Goal: Transaction & Acquisition: Purchase product/service

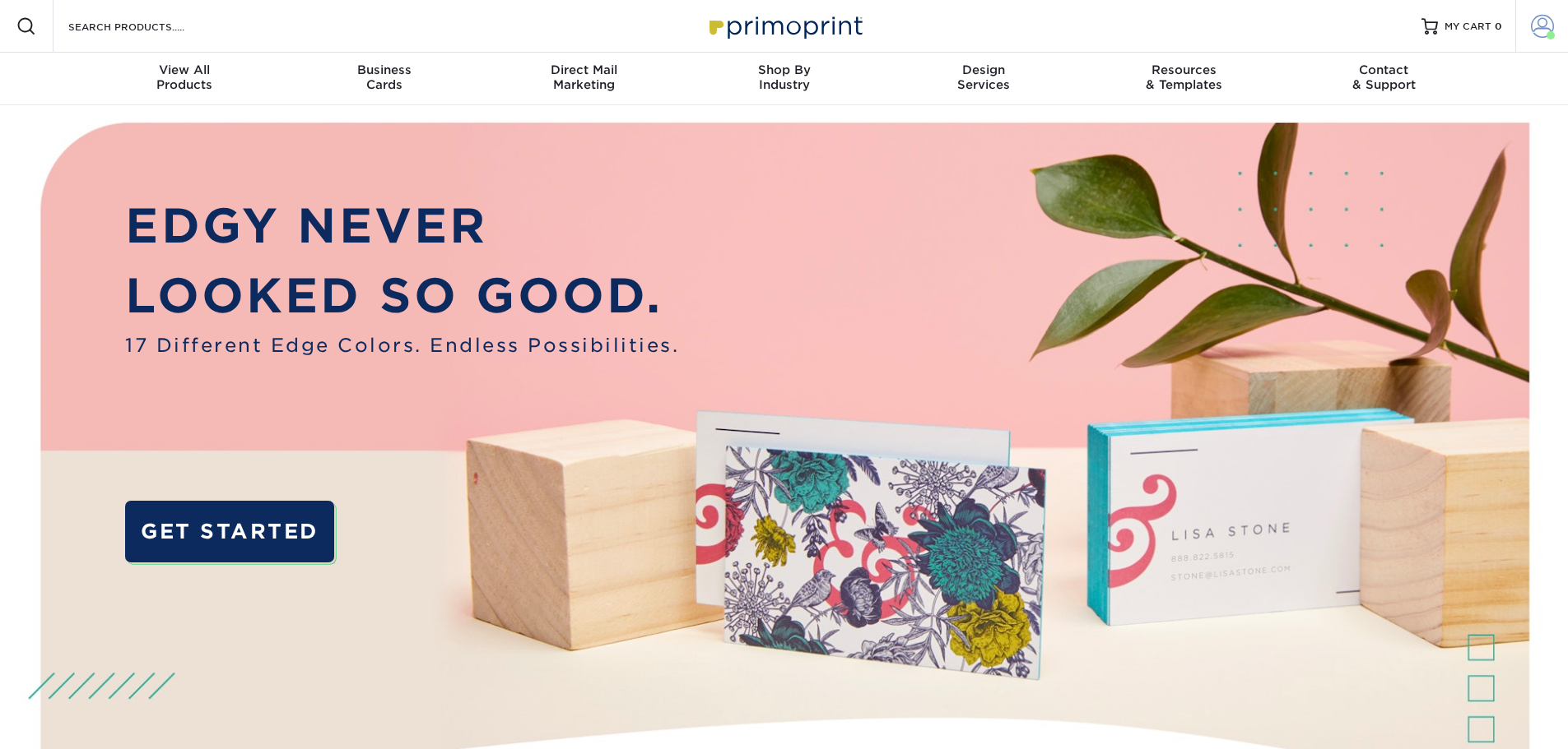
click at [1544, 23] on span at bounding box center [1542, 26] width 23 height 23
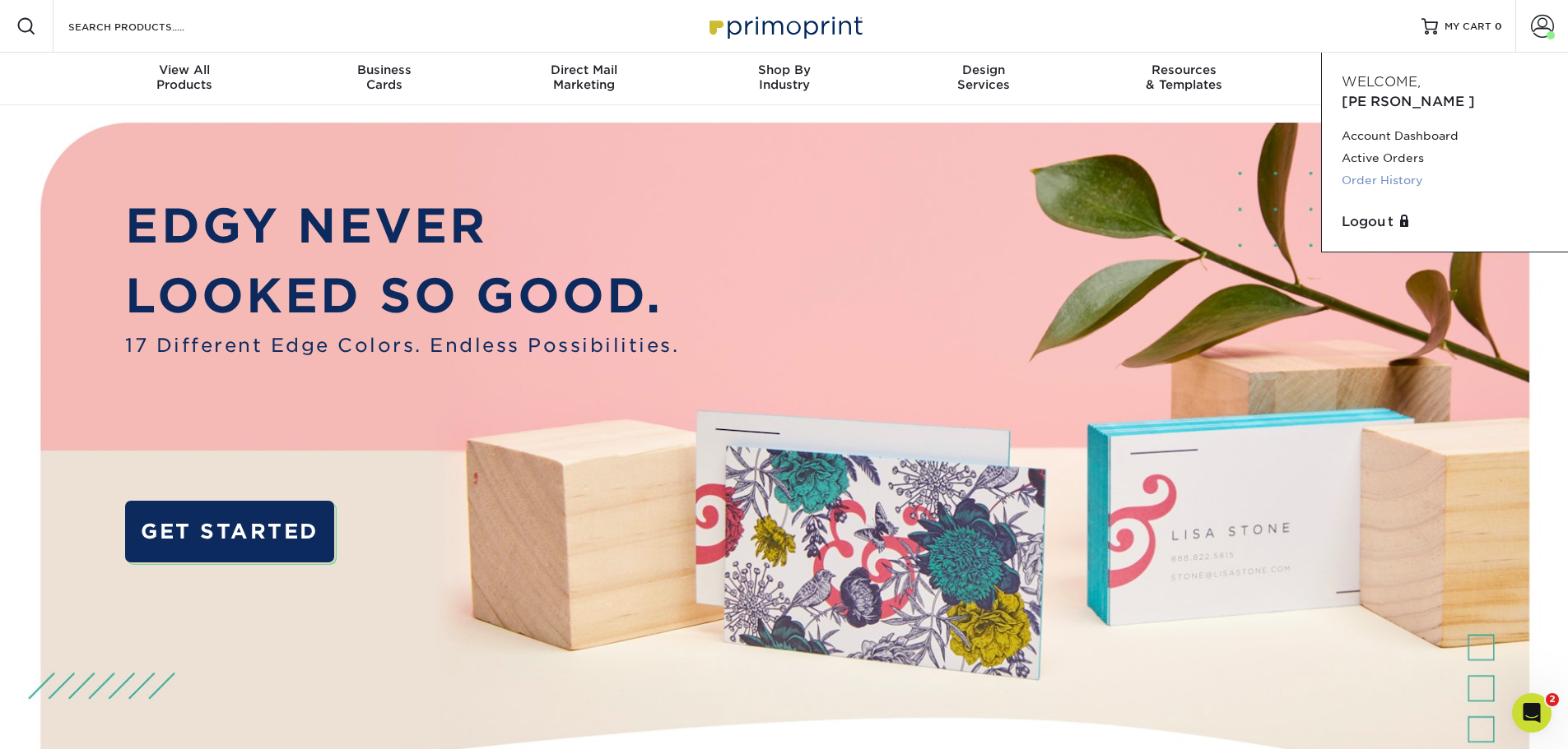
drag, startPoint x: 1384, startPoint y: 157, endPoint x: 1573, endPoint y: 200, distance: 193.8
click at [1386, 169] on link "Order History" at bounding box center [1445, 180] width 207 height 22
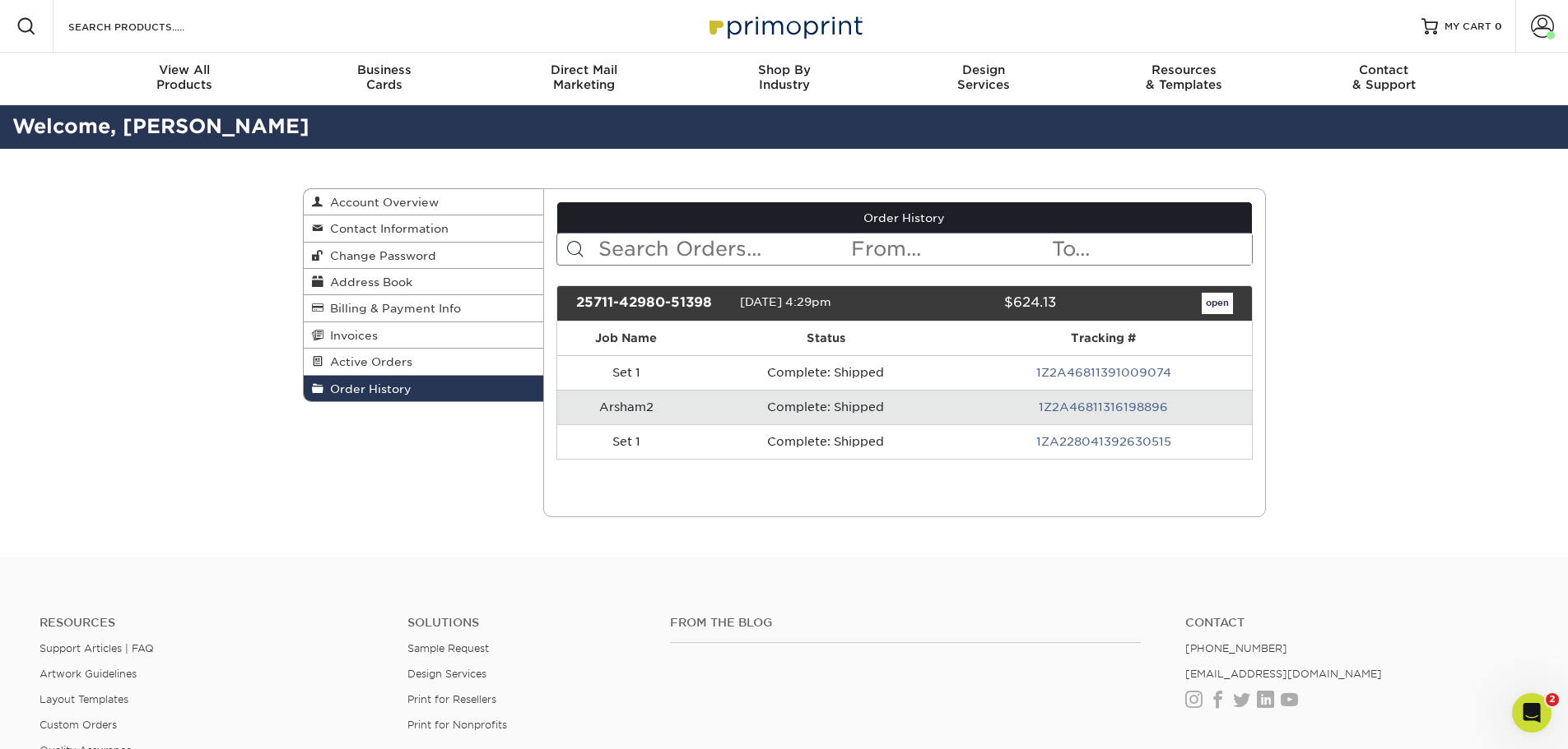
click at [1013, 531] on div "Order History Account Overview Contact Information Change Password Address Book…" at bounding box center [784, 353] width 988 height 408
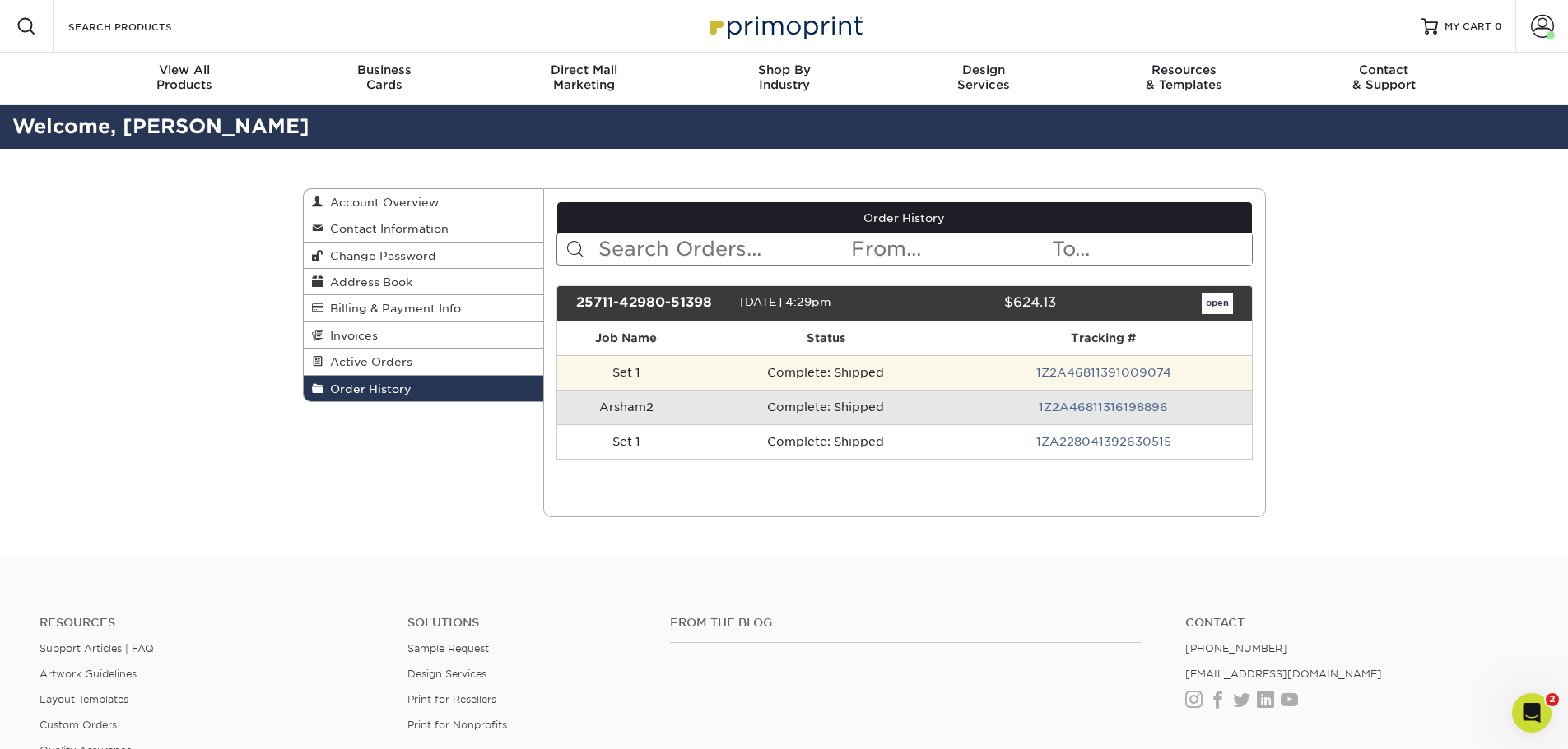
click at [919, 368] on td "Complete: Shipped" at bounding box center [825, 372] width 260 height 34
click at [637, 375] on td "Set 1" at bounding box center [626, 372] width 138 height 34
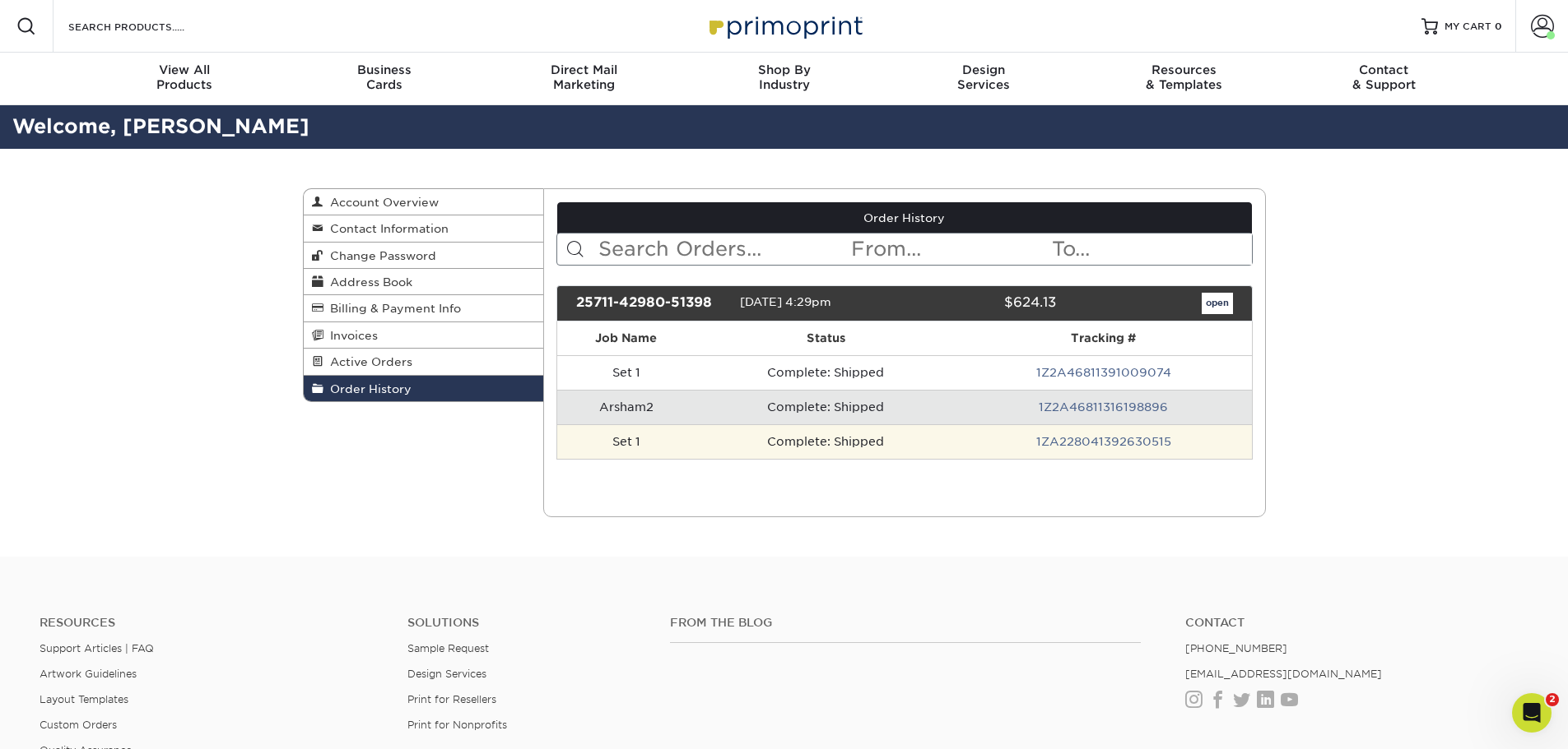
click at [640, 443] on td "Set 1" at bounding box center [626, 442] width 138 height 34
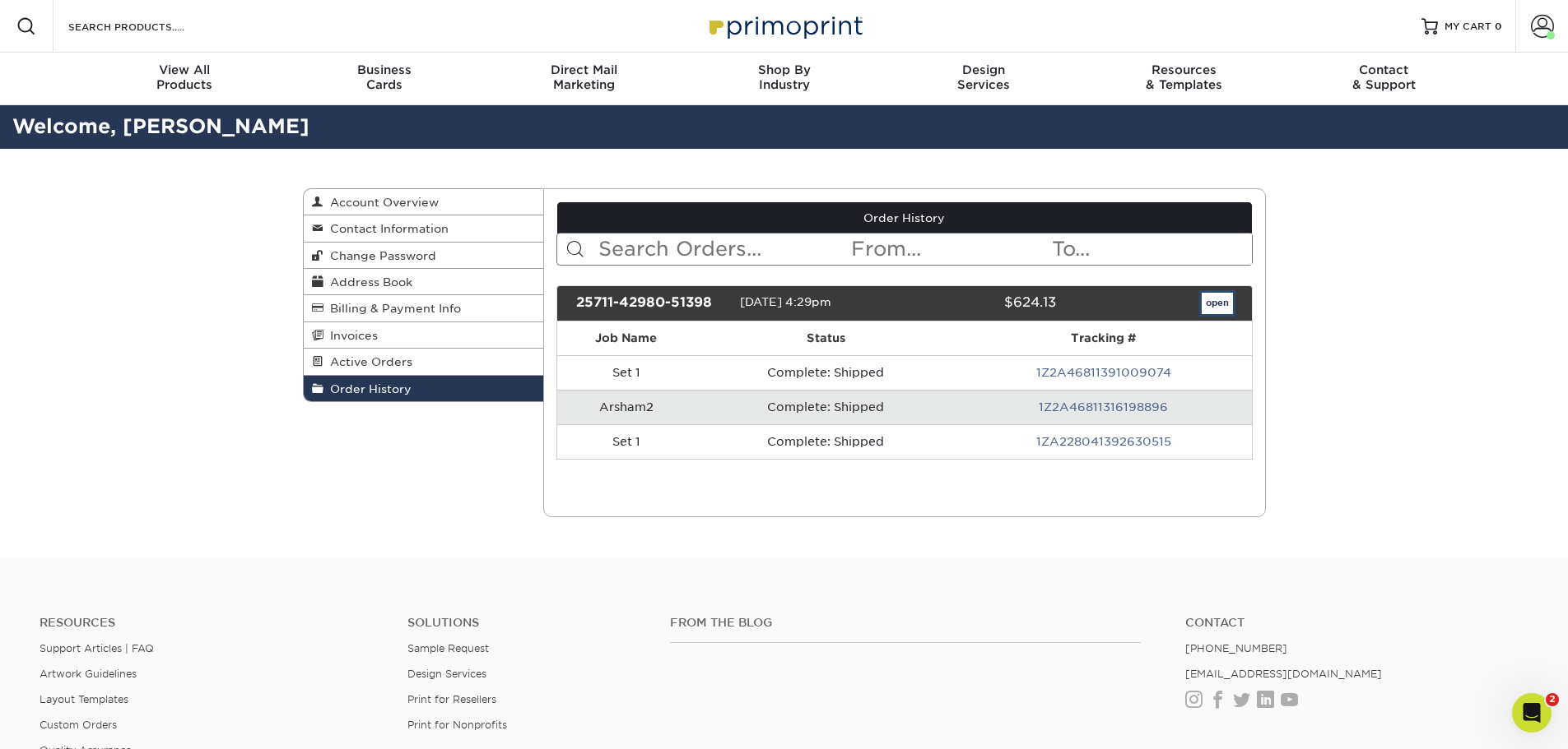
click at [1212, 301] on link "open" at bounding box center [1217, 303] width 32 height 21
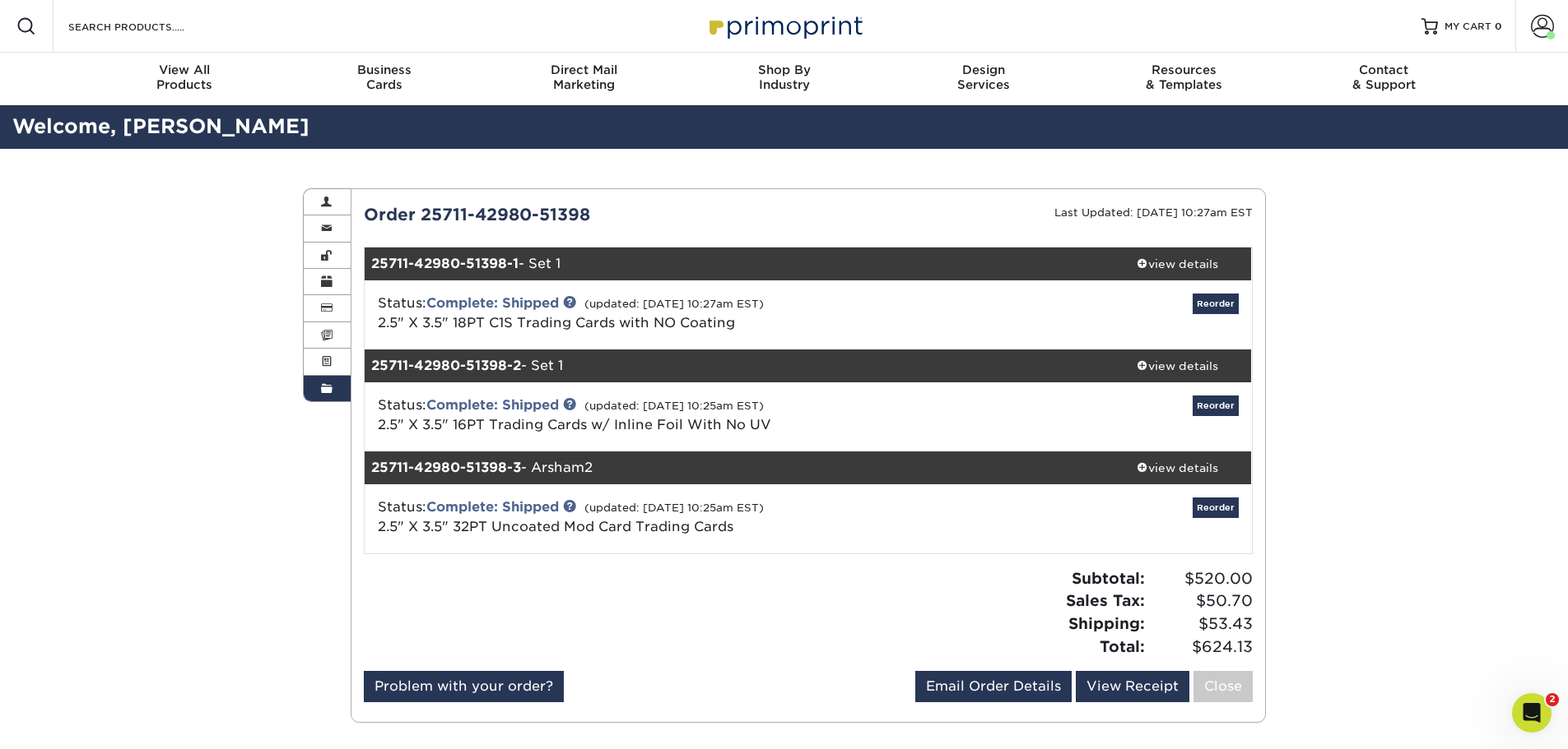
click at [665, 415] on div "Status: Complete: Shipped (updated: 07/23/2025 10:25am EST) 2.5" X 3.5" 16PT Tr…" at bounding box center [661, 415] width 590 height 39
drag, startPoint x: 564, startPoint y: 407, endPoint x: 505, endPoint y: 407, distance: 59.0
click at [515, 410] on div "Status: Complete: Shipped (updated: 07/23/2025 10:25am EST) 2.5" X 3.5" 16PT Tr…" at bounding box center [661, 415] width 590 height 39
click at [478, 397] on link "Complete: Shipped" at bounding box center [492, 405] width 132 height 15
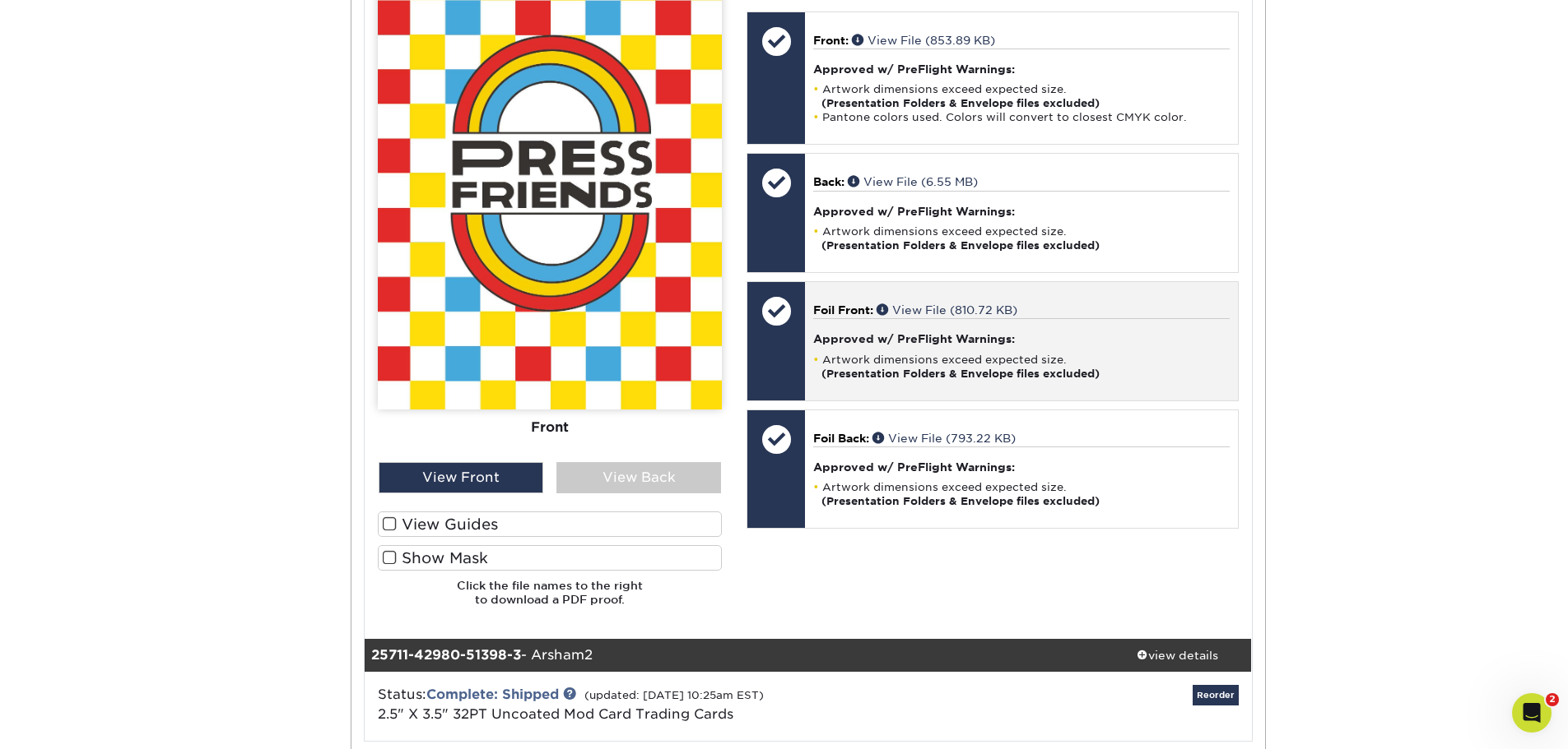
scroll to position [904, 0]
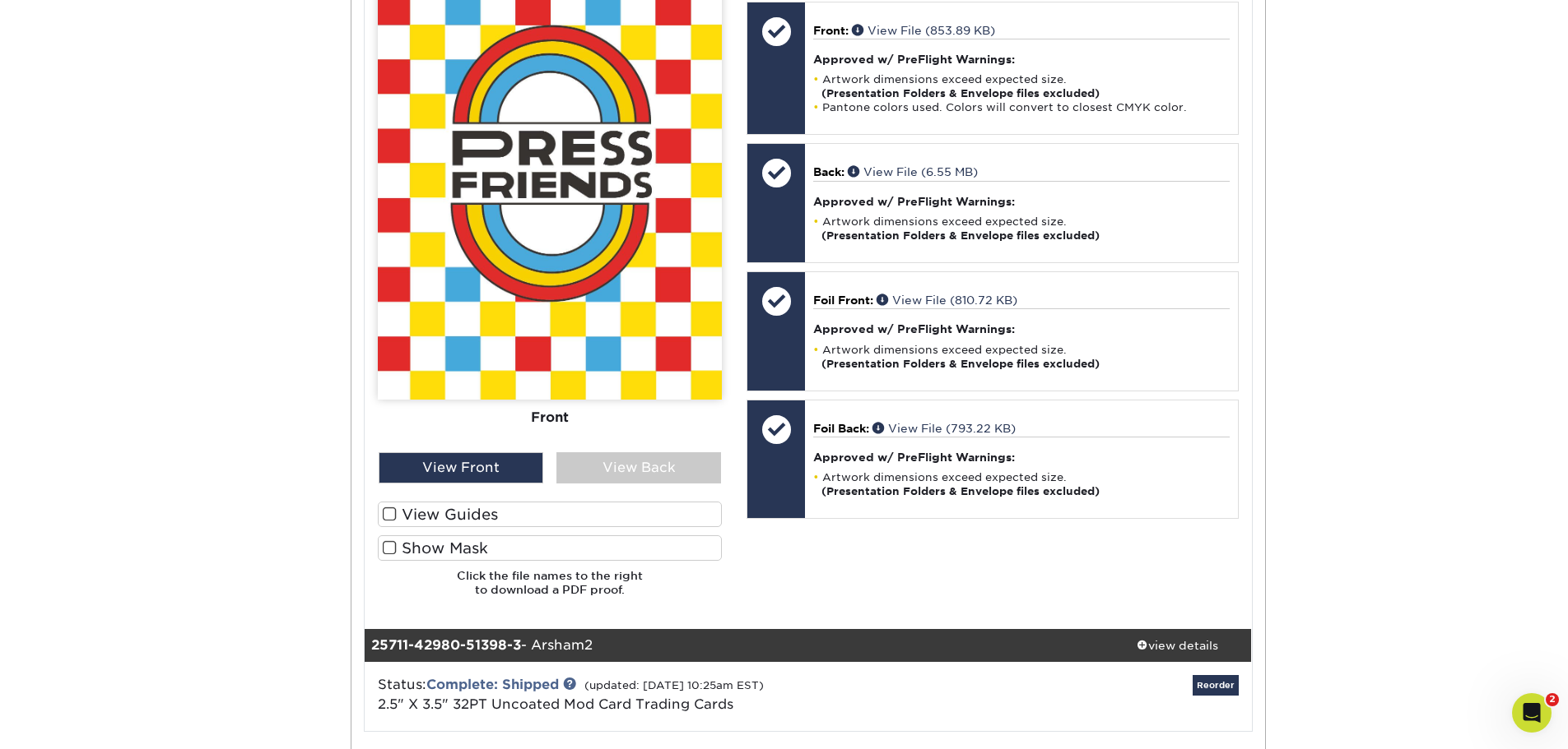
click at [410, 515] on label "View Guides" at bounding box center [549, 514] width 344 height 26
click at [0, 0] on input "View Guides" at bounding box center [0, 0] width 0 height 0
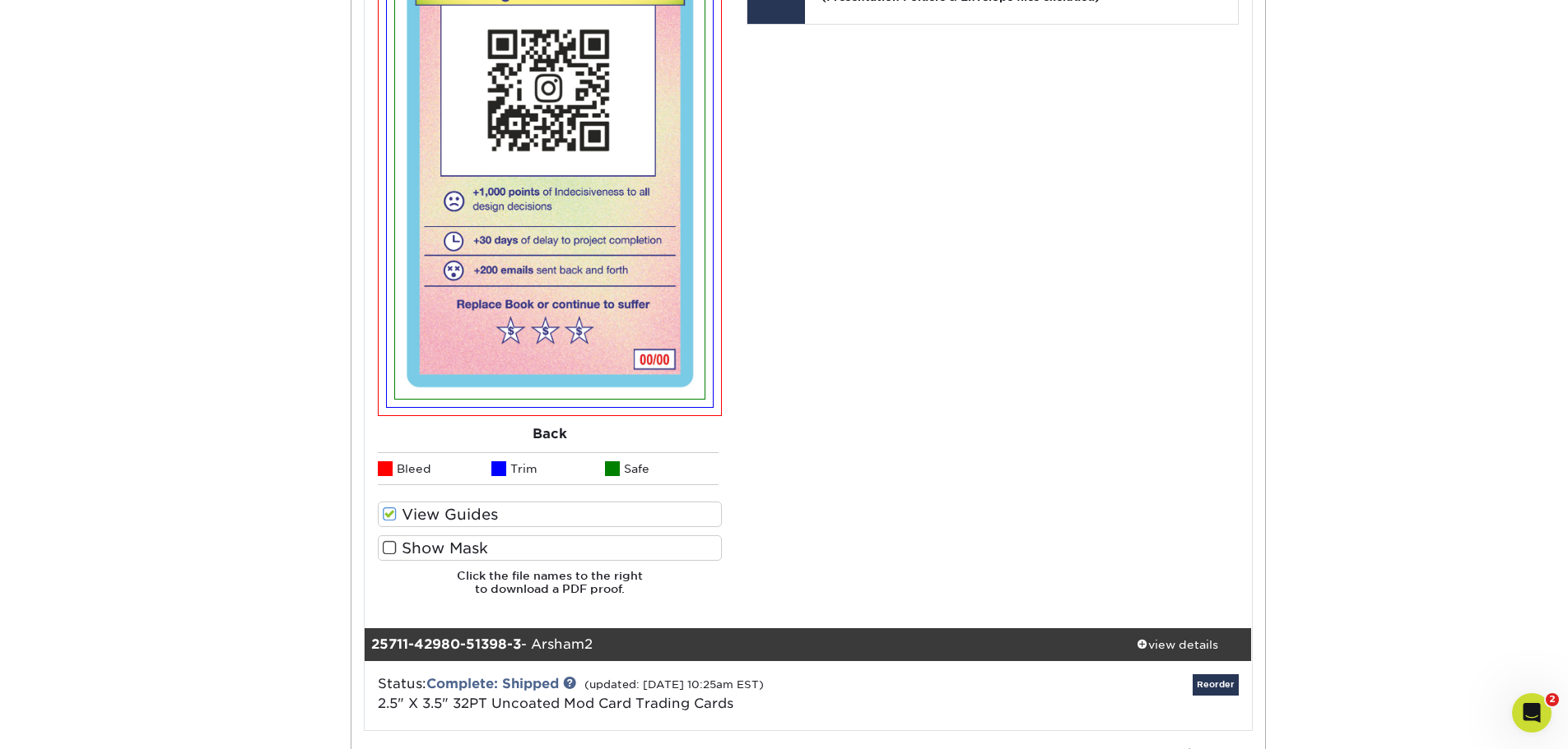
click at [395, 548] on span at bounding box center [390, 548] width 14 height 15
click at [0, 0] on input "Show Mask" at bounding box center [0, 0] width 0 height 0
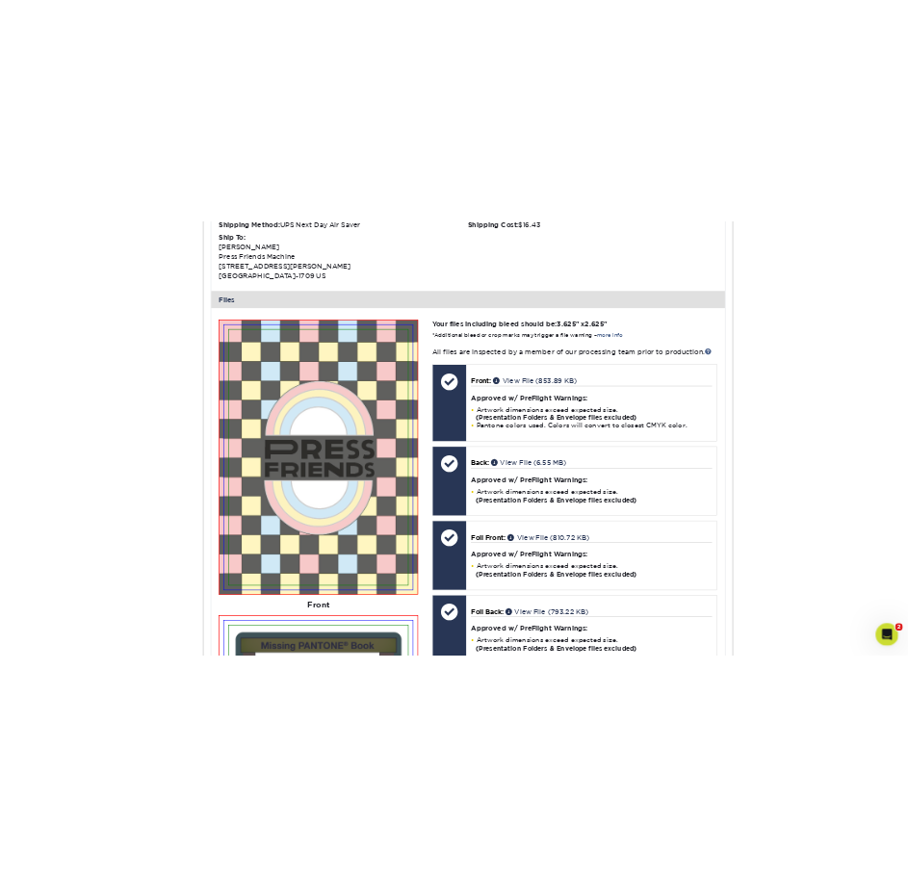
scroll to position [746, 0]
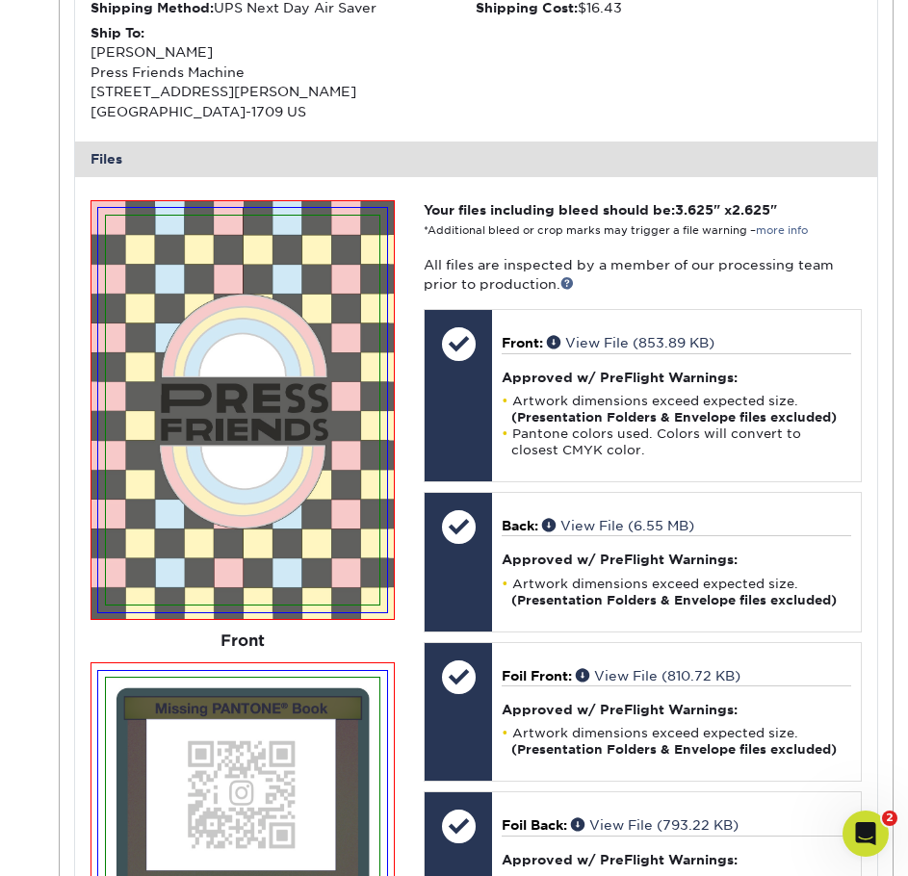
click at [445, 93] on div "Ship To: Sean Hernandez Press Friends Machine 502 CHUNG KING CT LOS ANGELES, CA…" at bounding box center [284, 72] width 386 height 98
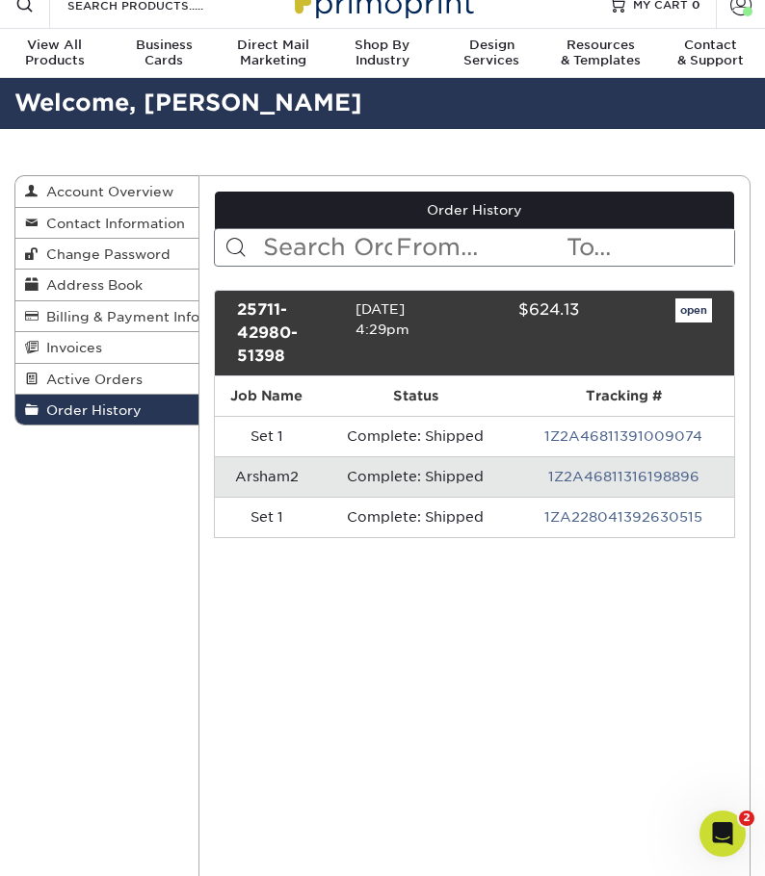
scroll to position [0, 0]
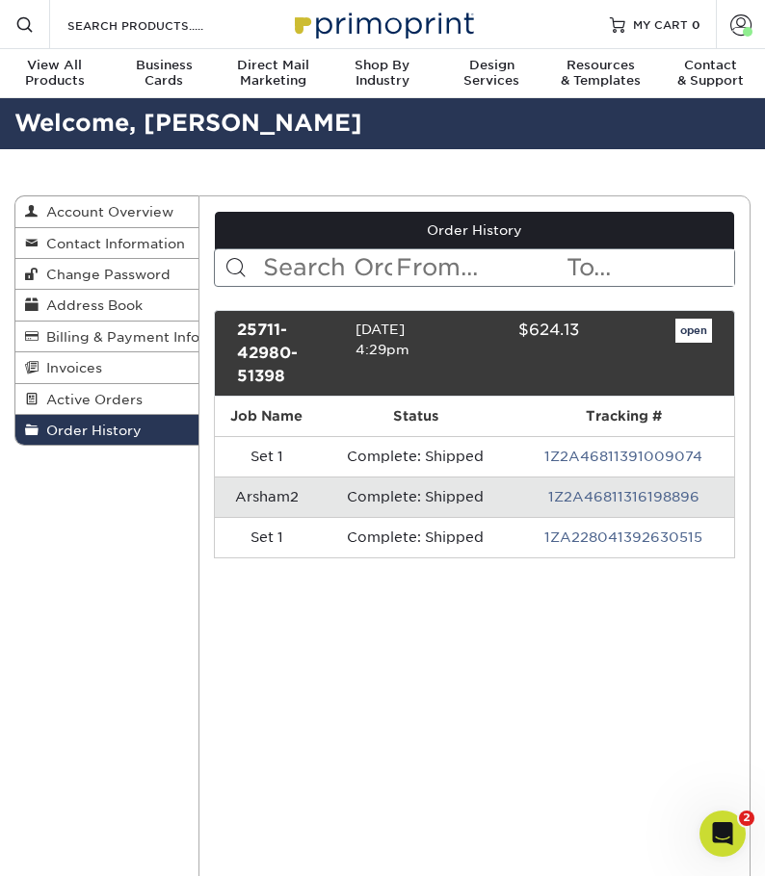
click at [406, 493] on td "Complete: Shipped" at bounding box center [415, 497] width 195 height 40
click at [685, 322] on link "open" at bounding box center [693, 331] width 37 height 25
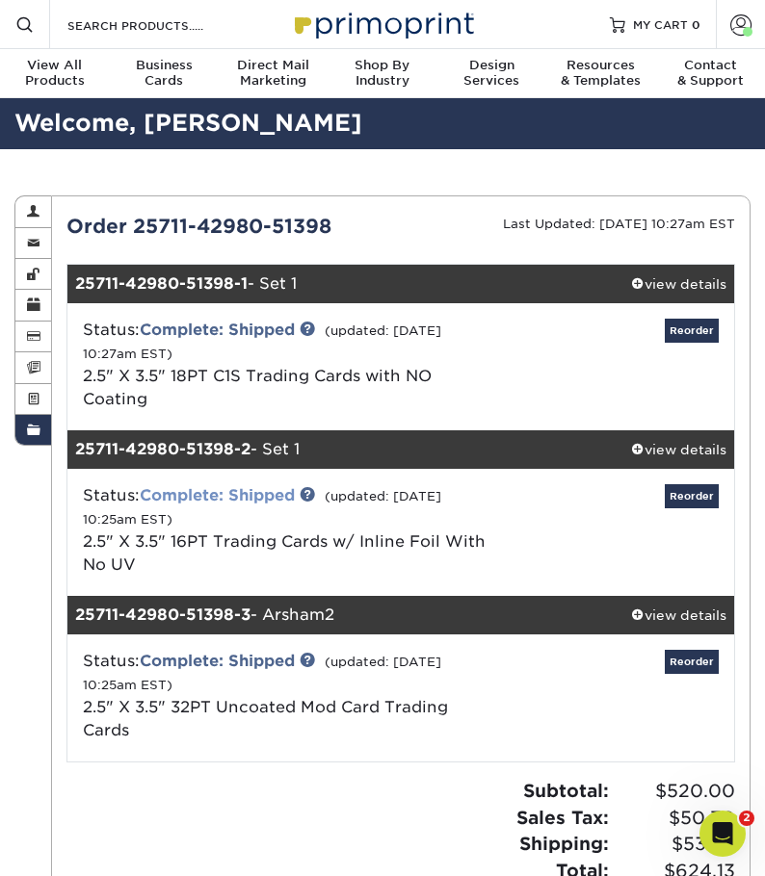
click at [221, 488] on link "Complete: Shipped" at bounding box center [217, 495] width 155 height 18
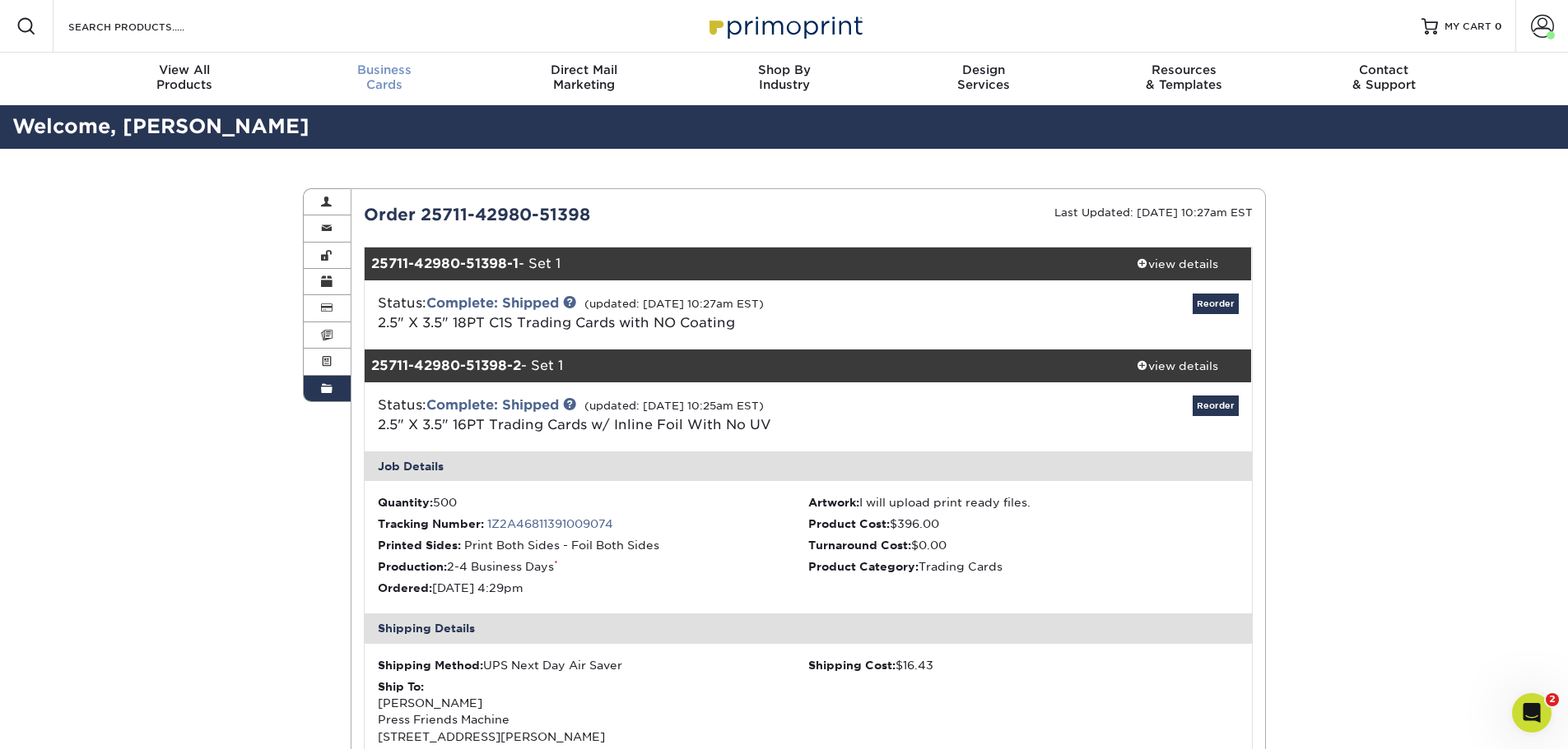
click at [395, 73] on span "Business" at bounding box center [384, 69] width 200 height 15
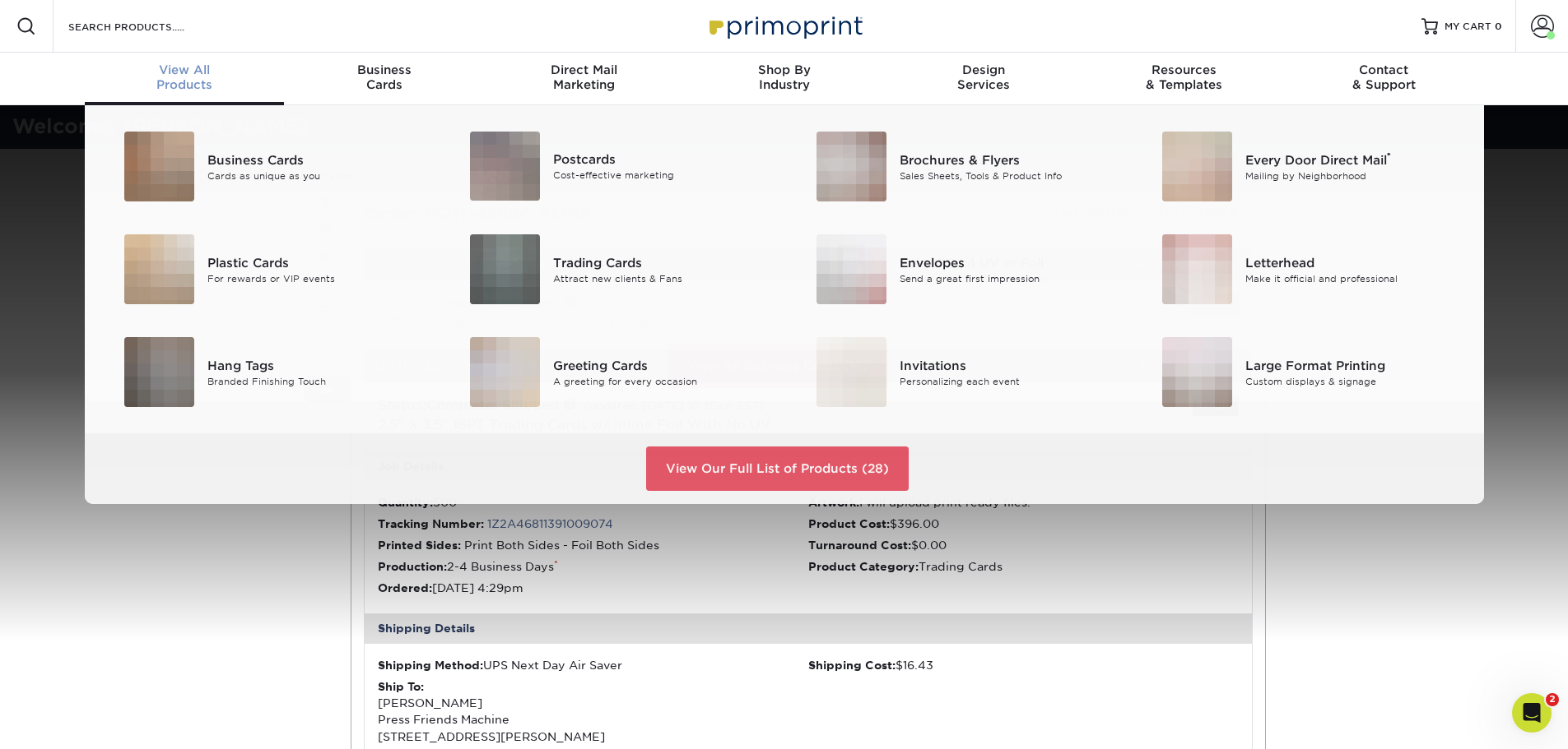
click at [191, 73] on span "View All" at bounding box center [185, 69] width 200 height 15
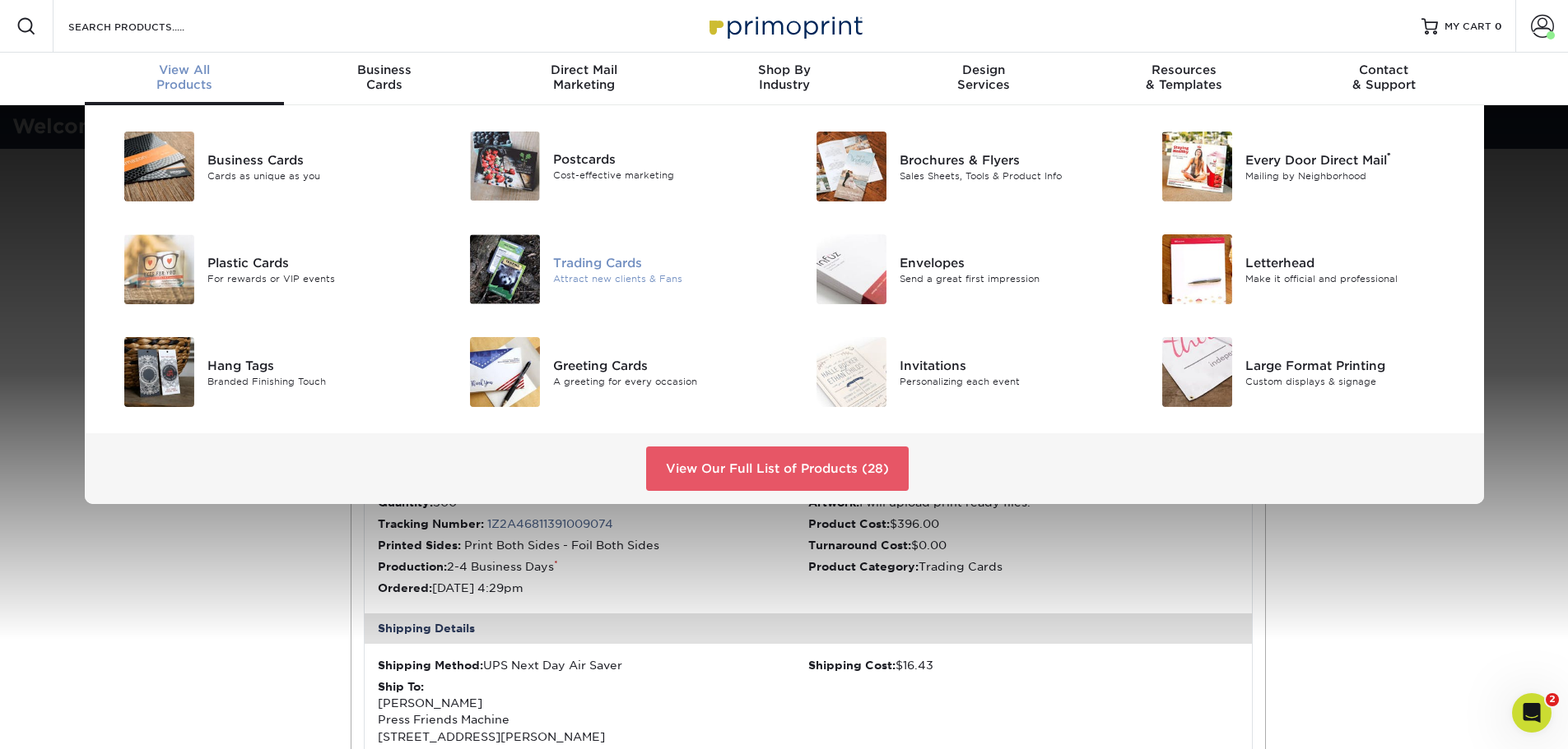
click at [607, 277] on div "Attract new clients & Fans" at bounding box center [661, 278] width 218 height 14
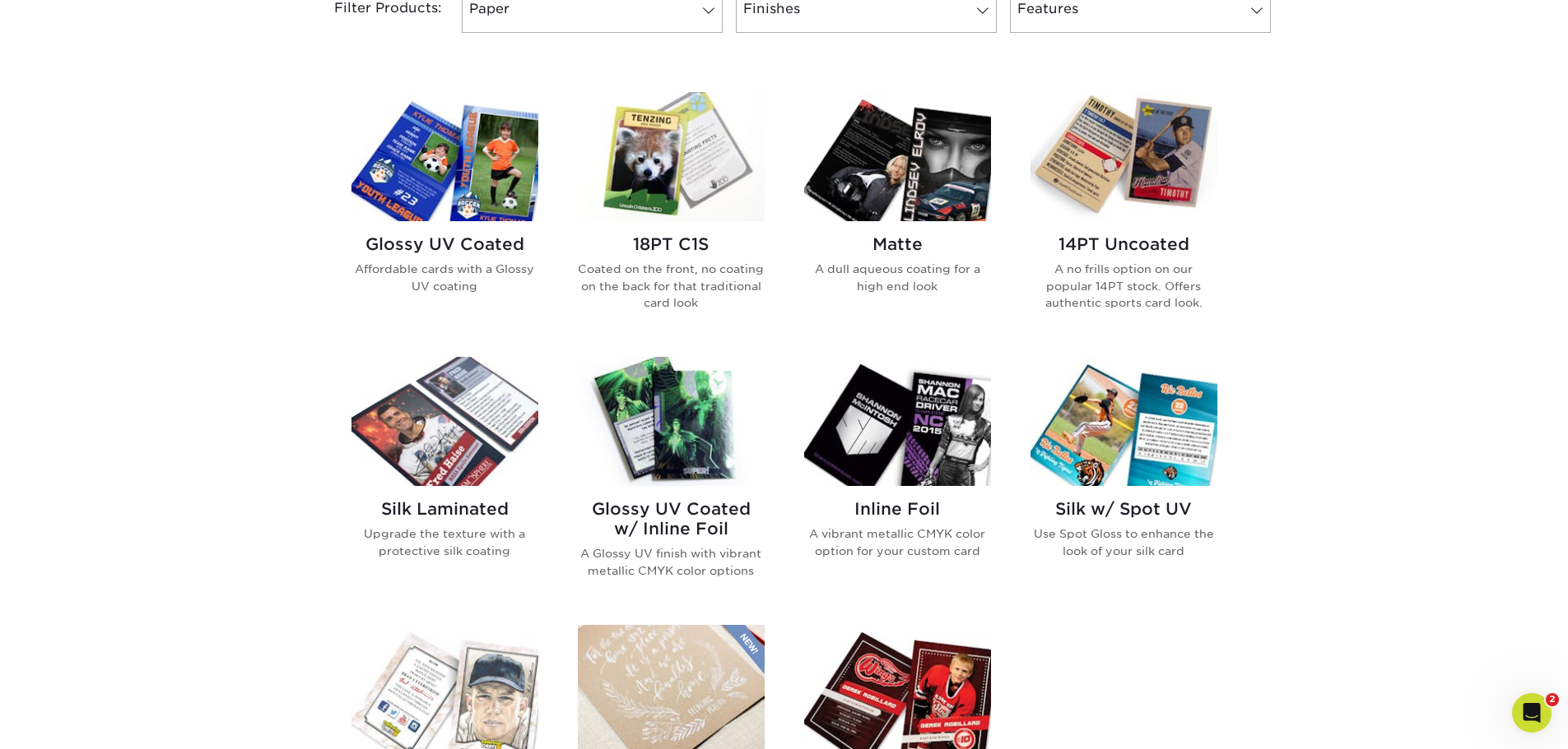
scroll to position [740, 0]
click at [897, 418] on img at bounding box center [897, 420] width 187 height 129
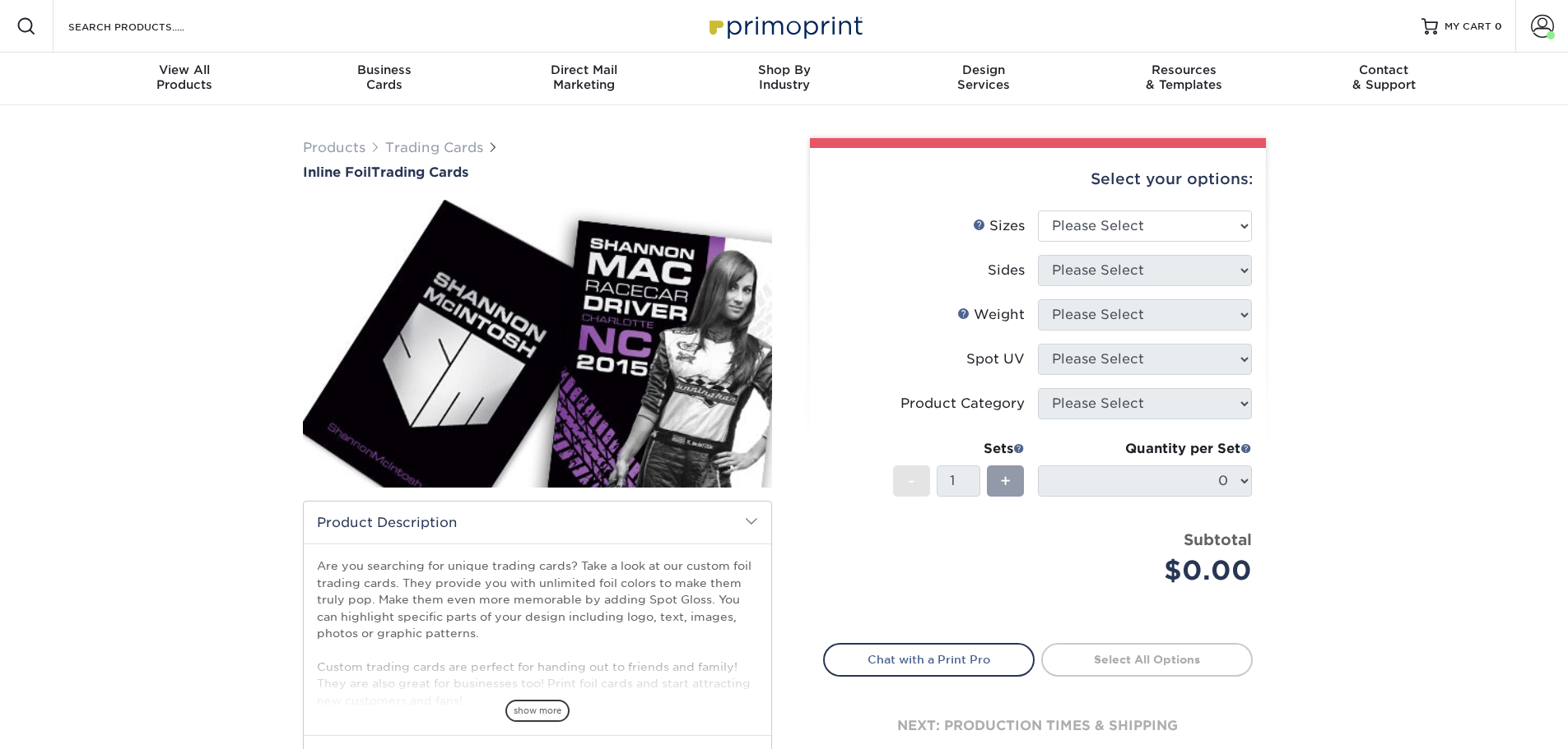
drag, startPoint x: 1083, startPoint y: 207, endPoint x: 1084, endPoint y: 217, distance: 10.0
click at [1084, 217] on div "Select your options: Sizes Help Sizes Please Select 2.5" x 3.5" Sides Please Se…" at bounding box center [1038, 468] width 456 height 641
drag, startPoint x: 1090, startPoint y: 231, endPoint x: 1115, endPoint y: 238, distance: 26.0
click at [1090, 231] on select "Please Select 2.5" x 3.5"" at bounding box center [1144, 226] width 214 height 32
select select "2.50x3.50"
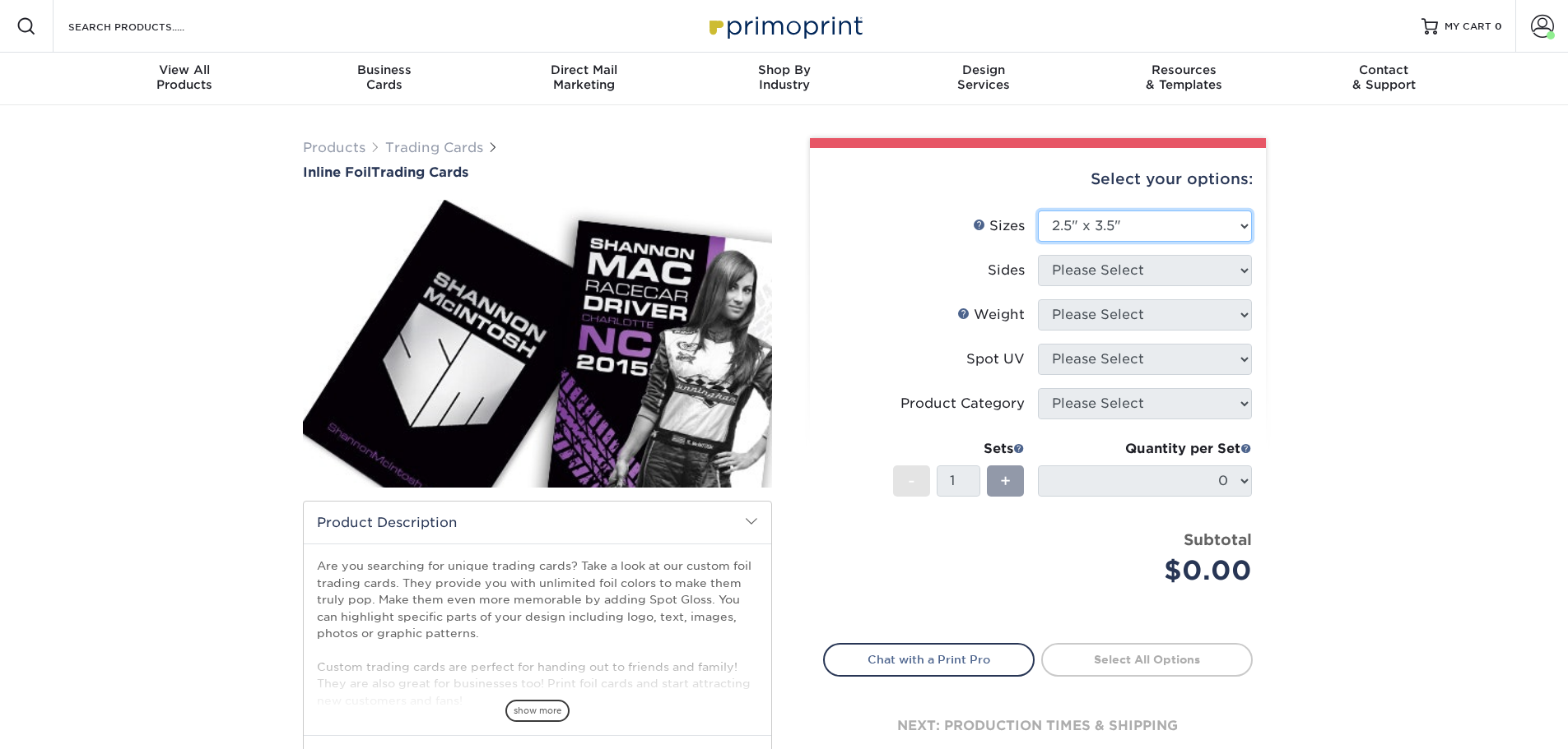
click at [1037, 211] on select "Please Select 2.5" x 3.5"" at bounding box center [1144, 226] width 214 height 32
click at [1150, 278] on select "Please Select Print Both Sides - Foil Back Only Print Both Sides - Foil Both Si…" at bounding box center [1144, 271] width 214 height 32
select select "34527644-b4fd-4ffb-9092-1318eefcd9d9"
click at [1037, 255] on select "Please Select Print Both Sides - Foil Back Only Print Both Sides - Foil Both Si…" at bounding box center [1144, 271] width 214 height 32
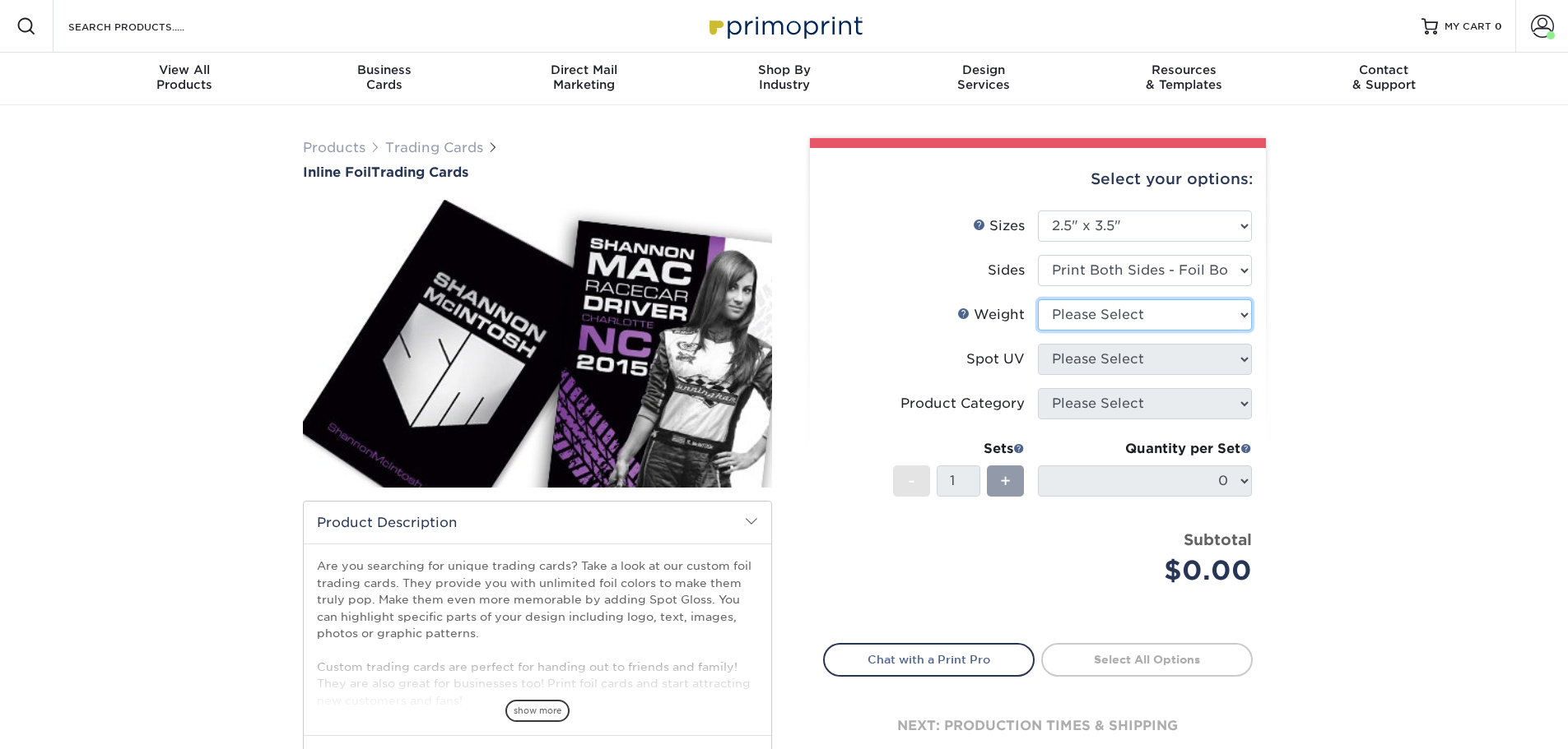
click at [1174, 310] on select "Please Select 16PT" at bounding box center [1144, 315] width 214 height 32
select select "16PT"
click at [1037, 300] on select "Please Select 16PT" at bounding box center [1144, 315] width 214 height 32
click at [1172, 360] on select "Please Select No Spot UV Front and Back (Both Sides) Front Only Back Only" at bounding box center [1144, 360] width 214 height 32
select select "3"
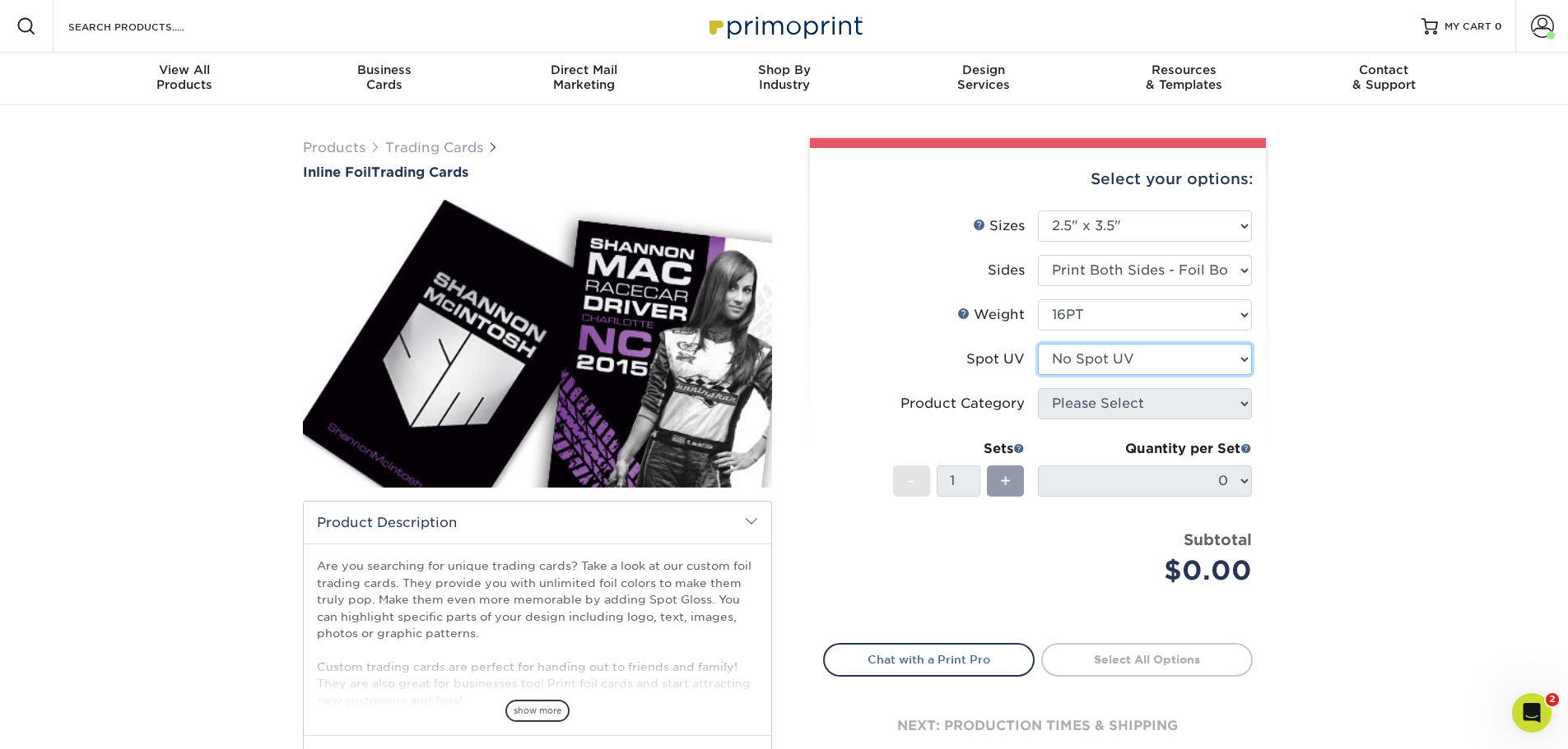
click at [1037, 344] on select "Please Select No Spot UV Front and Back (Both Sides) Front Only Back Only" at bounding box center [1144, 360] width 214 height 32
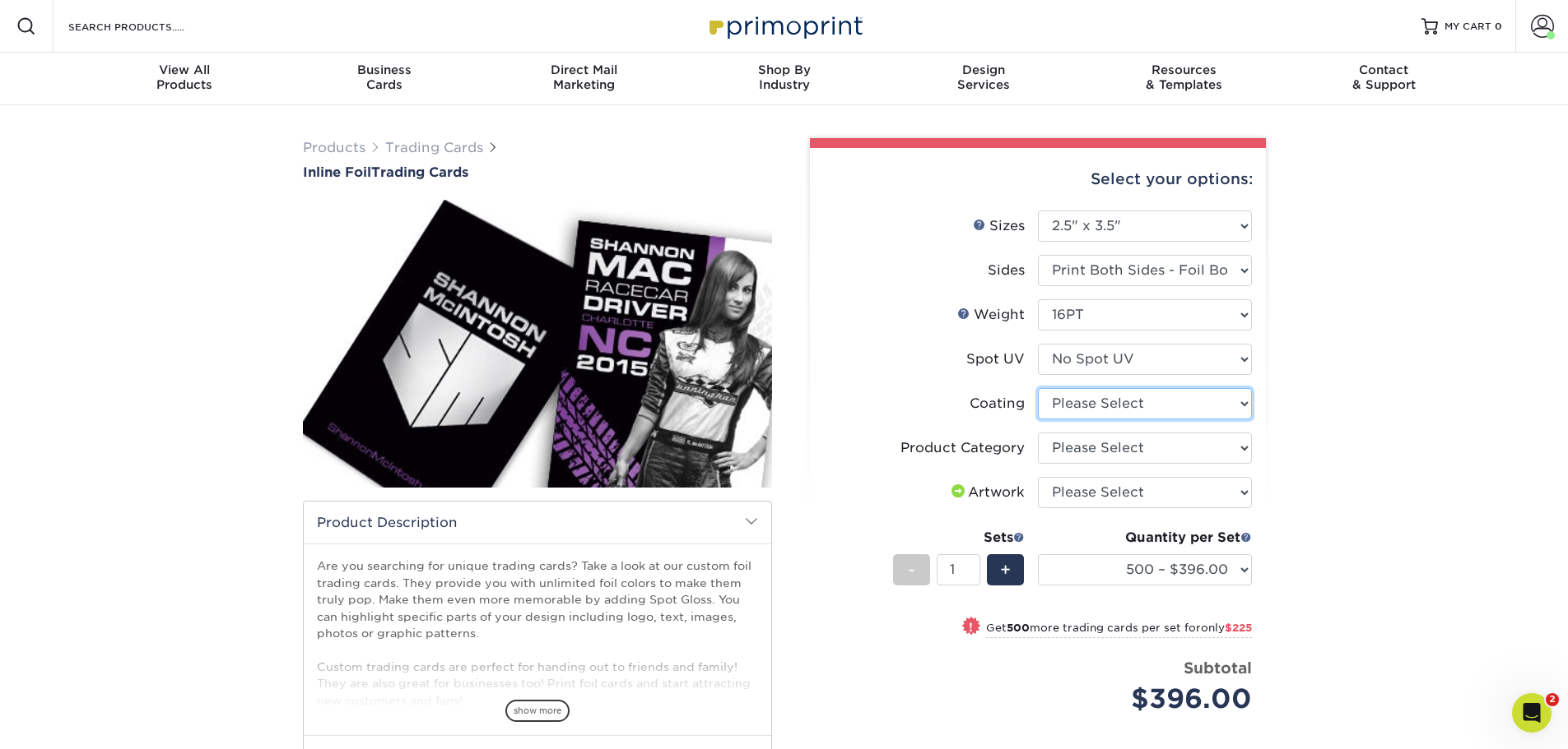
click at [1167, 409] on select at bounding box center [1144, 404] width 214 height 32
select select "3e7618de-abca-4bda-9f97-8b9129e913d8"
click at [1037, 389] on select at bounding box center [1144, 404] width 214 height 32
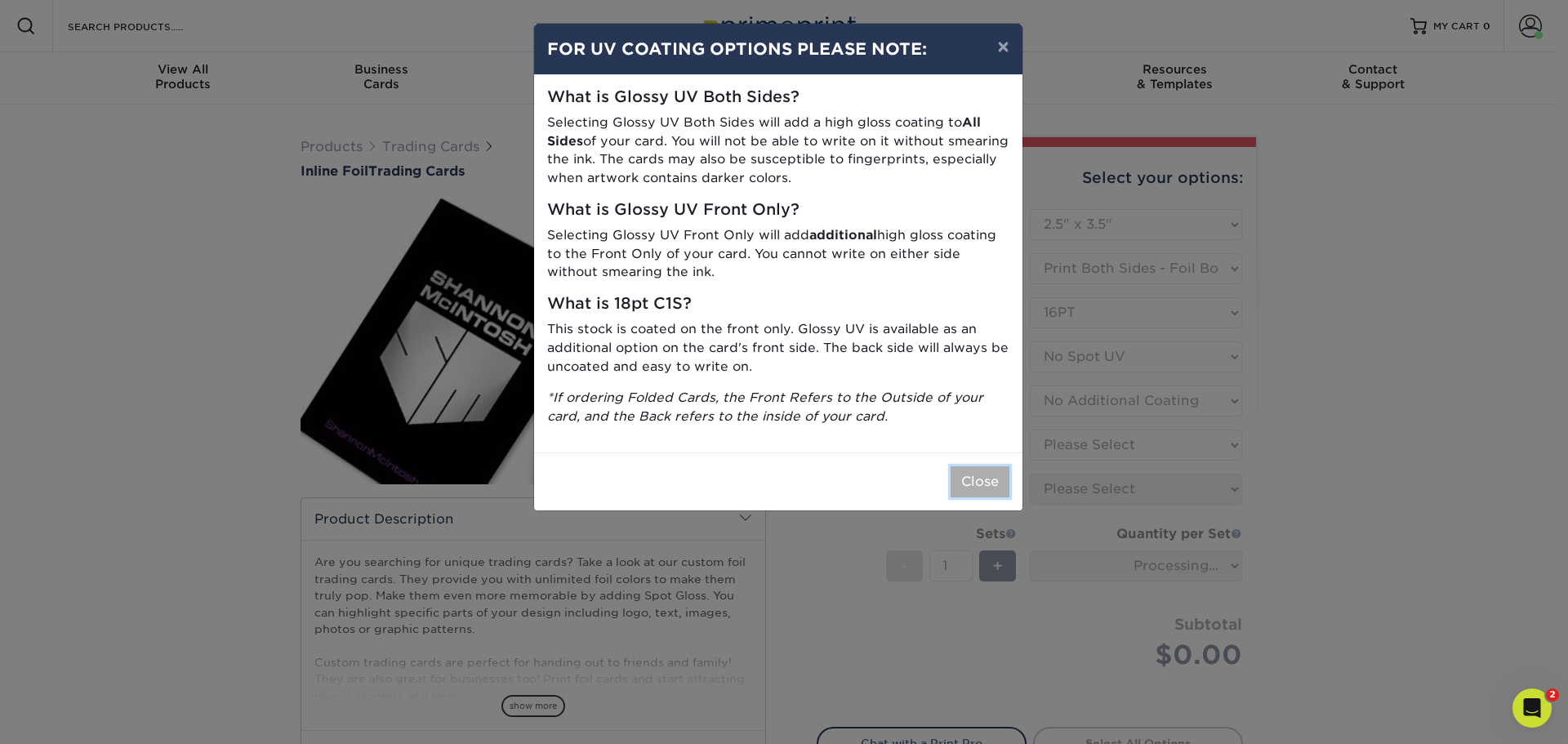
click at [986, 490] on button "Close" at bounding box center [979, 482] width 59 height 31
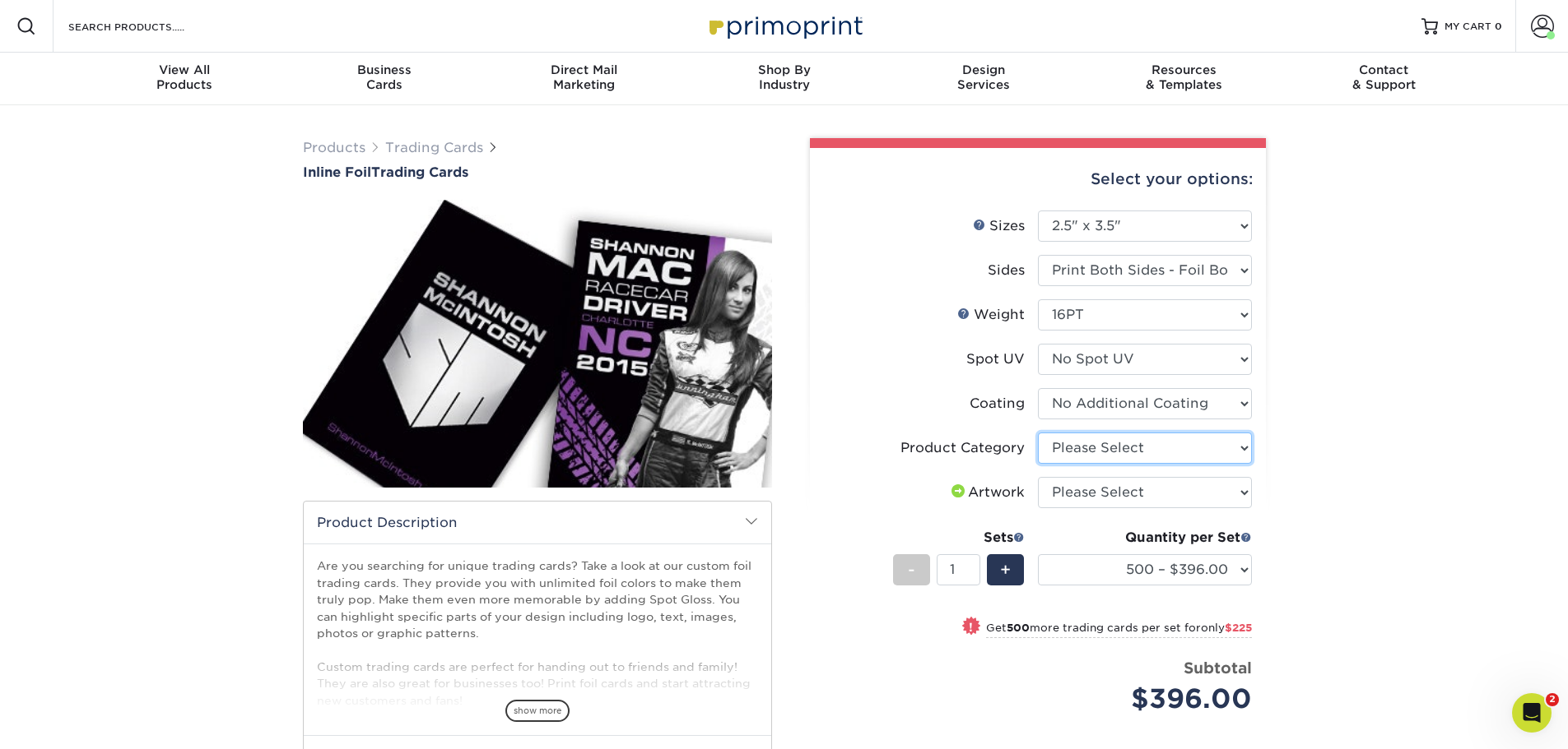
click at [1195, 450] on select "Please Select Trading Cards" at bounding box center [1144, 448] width 214 height 32
select select "c2f9bce9-36c2-409d-b101-c29d9d031e18"
click at [1037, 433] on select "Please Select Trading Cards" at bounding box center [1144, 448] width 214 height 32
click at [1189, 489] on select "Please Select I will upload files I need a design - $100" at bounding box center [1144, 493] width 214 height 32
select select "upload"
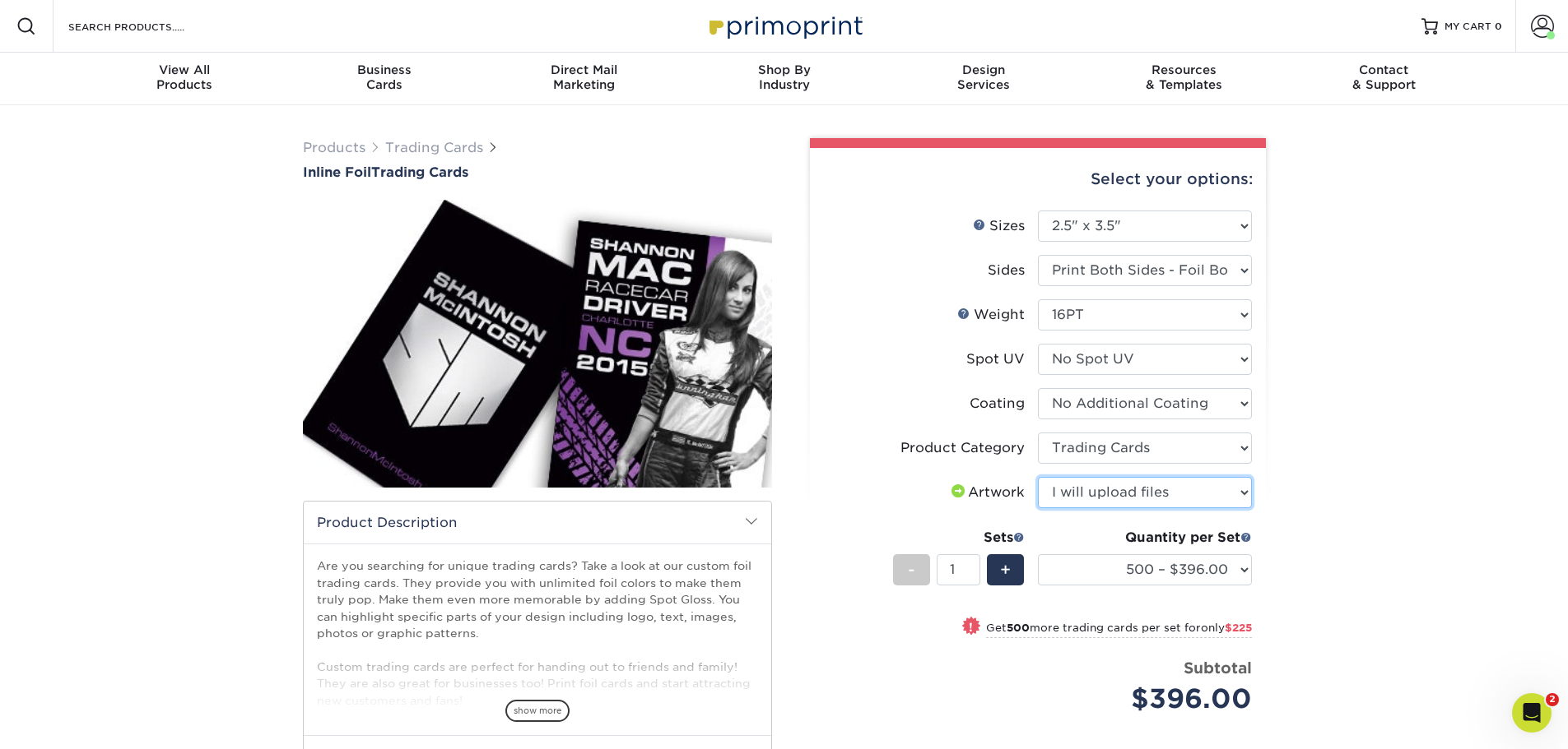
click at [1037, 477] on select "Please Select I will upload files I need a design - $100" at bounding box center [1144, 493] width 214 height 32
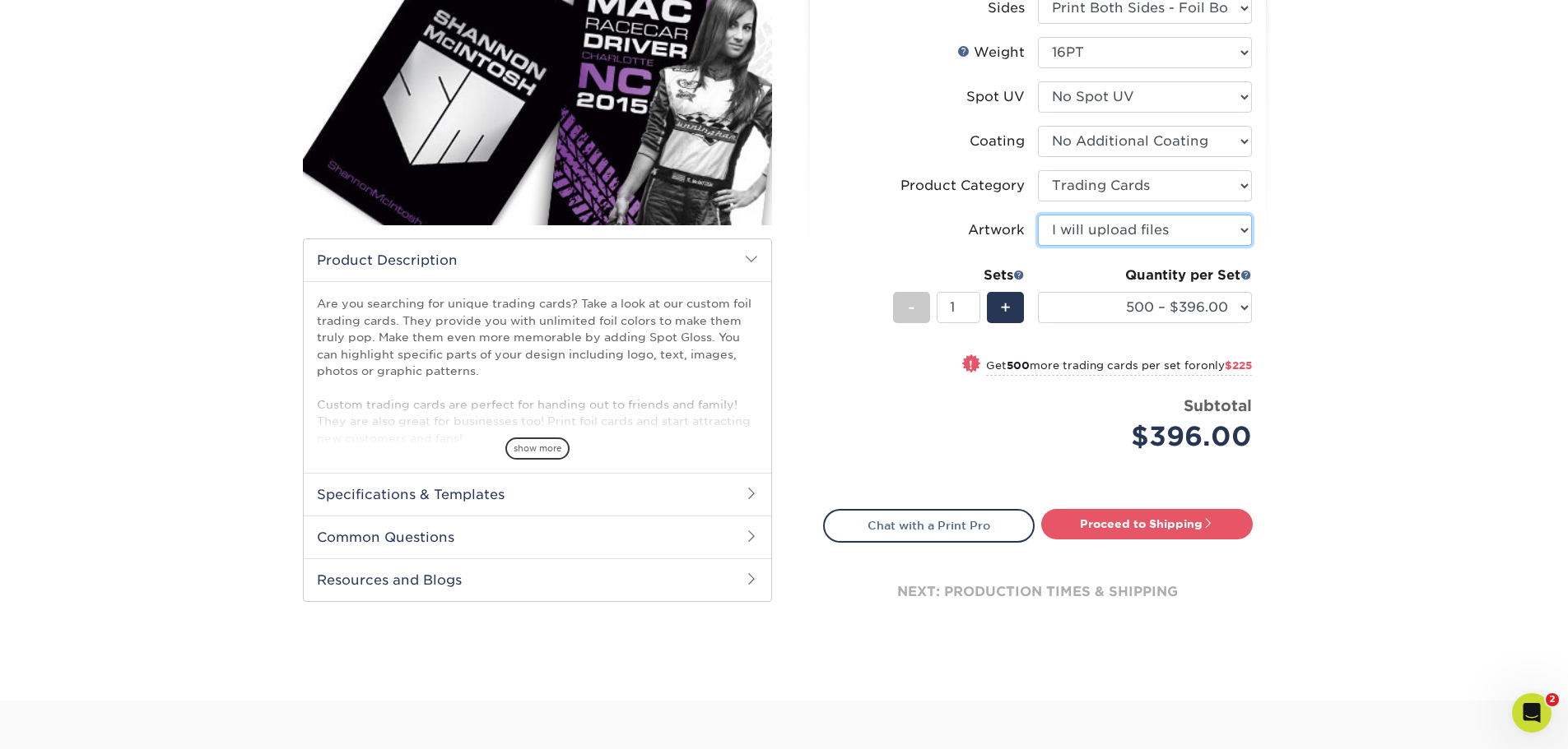
scroll to position [329, 0]
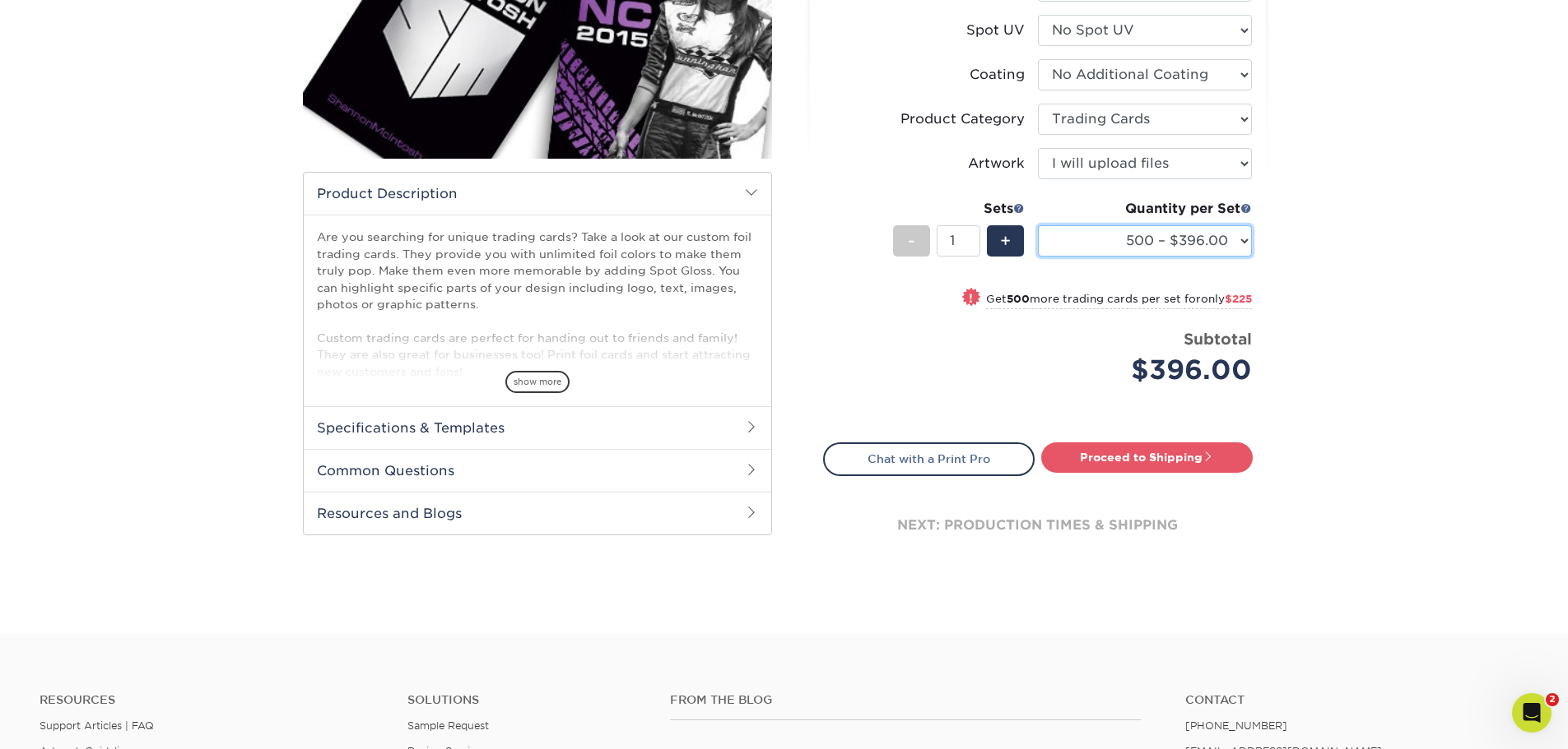
drag, startPoint x: 1149, startPoint y: 246, endPoint x: 1179, endPoint y: 253, distance: 30.8
click at [1149, 246] on select "500 – $396.00 1000 – $621.00 2500 – $896.00 5000 – $1262.00" at bounding box center [1144, 241] width 214 height 32
click at [1211, 249] on select "500 – $396.00 1000 – $621.00 2500 – $896.00 5000 – $1262.00" at bounding box center [1144, 241] width 214 height 32
click at [1399, 325] on div "Products Trading Cards Inline Foil Trading Cards show more Templates /" at bounding box center [784, 205] width 1568 height 857
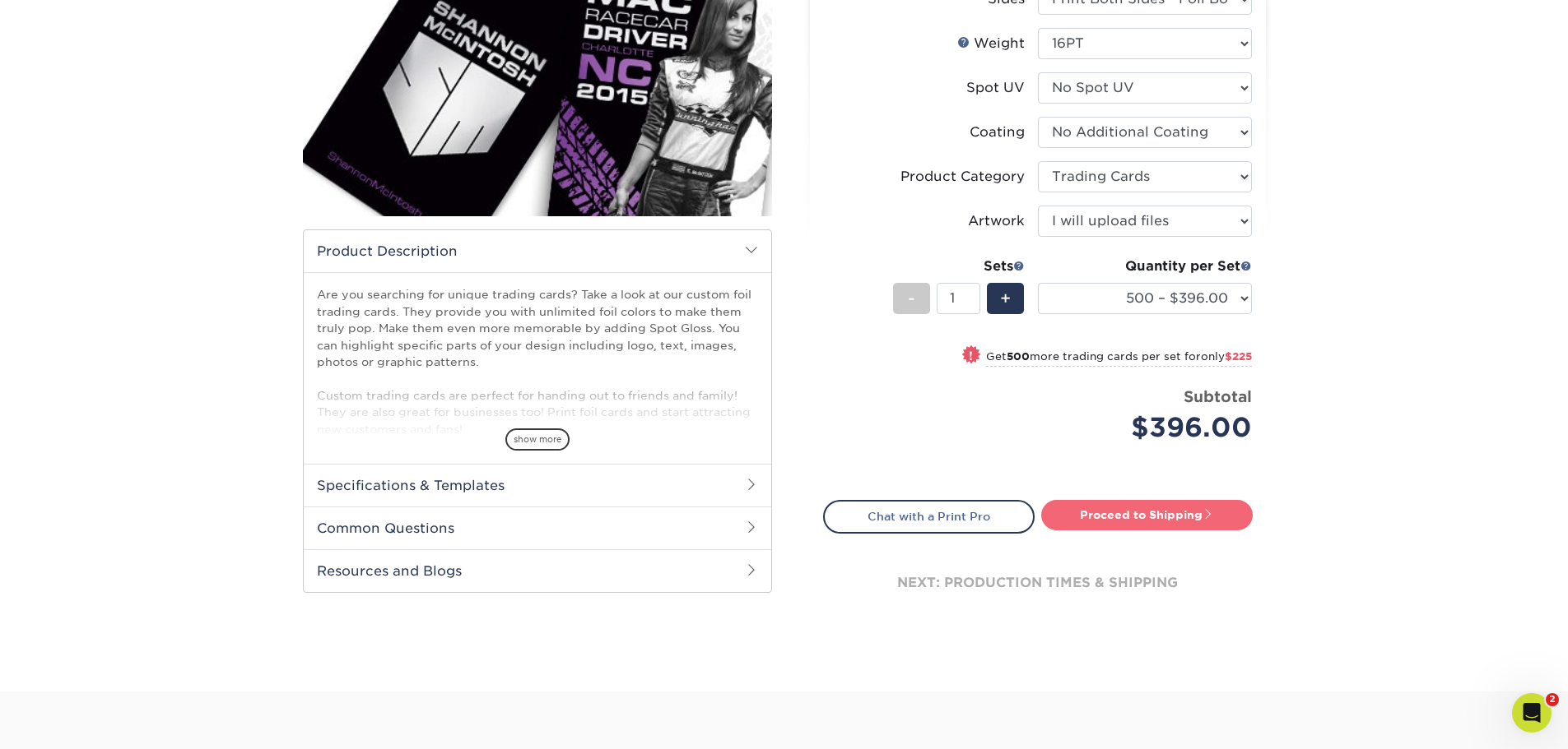
scroll to position [247, 0]
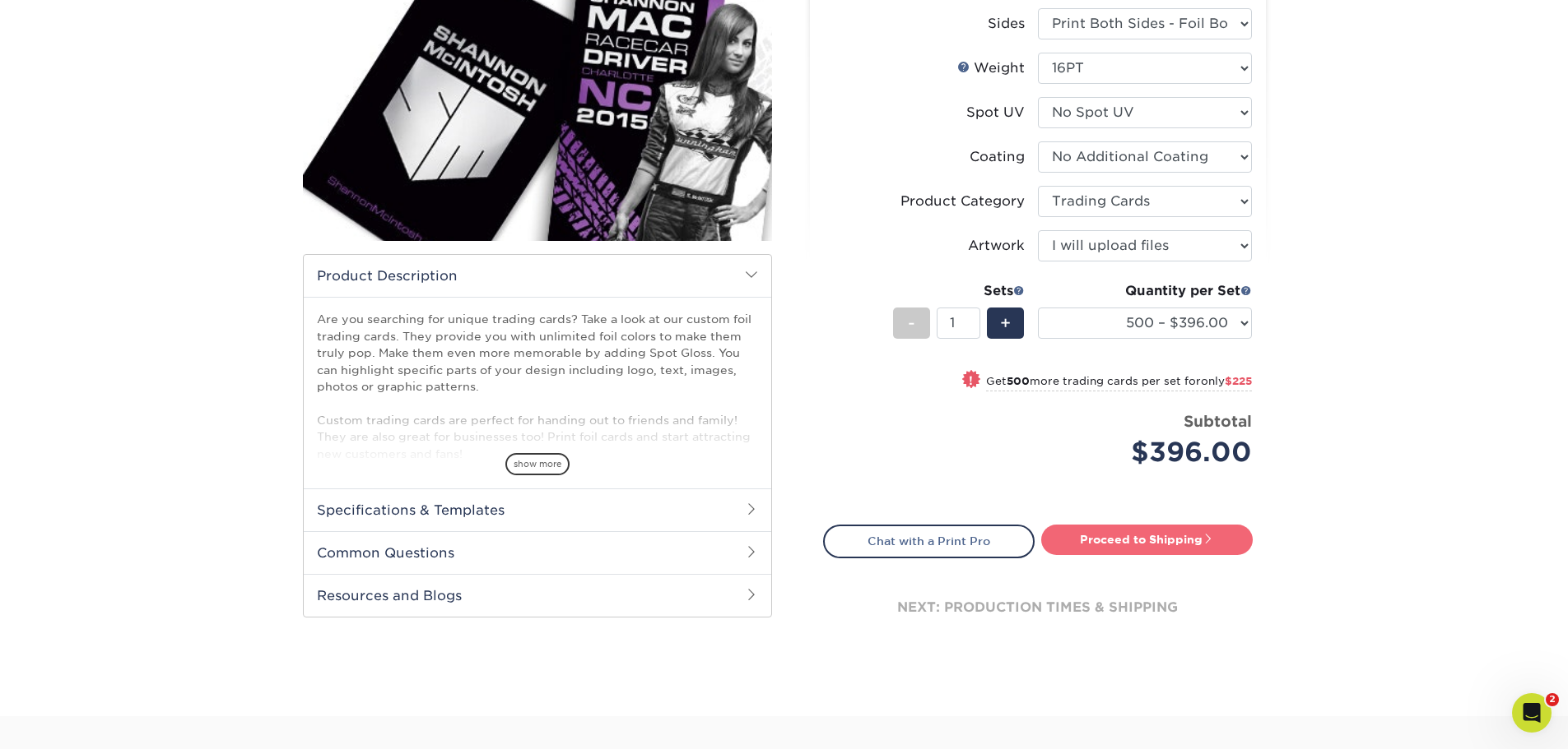
click at [1152, 546] on link "Proceed to Shipping" at bounding box center [1146, 539] width 211 height 30
type input "Set 1"
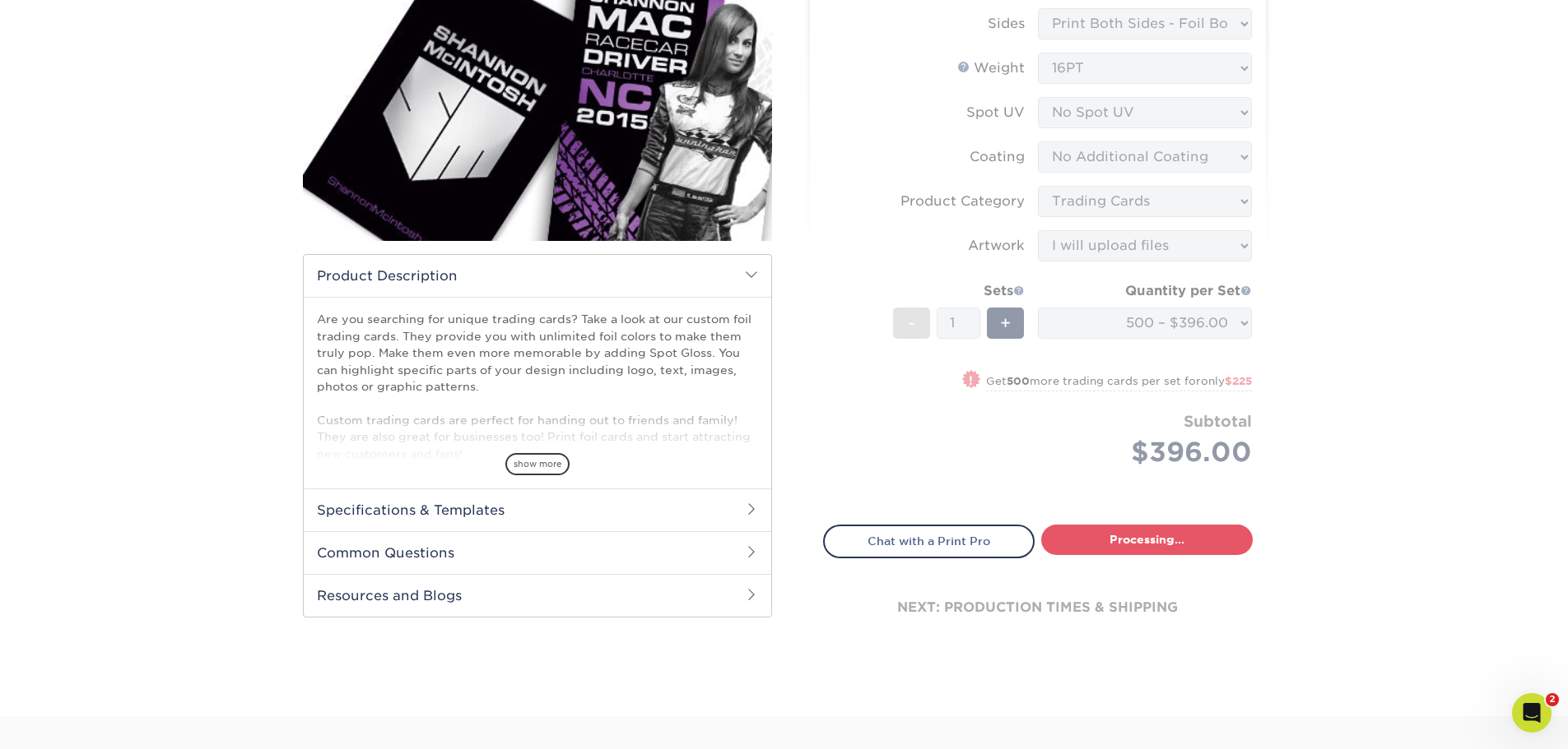
select select "f944bdad-446f-423f-8124-1964ec1f2e55"
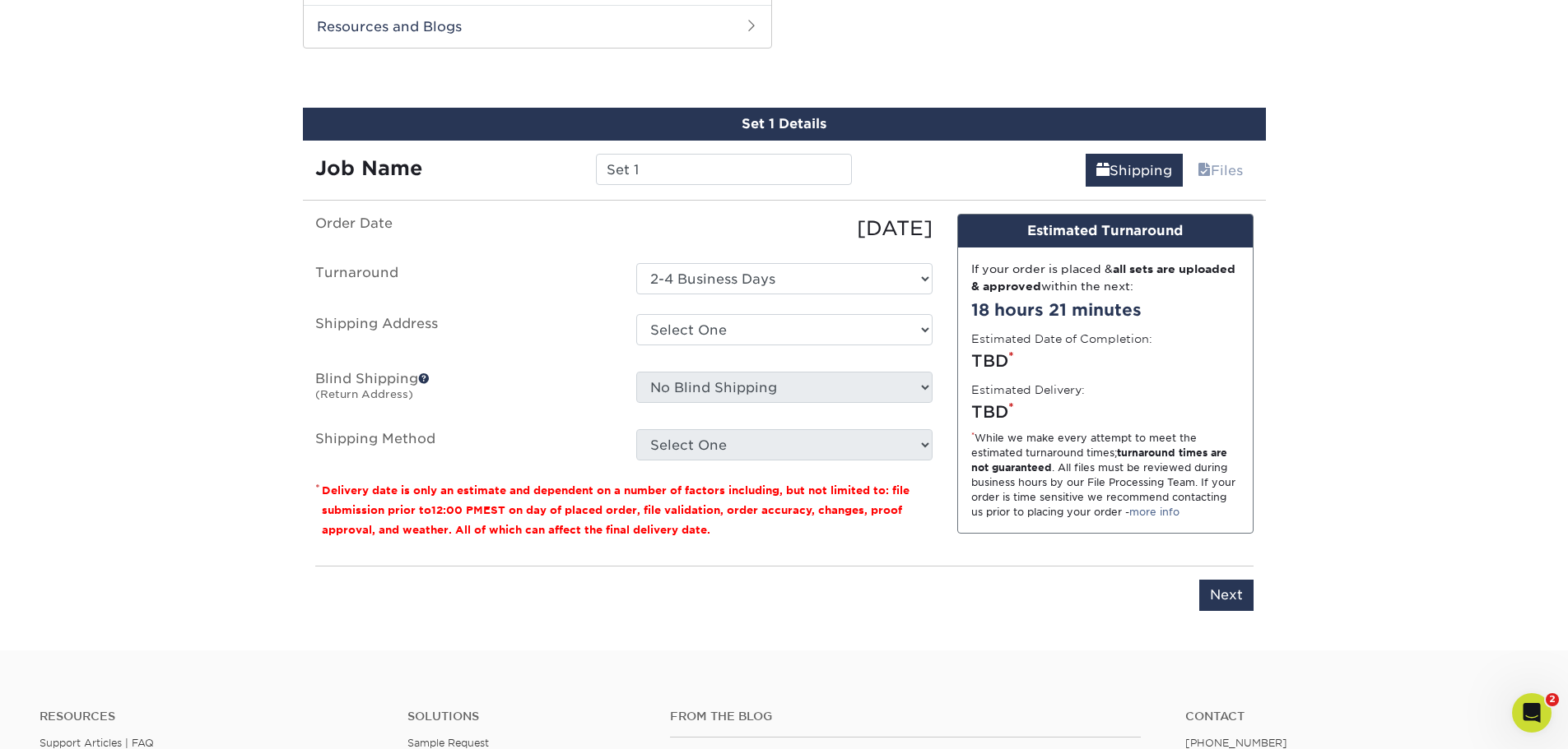
scroll to position [816, 0]
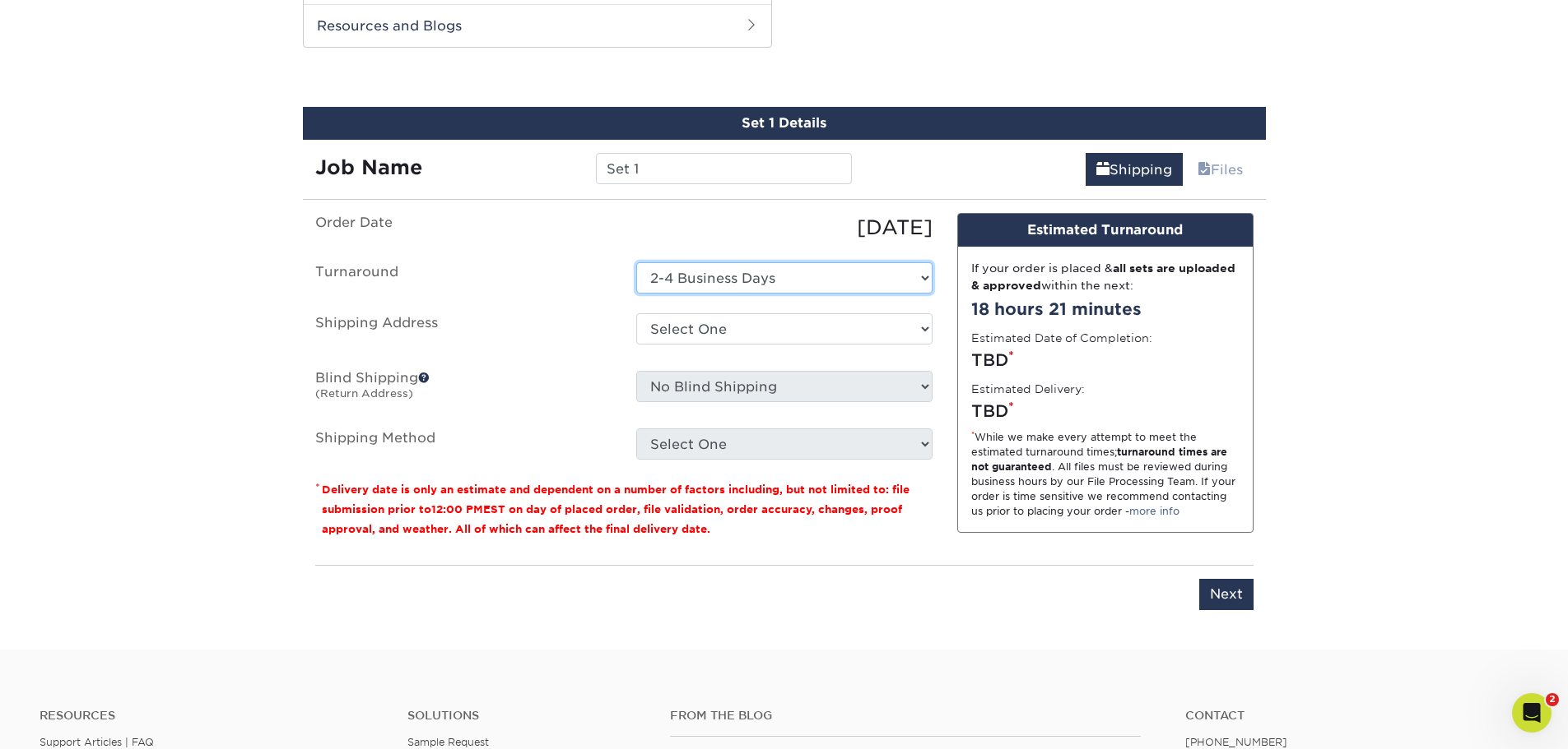
click at [758, 284] on select "Select One 2-4 Business Days" at bounding box center [784, 278] width 297 height 32
click at [636, 262] on select "Select One 2-4 Business Days" at bounding box center [784, 278] width 297 height 32
click at [762, 347] on div "Select One Press Friends + Add New Address" at bounding box center [784, 332] width 321 height 38
click at [770, 333] on select "Select One Press Friends + Add New Address" at bounding box center [784, 329] width 297 height 32
select select "283915"
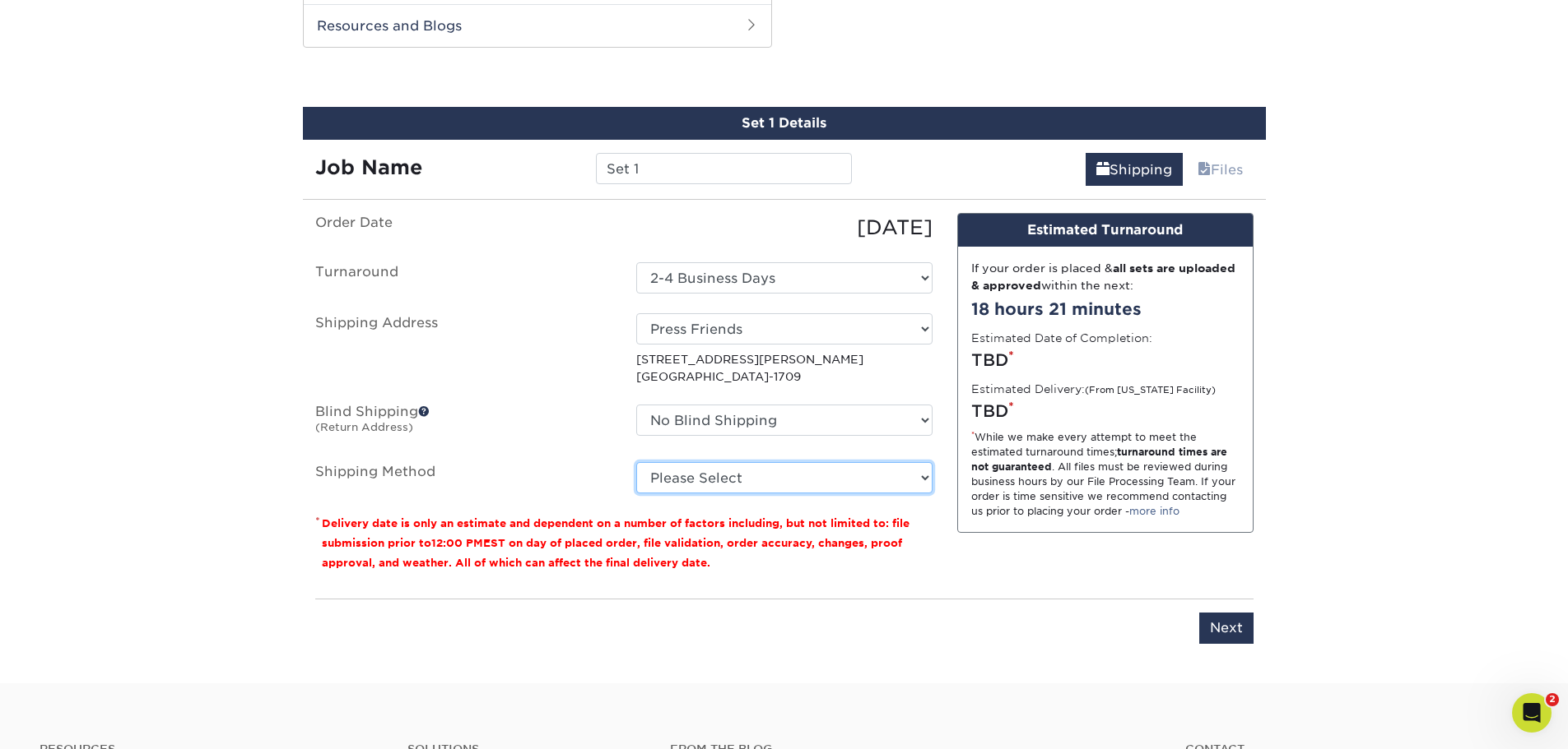
click at [827, 483] on select "Please Select Ground Shipping (+$13.84) 3 Day Shipping Service (+$14.22) 2 Day …" at bounding box center [784, 477] width 297 height 32
select select "01"
click at [636, 462] on select "Please Select Ground Shipping (+$13.84) 3 Day Shipping Service (+$14.22) 2 Day …" at bounding box center [784, 477] width 297 height 32
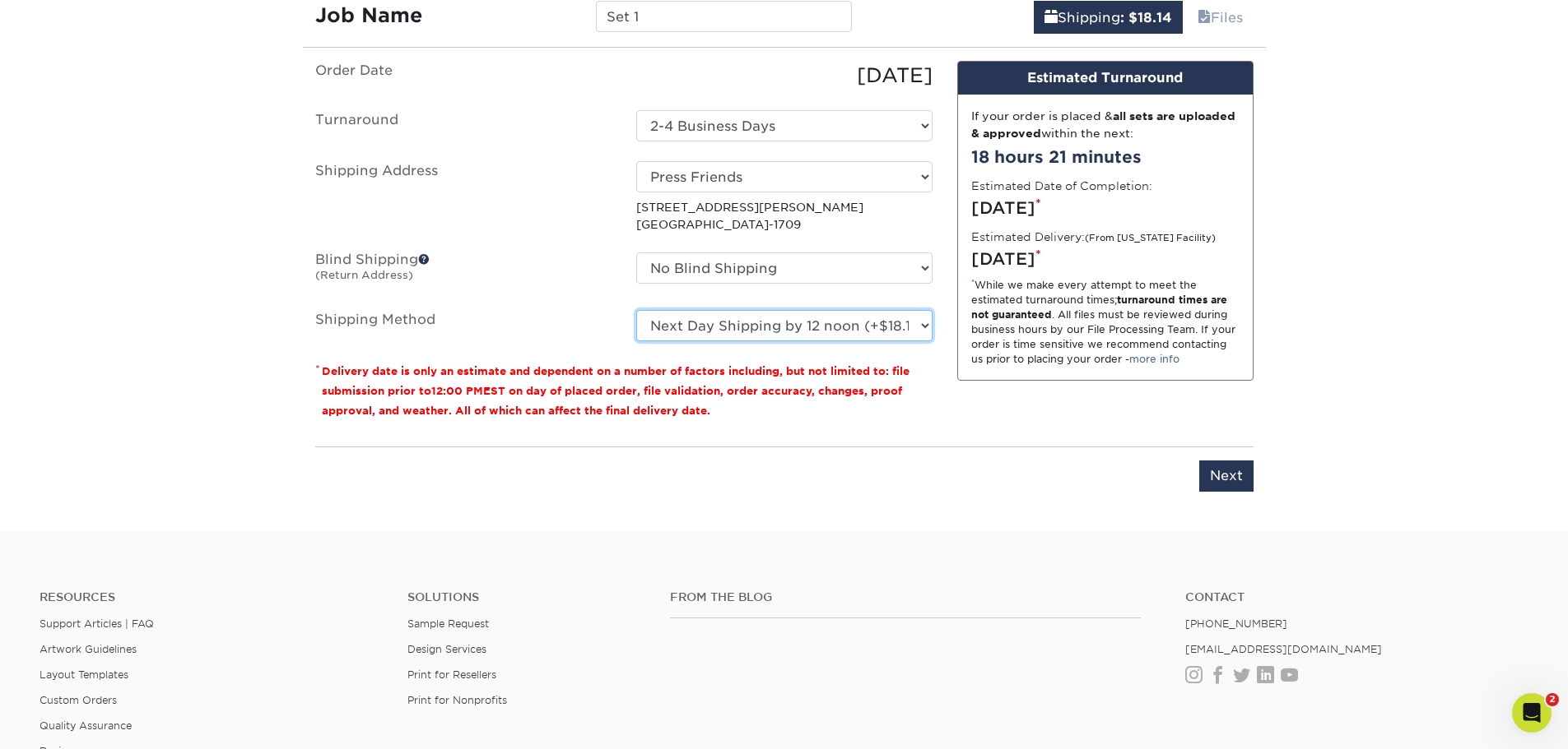
scroll to position [981, 0]
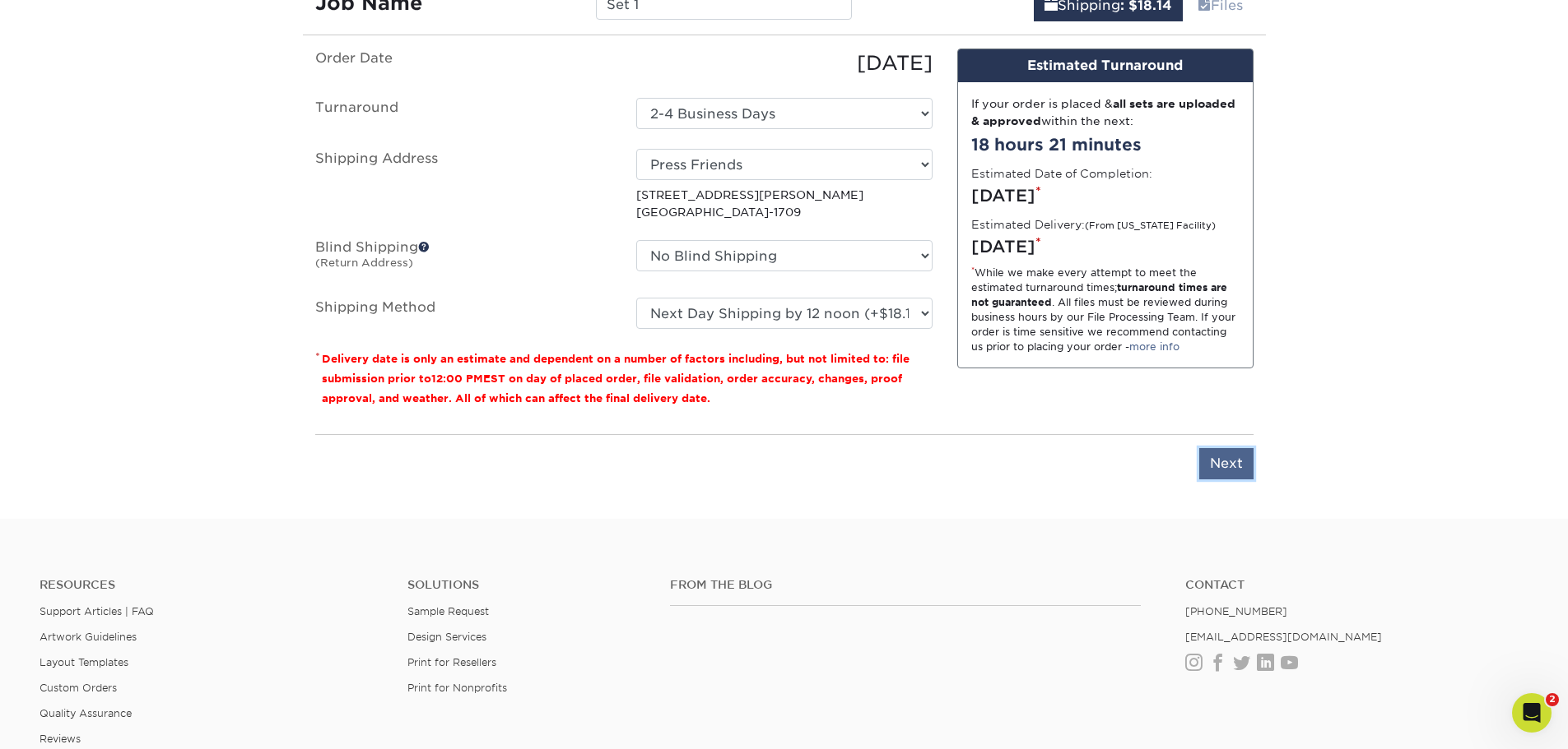
click at [1222, 471] on input "Next" at bounding box center [1226, 464] width 55 height 32
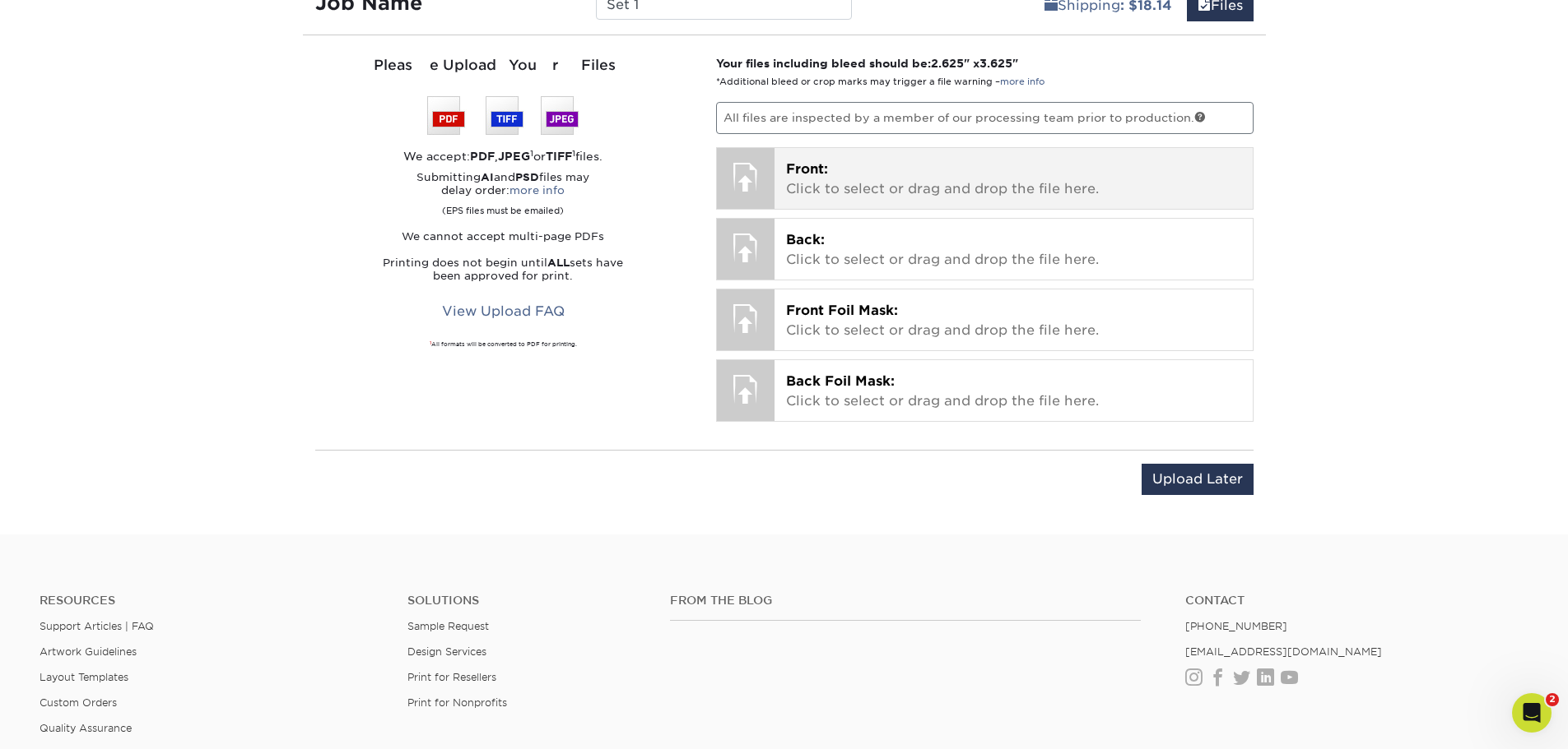
click at [859, 180] on p "Front: Click to select or drag and drop the file here." at bounding box center [1013, 179] width 455 height 39
click at [837, 170] on p "Front: Click to select or drag and drop the file here." at bounding box center [1013, 179] width 455 height 39
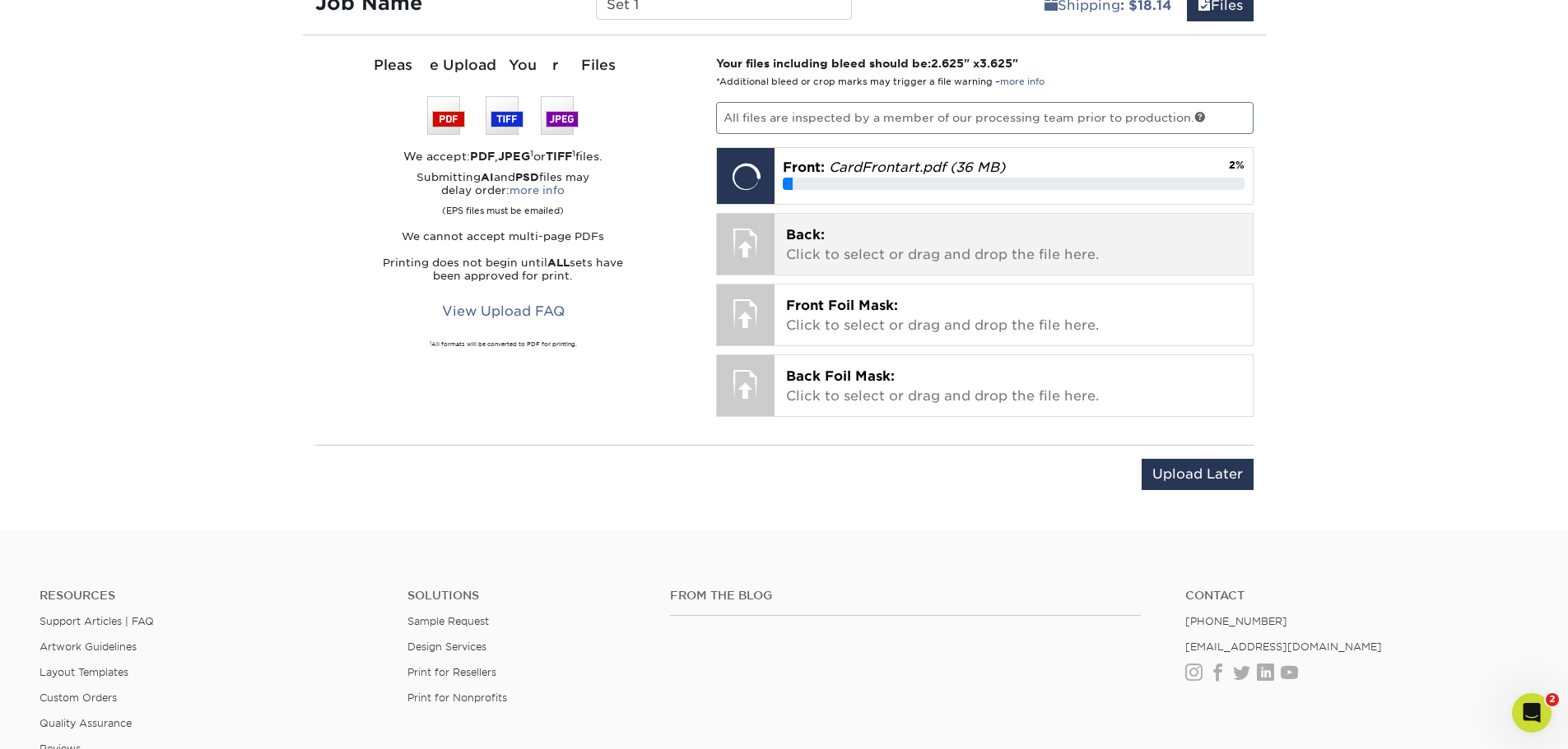
click at [794, 231] on span "Back:" at bounding box center [805, 235] width 38 height 15
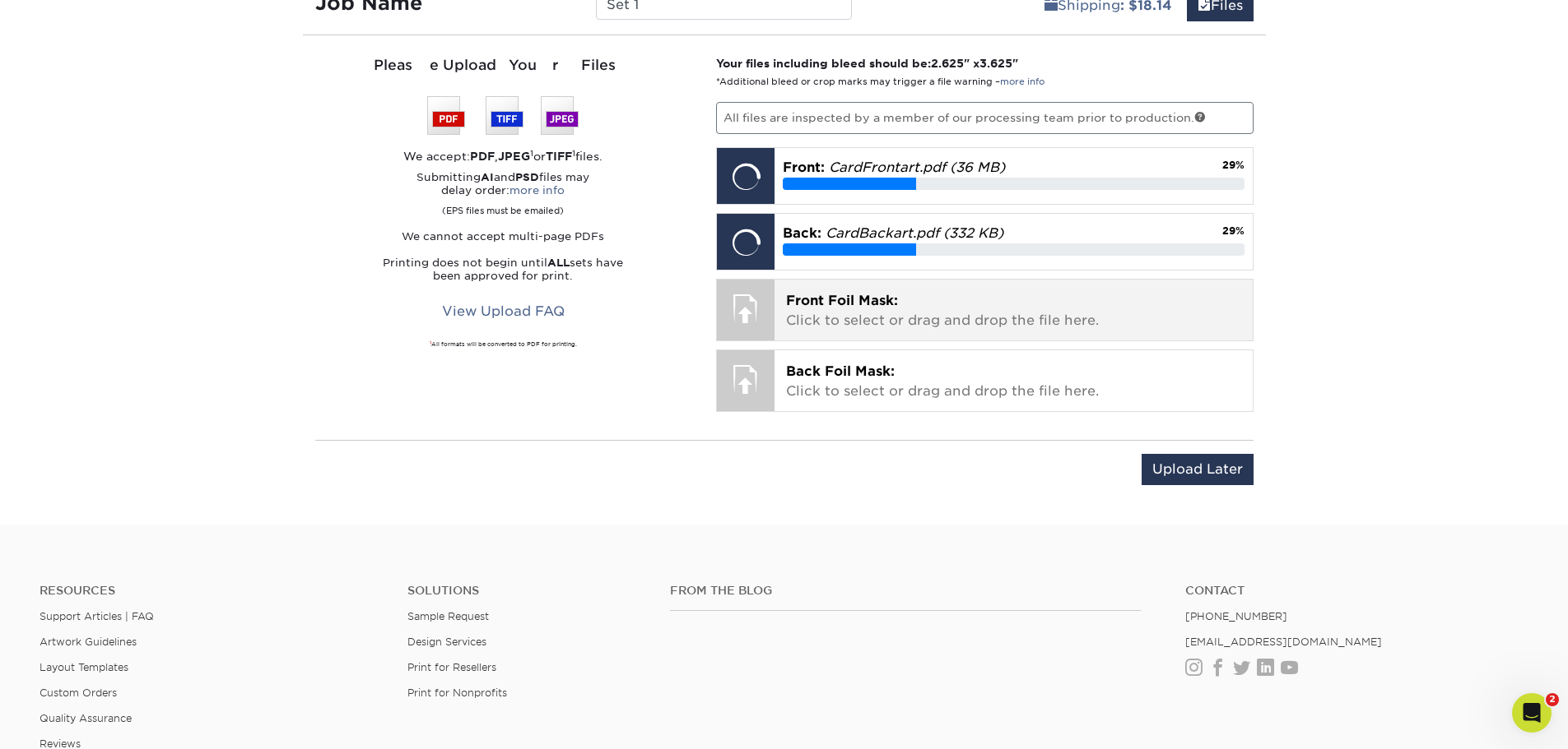
click at [947, 299] on p "Front Foil Mask: Click to select or drag and drop the file here." at bounding box center [1013, 311] width 455 height 39
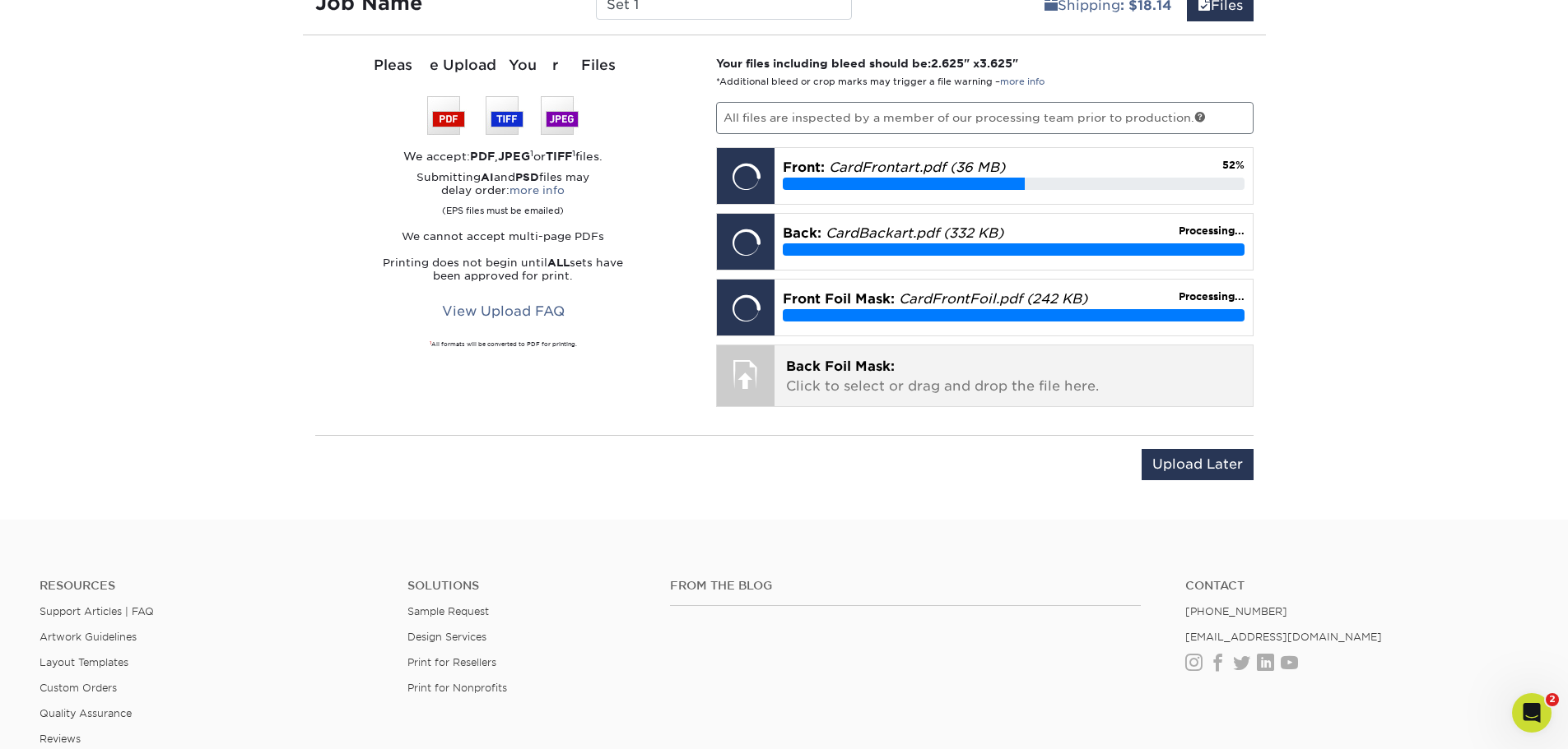
click at [943, 389] on p "Back Foil Mask: Click to select or drag and drop the file here." at bounding box center [1013, 377] width 455 height 39
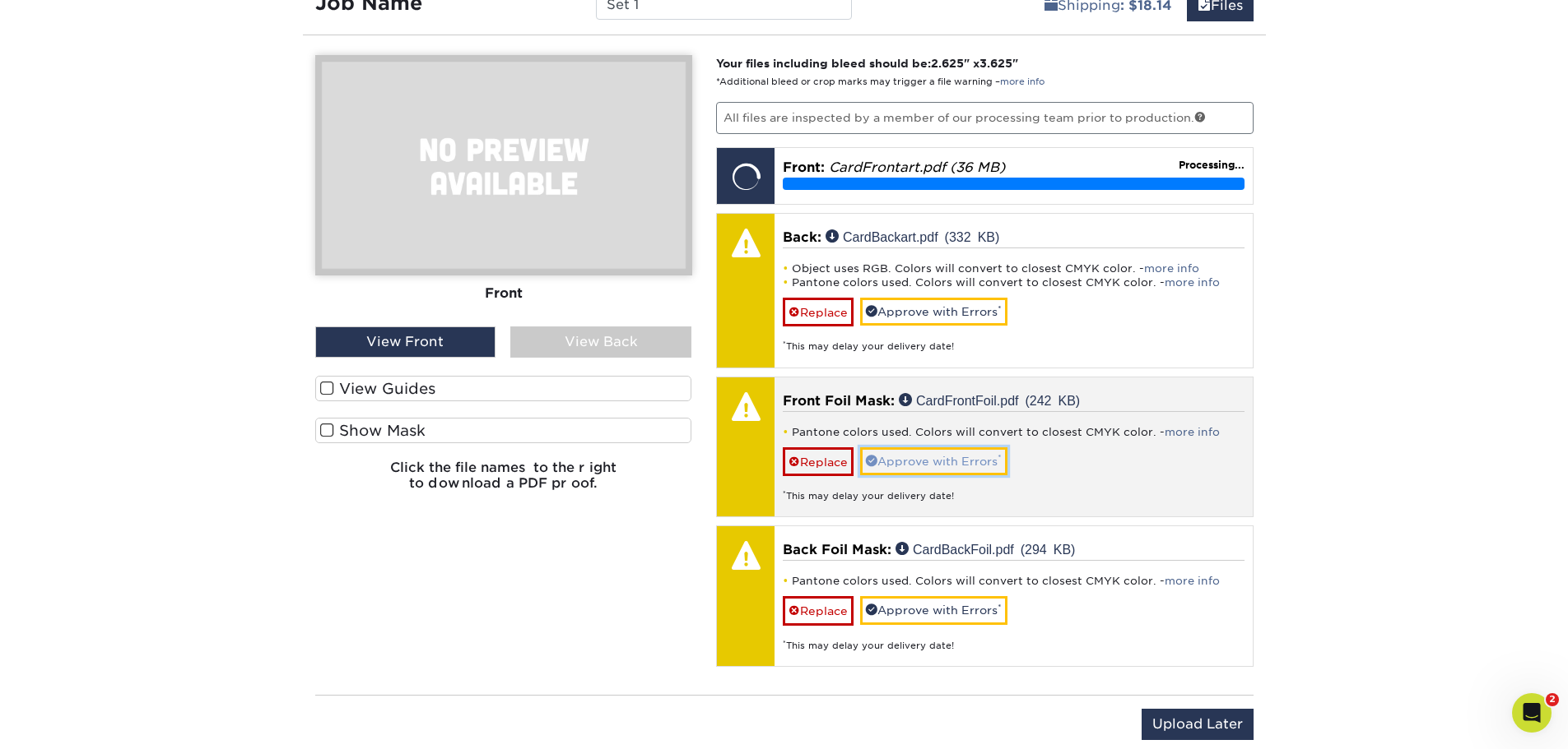
click at [968, 461] on link "Approve with Errors *" at bounding box center [933, 461] width 147 height 28
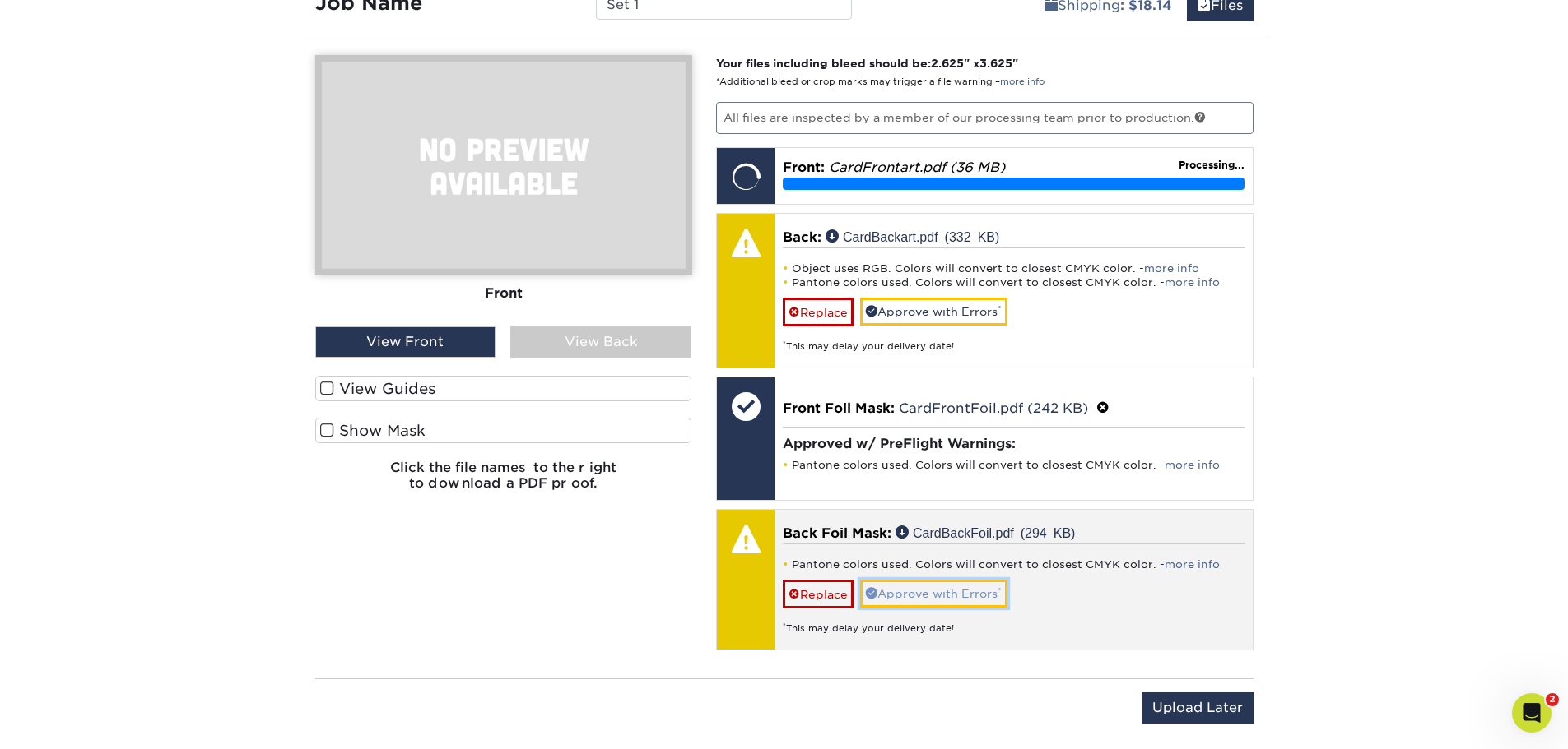
click at [970, 595] on link "Approve with Errors *" at bounding box center [933, 594] width 147 height 28
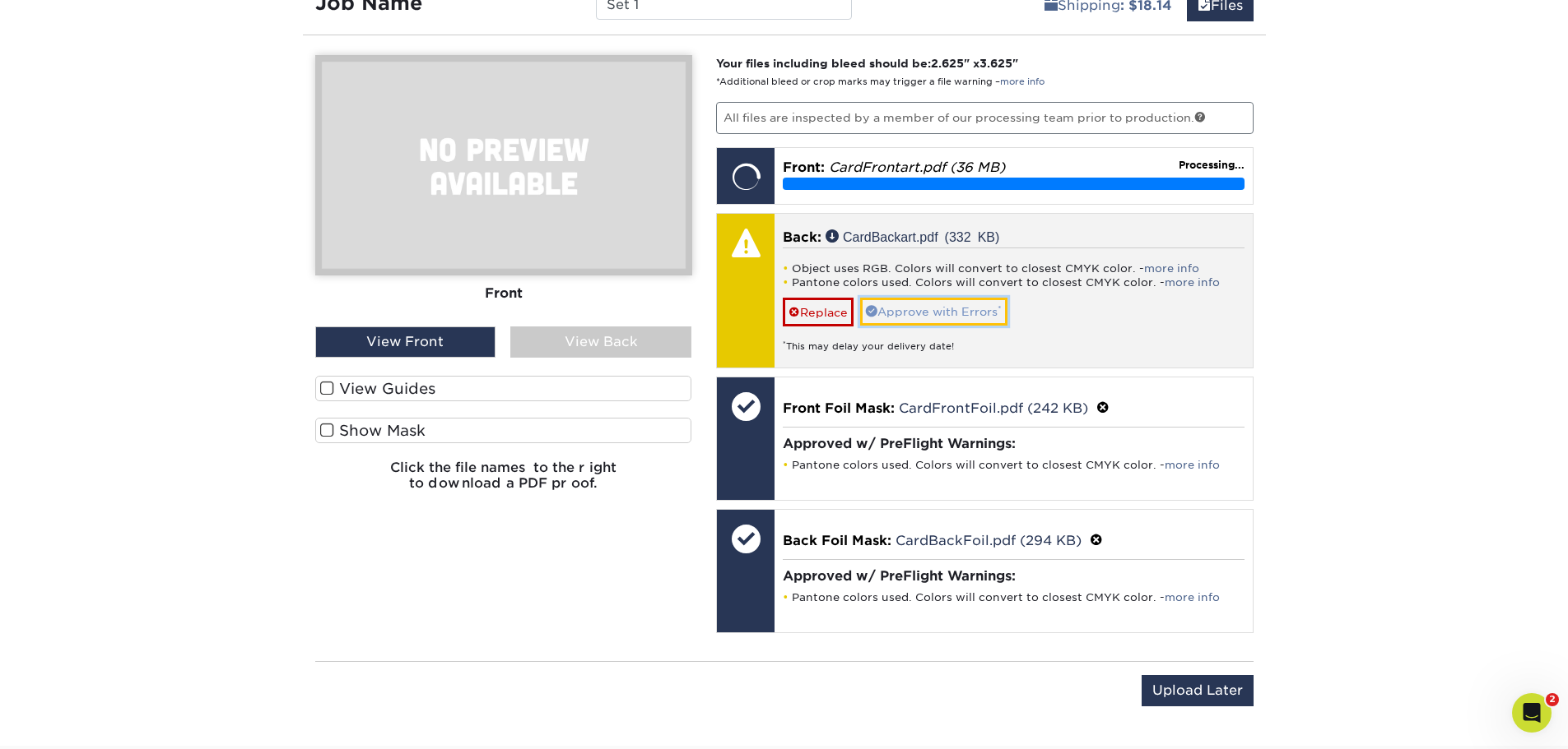
click at [968, 308] on link "Approve with Errors *" at bounding box center [933, 312] width 147 height 28
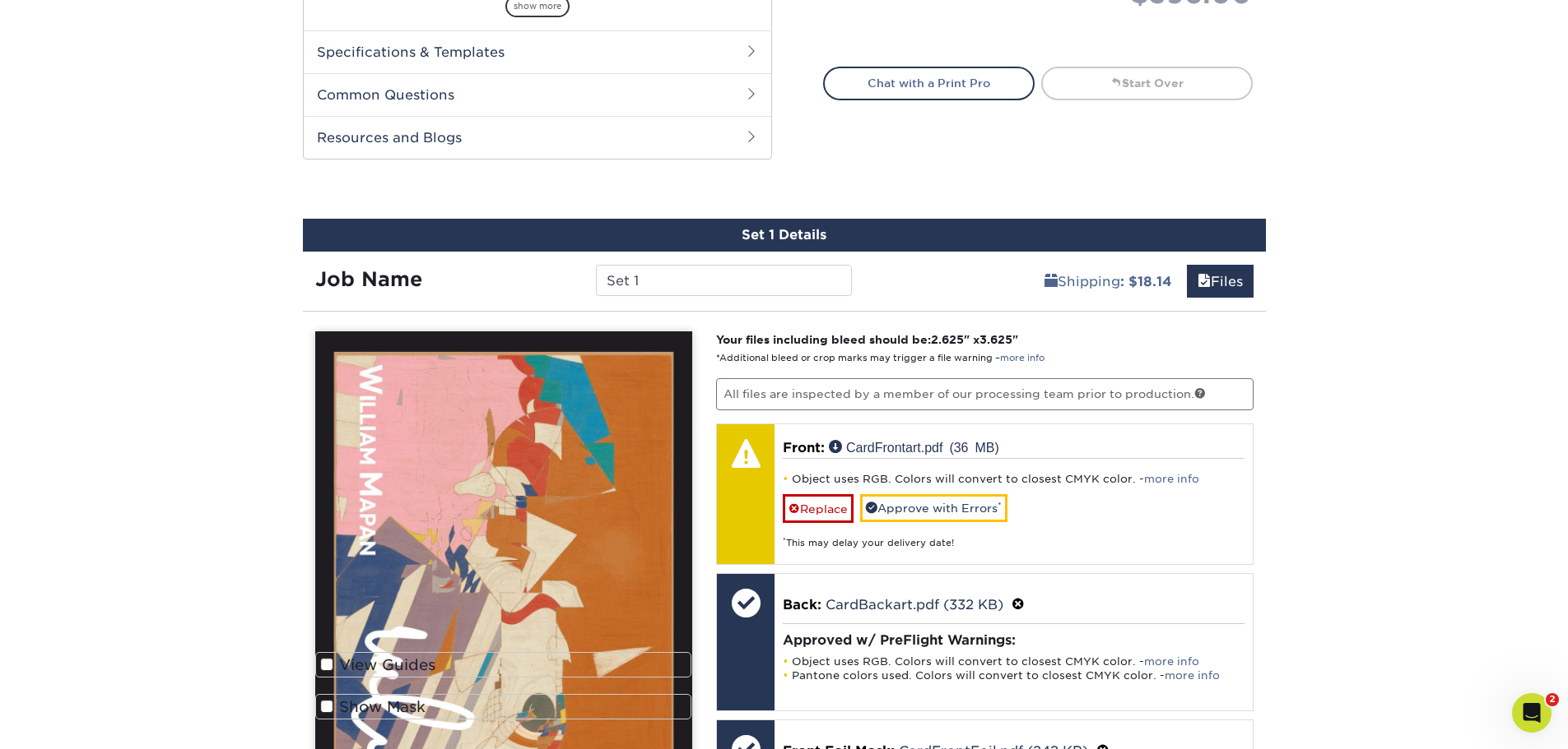
scroll to position [734, 0]
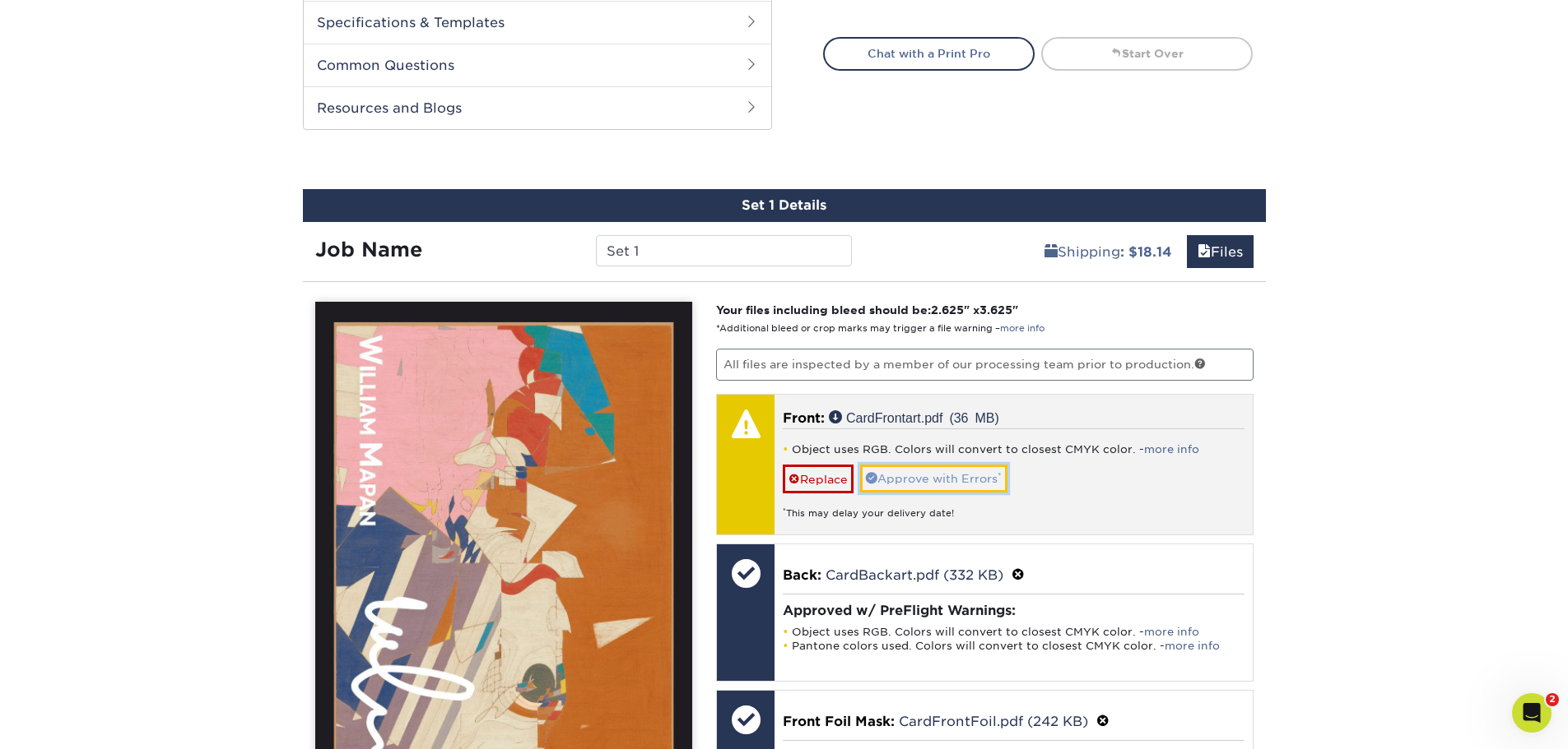
click at [974, 484] on link "Approve with Errors *" at bounding box center [933, 478] width 147 height 28
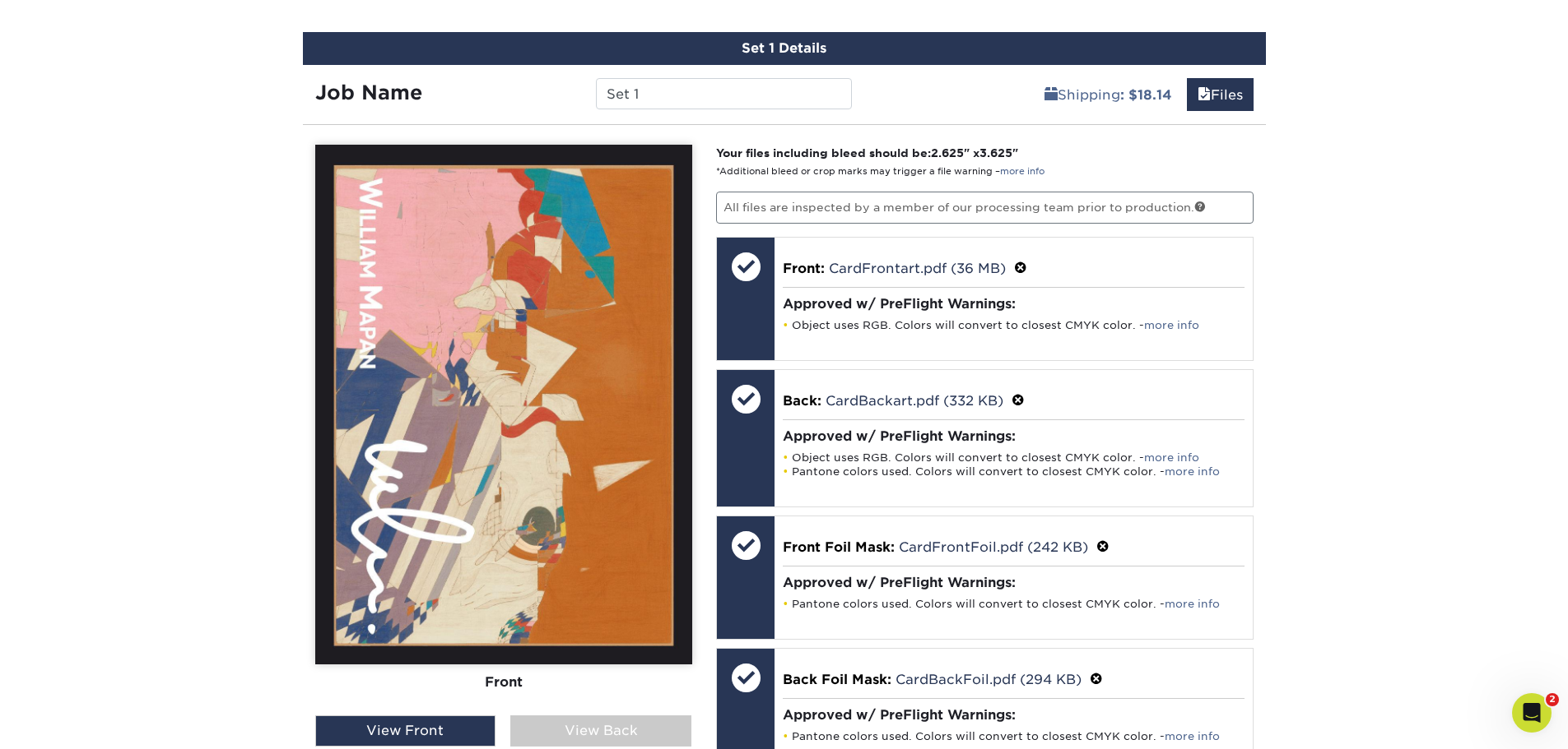
scroll to position [1145, 0]
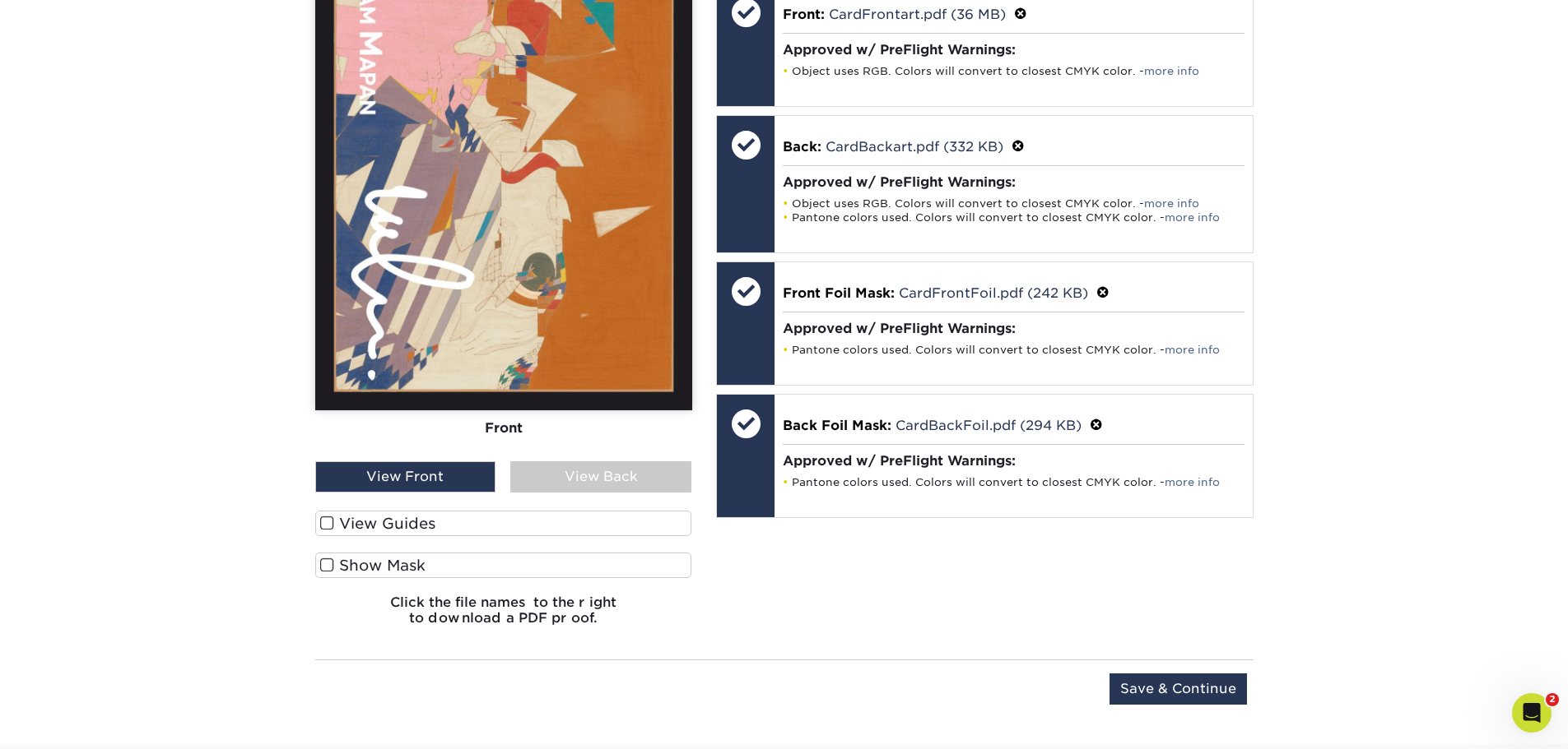
click at [389, 568] on label "Show Mask" at bounding box center [503, 565] width 377 height 26
click at [0, 0] on input "Show Mask" at bounding box center [0, 0] width 0 height 0
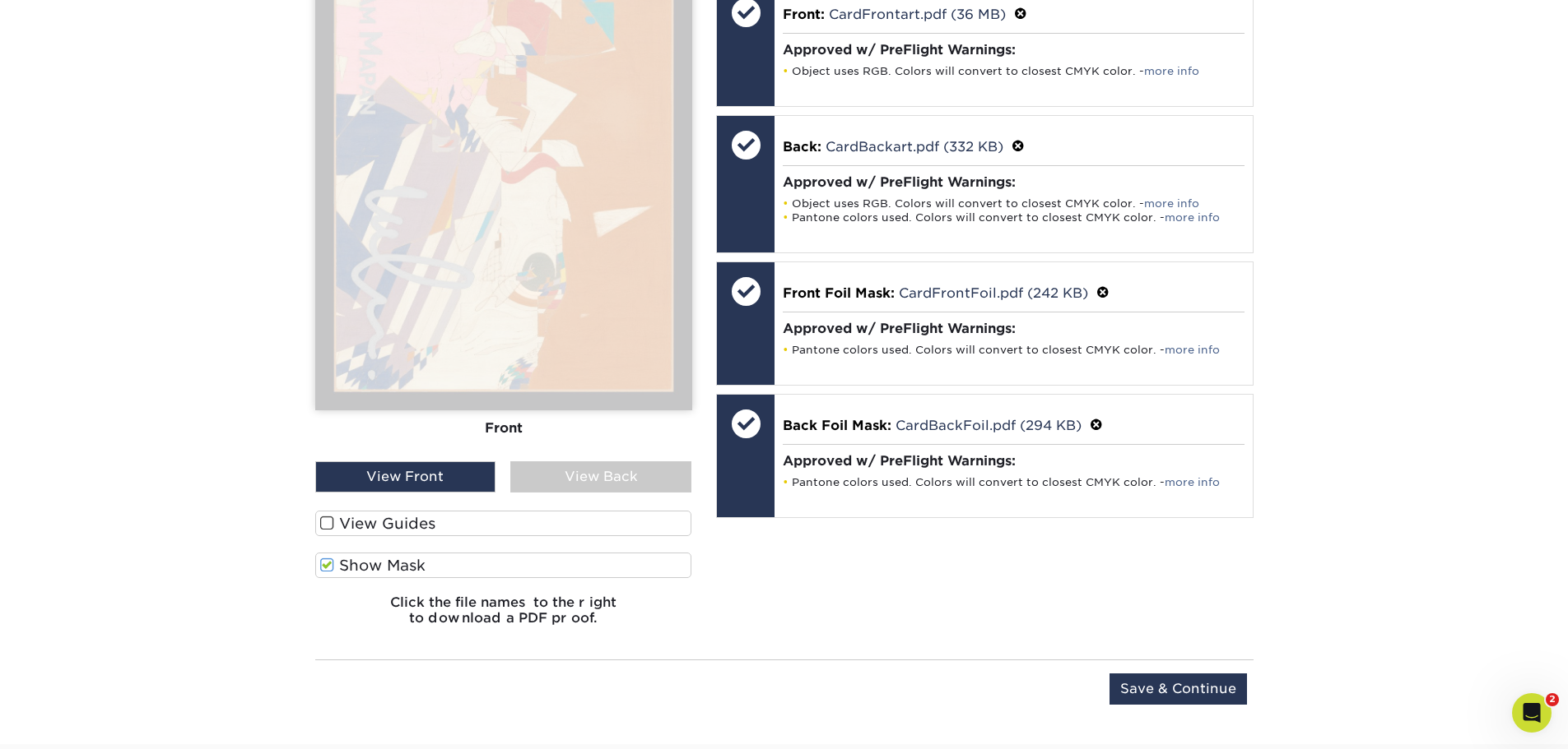
click at [334, 567] on label "Show Mask" at bounding box center [503, 565] width 377 height 26
click at [0, 0] on input "Show Mask" at bounding box center [0, 0] width 0 height 0
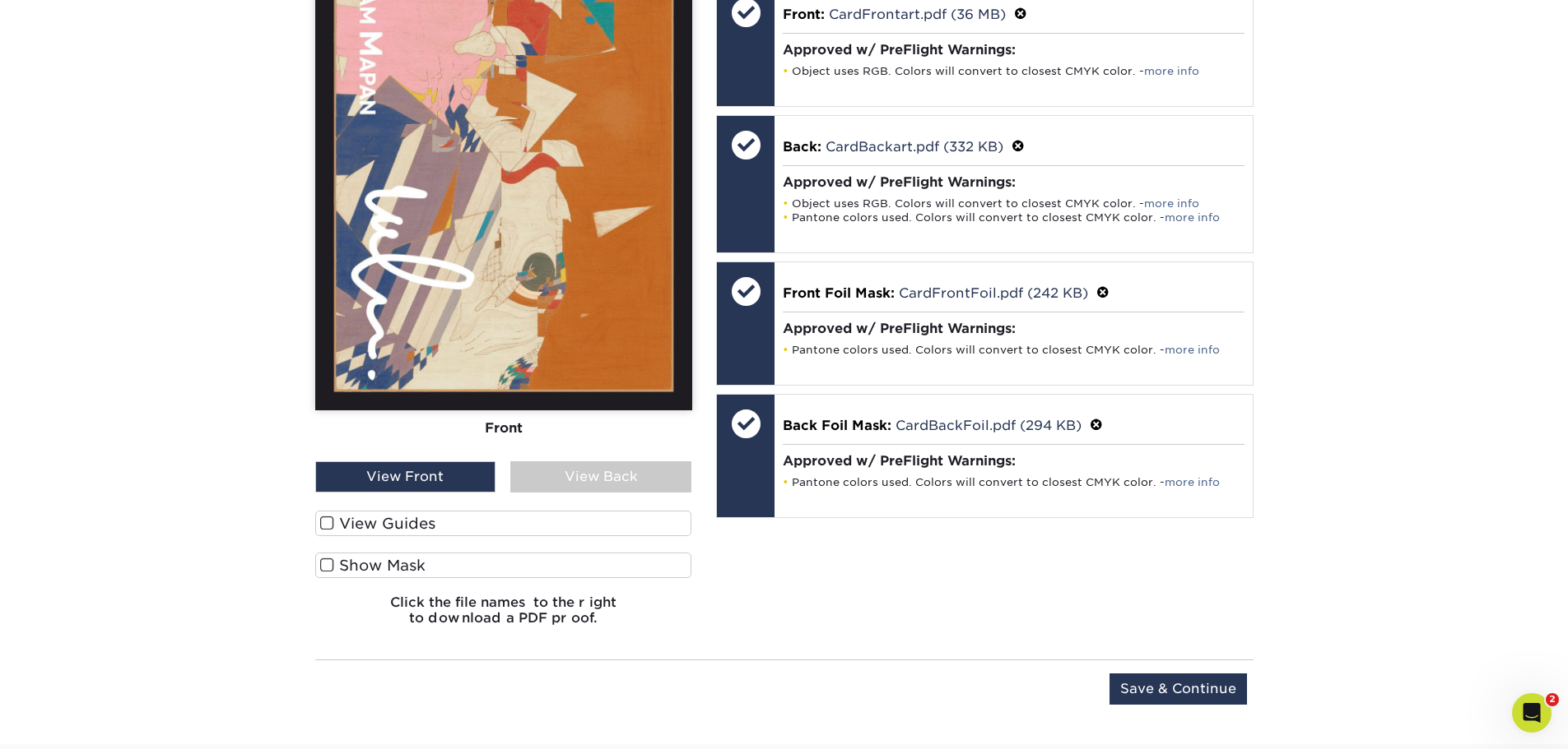
click at [334, 567] on label "Show Mask" at bounding box center [503, 565] width 377 height 26
click at [0, 0] on input "Show Mask" at bounding box center [0, 0] width 0 height 0
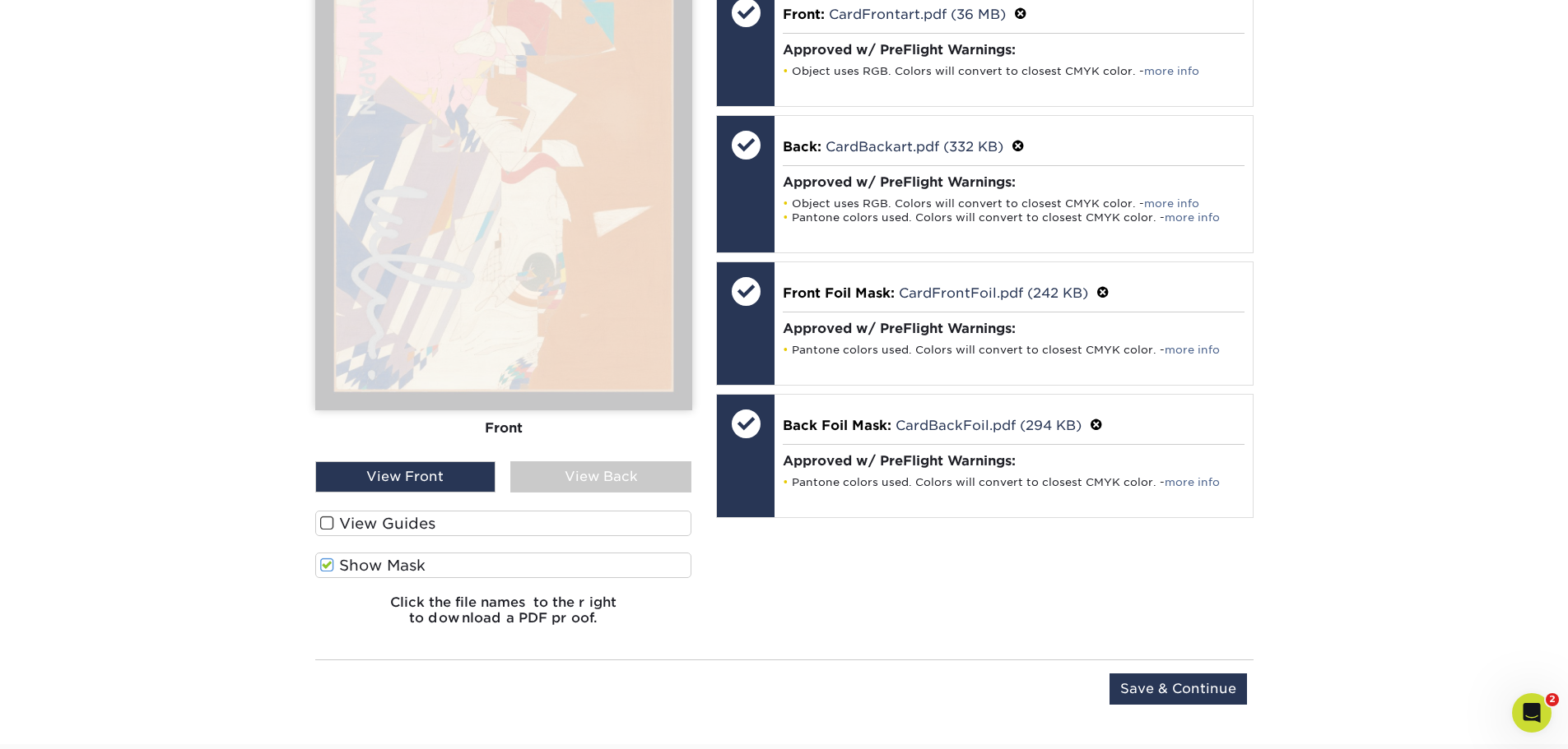
click at [337, 567] on label "Show Mask" at bounding box center [503, 565] width 377 height 26
click at [0, 0] on input "Show Mask" at bounding box center [0, 0] width 0 height 0
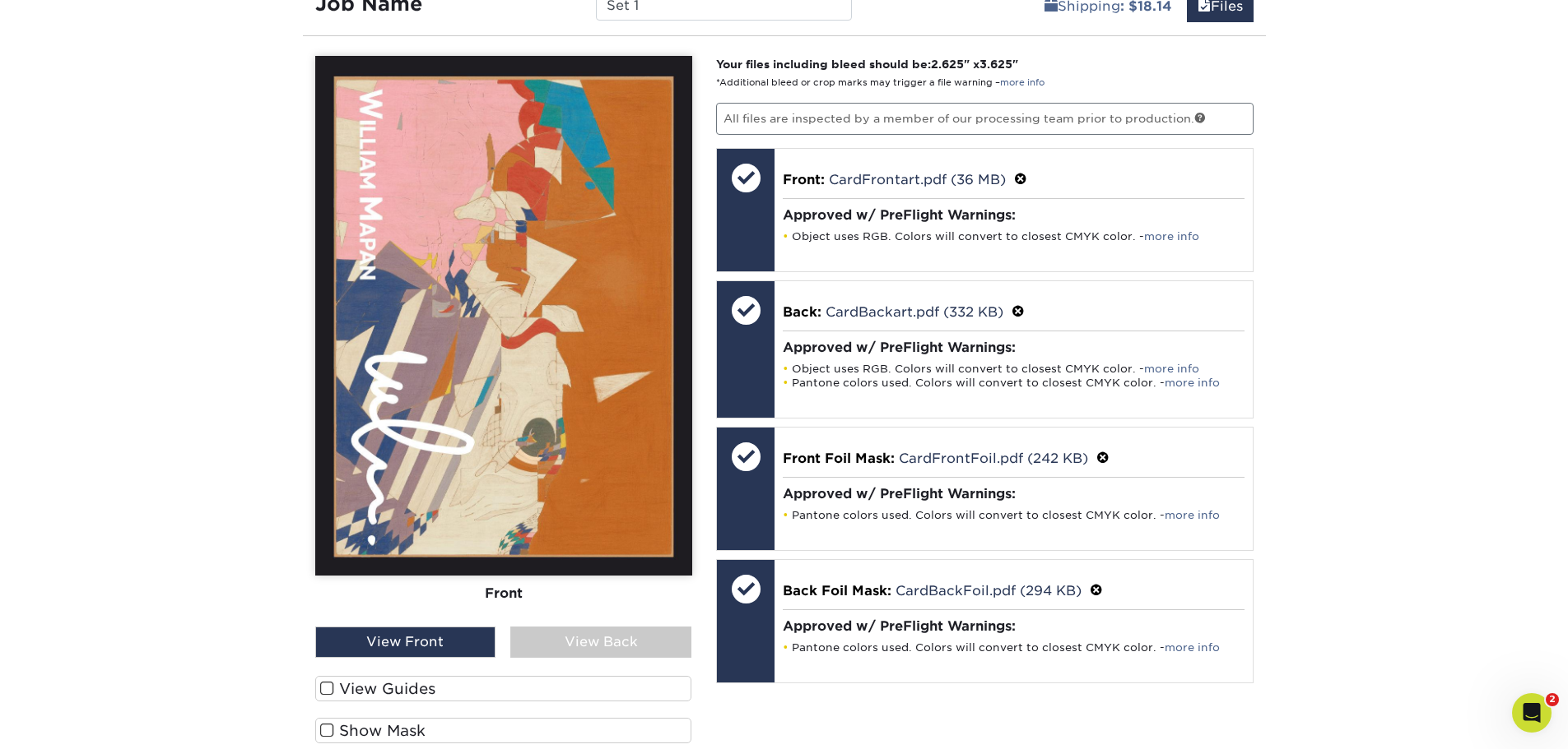
scroll to position [981, 0]
click at [567, 653] on div "View Back" at bounding box center [601, 641] width 181 height 32
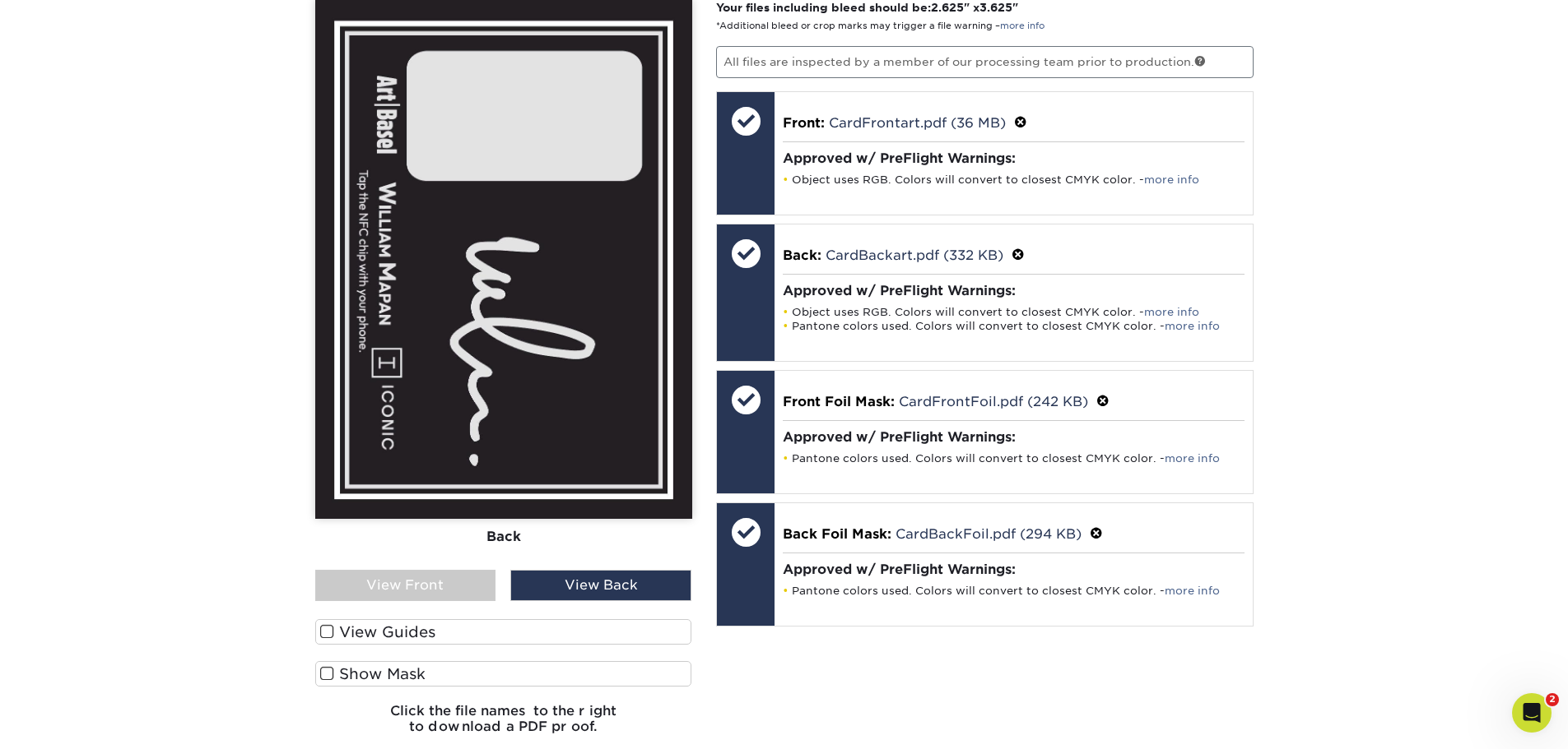
scroll to position [1063, 0]
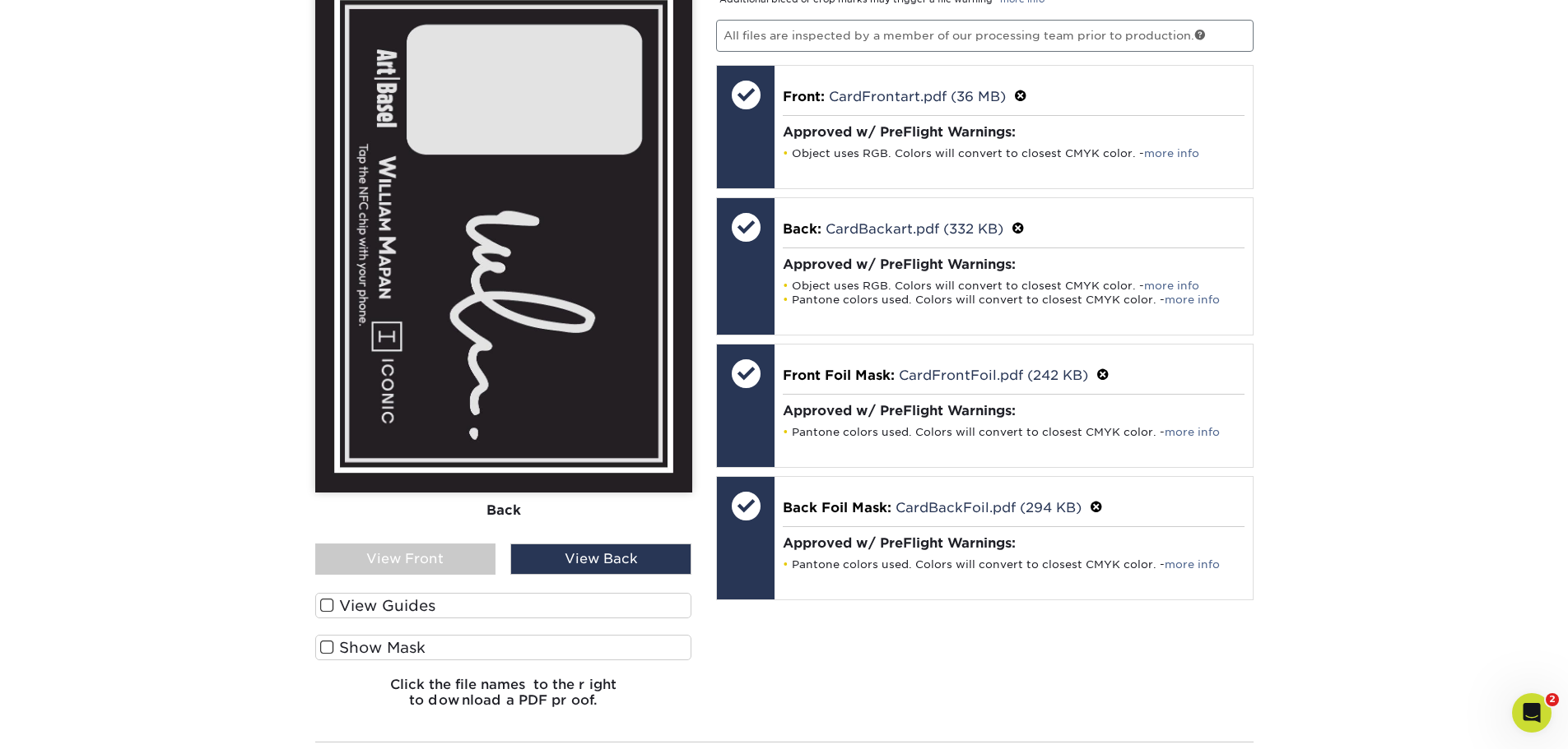
click at [349, 646] on label "Show Mask" at bounding box center [503, 647] width 377 height 26
click at [0, 0] on input "Show Mask" at bounding box center [0, 0] width 0 height 0
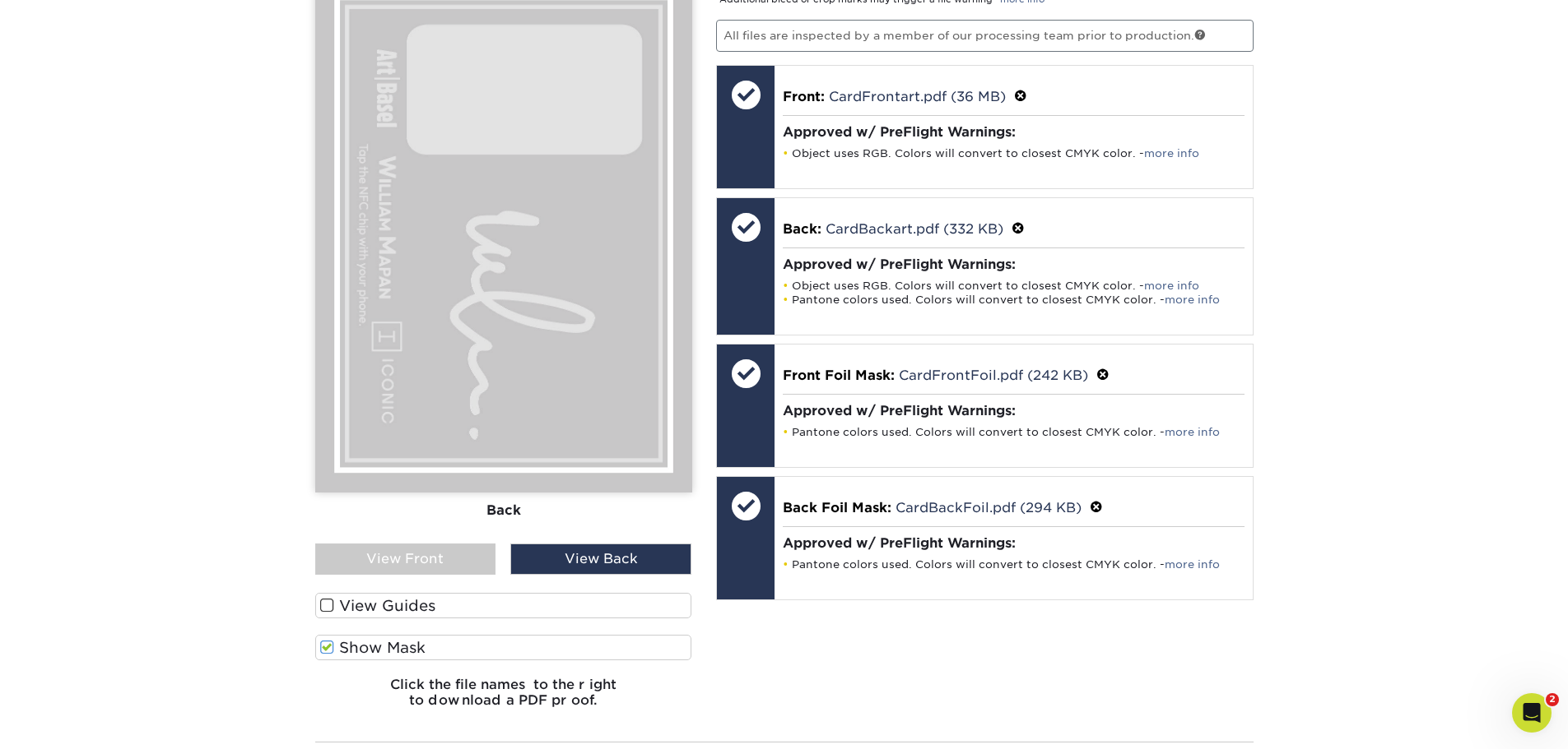
click at [355, 648] on label "Show Mask" at bounding box center [503, 647] width 377 height 26
click at [0, 0] on input "Show Mask" at bounding box center [0, 0] width 0 height 0
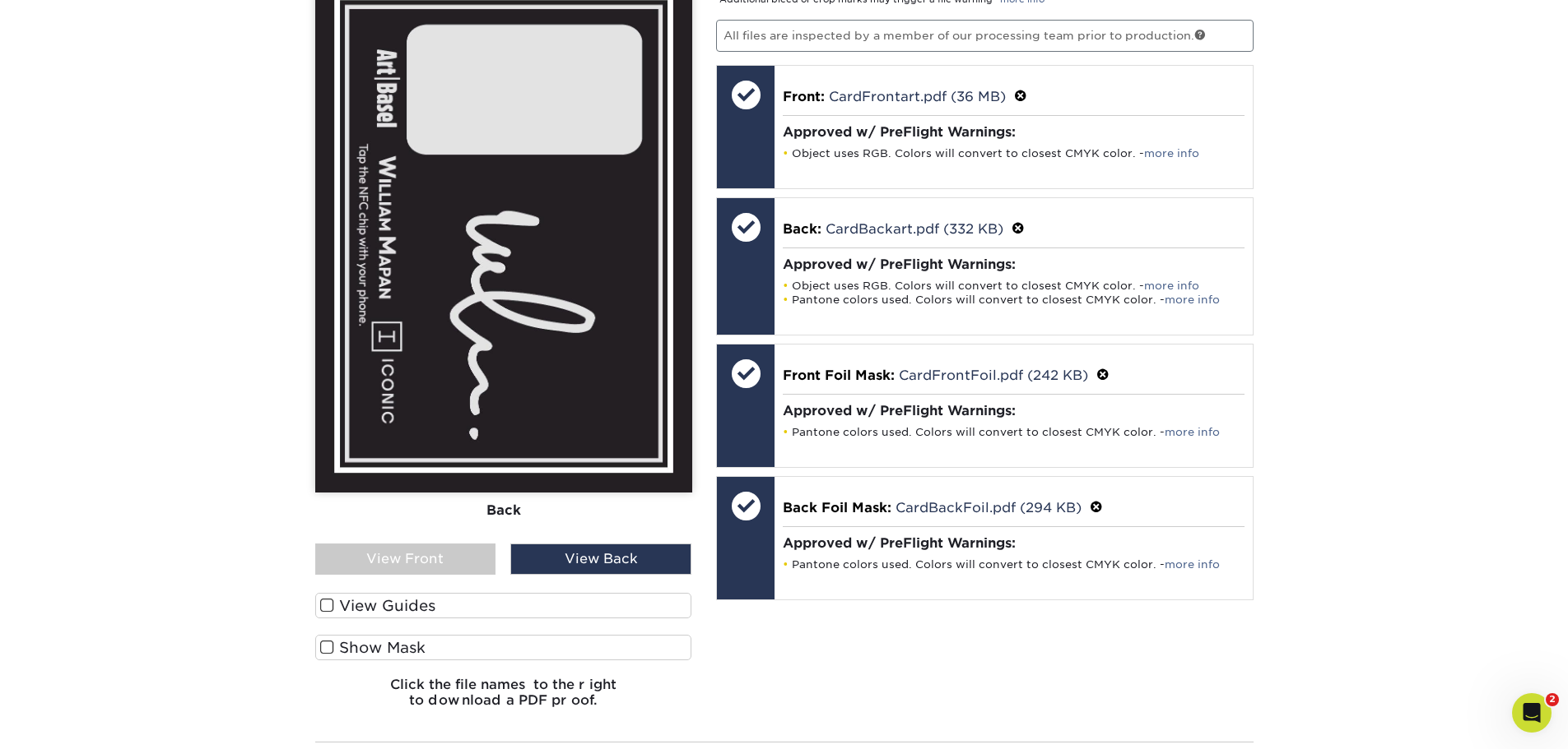
click at [355, 648] on label "Show Mask" at bounding box center [503, 647] width 377 height 26
click at [0, 0] on input "Show Mask" at bounding box center [0, 0] width 0 height 0
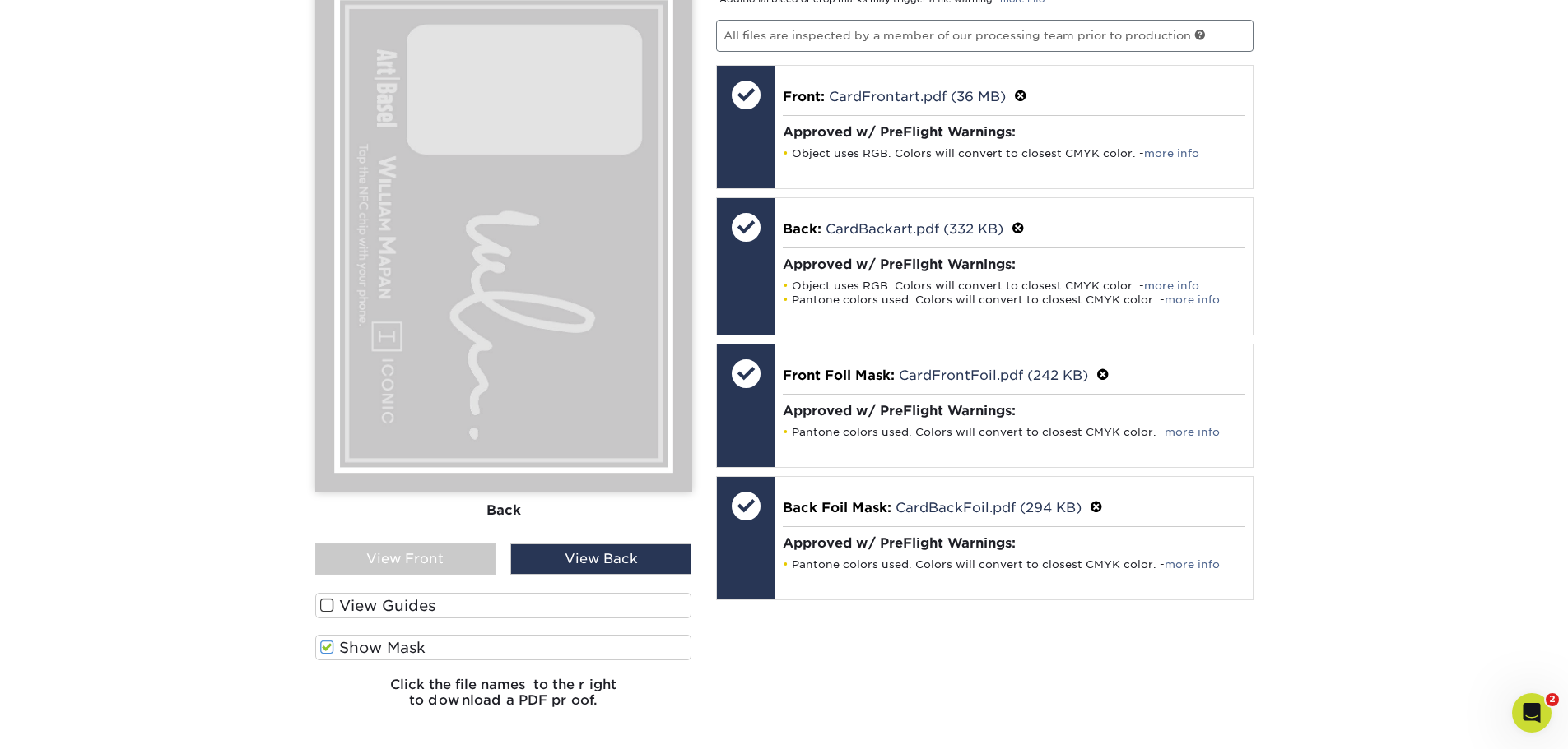
click at [355, 648] on label "Show Mask" at bounding box center [503, 647] width 377 height 26
click at [0, 0] on input "Show Mask" at bounding box center [0, 0] width 0 height 0
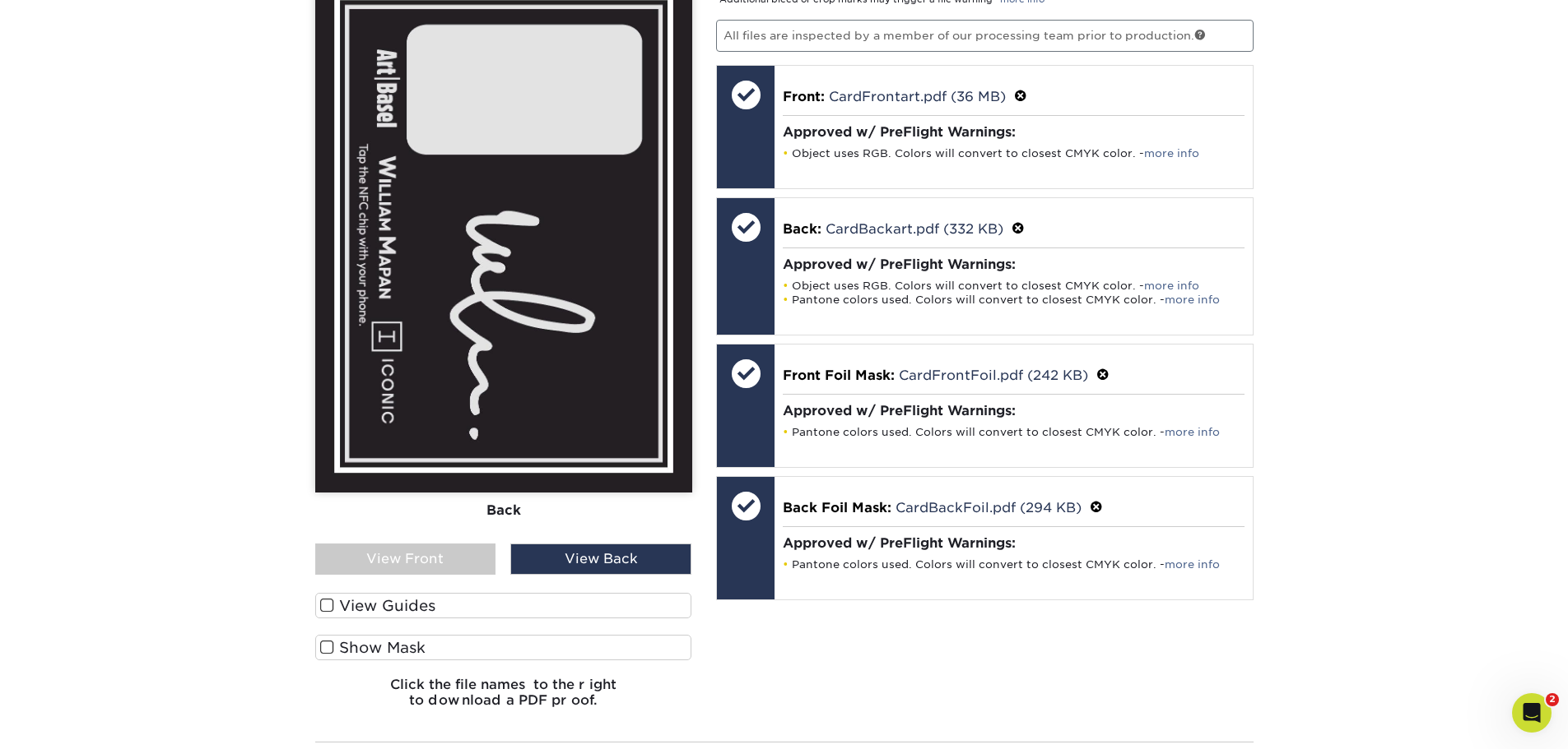
click at [355, 648] on label "Show Mask" at bounding box center [503, 647] width 377 height 26
click at [0, 0] on input "Show Mask" at bounding box center [0, 0] width 0 height 0
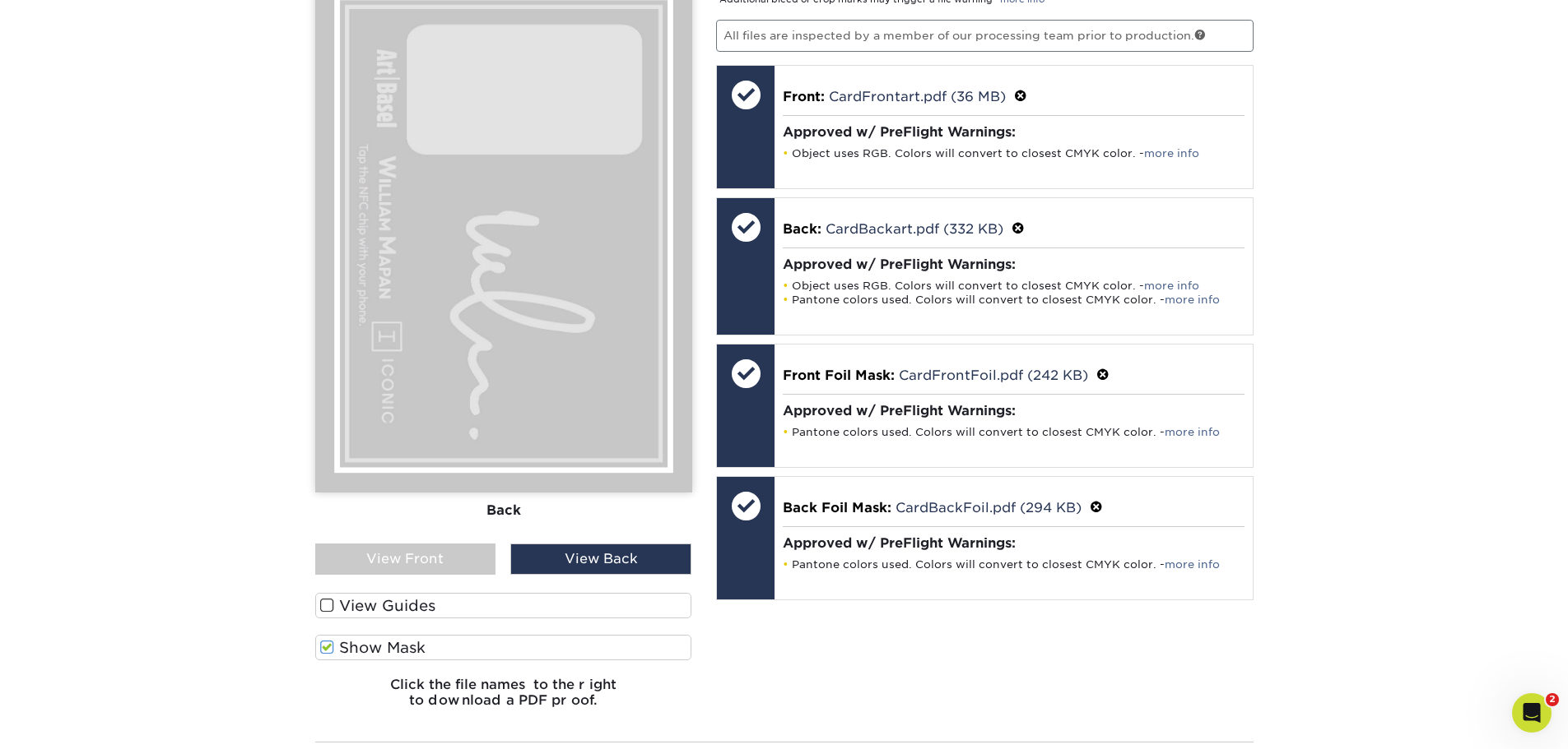
click at [388, 615] on label "View Guides" at bounding box center [503, 606] width 377 height 26
click at [0, 0] on input "View Guides" at bounding box center [0, 0] width 0 height 0
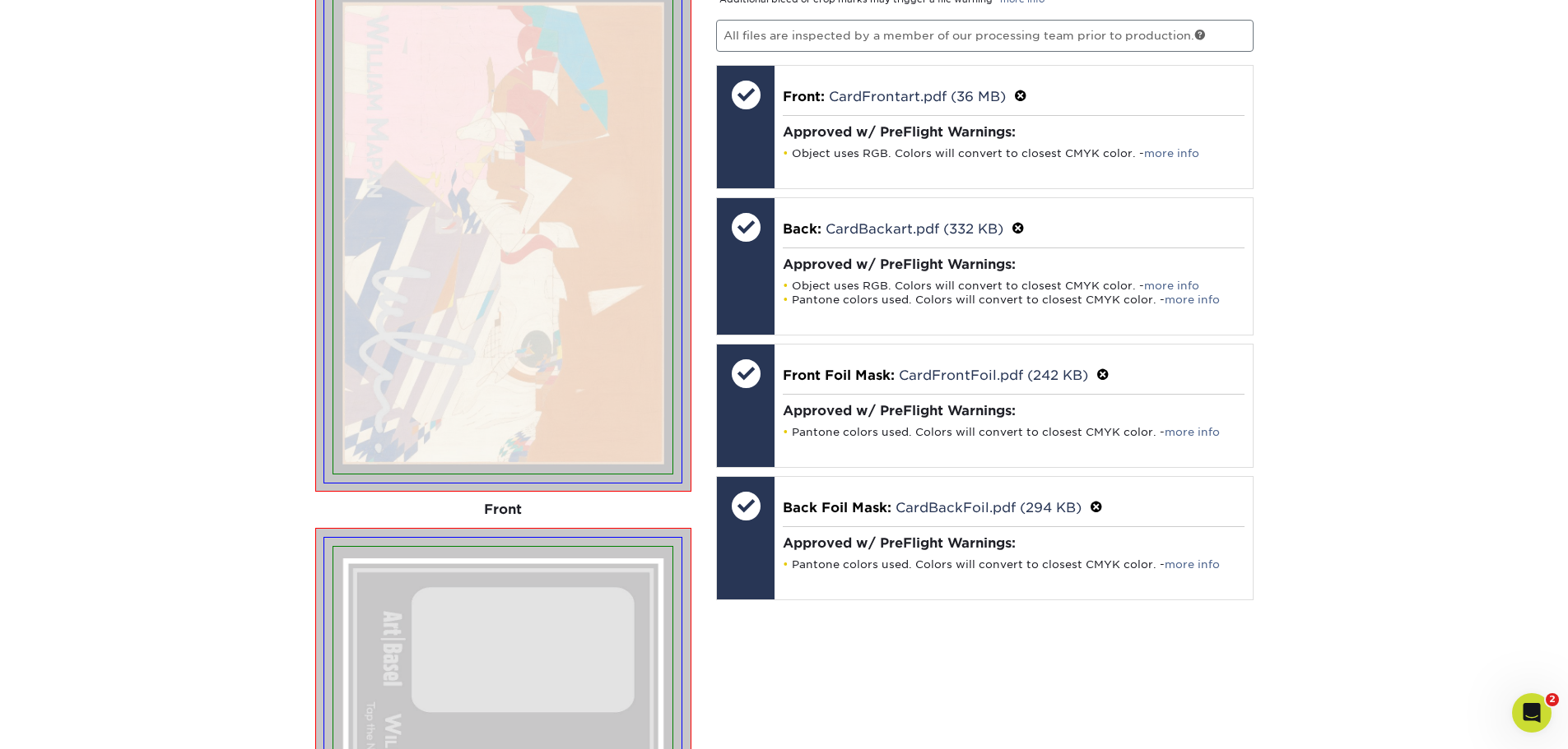
scroll to position [1616, 0]
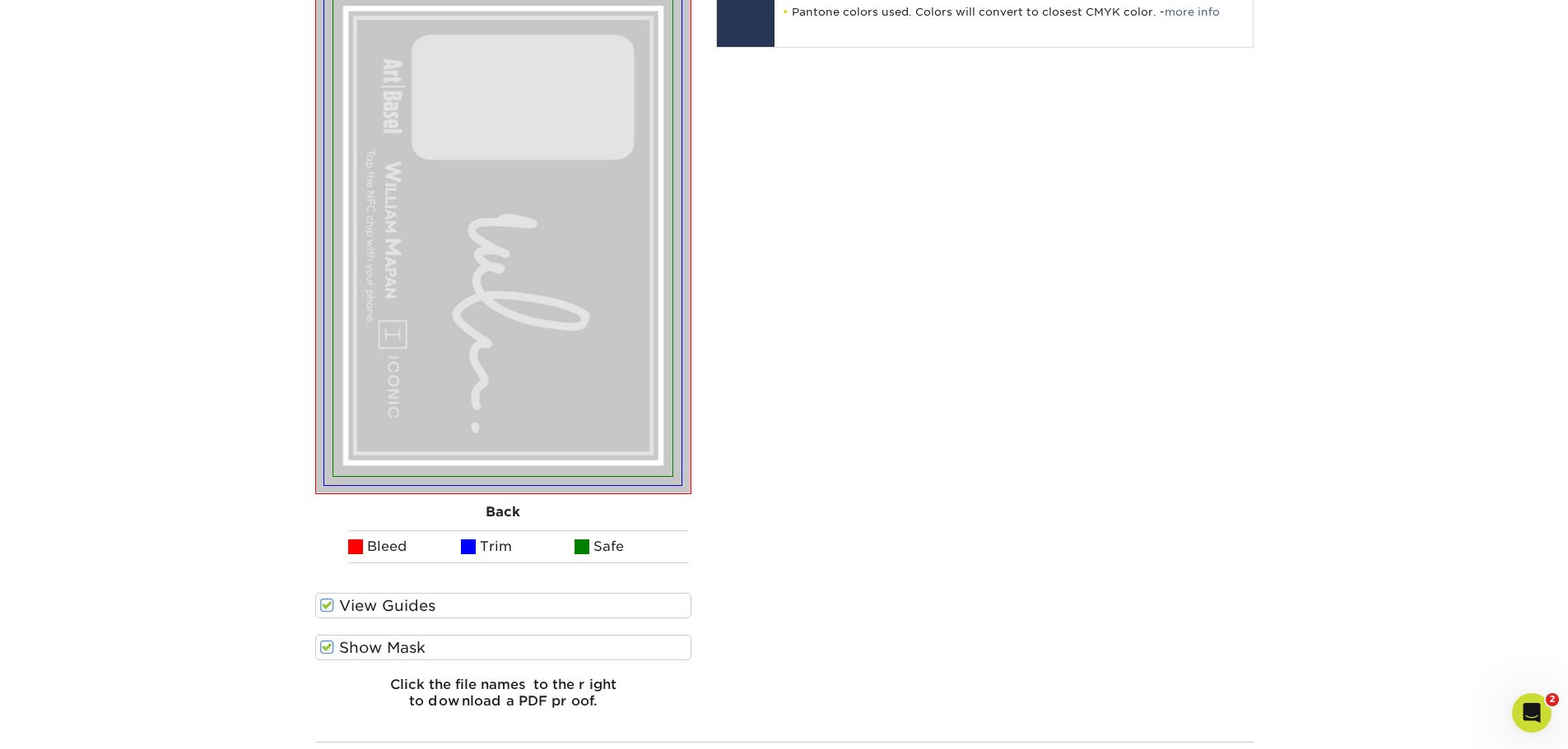
click at [388, 615] on label "View Guides" at bounding box center [503, 606] width 377 height 26
click at [0, 0] on input "View Guides" at bounding box center [0, 0] width 0 height 0
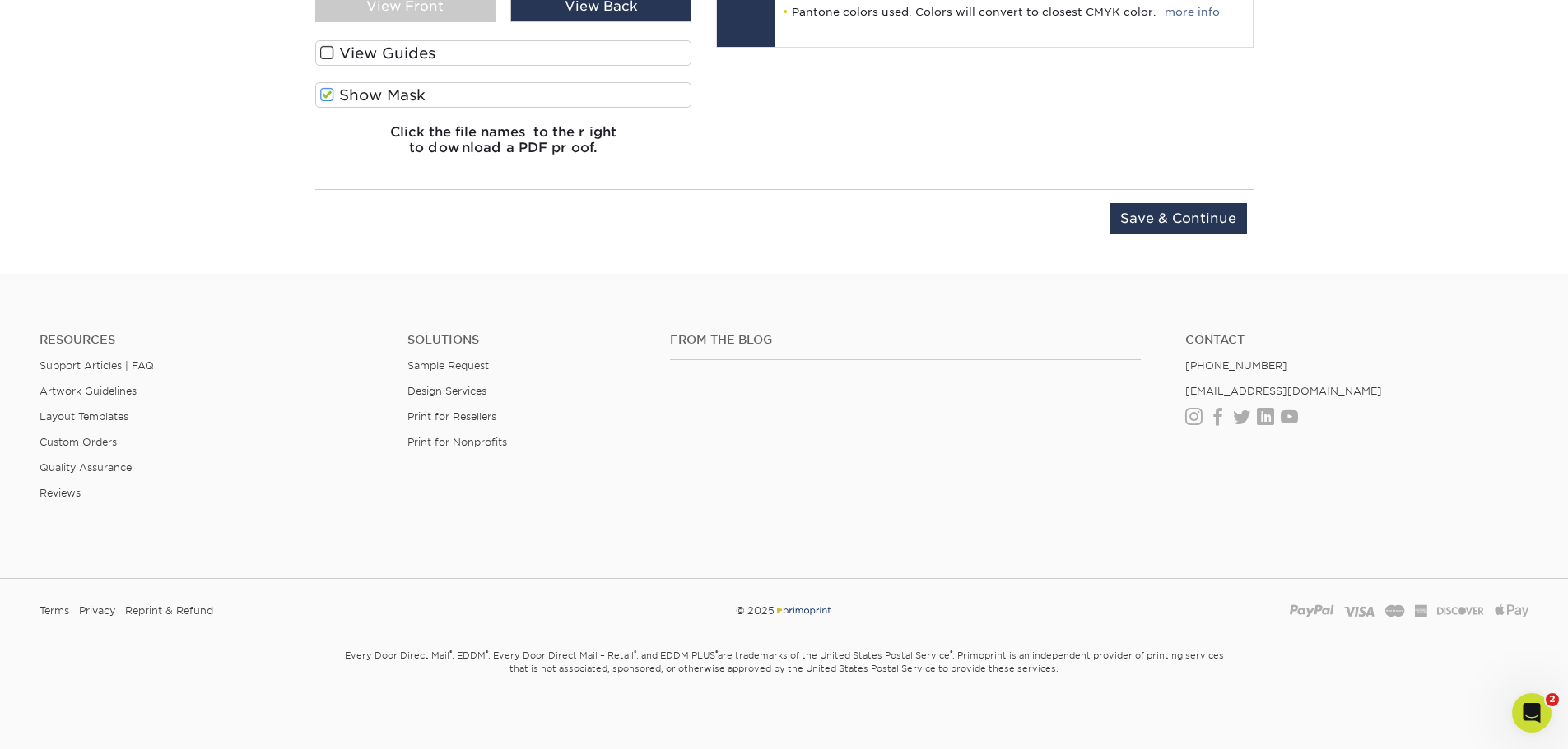
scroll to position [1063, 0]
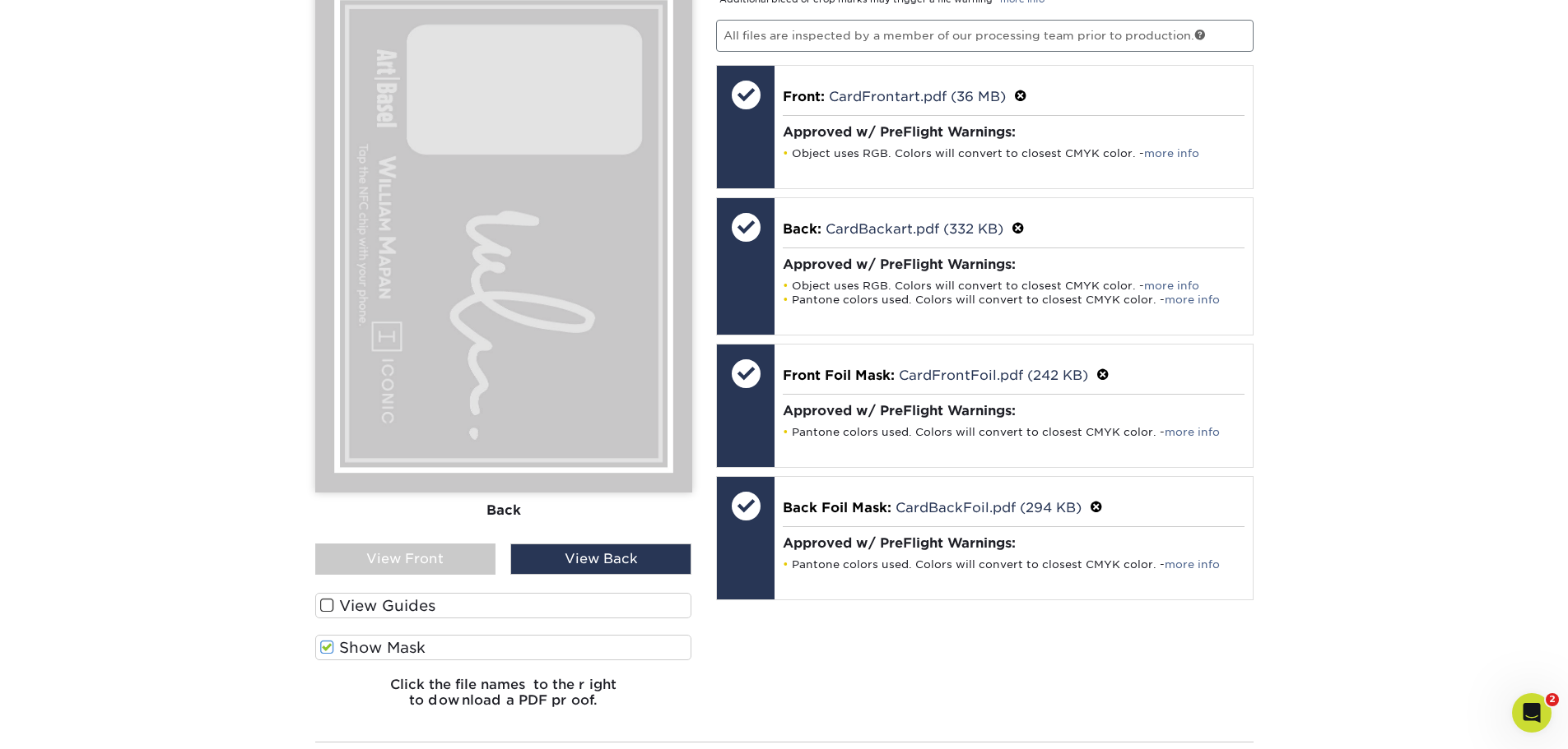
click at [395, 655] on label "Show Mask" at bounding box center [503, 647] width 377 height 26
click at [0, 0] on input "Show Mask" at bounding box center [0, 0] width 0 height 0
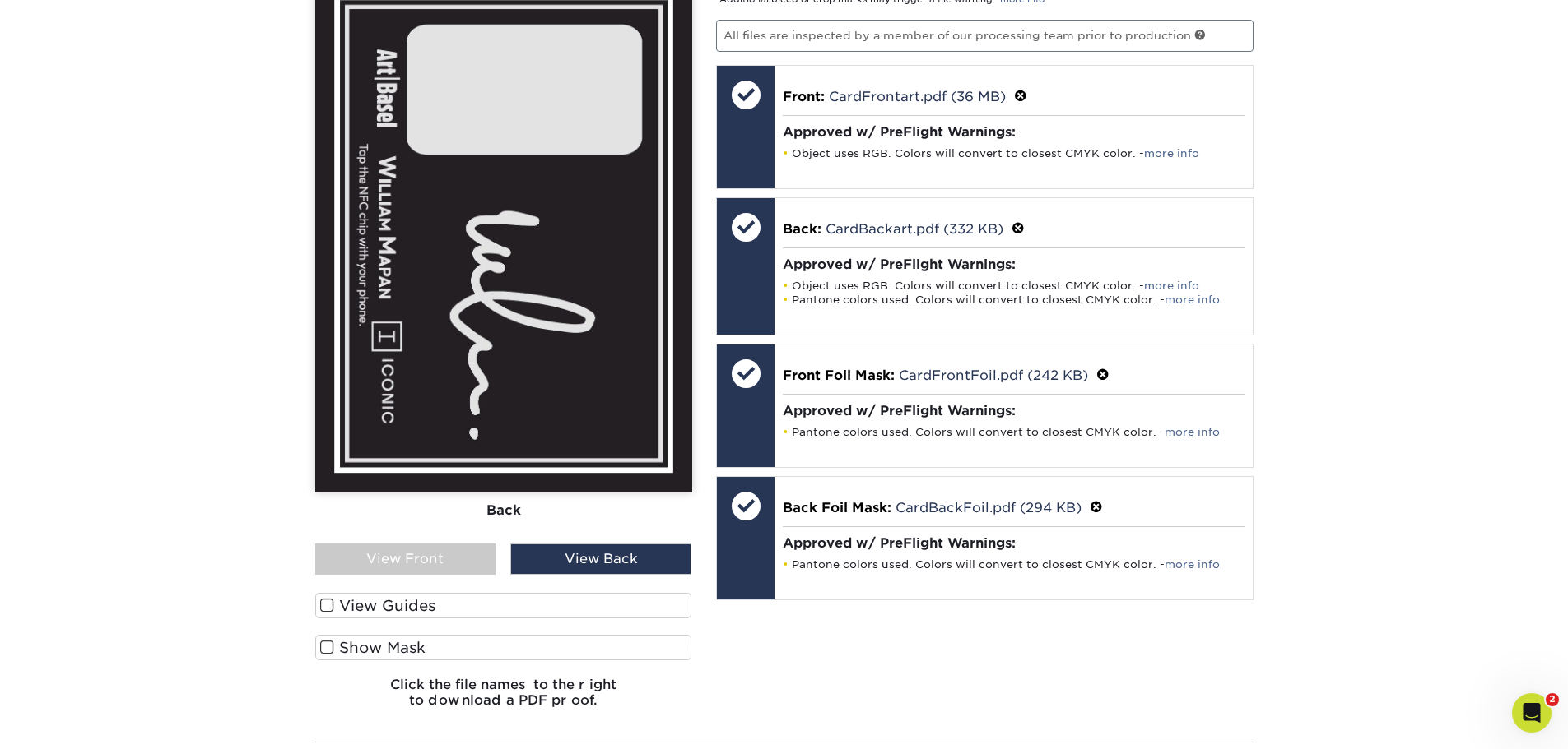
click at [395, 655] on label "Show Mask" at bounding box center [503, 647] width 377 height 26
click at [0, 0] on input "Show Mask" at bounding box center [0, 0] width 0 height 0
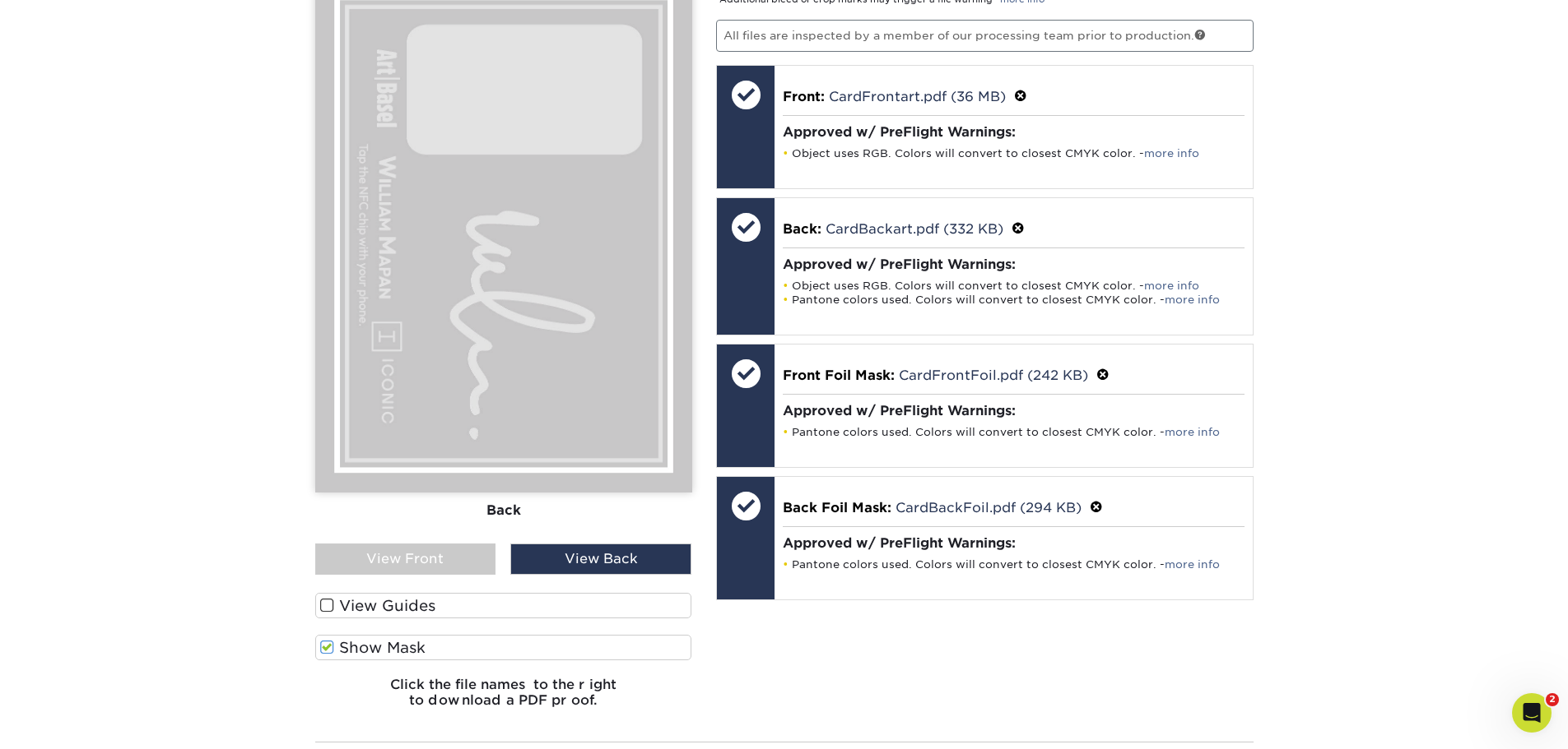
click at [395, 655] on label "Show Mask" at bounding box center [503, 647] width 377 height 26
click at [0, 0] on input "Show Mask" at bounding box center [0, 0] width 0 height 0
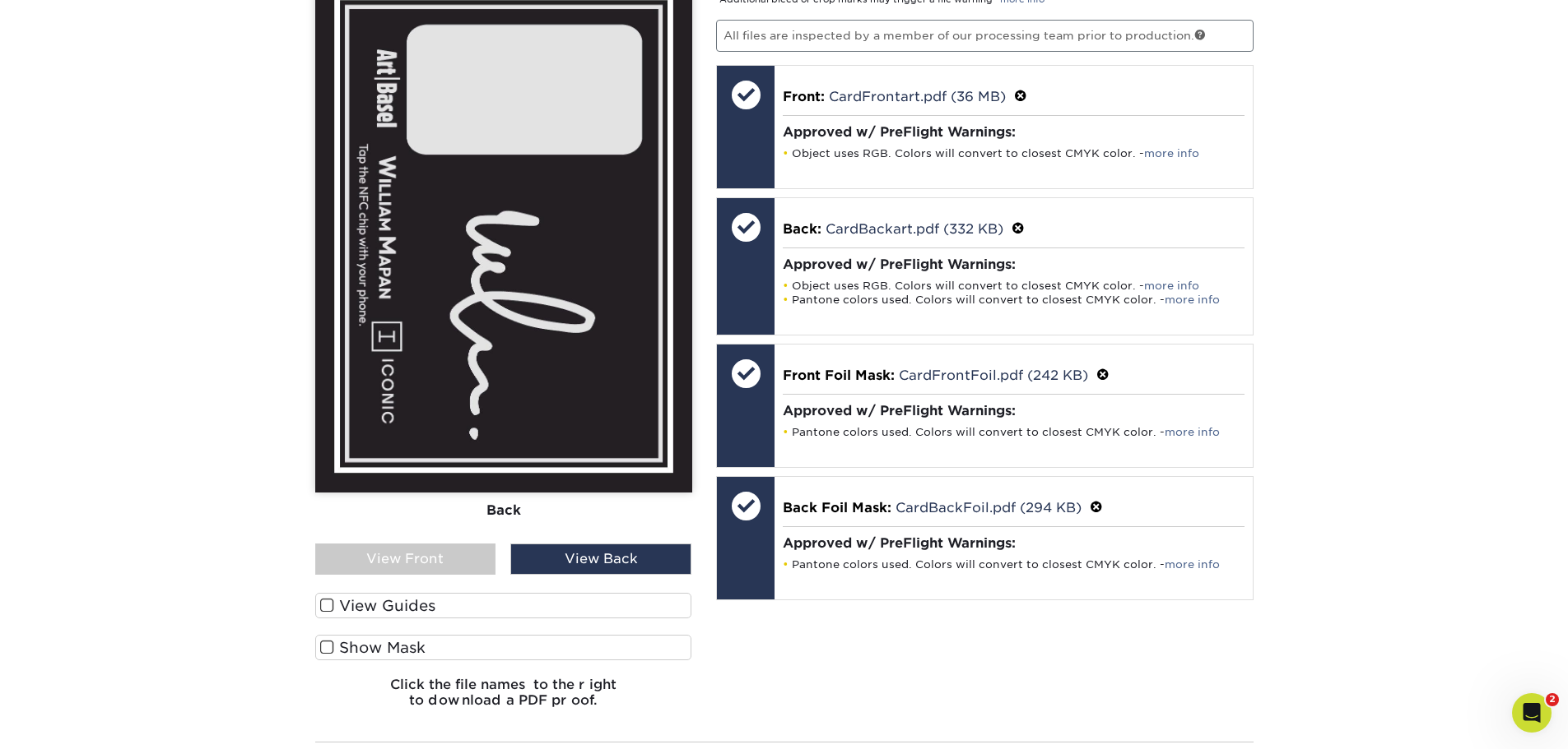
click at [395, 655] on label "Show Mask" at bounding box center [503, 647] width 377 height 26
click at [0, 0] on input "Show Mask" at bounding box center [0, 0] width 0 height 0
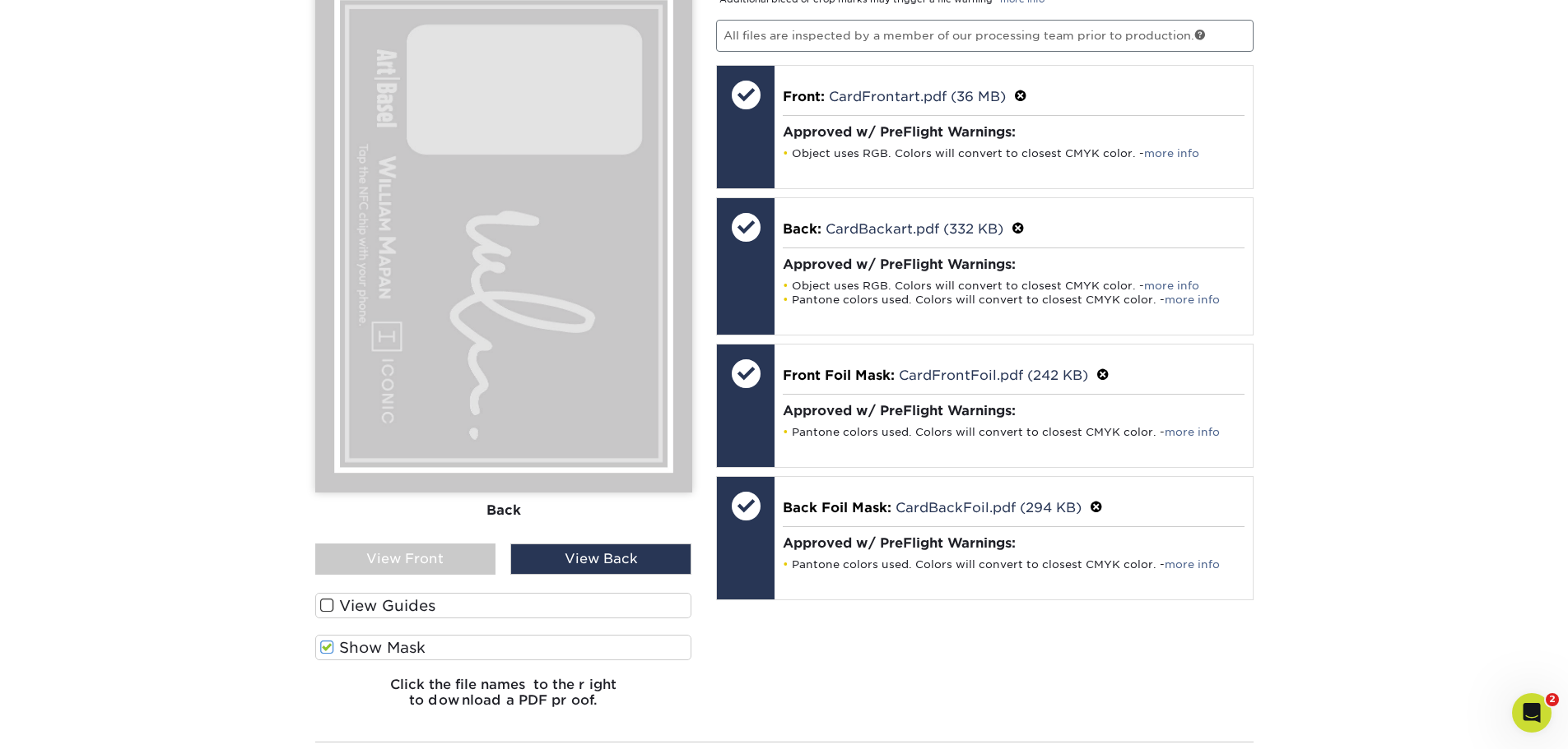
click at [395, 655] on label "Show Mask" at bounding box center [503, 647] width 377 height 26
click at [0, 0] on input "Show Mask" at bounding box center [0, 0] width 0 height 0
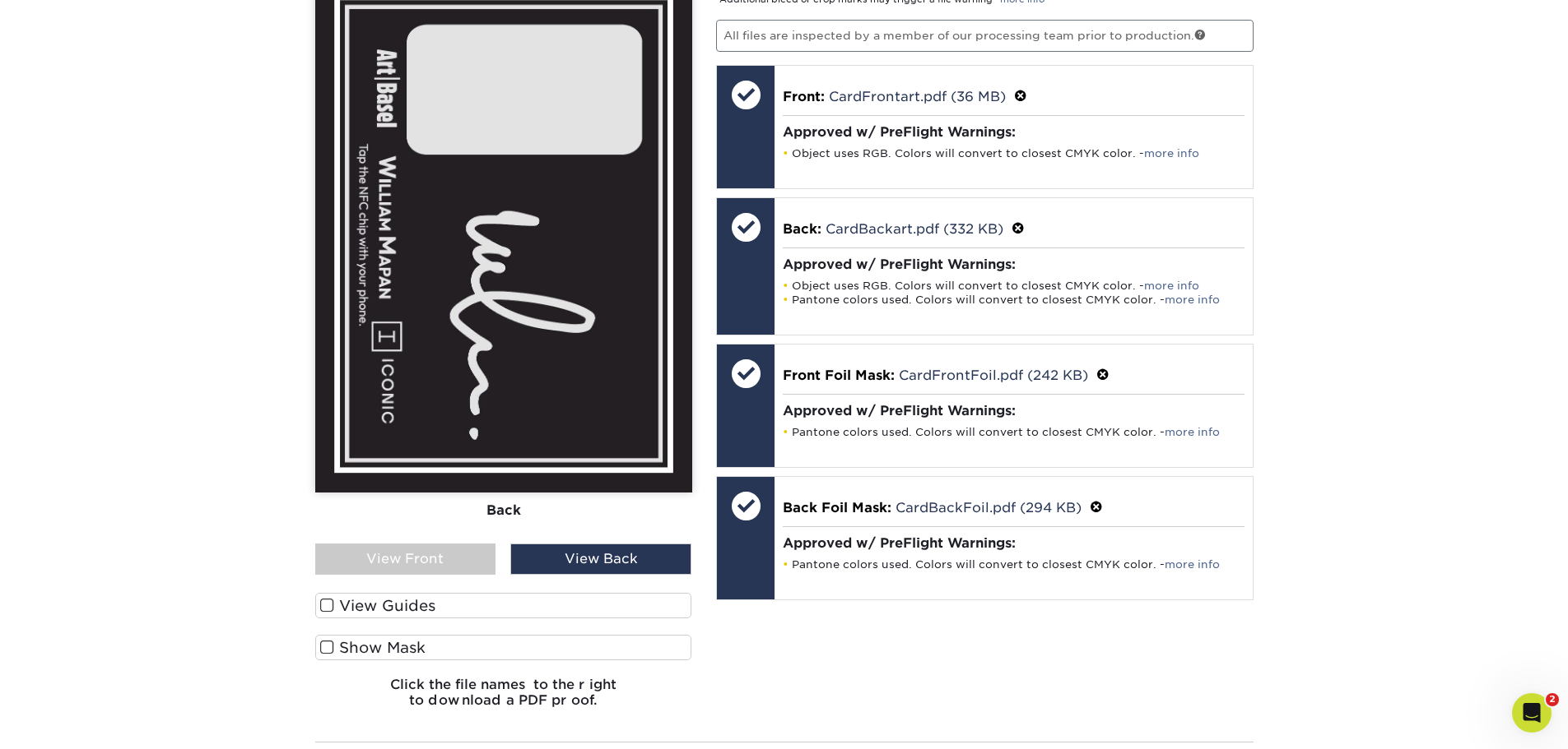
click at [395, 655] on label "Show Mask" at bounding box center [503, 647] width 377 height 26
click at [0, 0] on input "Show Mask" at bounding box center [0, 0] width 0 height 0
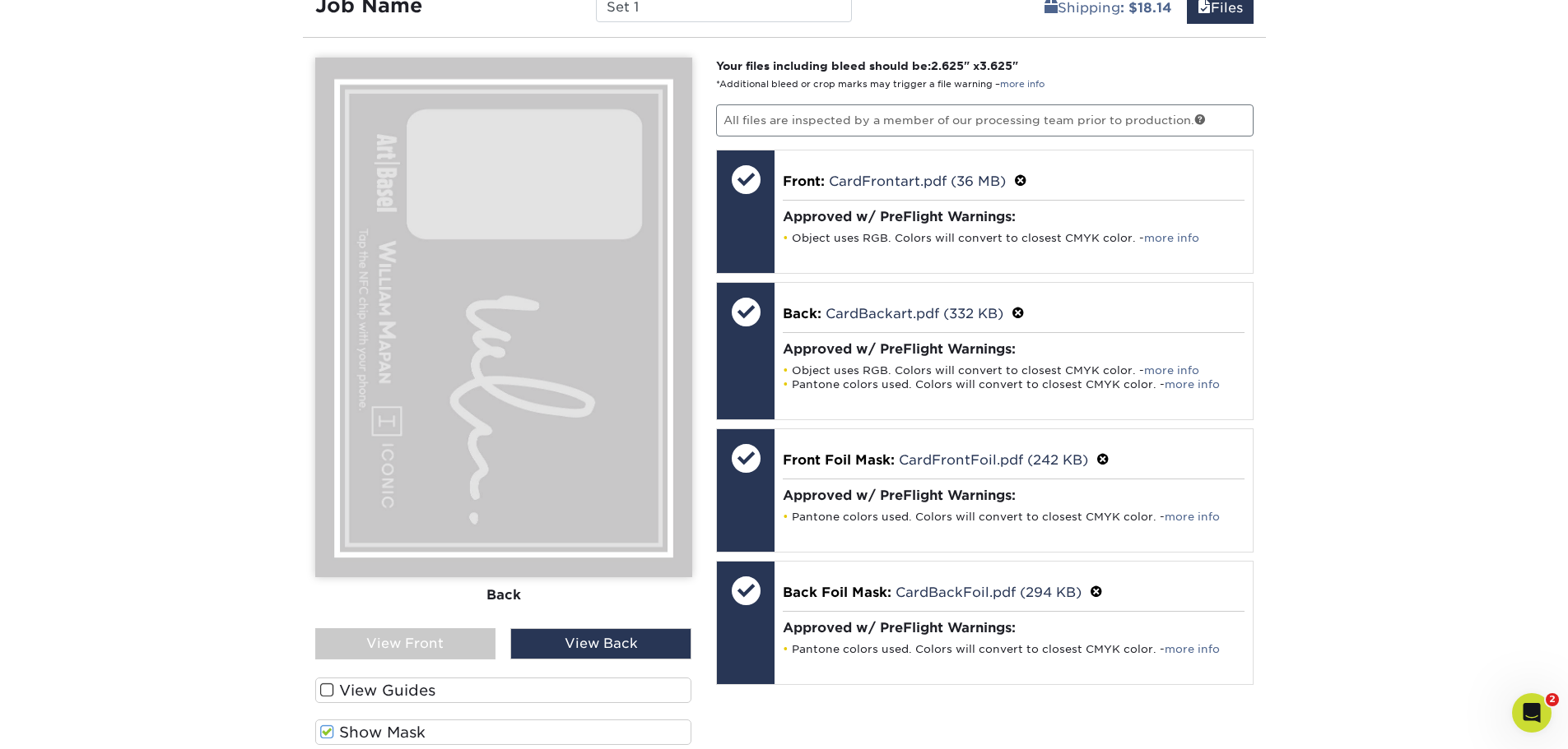
scroll to position [981, 0]
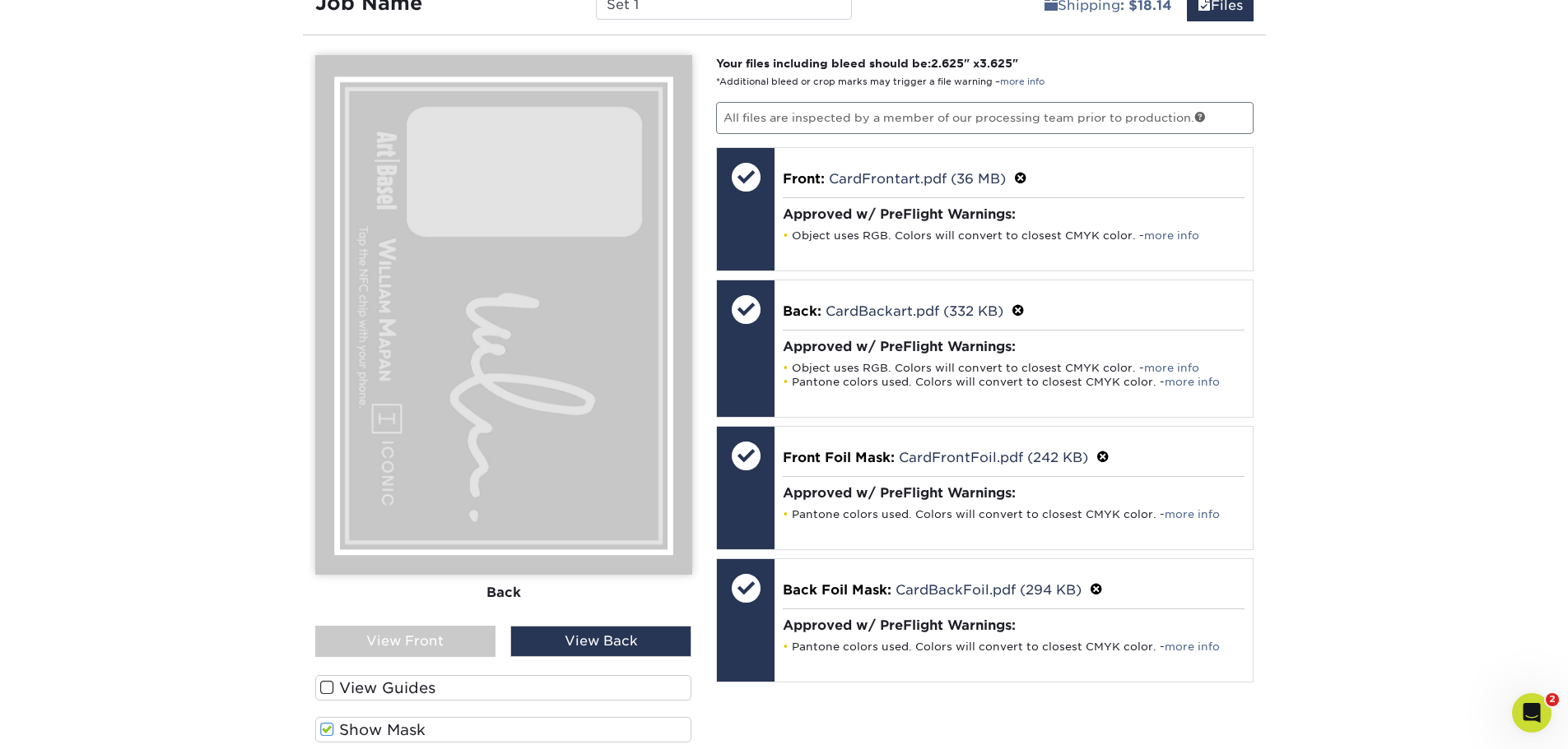
click at [326, 730] on span at bounding box center [327, 730] width 14 height 15
click at [0, 0] on input "Show Mask" at bounding box center [0, 0] width 0 height 0
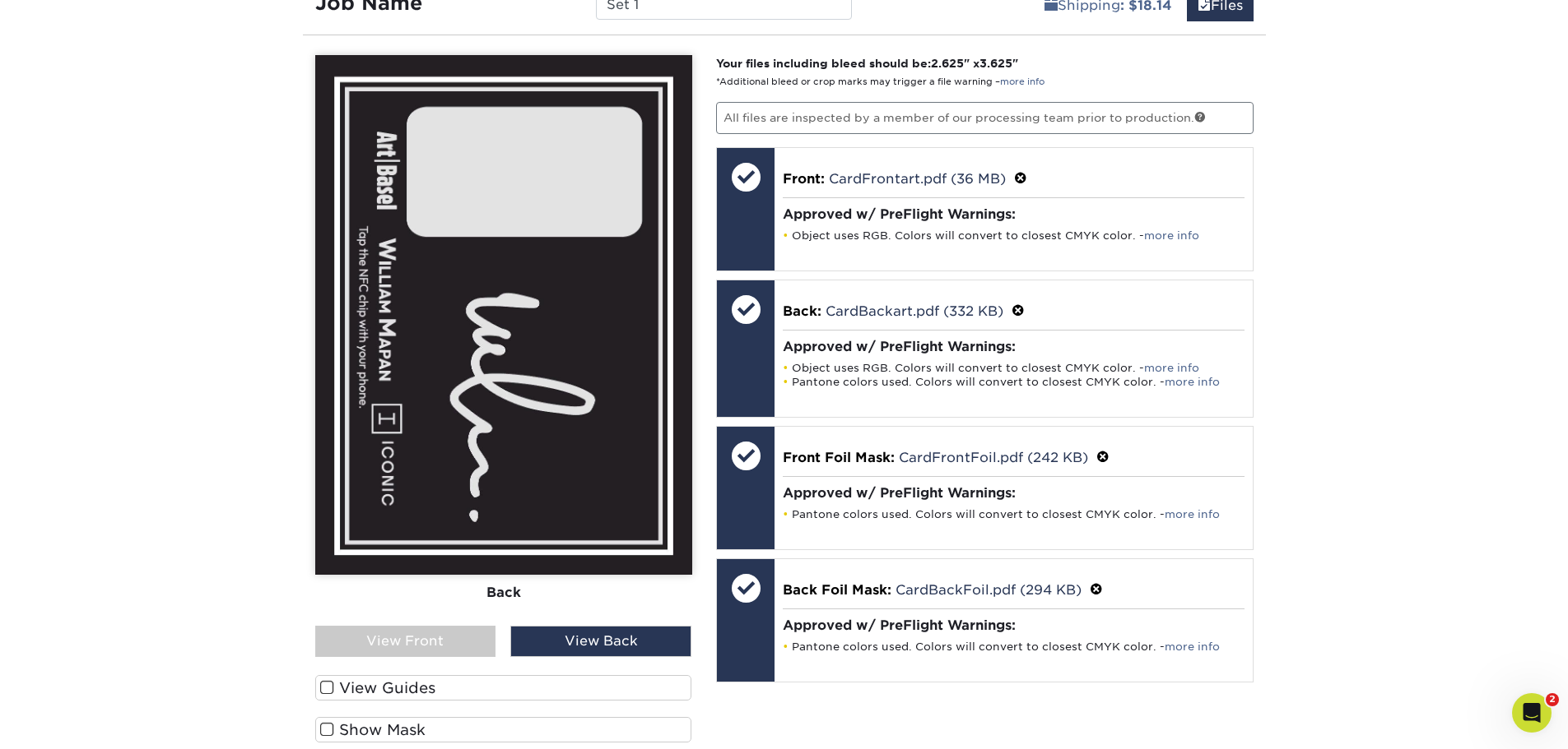
click at [326, 730] on span at bounding box center [327, 730] width 14 height 15
click at [0, 0] on input "Show Mask" at bounding box center [0, 0] width 0 height 0
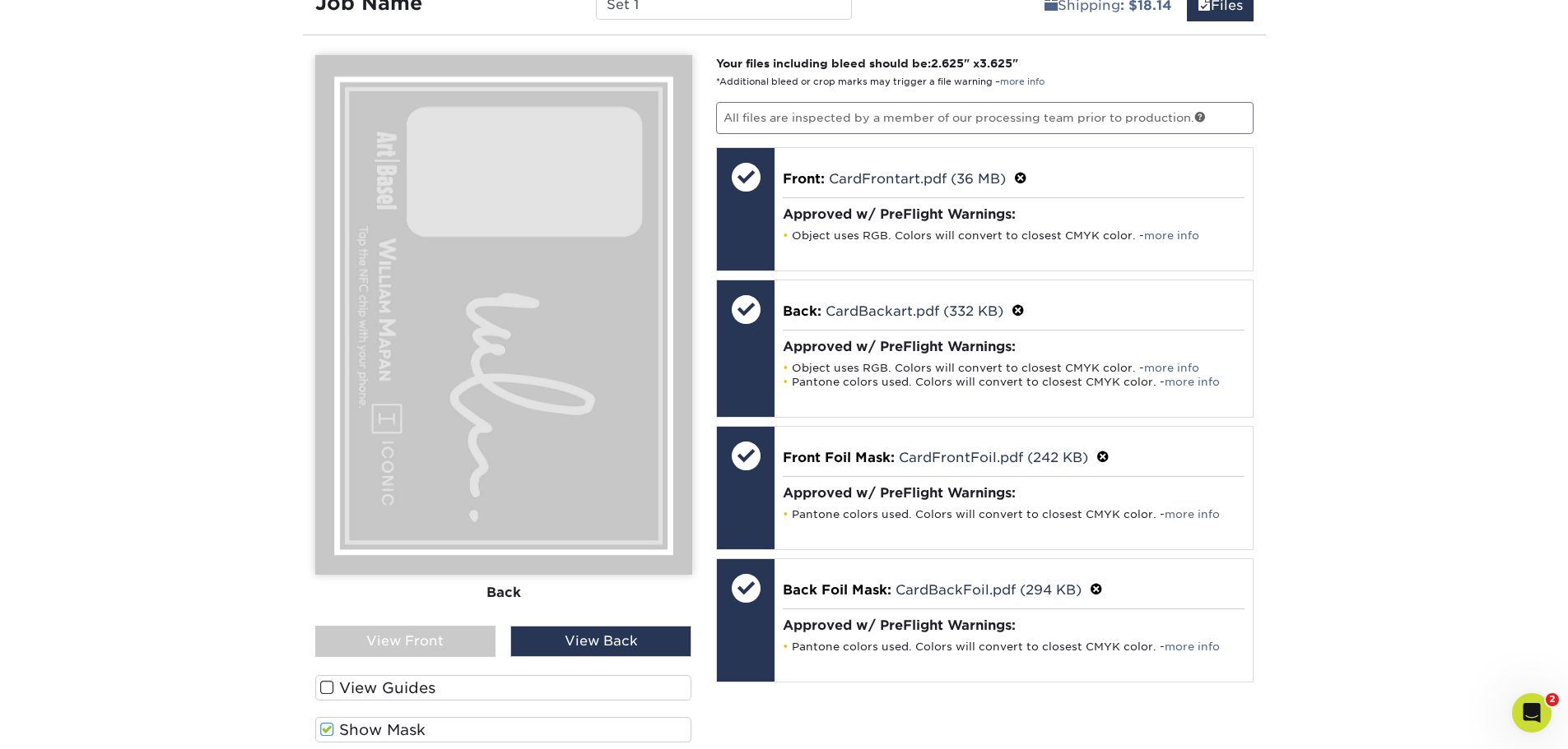
click at [326, 730] on span at bounding box center [327, 730] width 14 height 15
click at [0, 0] on input "Show Mask" at bounding box center [0, 0] width 0 height 0
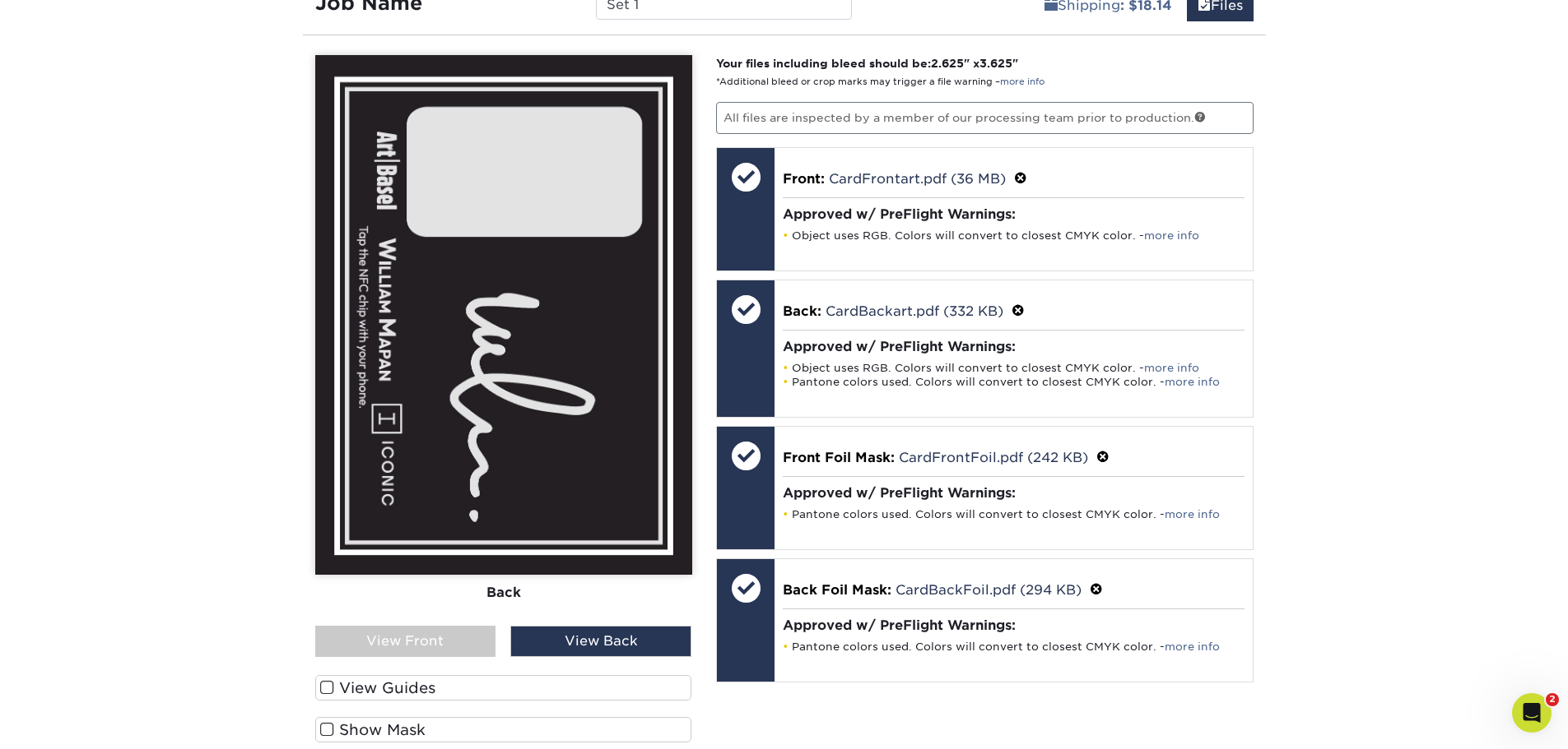
click at [326, 730] on span at bounding box center [327, 730] width 14 height 15
click at [0, 0] on input "Show Mask" at bounding box center [0, 0] width 0 height 0
click at [326, 730] on span at bounding box center [327, 730] width 14 height 15
click at [0, 0] on input "Show Mask" at bounding box center [0, 0] width 0 height 0
click at [326, 730] on span at bounding box center [327, 730] width 14 height 15
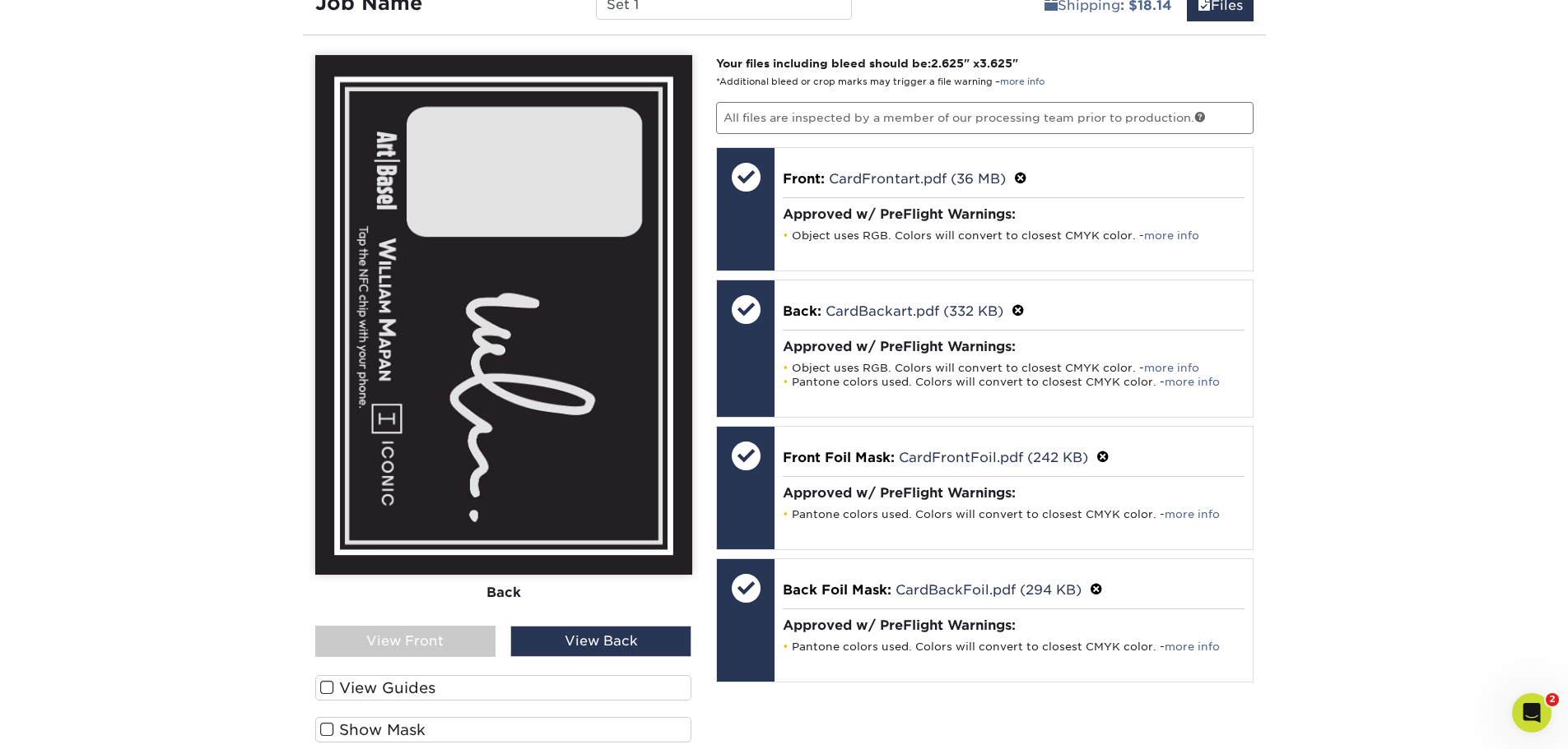
click at [0, 0] on input "Show Mask" at bounding box center [0, 0] width 0 height 0
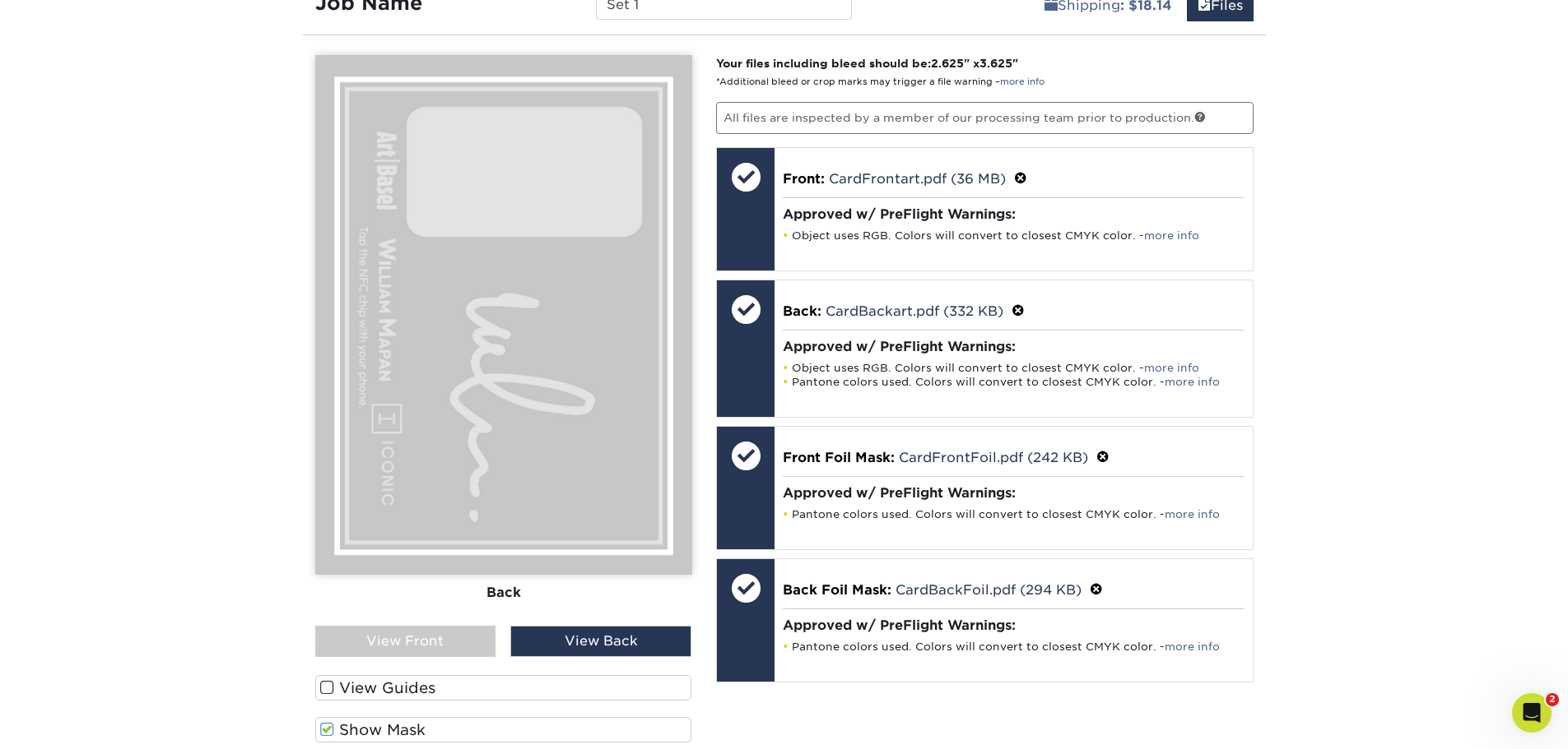
click at [326, 730] on span at bounding box center [327, 730] width 14 height 15
click at [0, 0] on input "Show Mask" at bounding box center [0, 0] width 0 height 0
click at [326, 730] on span at bounding box center [327, 730] width 14 height 15
click at [0, 0] on input "Show Mask" at bounding box center [0, 0] width 0 height 0
click at [330, 729] on span at bounding box center [327, 730] width 14 height 15
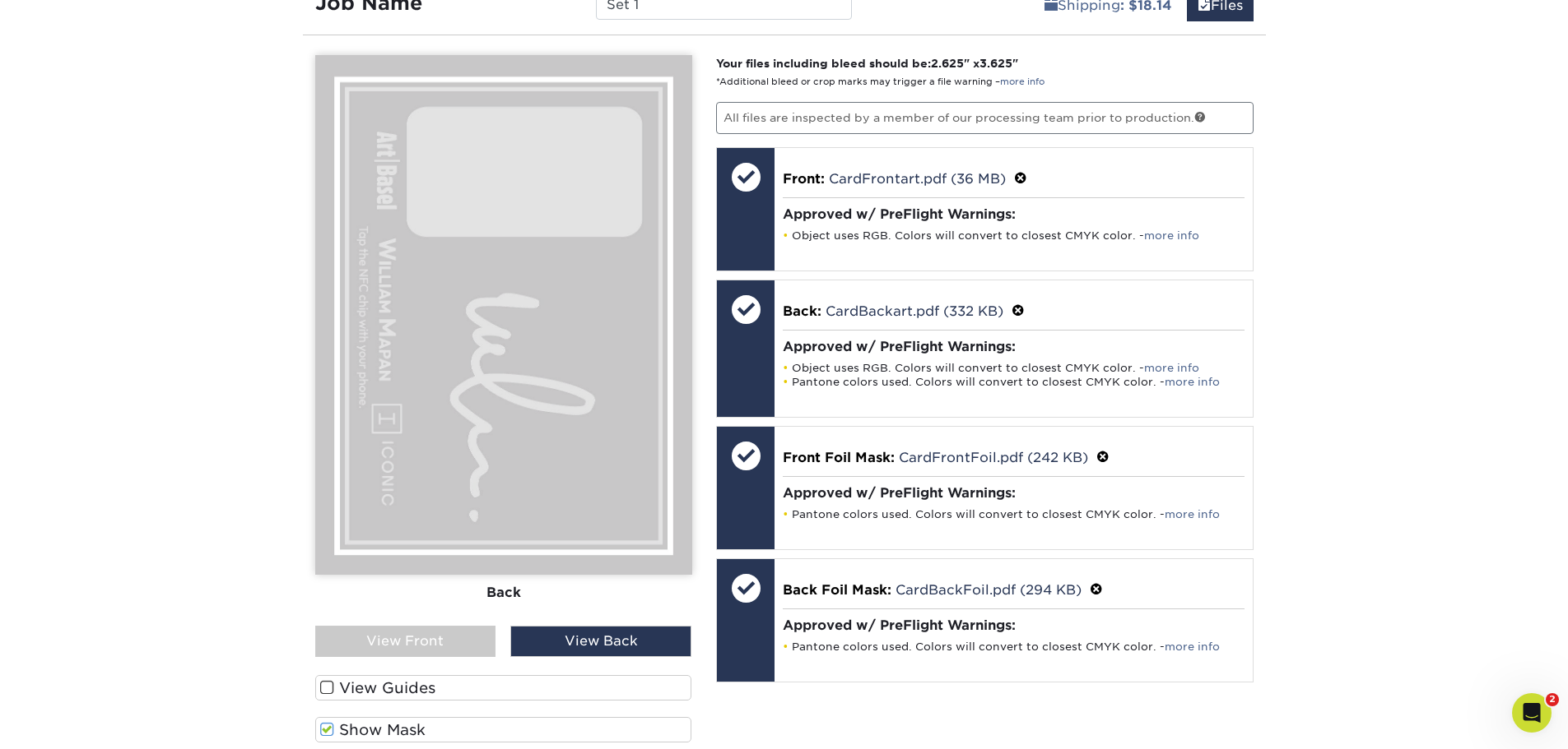
click at [0, 0] on input "Show Mask" at bounding box center [0, 0] width 0 height 0
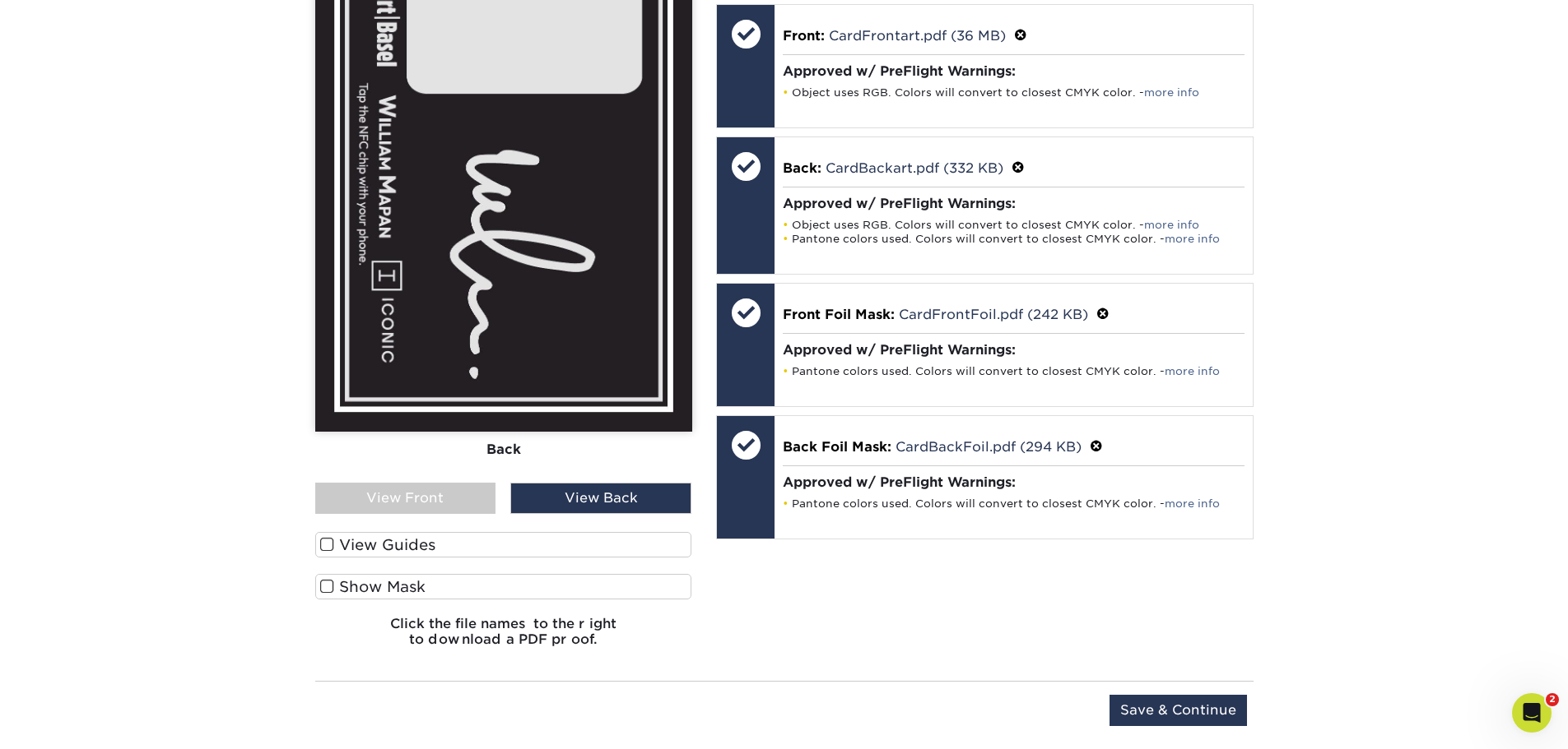
scroll to position [1145, 0]
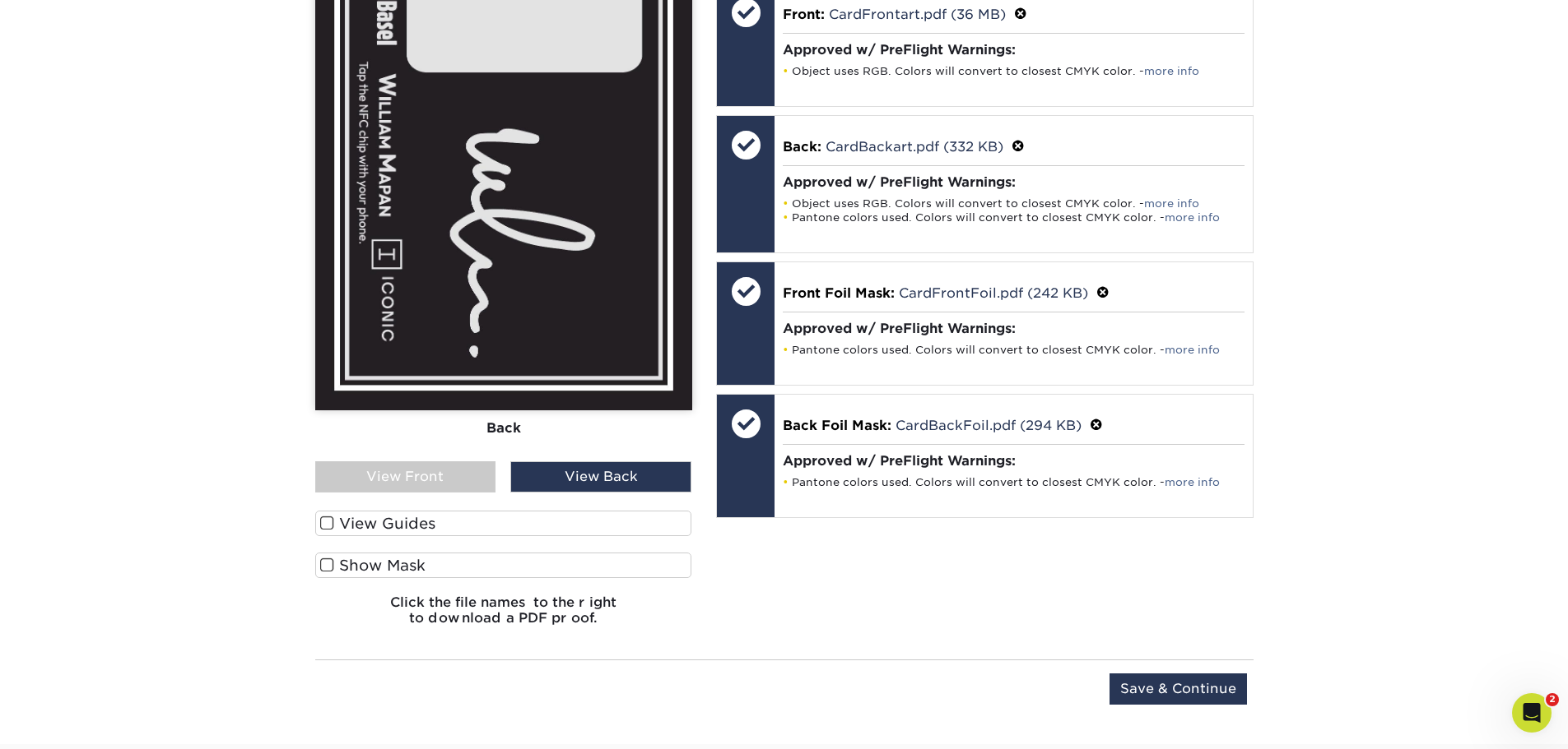
click at [352, 562] on label "Show Mask" at bounding box center [503, 565] width 377 height 26
click at [0, 0] on input "Show Mask" at bounding box center [0, 0] width 0 height 0
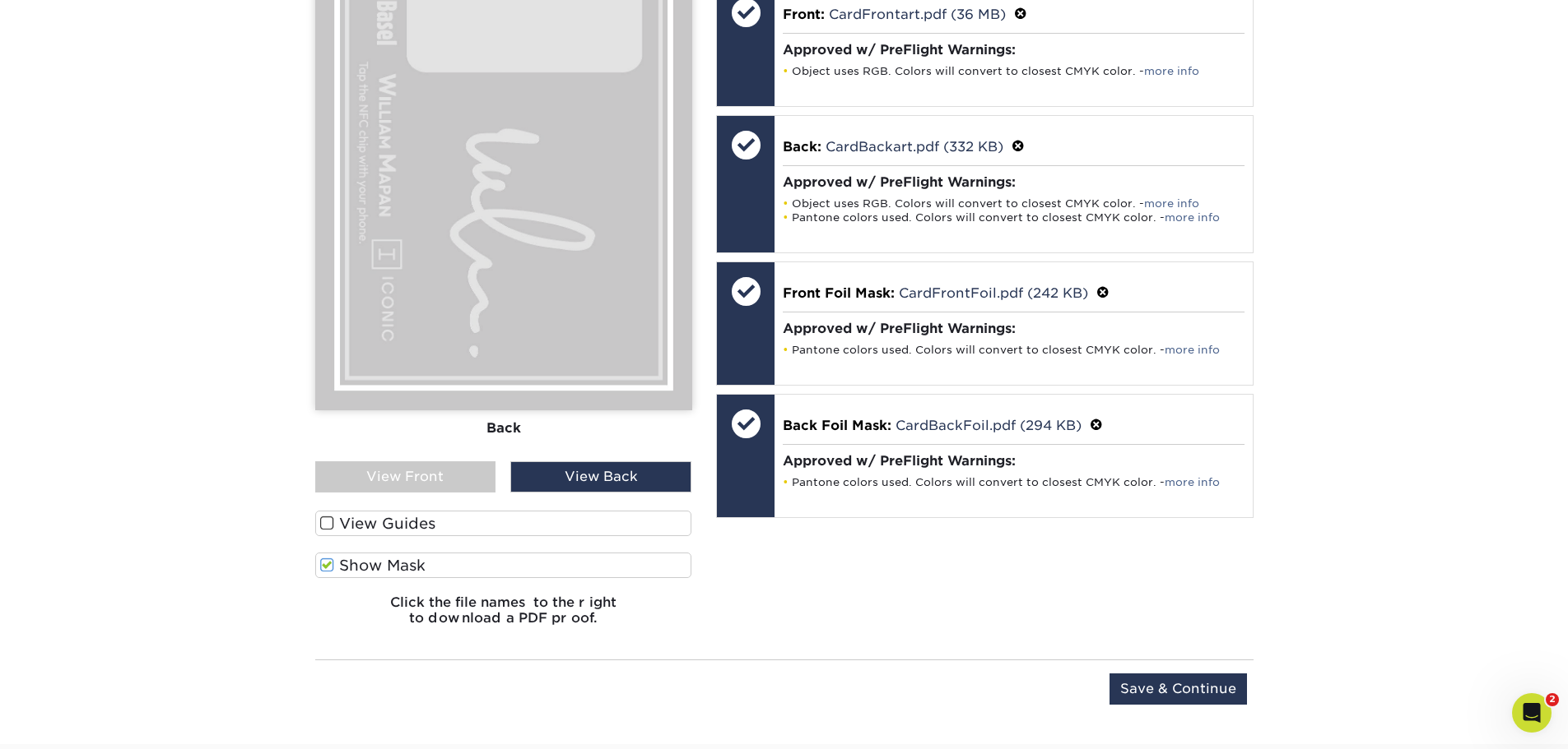
click at [352, 562] on label "Show Mask" at bounding box center [503, 565] width 377 height 26
click at [0, 0] on input "Show Mask" at bounding box center [0, 0] width 0 height 0
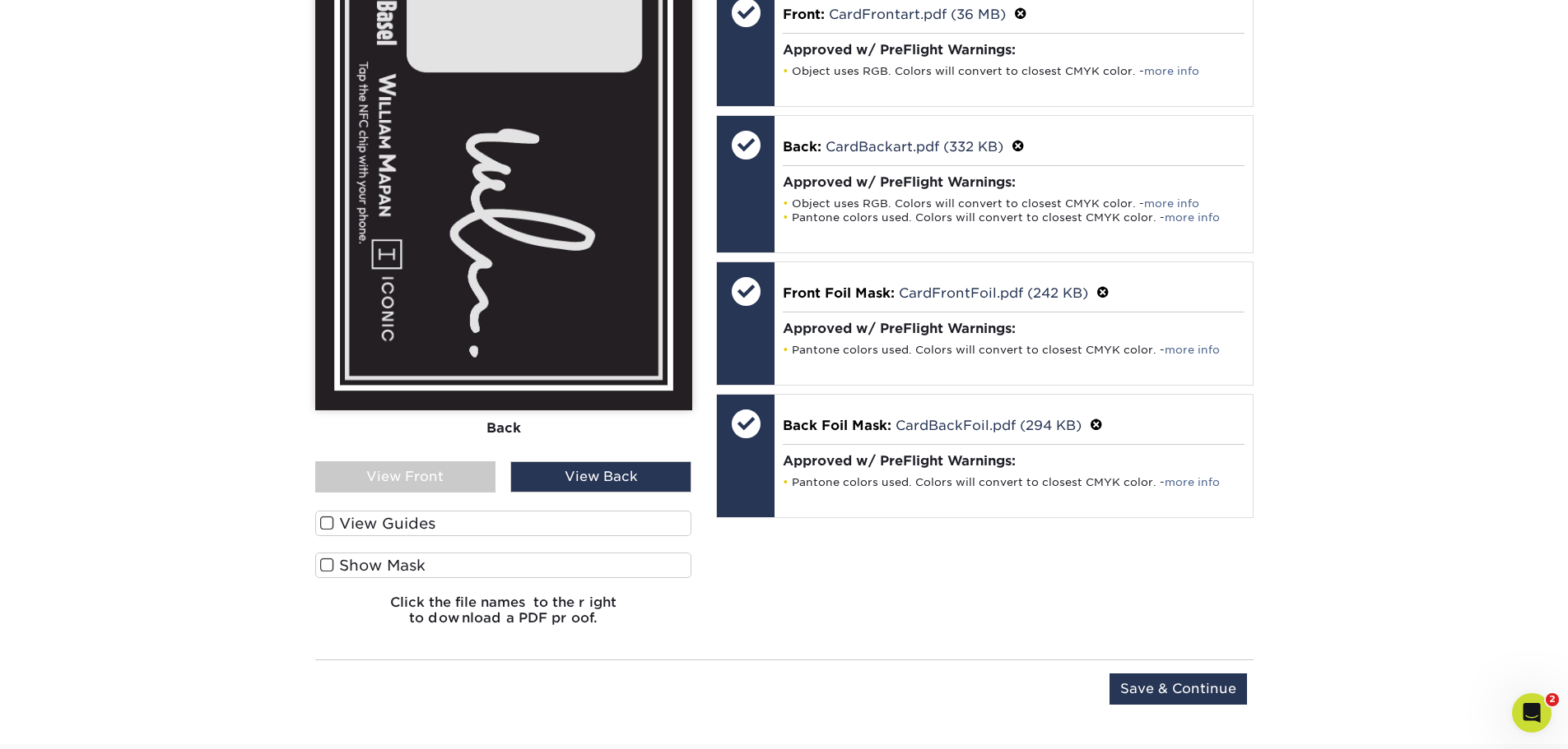
click at [352, 562] on label "Show Mask" at bounding box center [503, 565] width 377 height 26
click at [0, 0] on input "Show Mask" at bounding box center [0, 0] width 0 height 0
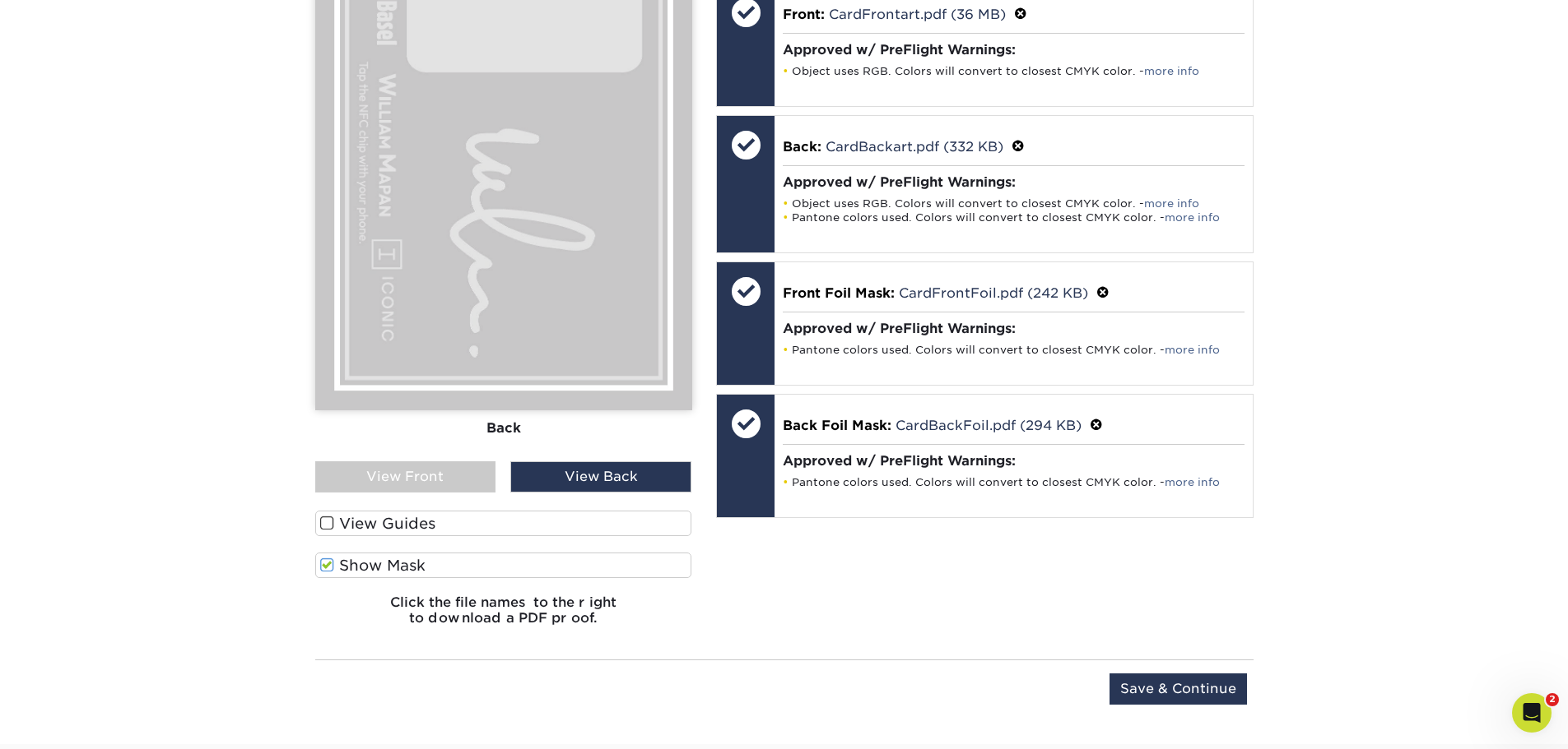
click at [352, 562] on label "Show Mask" at bounding box center [503, 565] width 377 height 26
click at [0, 0] on input "Show Mask" at bounding box center [0, 0] width 0 height 0
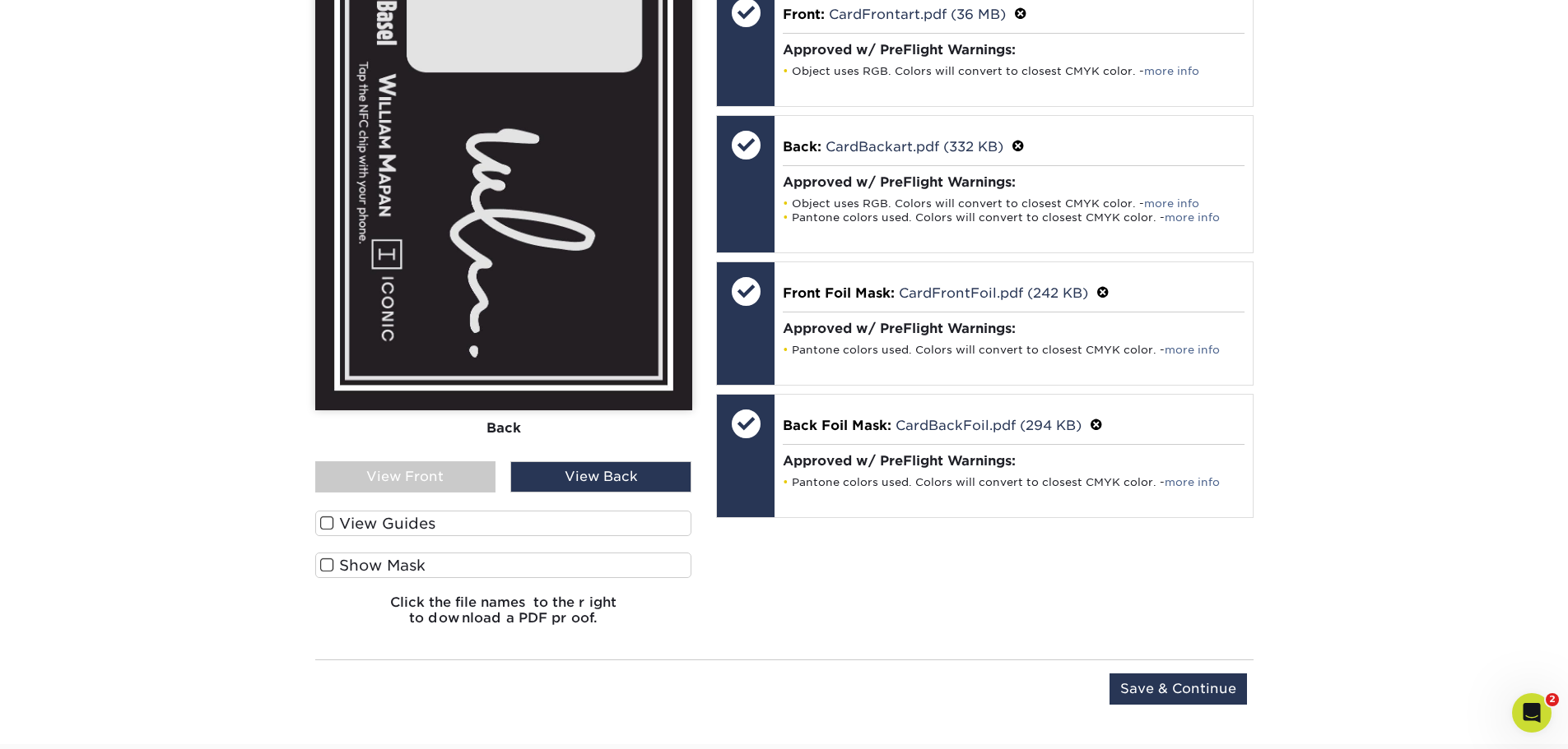
click at [352, 562] on label "Show Mask" at bounding box center [503, 565] width 377 height 26
click at [0, 0] on input "Show Mask" at bounding box center [0, 0] width 0 height 0
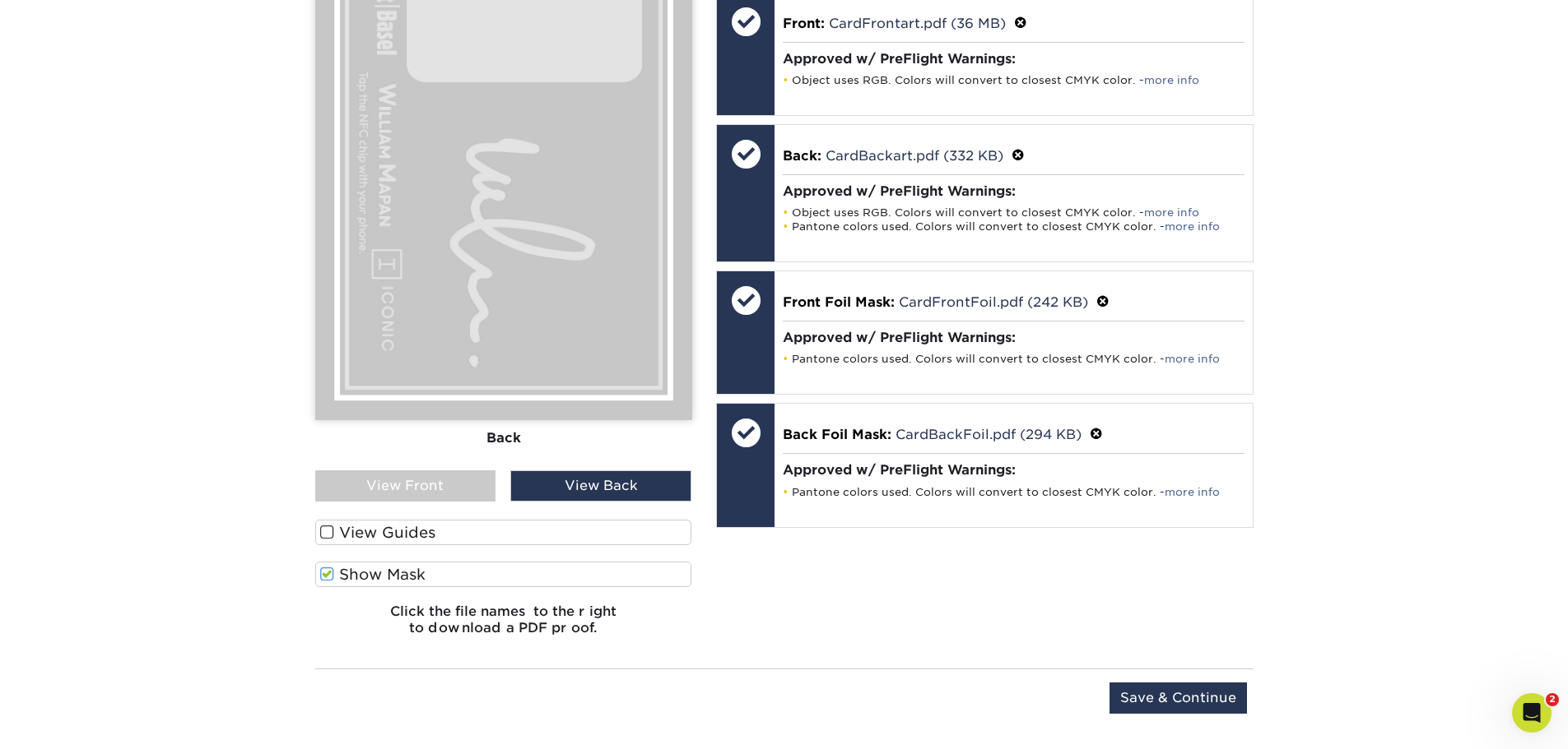
scroll to position [1125, 0]
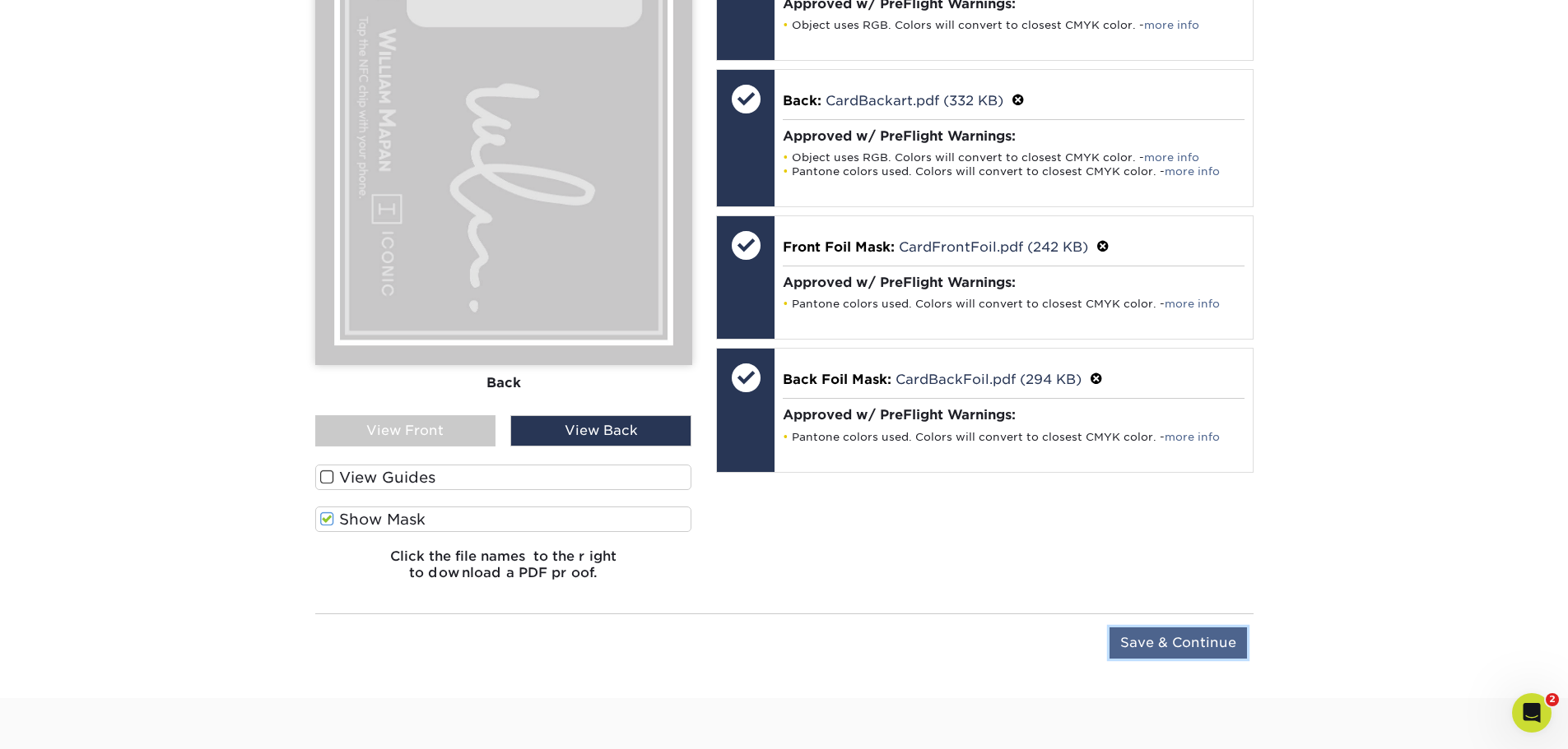
click at [1186, 650] on input "Save & Continue" at bounding box center [1177, 643] width 138 height 32
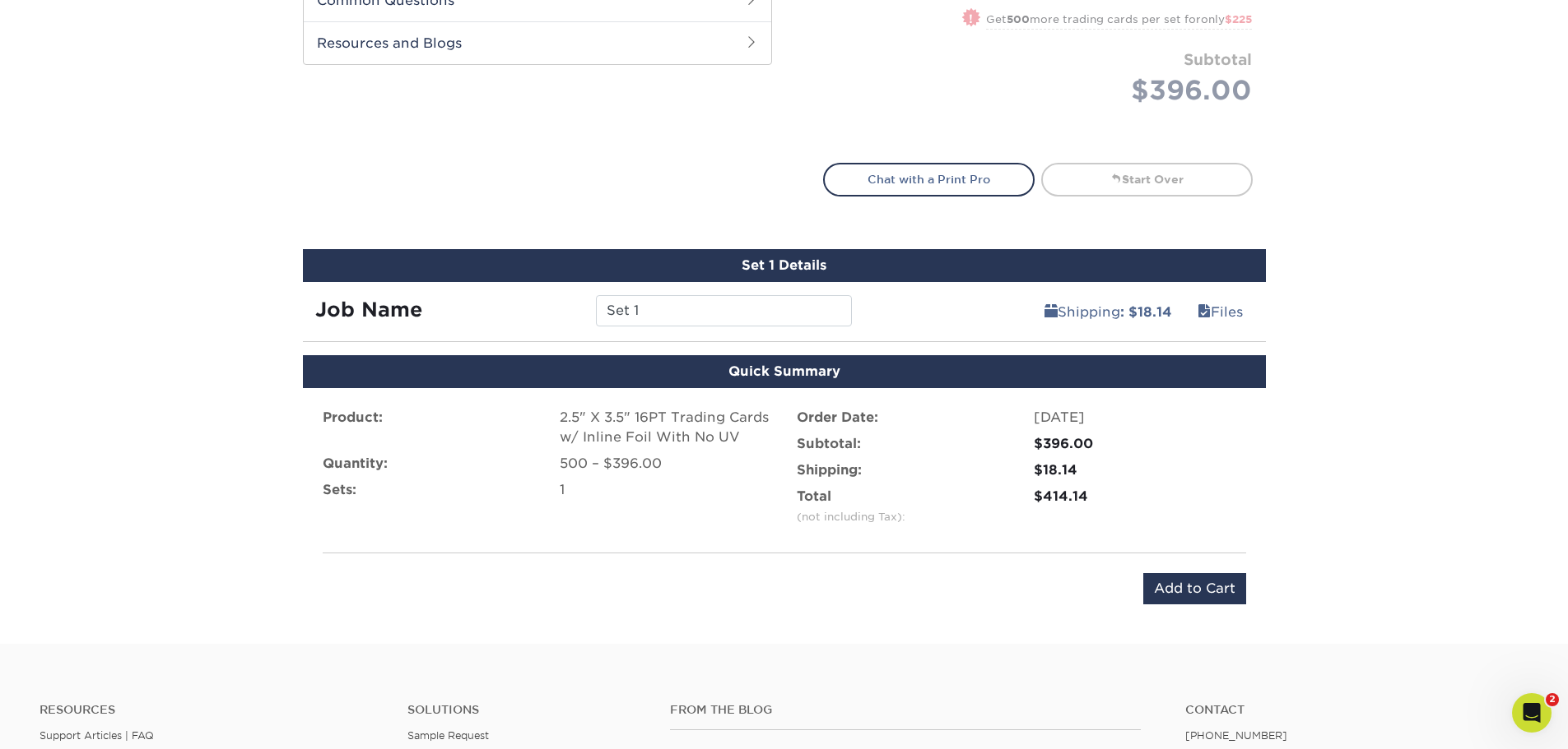
scroll to position [658, 0]
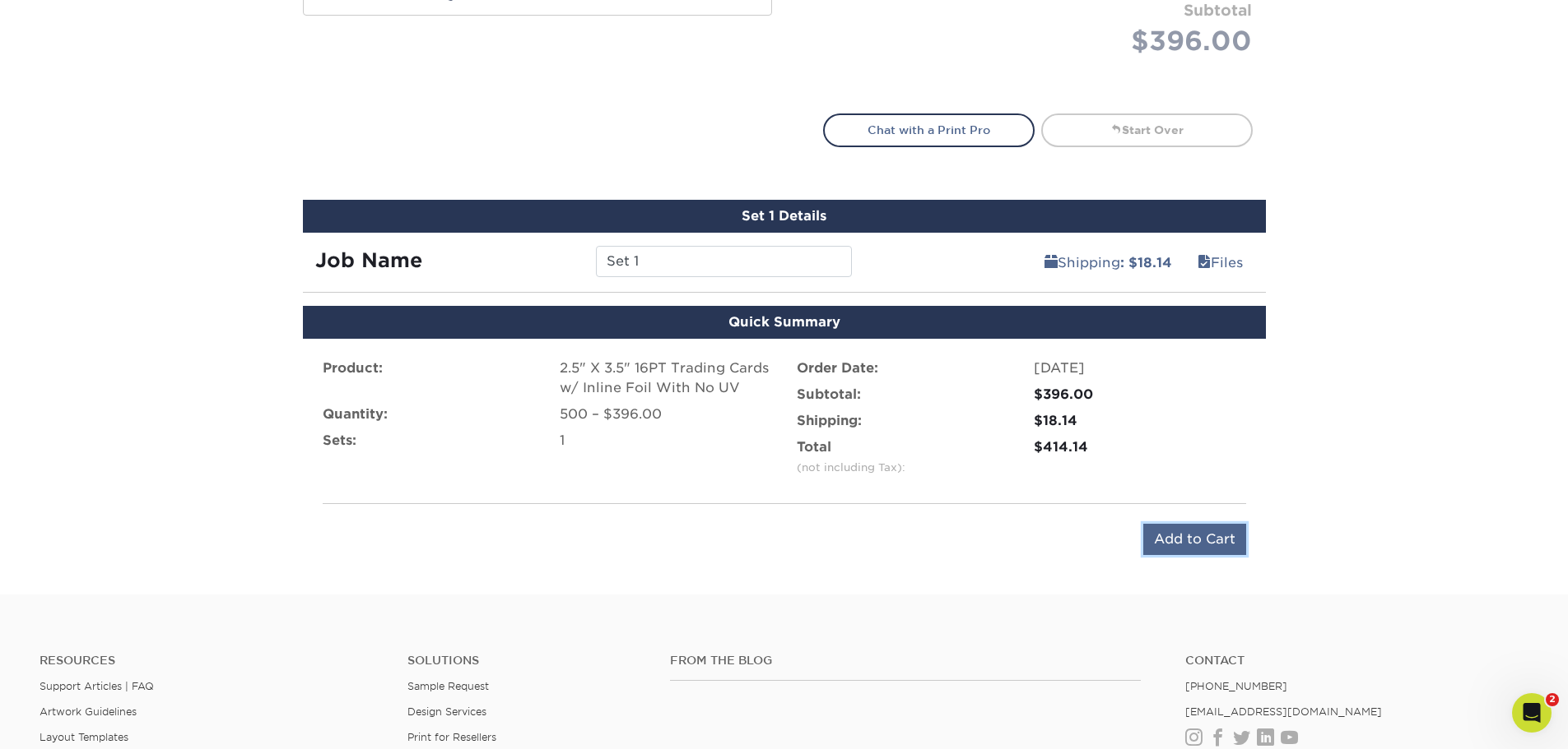
click at [1213, 546] on input "Add to Cart" at bounding box center [1195, 539] width 103 height 32
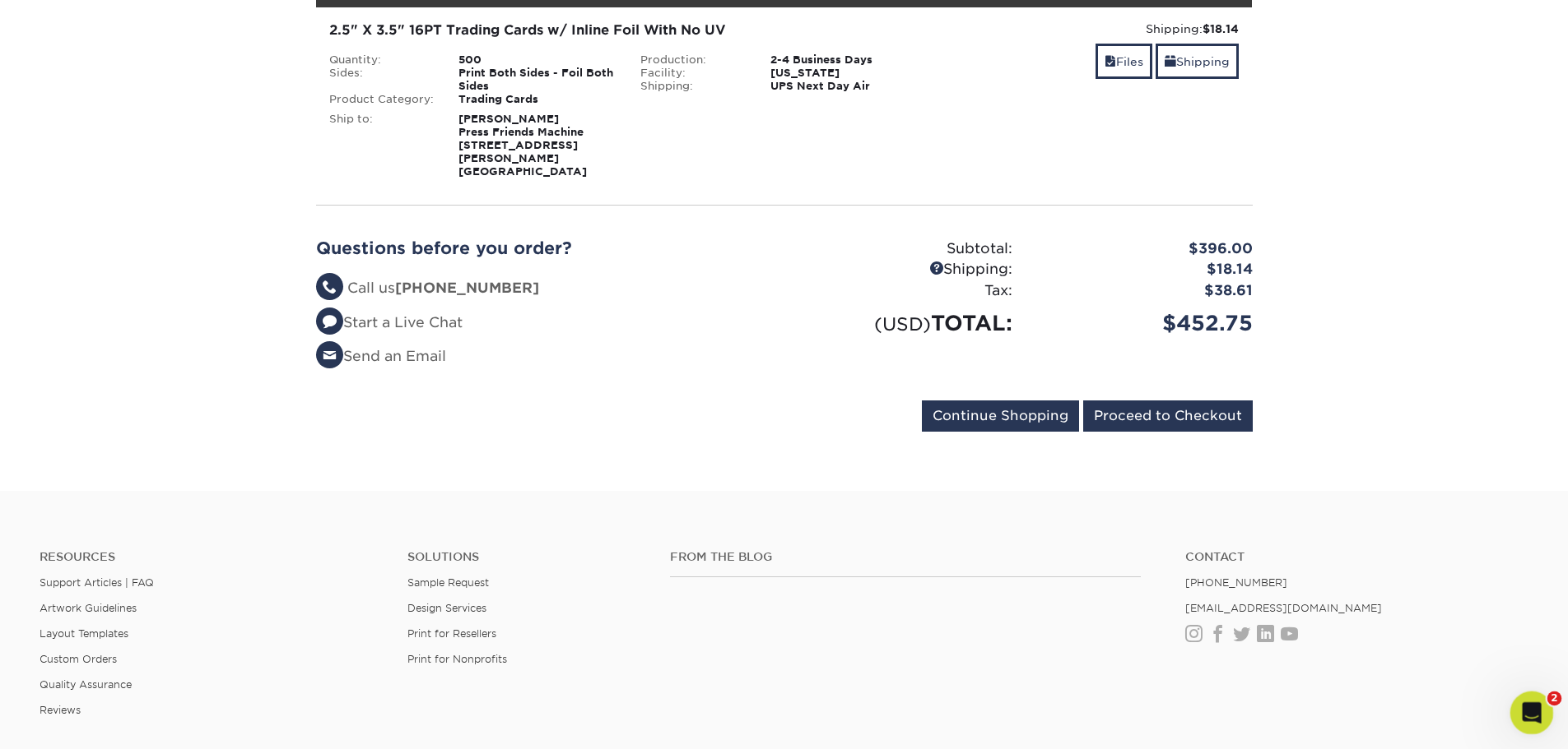
scroll to position [242, 0]
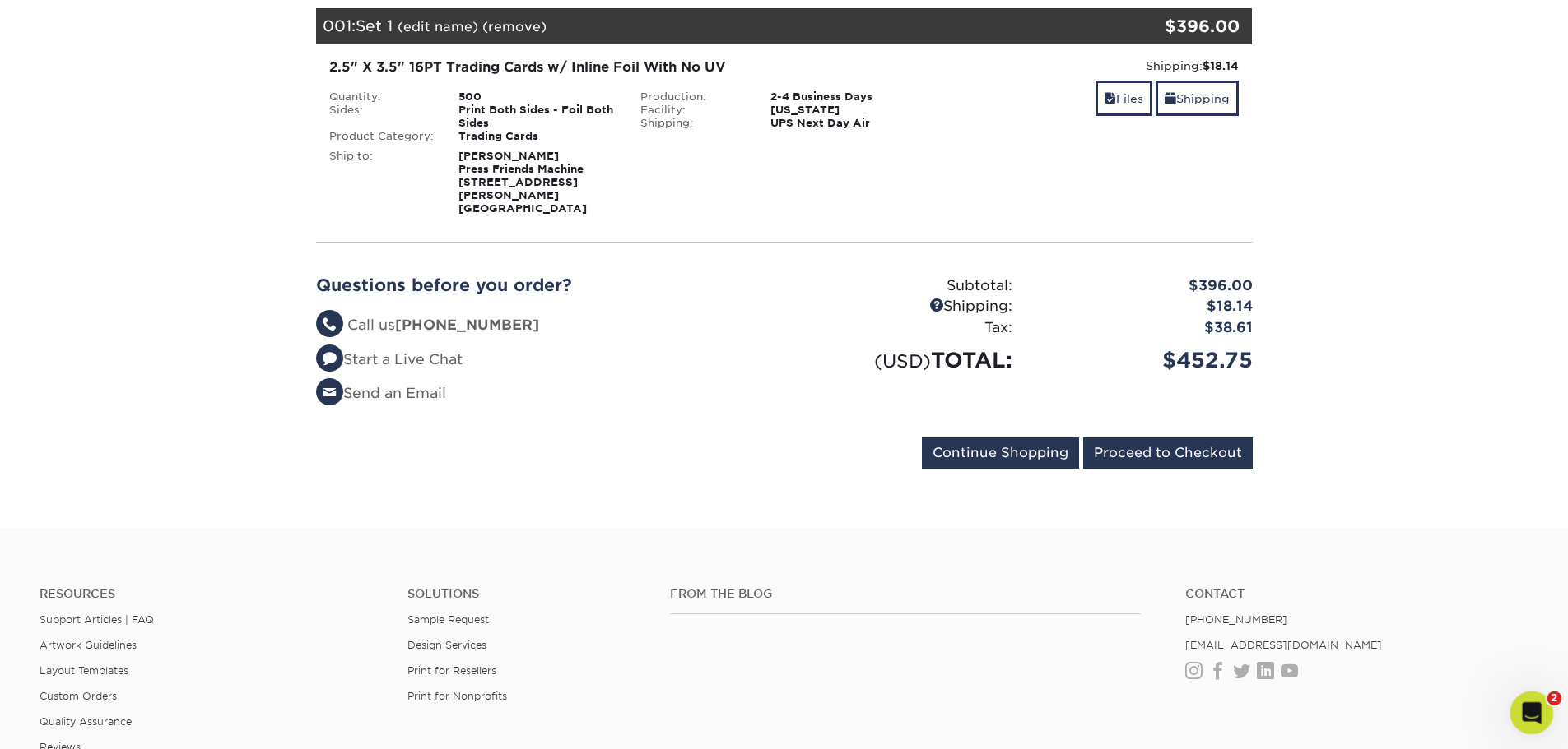
click at [1522, 717] on icon "Open Intercom Messenger" at bounding box center [1530, 711] width 27 height 27
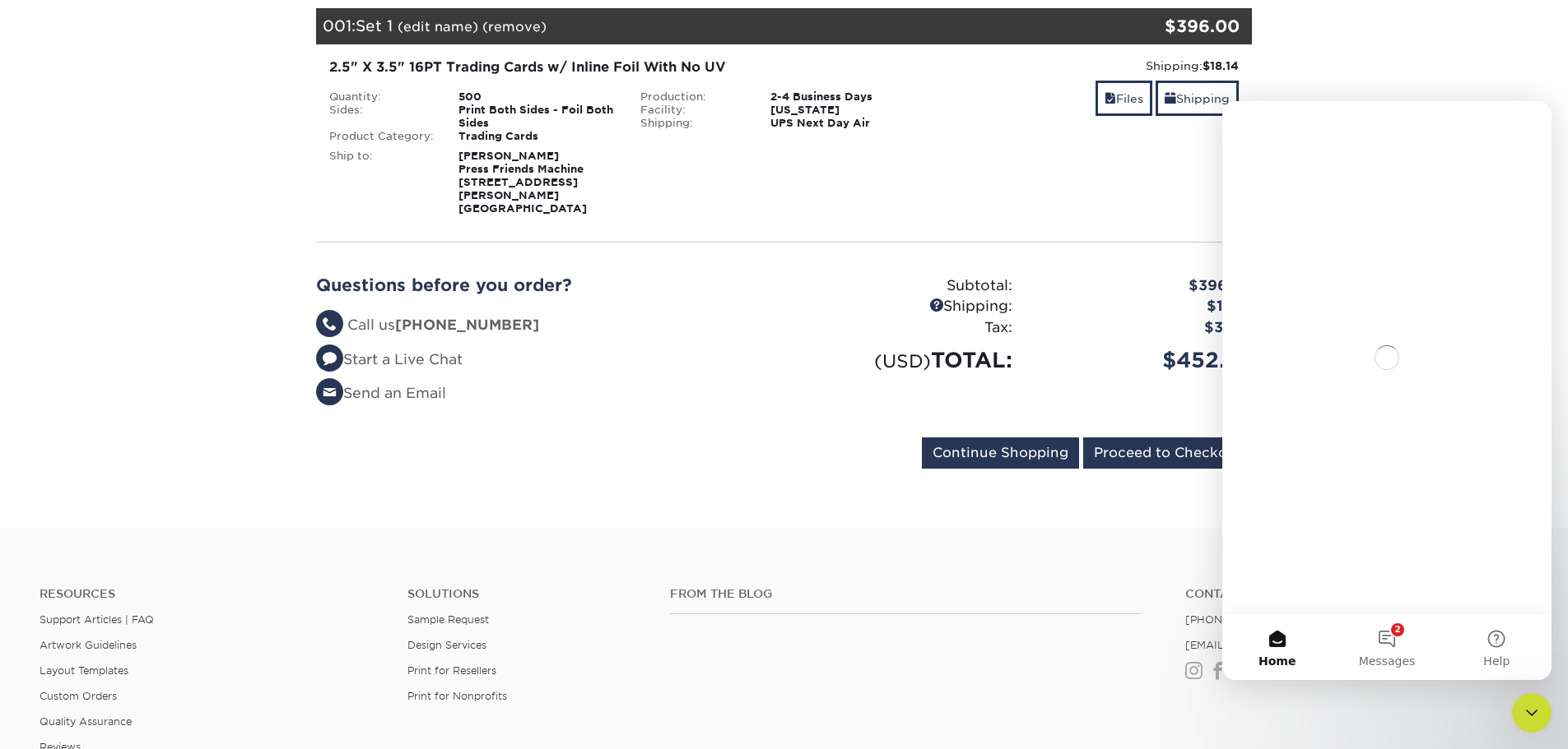
scroll to position [0, 0]
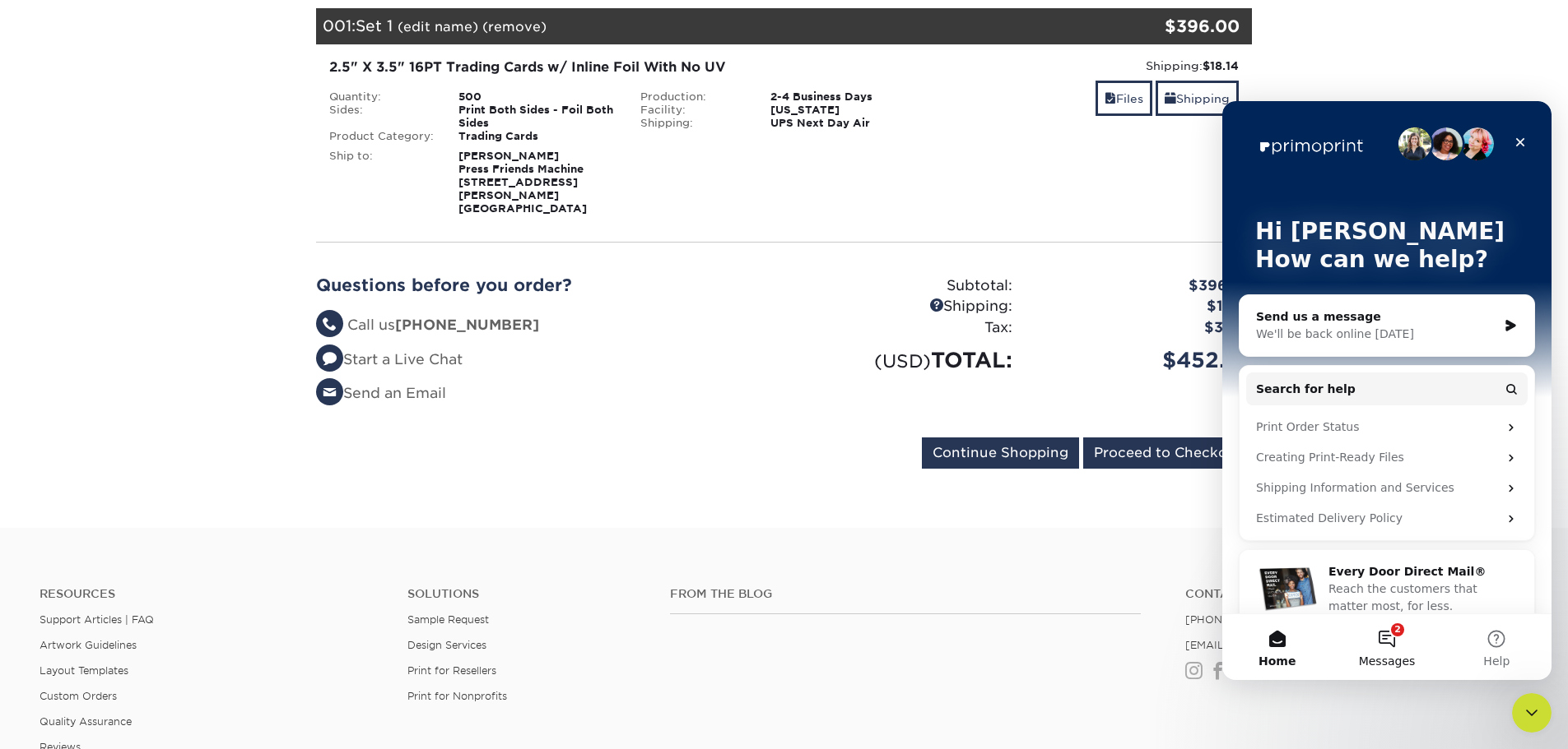
click at [1384, 656] on span "Messages" at bounding box center [1387, 661] width 56 height 11
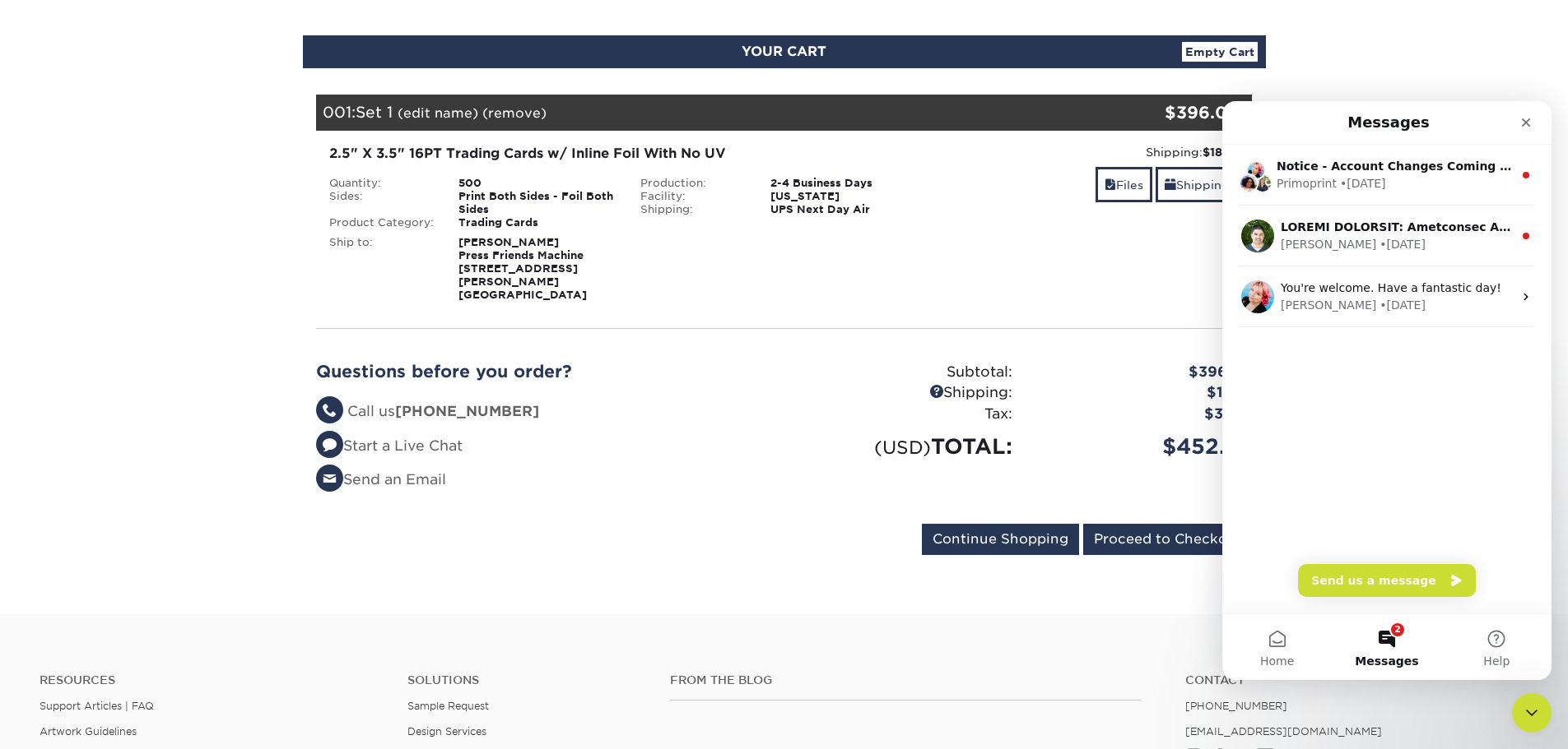
scroll to position [78, 0]
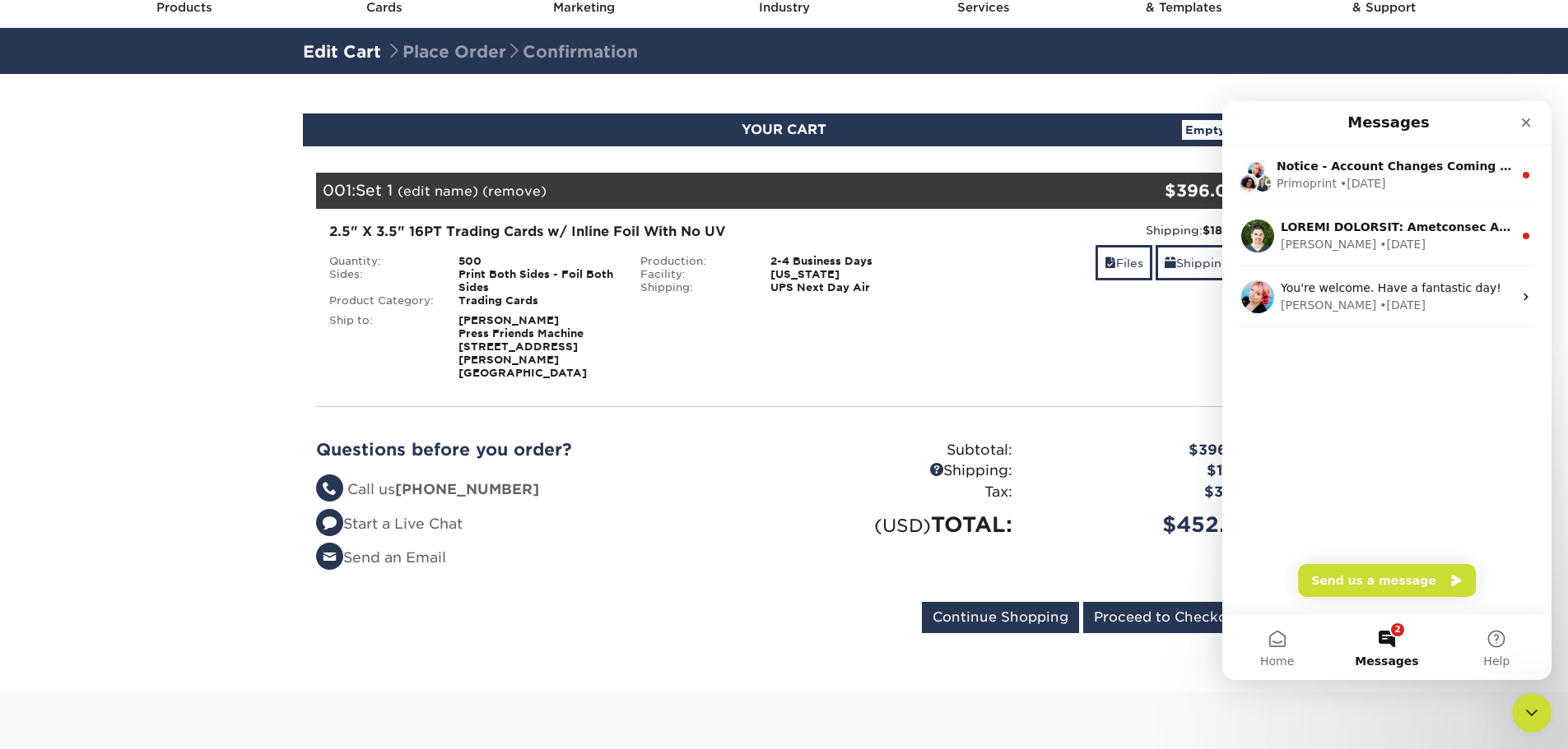
click at [115, 555] on section "YOUR CART Empty Cart Your Cart is Empty View Account Active Orders Order Histor…" at bounding box center [784, 383] width 1568 height 618
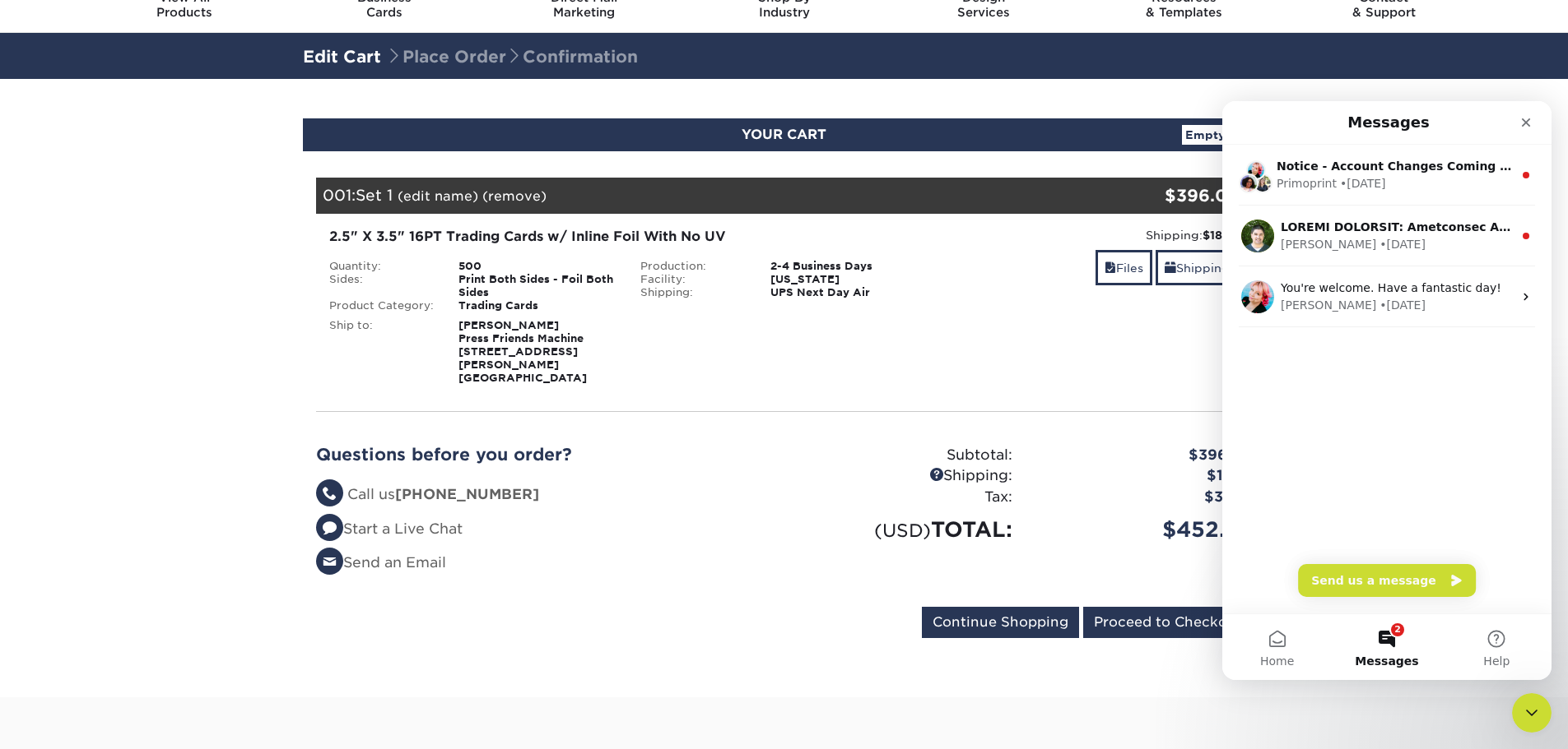
scroll to position [0, 0]
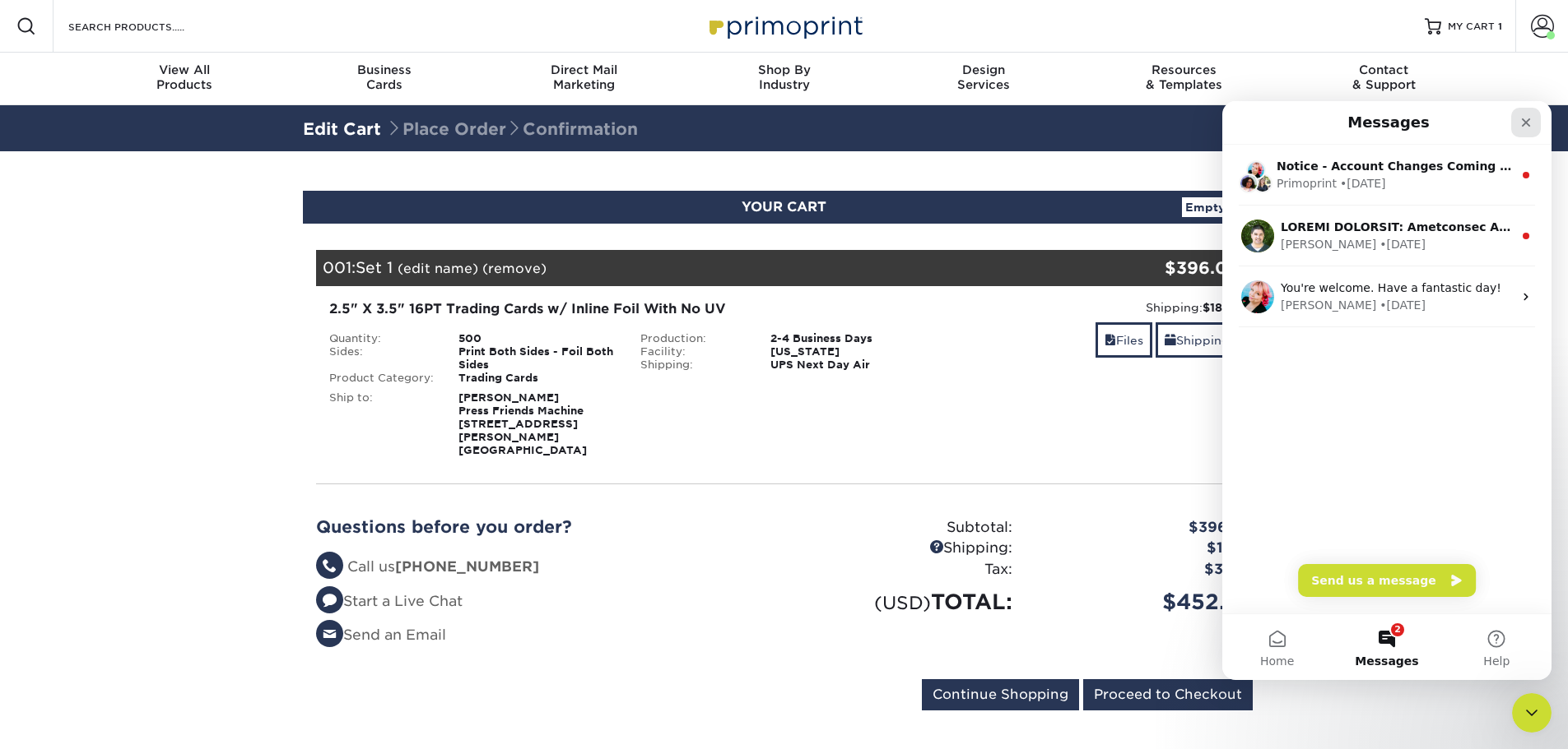
click at [1524, 130] on div "Close" at bounding box center [1525, 122] width 30 height 30
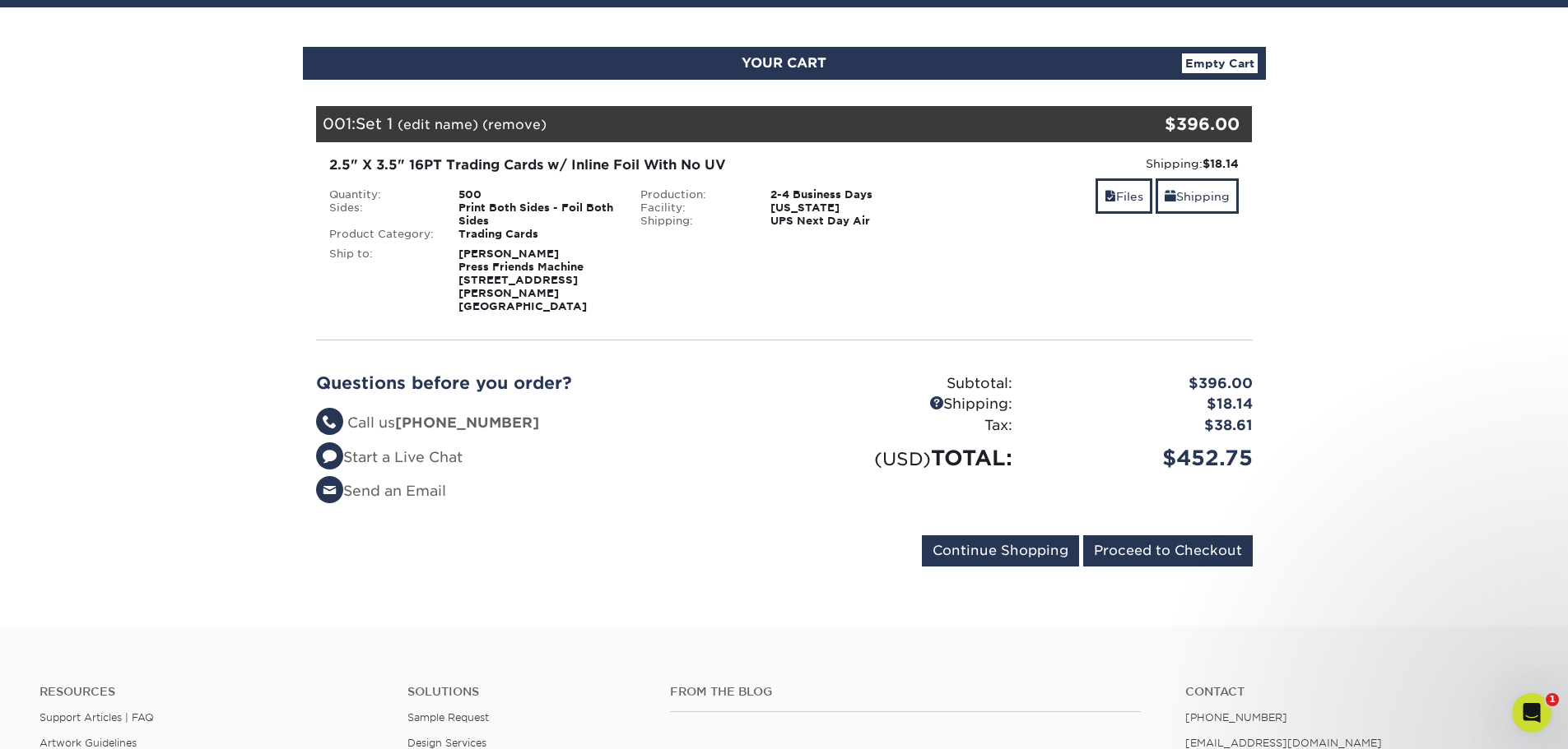
scroll to position [82, 0]
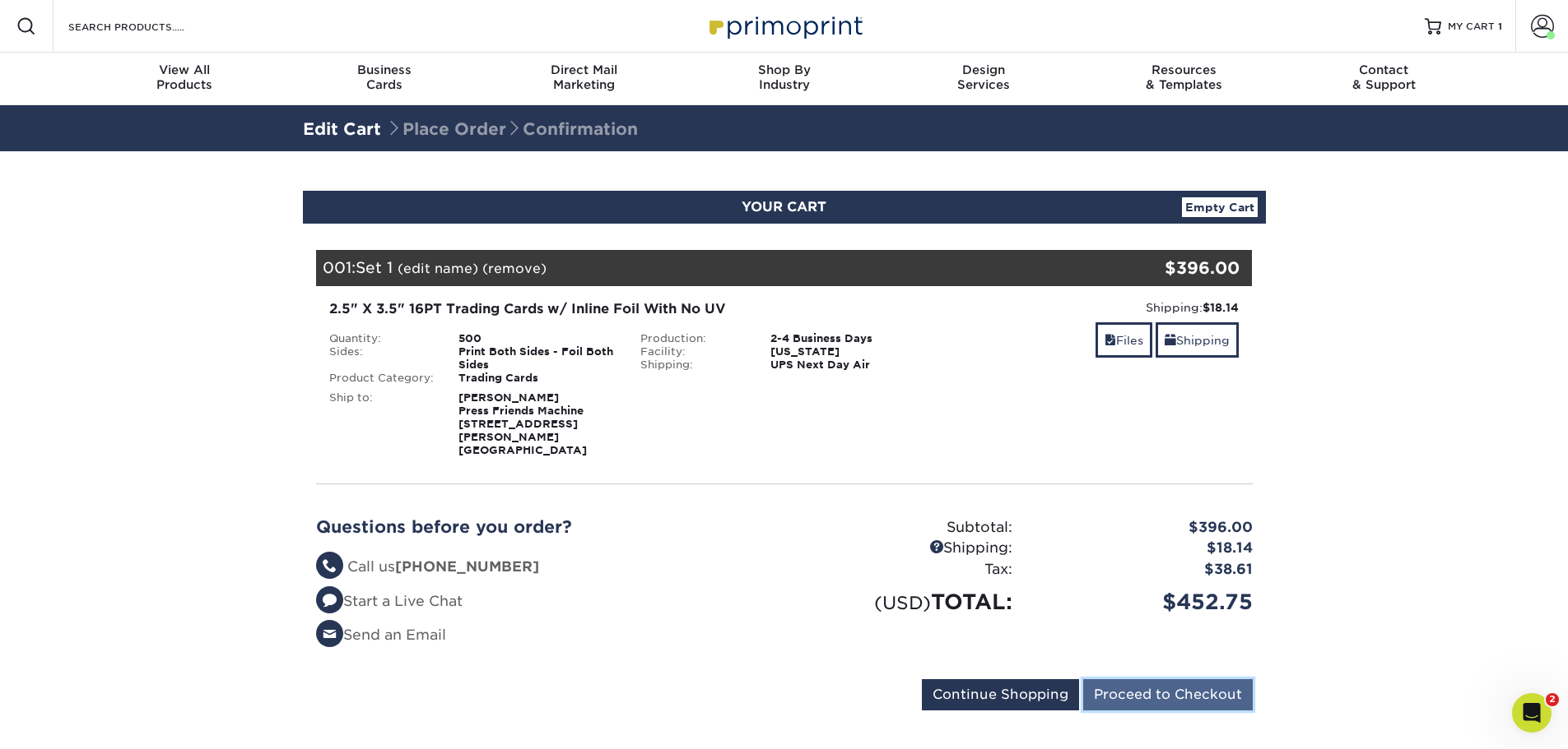
click at [1173, 682] on input "Proceed to Checkout" at bounding box center [1167, 694] width 169 height 32
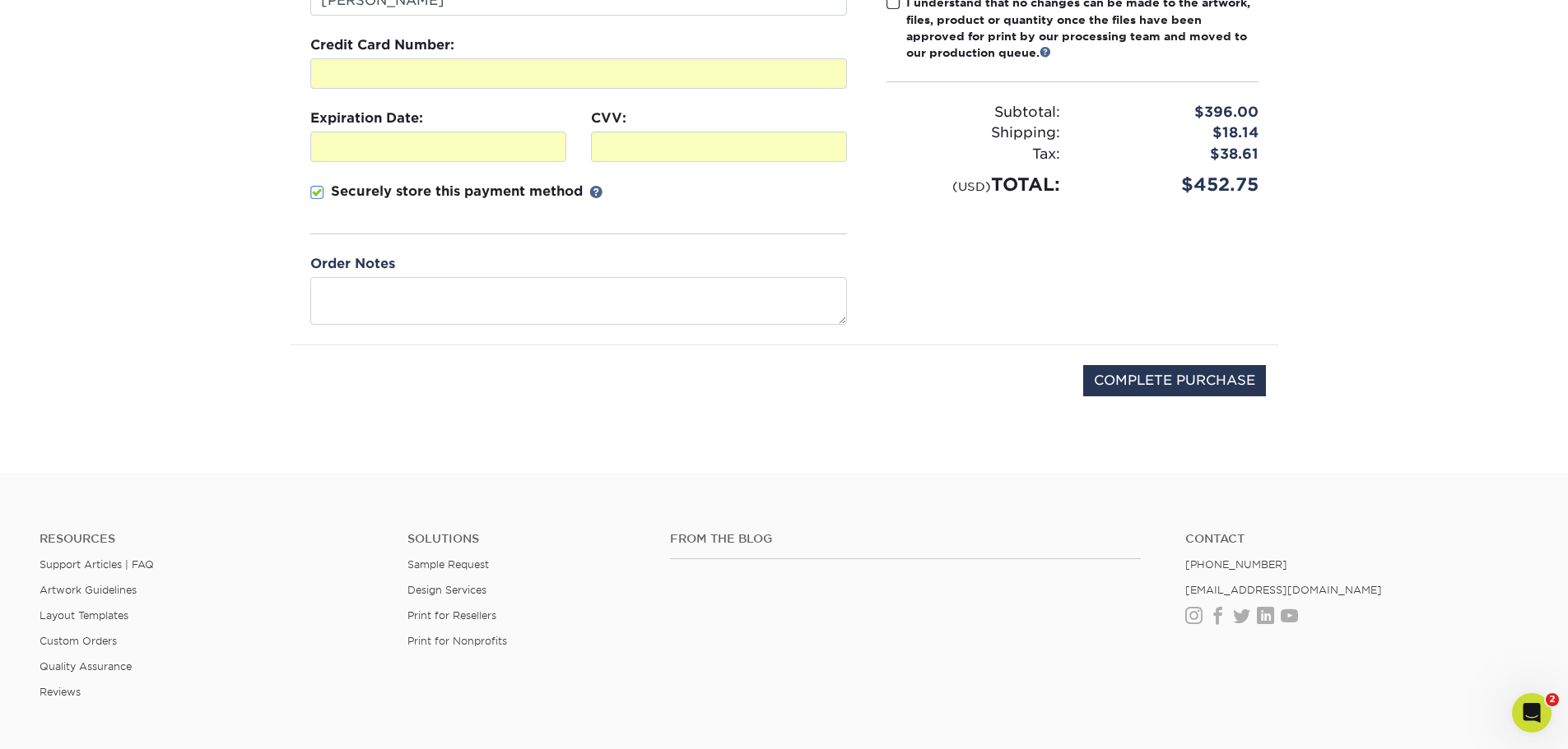
scroll to position [329, 0]
click at [1174, 380] on input "COMPLETE PURCHASE" at bounding box center [1174, 379] width 183 height 32
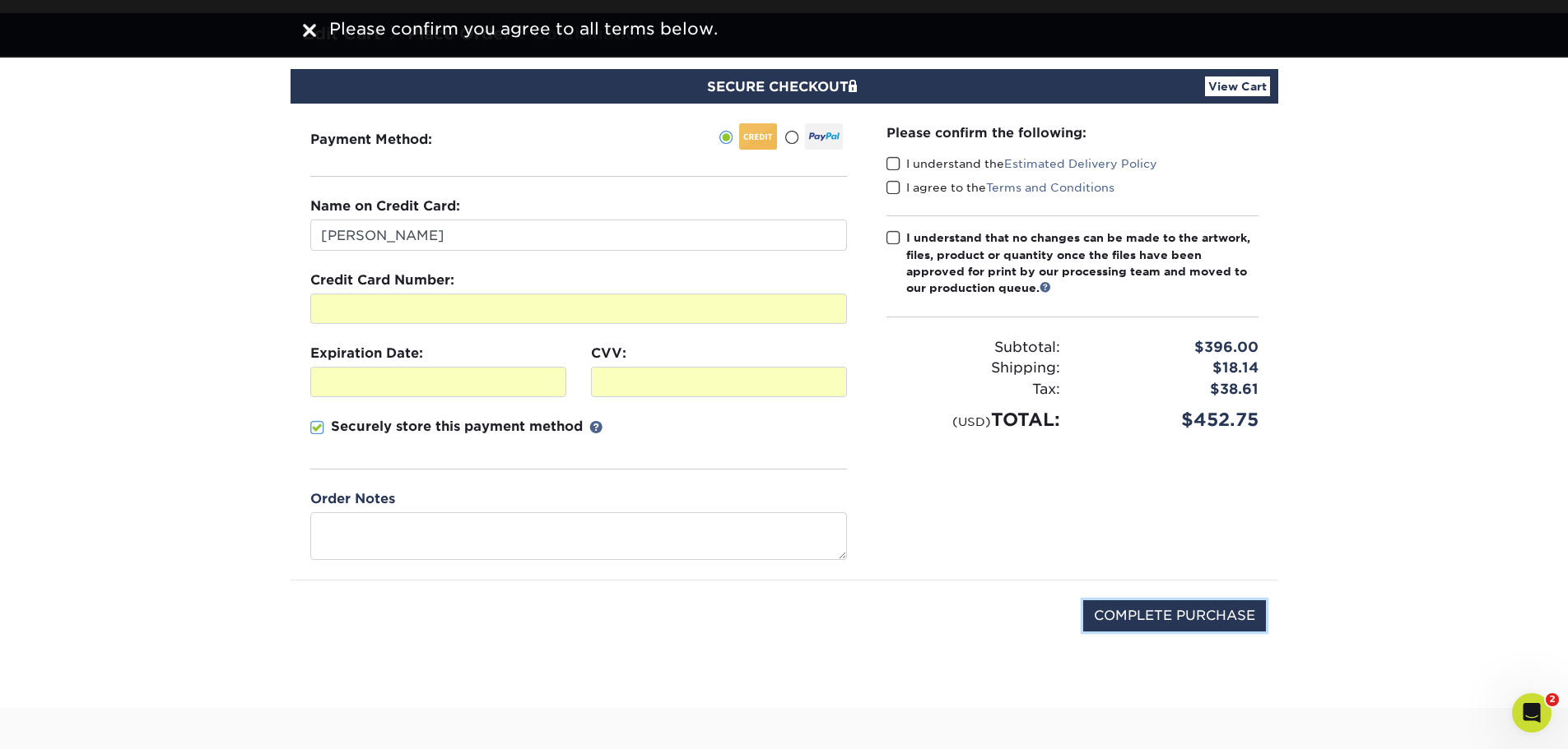
scroll to position [0, 0]
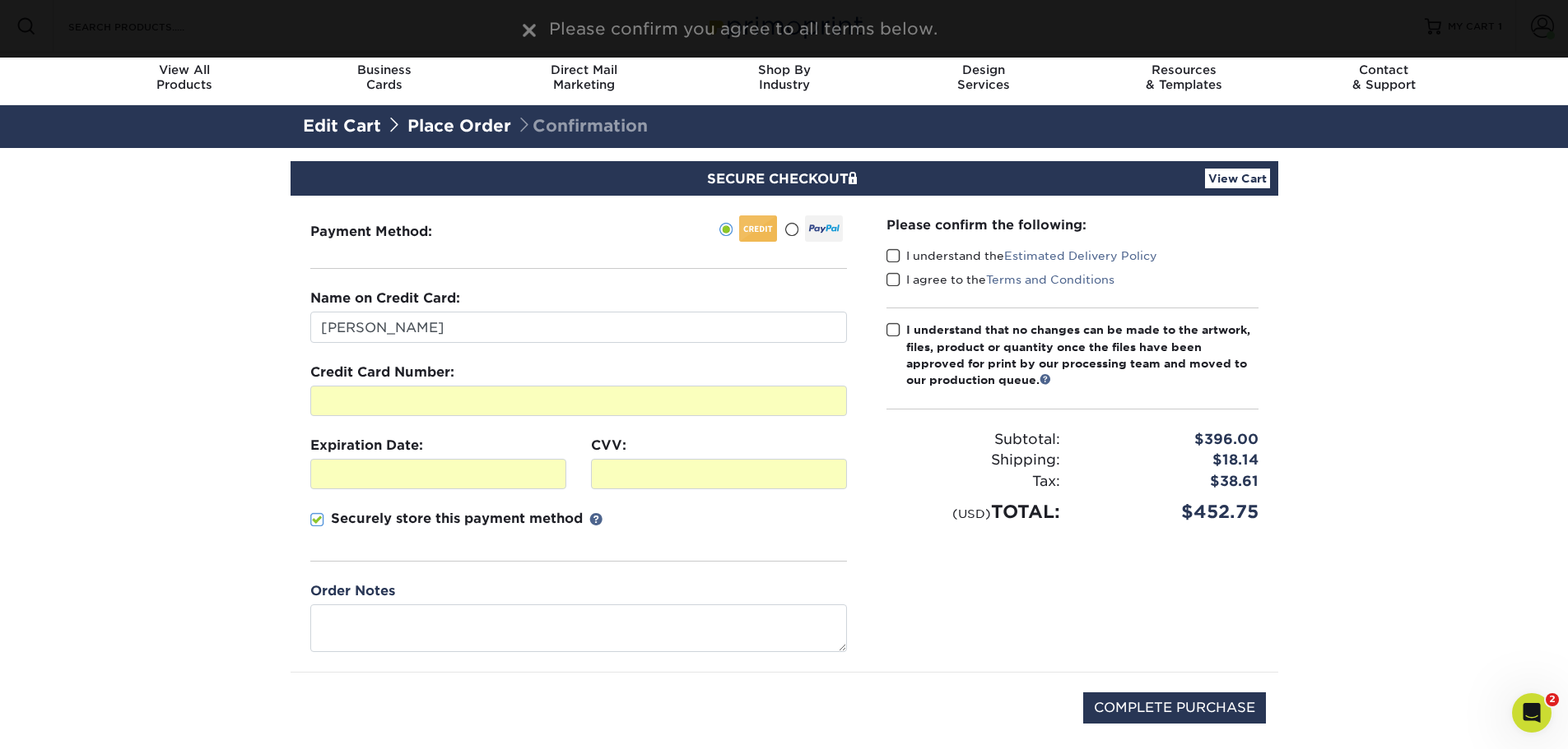
click at [891, 253] on span at bounding box center [893, 256] width 14 height 15
click at [0, 0] on input "I understand the Estimated Delivery Policy" at bounding box center [0, 0] width 0 height 0
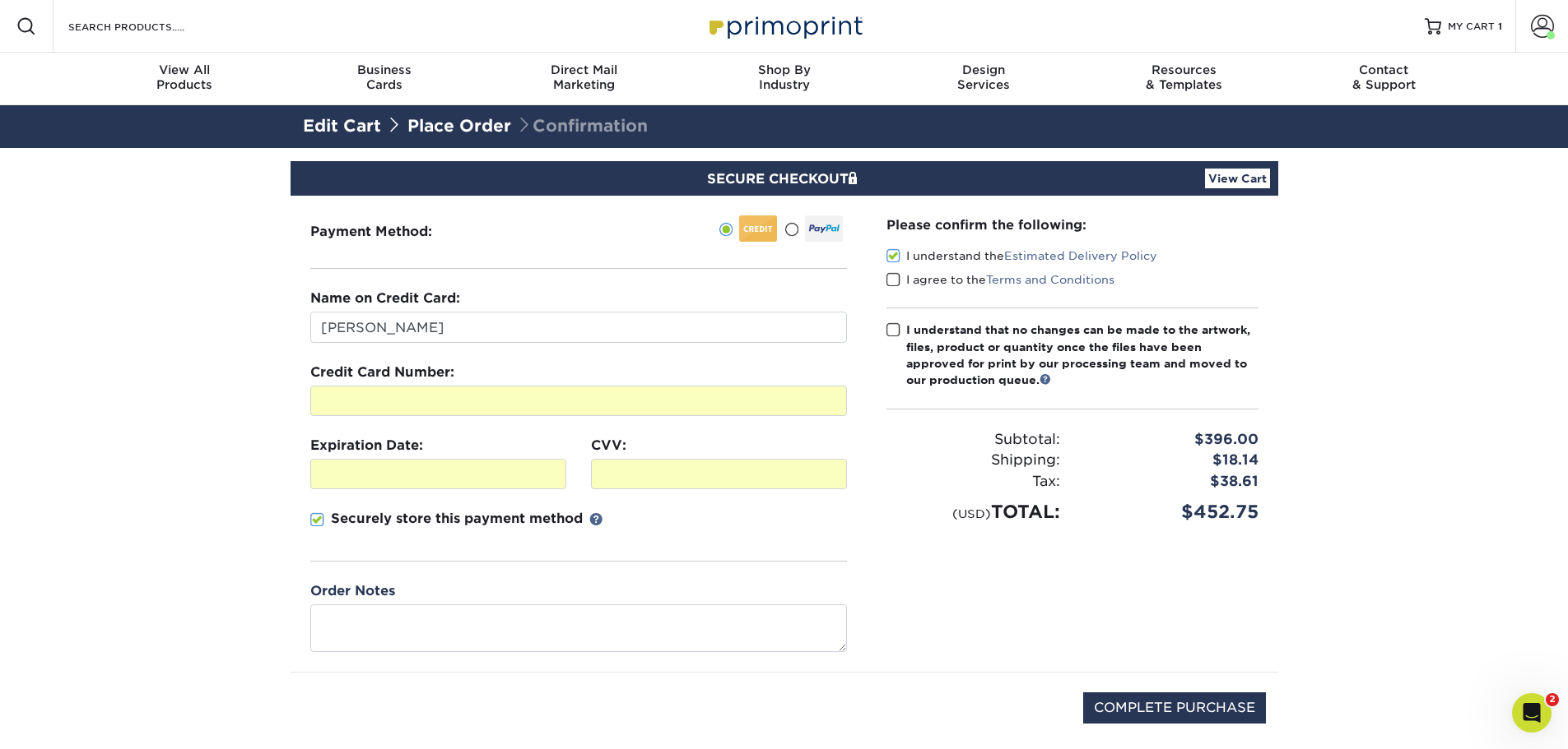
click at [894, 276] on span at bounding box center [893, 280] width 14 height 15
click at [0, 0] on input "I agree to the Terms and Conditions" at bounding box center [0, 0] width 0 height 0
click at [904, 332] on label "I understand that no changes can be made to the artwork, files, product or quan…" at bounding box center [1072, 355] width 372 height 67
click at [0, 0] on input "I understand that no changes can be made to the artwork, files, product or quan…" at bounding box center [0, 0] width 0 height 0
click at [483, 122] on link "Place Order" at bounding box center [459, 126] width 103 height 20
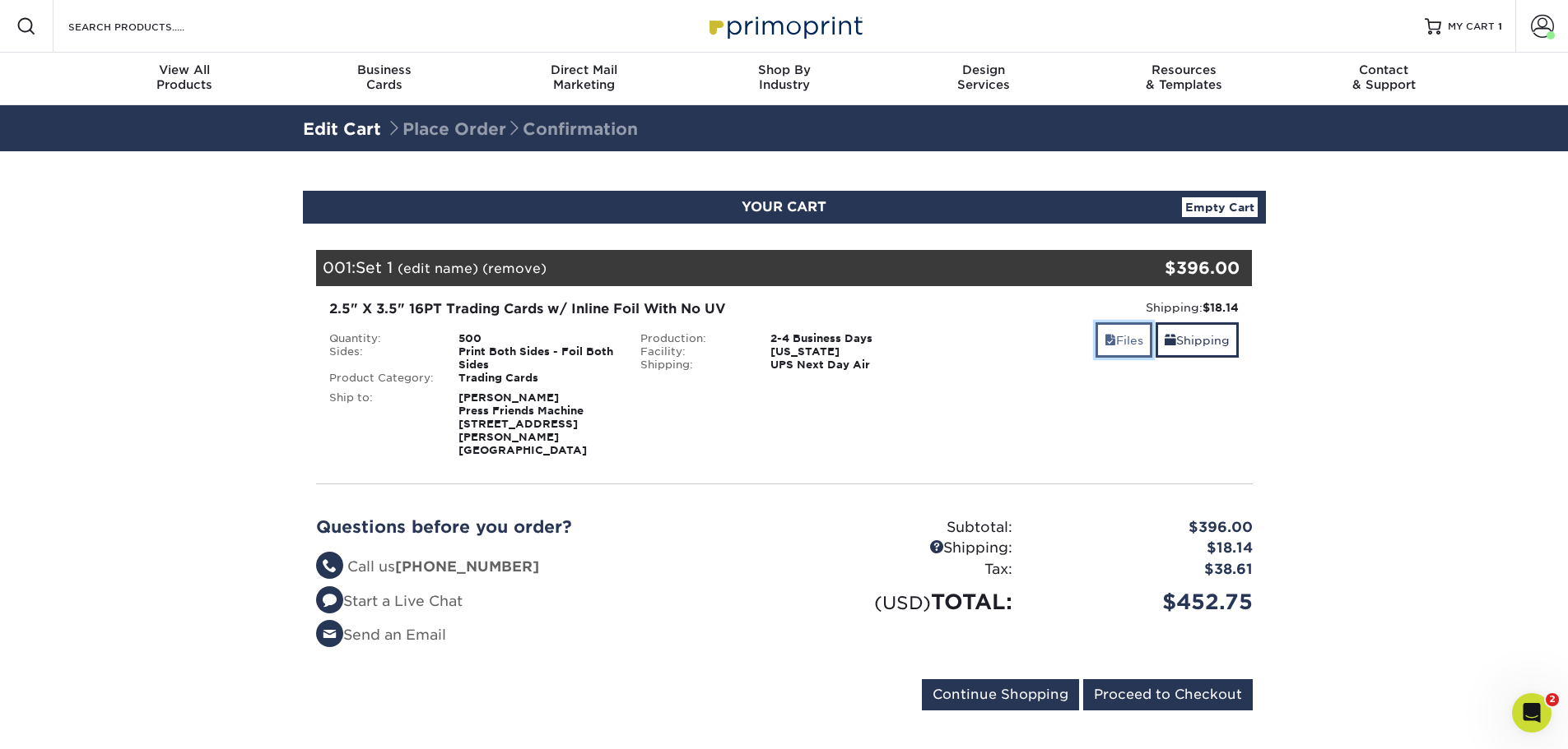
click at [1124, 340] on link "Files" at bounding box center [1124, 340] width 56 height 35
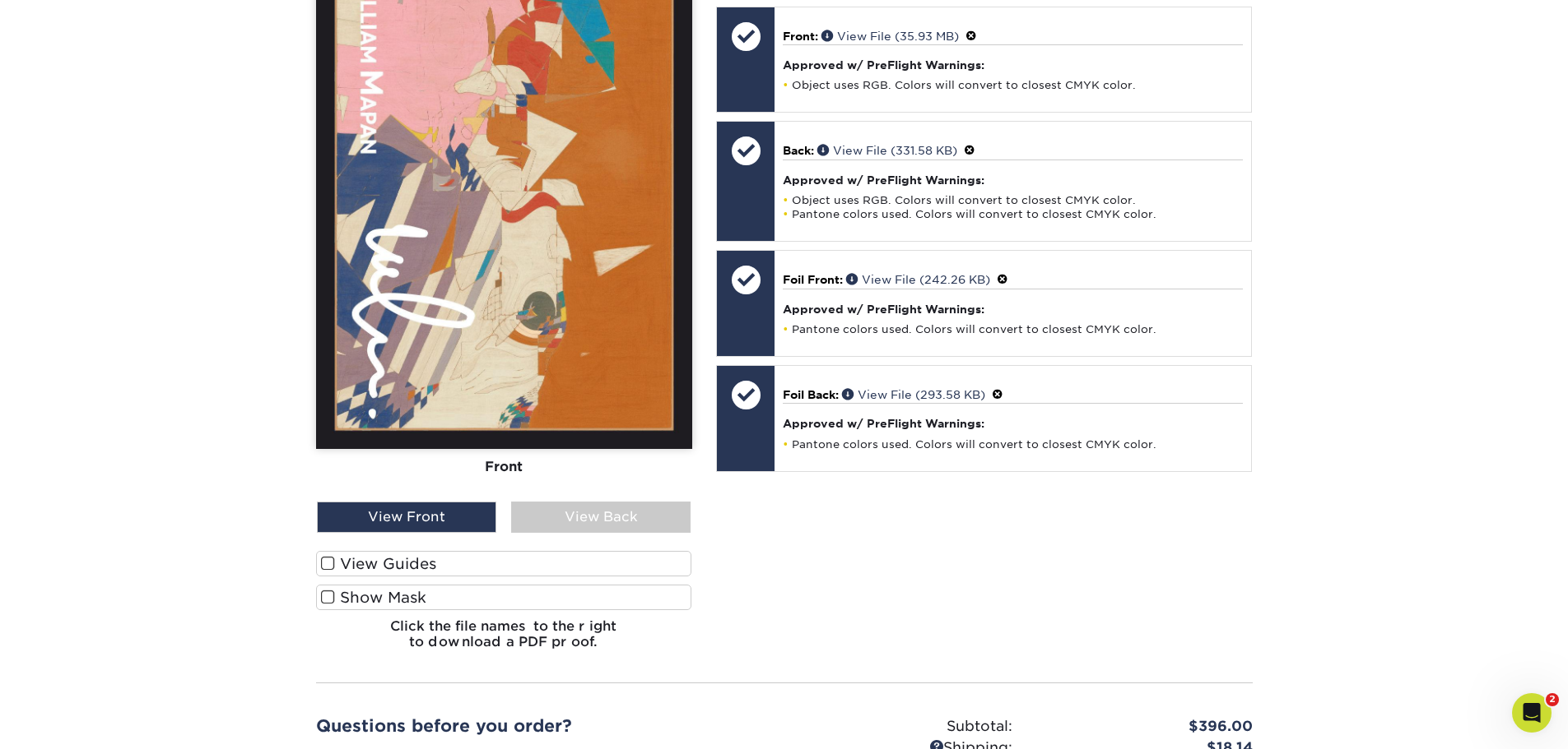
scroll to position [576, 0]
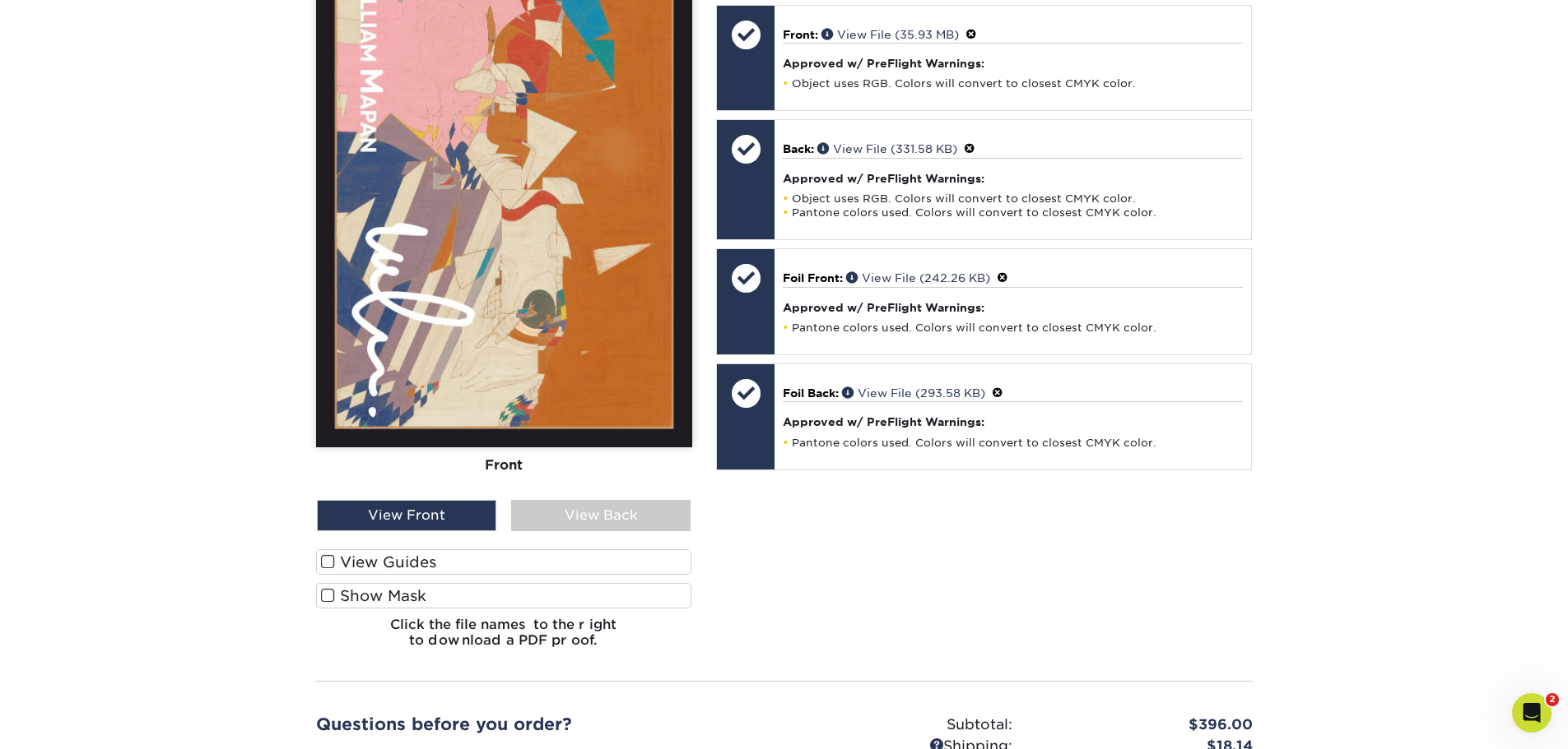
click at [367, 588] on label "Show Mask" at bounding box center [504, 596] width 376 height 26
click at [0, 0] on input "Show Mask" at bounding box center [0, 0] width 0 height 0
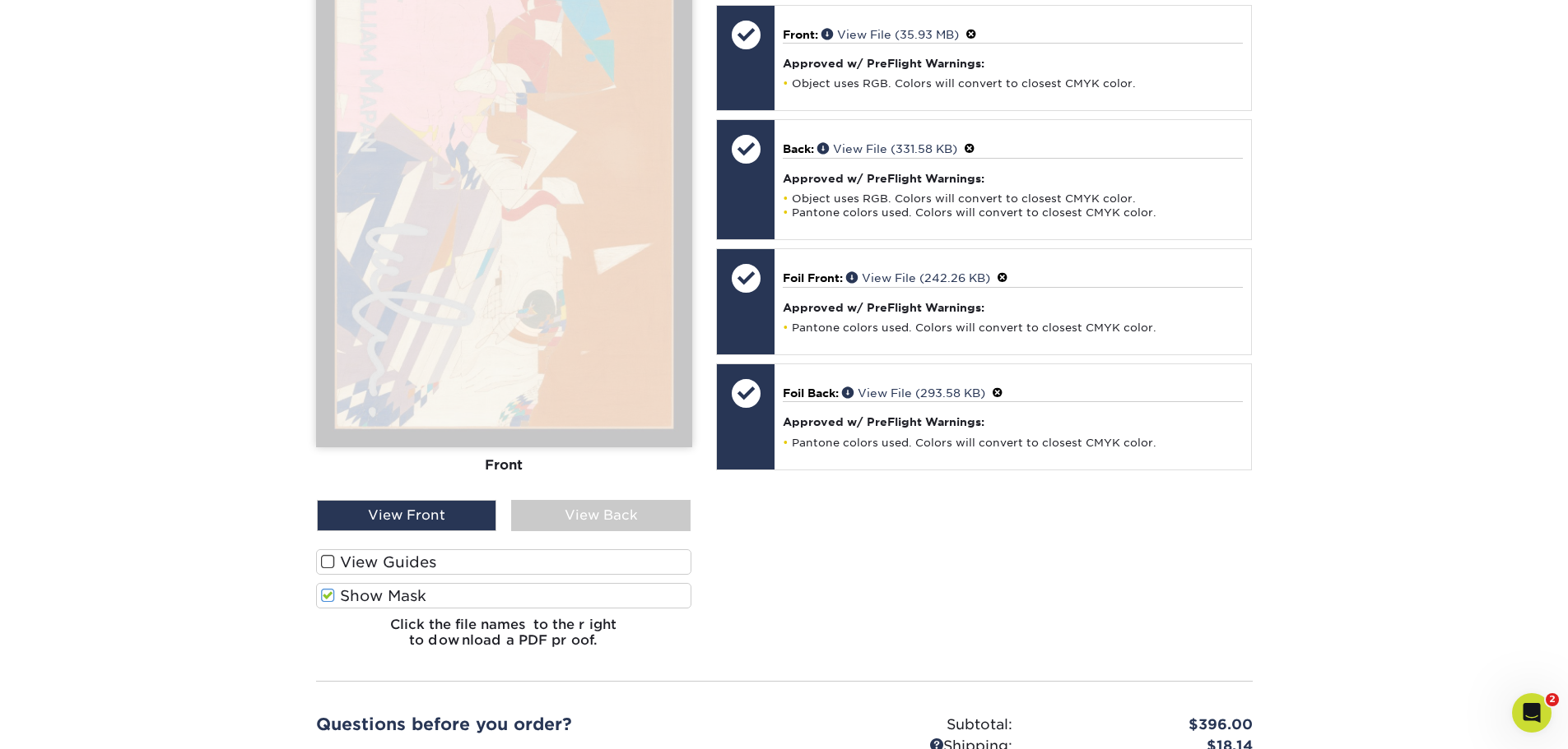
click at [332, 588] on span at bounding box center [328, 596] width 14 height 15
click at [0, 0] on input "Show Mask" at bounding box center [0, 0] width 0 height 0
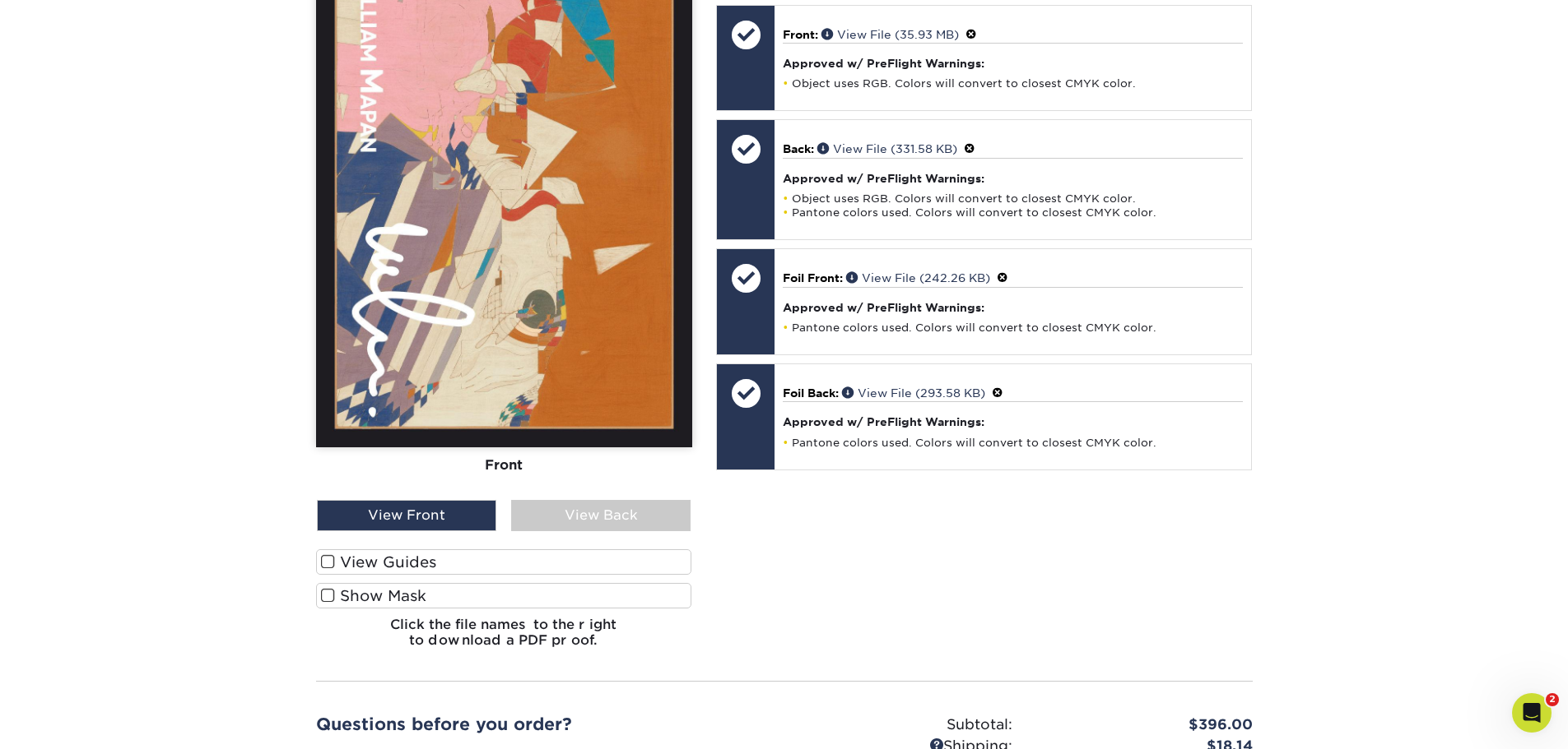
click at [332, 588] on span at bounding box center [328, 596] width 14 height 15
click at [0, 0] on input "Show Mask" at bounding box center [0, 0] width 0 height 0
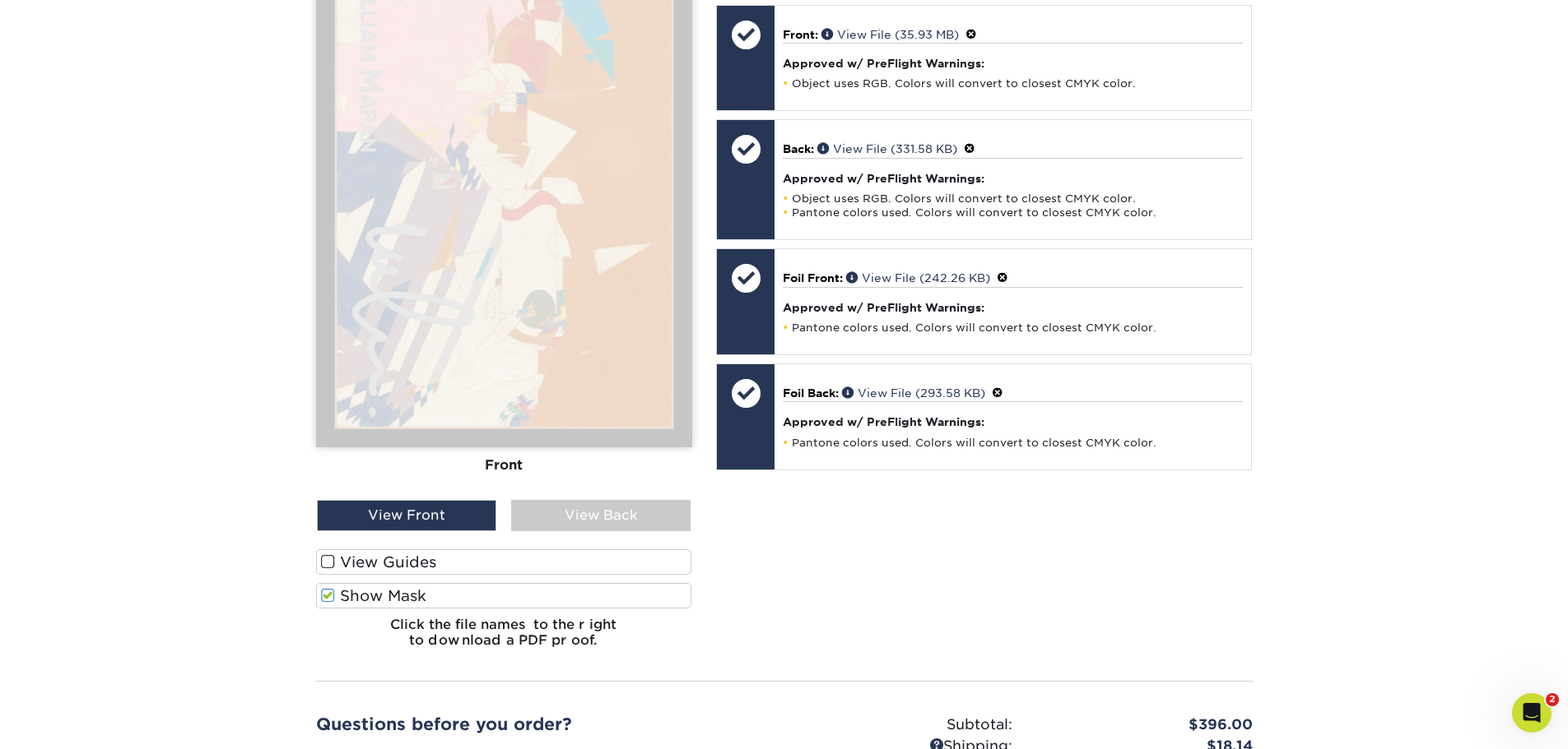
click at [332, 588] on span at bounding box center [328, 596] width 14 height 15
click at [0, 0] on input "Show Mask" at bounding box center [0, 0] width 0 height 0
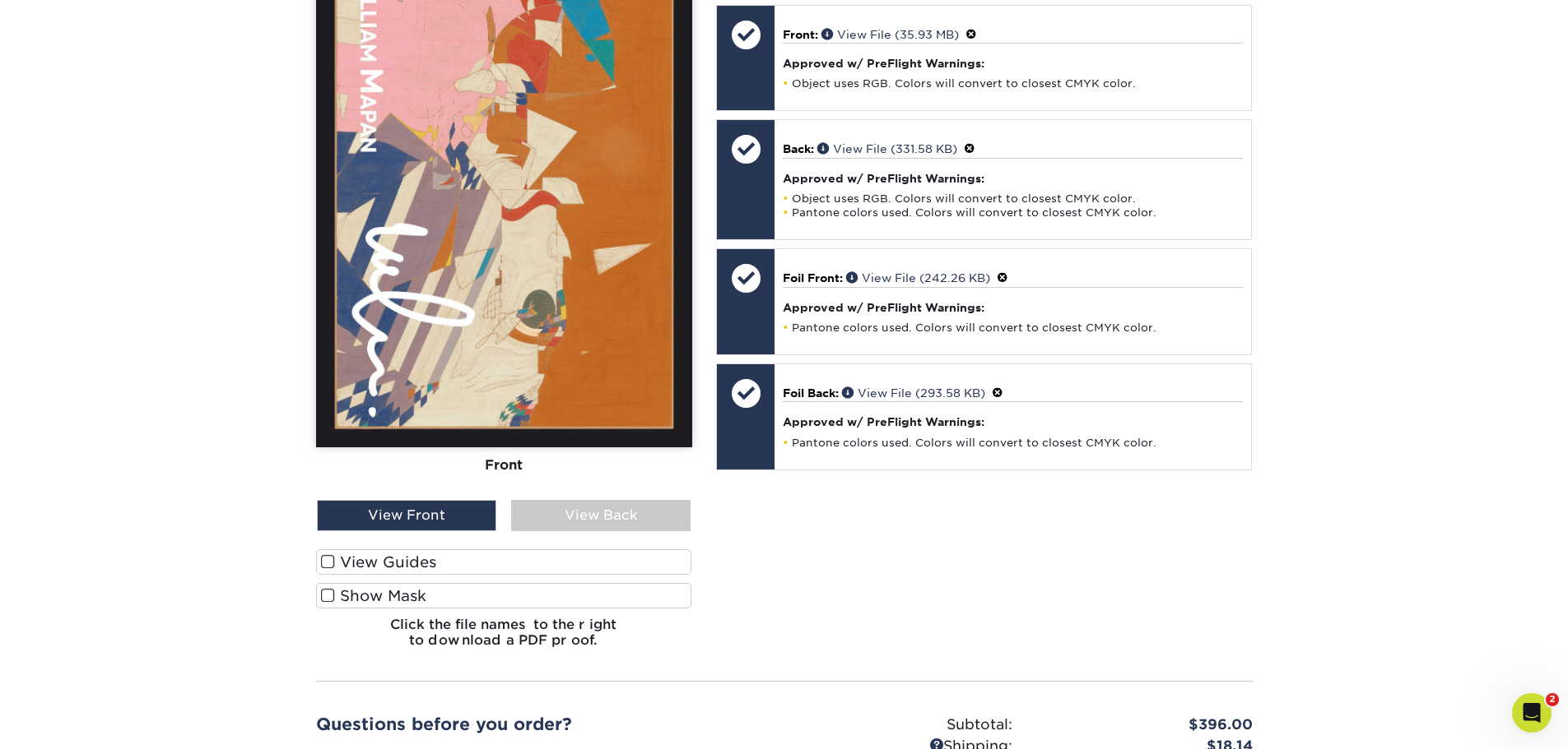
click at [332, 588] on span at bounding box center [328, 596] width 14 height 15
click at [0, 0] on input "Show Mask" at bounding box center [0, 0] width 0 height 0
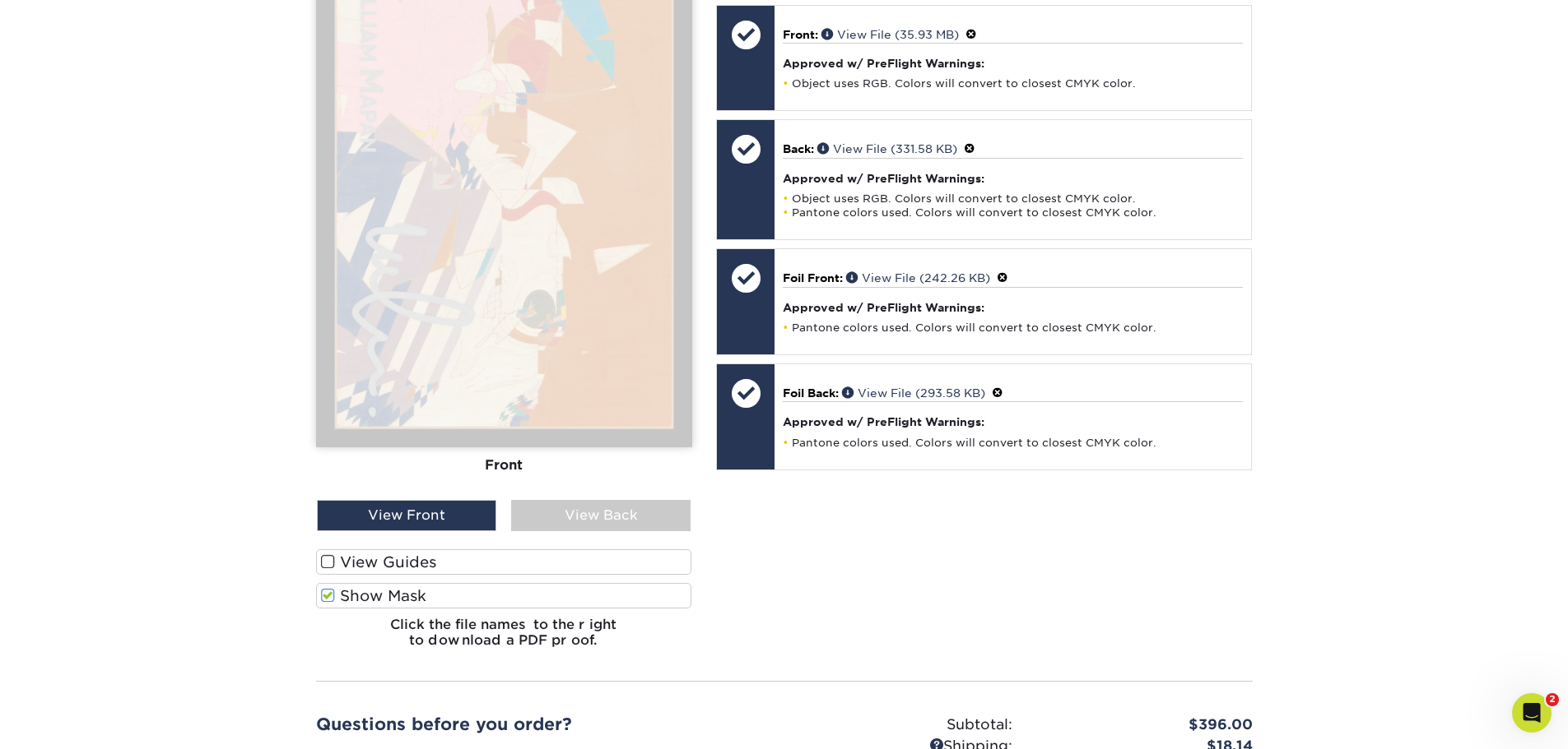
click at [332, 588] on span at bounding box center [328, 596] width 14 height 15
click at [0, 0] on input "Show Mask" at bounding box center [0, 0] width 0 height 0
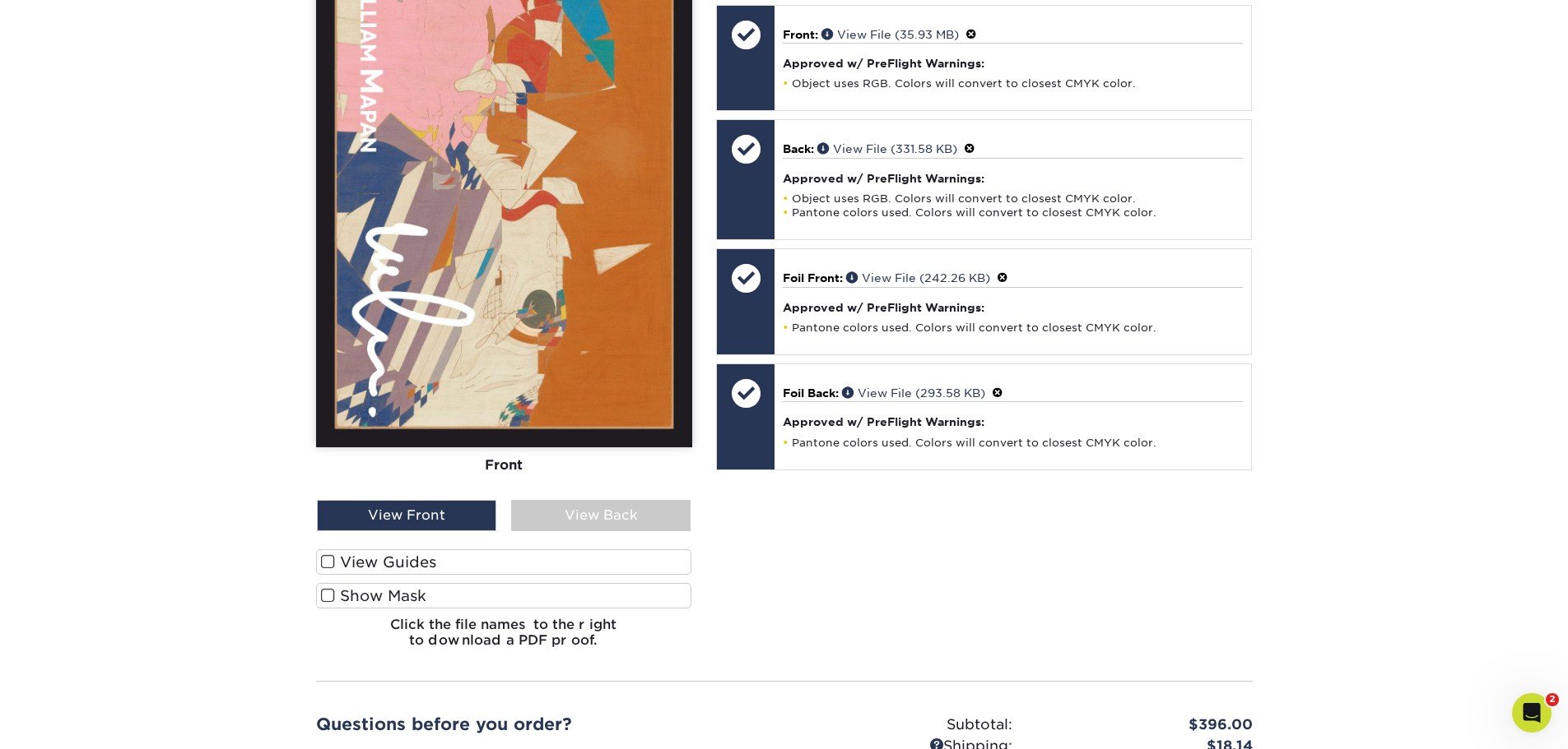
click at [332, 588] on span at bounding box center [328, 596] width 14 height 15
click at [0, 0] on input "Show Mask" at bounding box center [0, 0] width 0 height 0
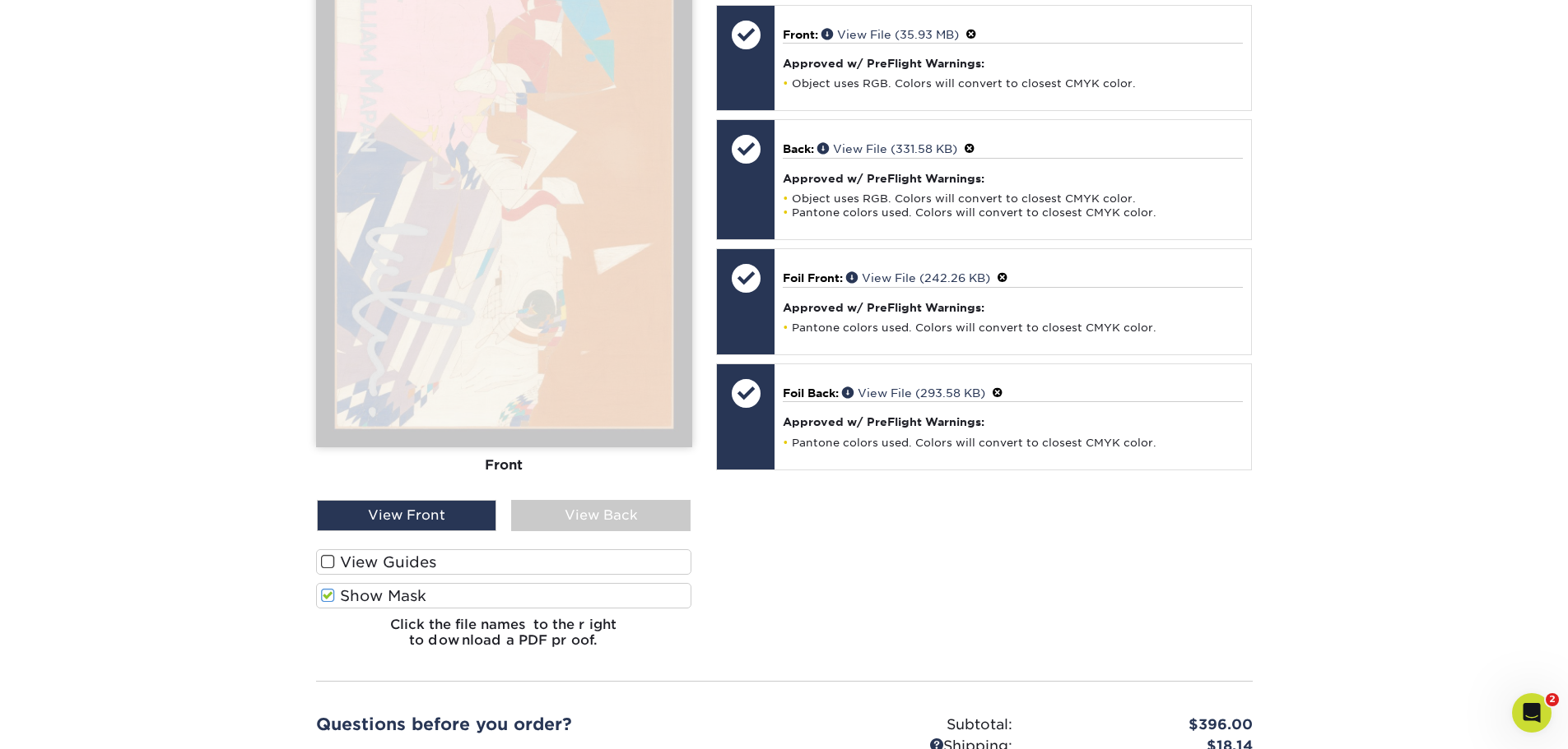
click at [332, 588] on span at bounding box center [328, 596] width 14 height 15
click at [0, 0] on input "Show Mask" at bounding box center [0, 0] width 0 height 0
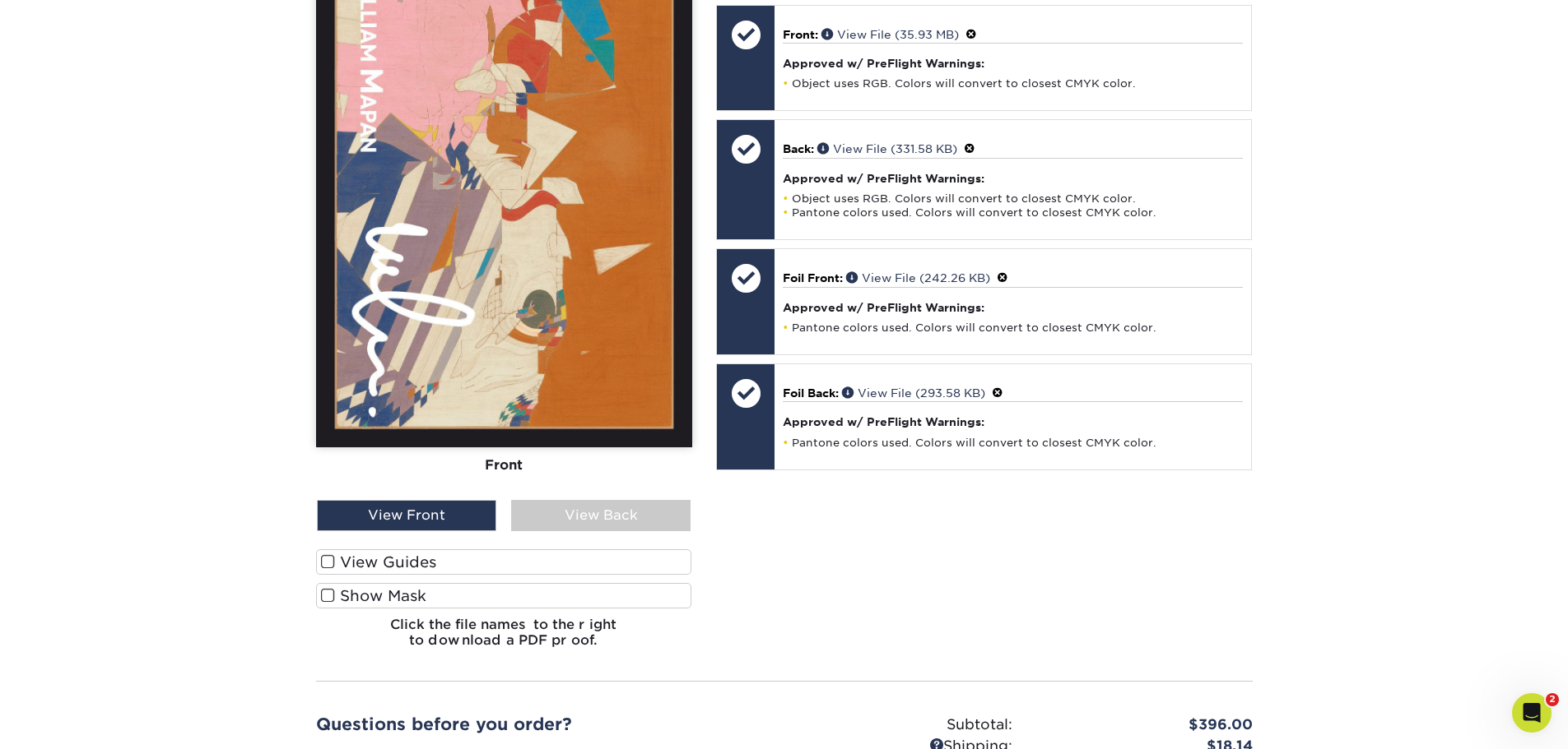
click at [332, 588] on span at bounding box center [328, 596] width 14 height 15
click at [0, 0] on input "Show Mask" at bounding box center [0, 0] width 0 height 0
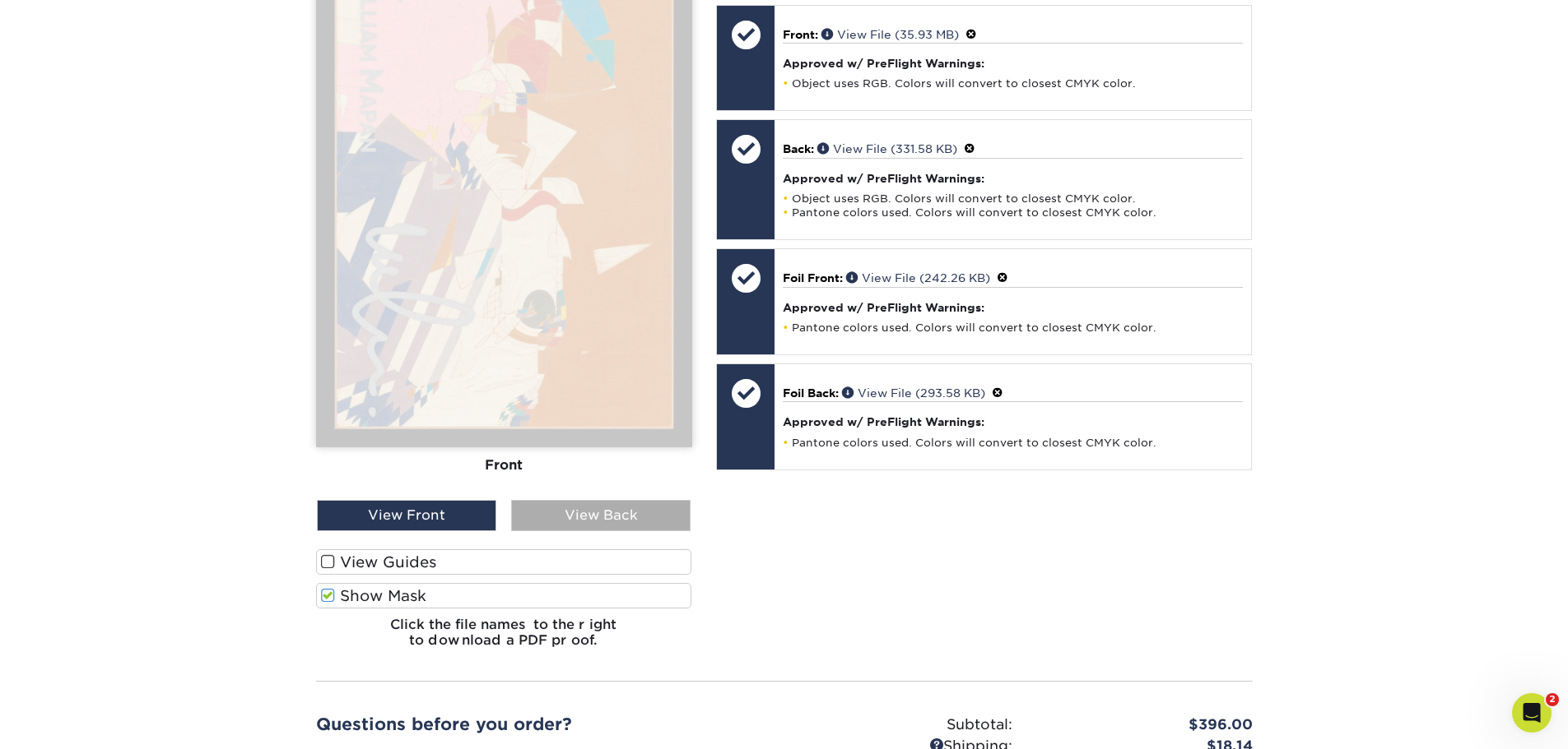
click at [566, 507] on div "View Back" at bounding box center [601, 516] width 179 height 32
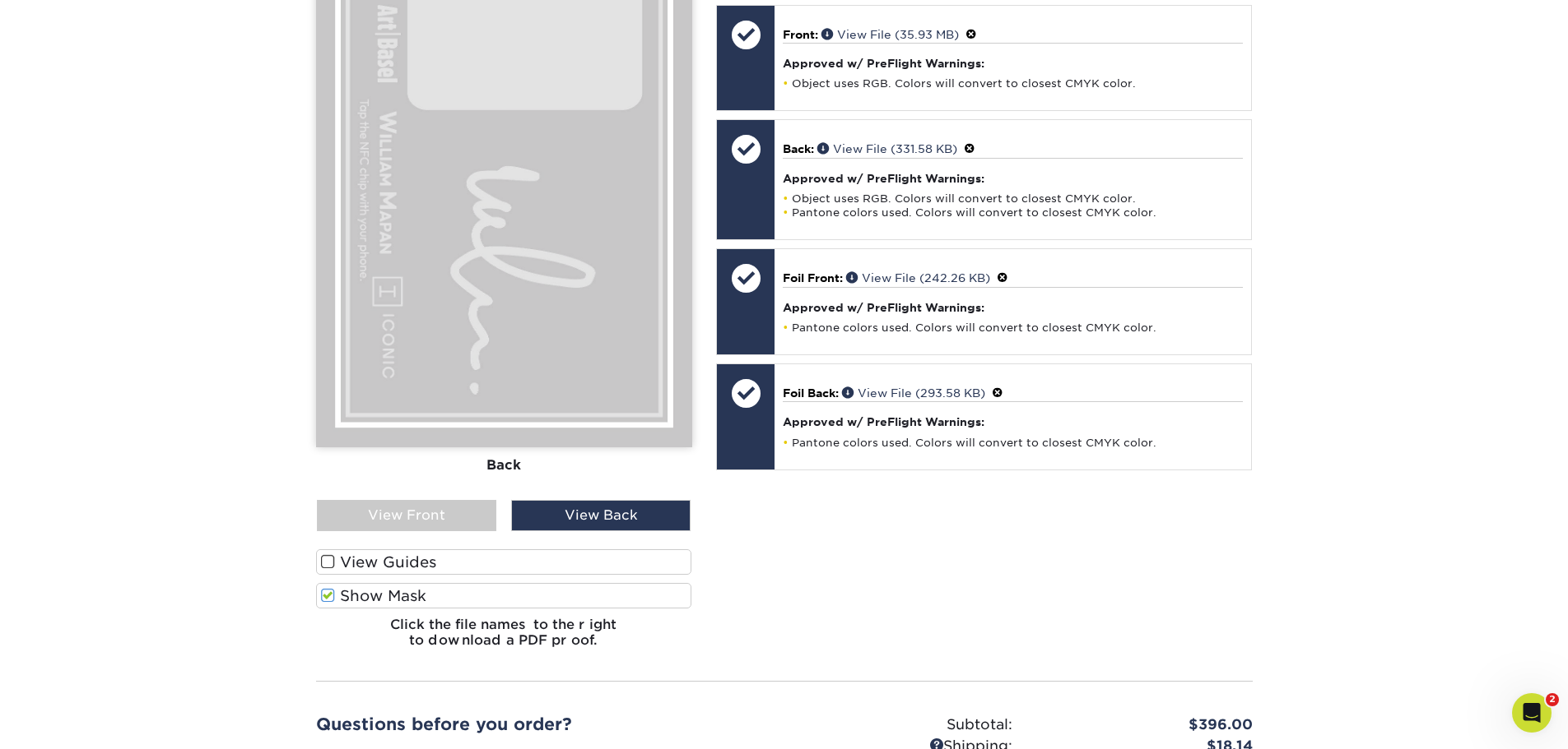
click at [361, 583] on label "Show Mask" at bounding box center [504, 596] width 376 height 26
click at [0, 0] on input "Show Mask" at bounding box center [0, 0] width 0 height 0
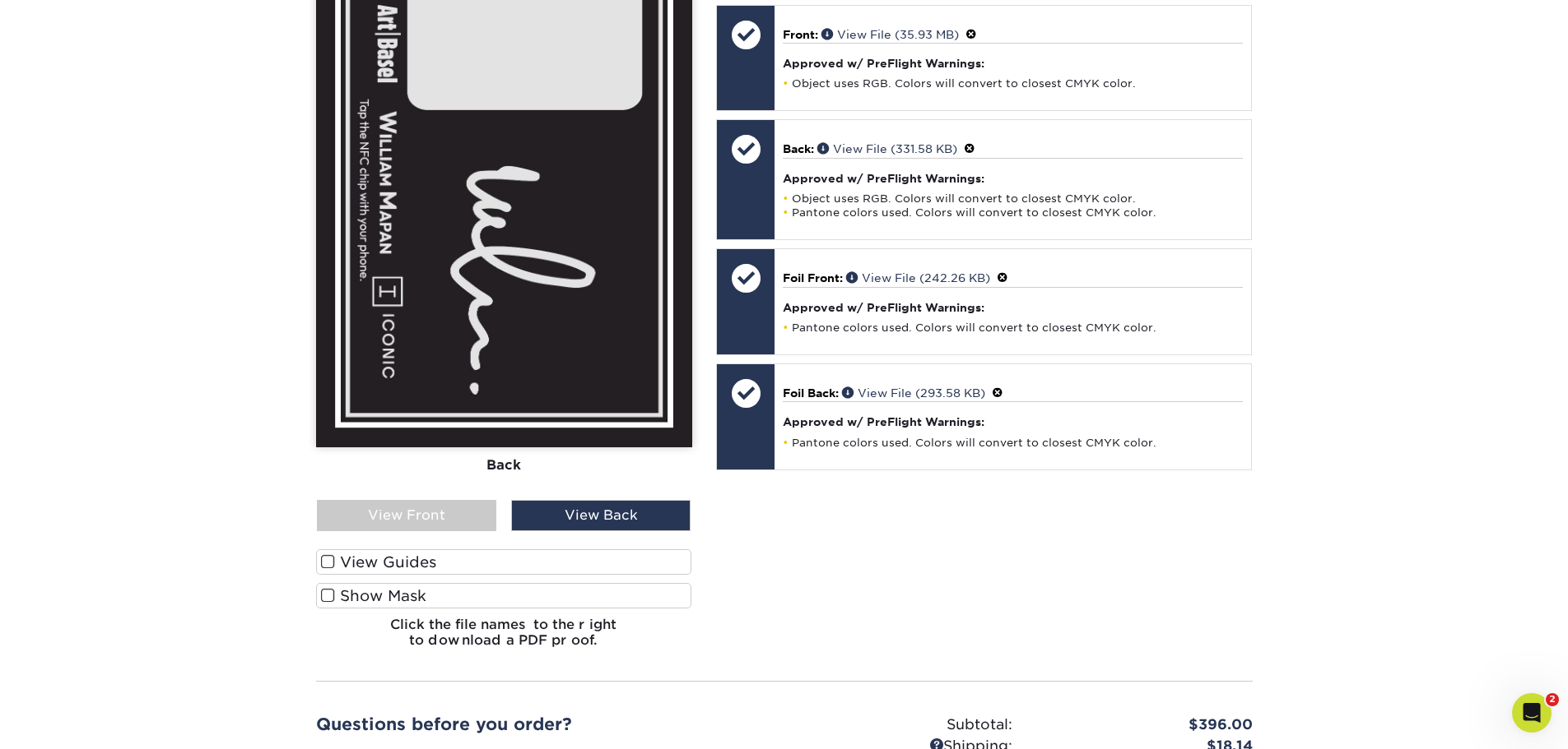
click at [361, 583] on label "Show Mask" at bounding box center [504, 596] width 376 height 26
click at [0, 0] on input "Show Mask" at bounding box center [0, 0] width 0 height 0
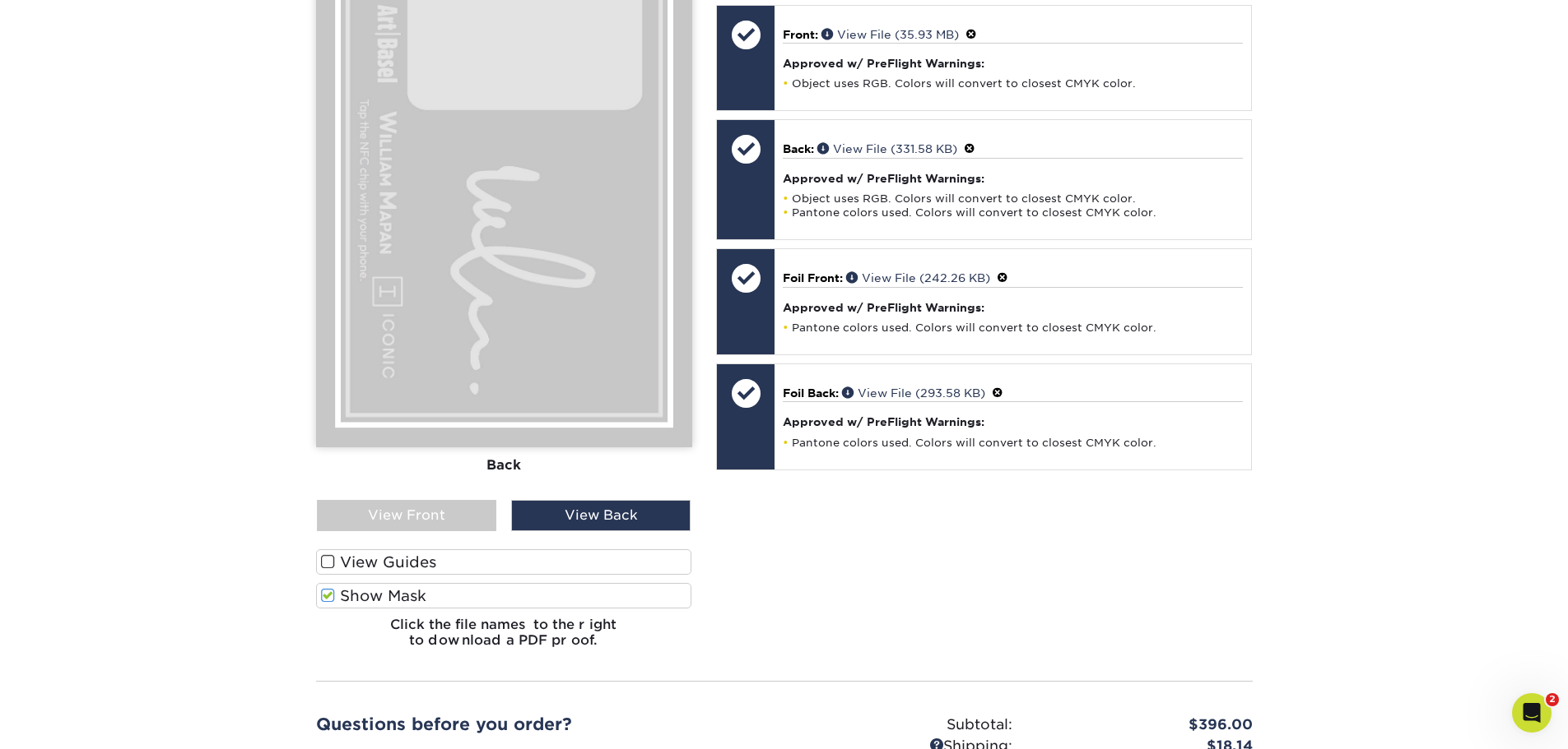
click at [361, 583] on label "Show Mask" at bounding box center [504, 596] width 376 height 26
click at [0, 0] on input "Show Mask" at bounding box center [0, 0] width 0 height 0
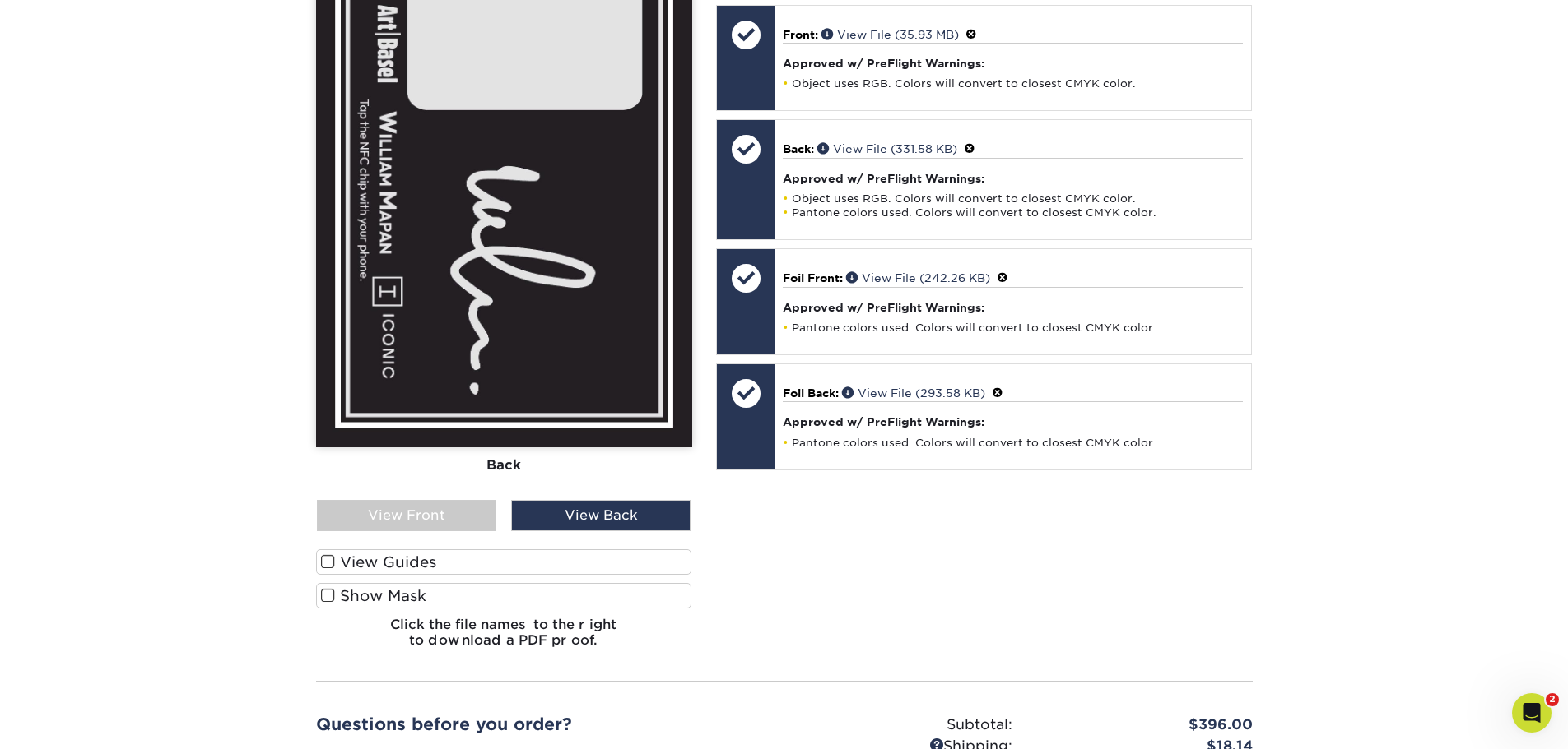
click at [361, 583] on label "Show Mask" at bounding box center [504, 596] width 376 height 26
click at [0, 0] on input "Show Mask" at bounding box center [0, 0] width 0 height 0
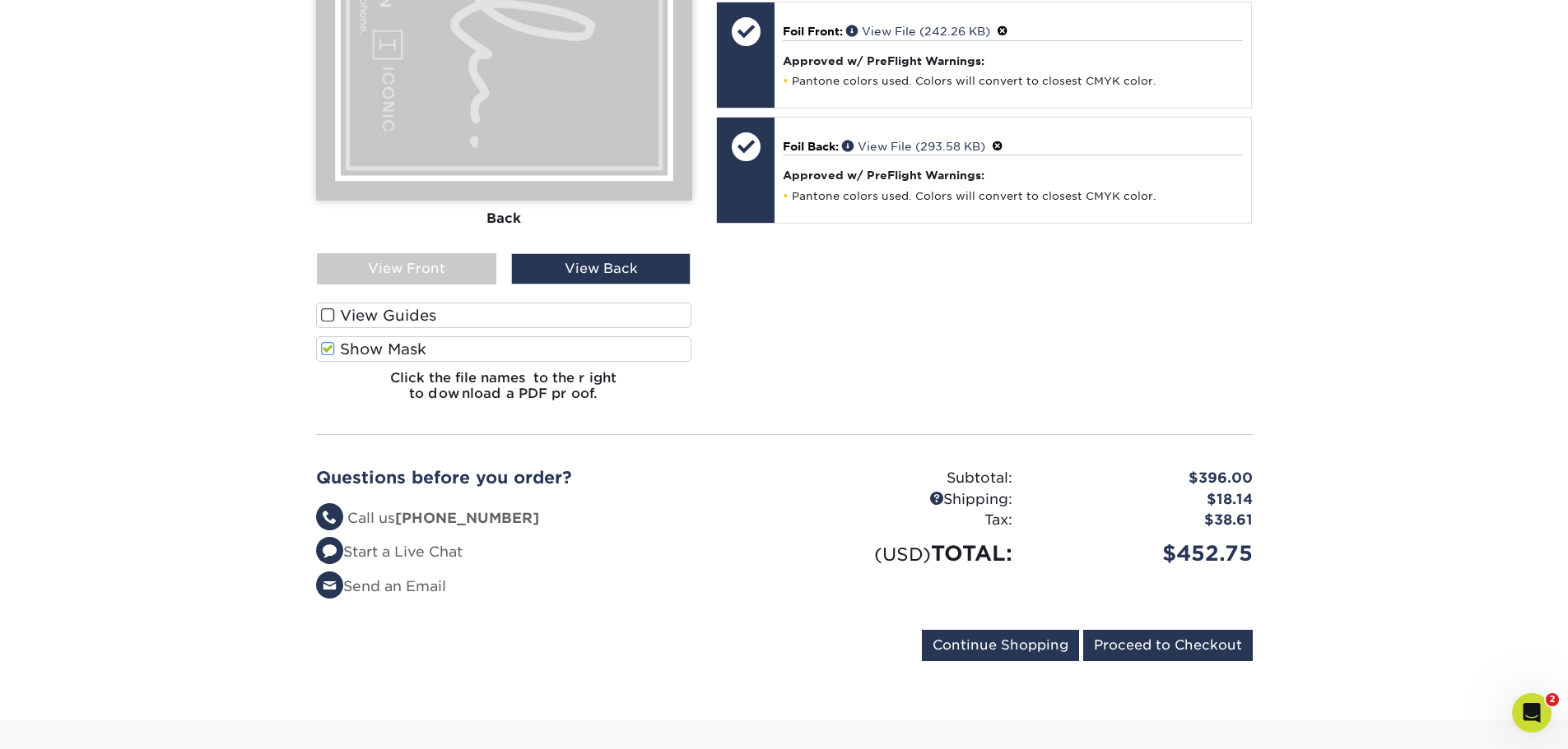
scroll to position [740, 0]
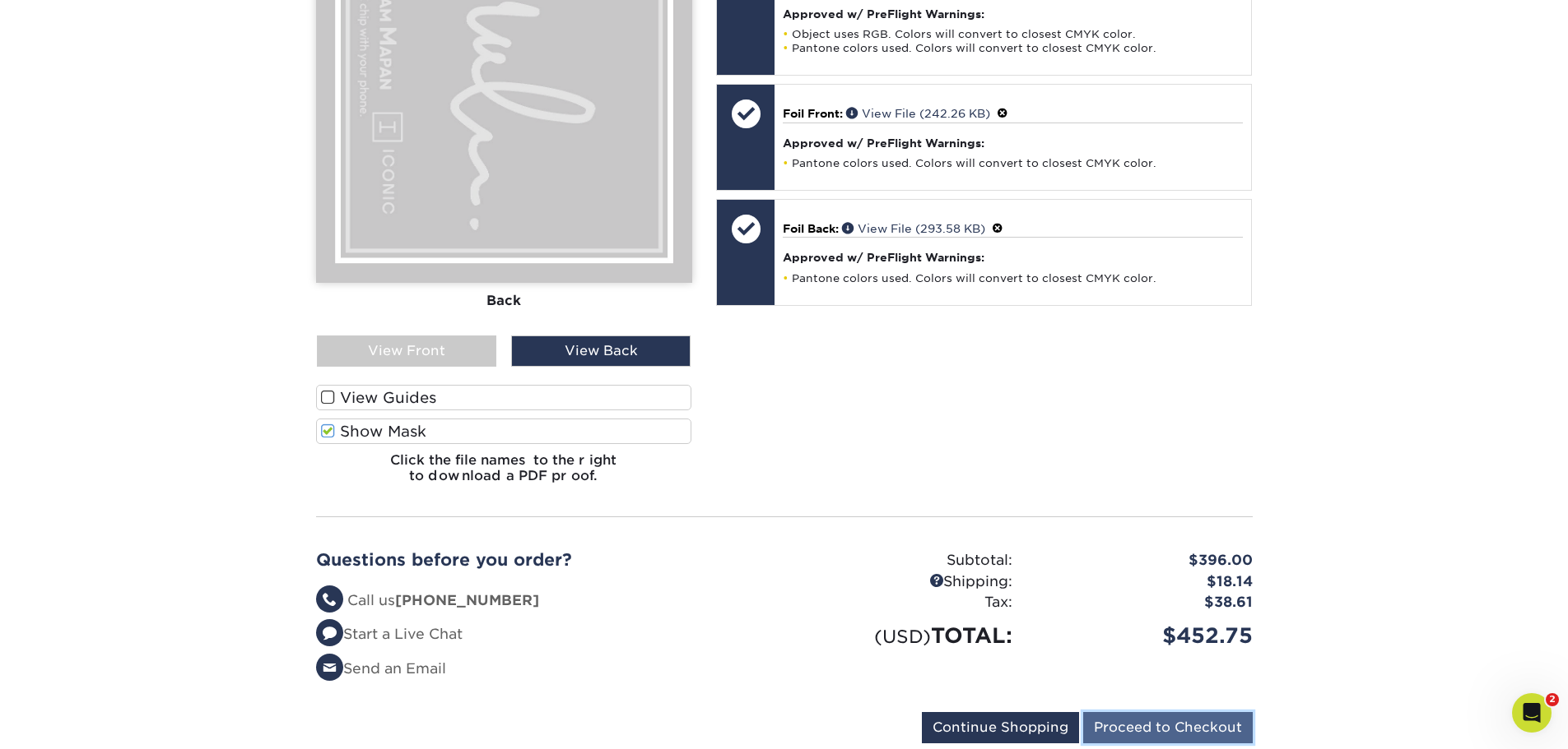
click at [1160, 717] on input "Proceed to Checkout" at bounding box center [1167, 728] width 169 height 32
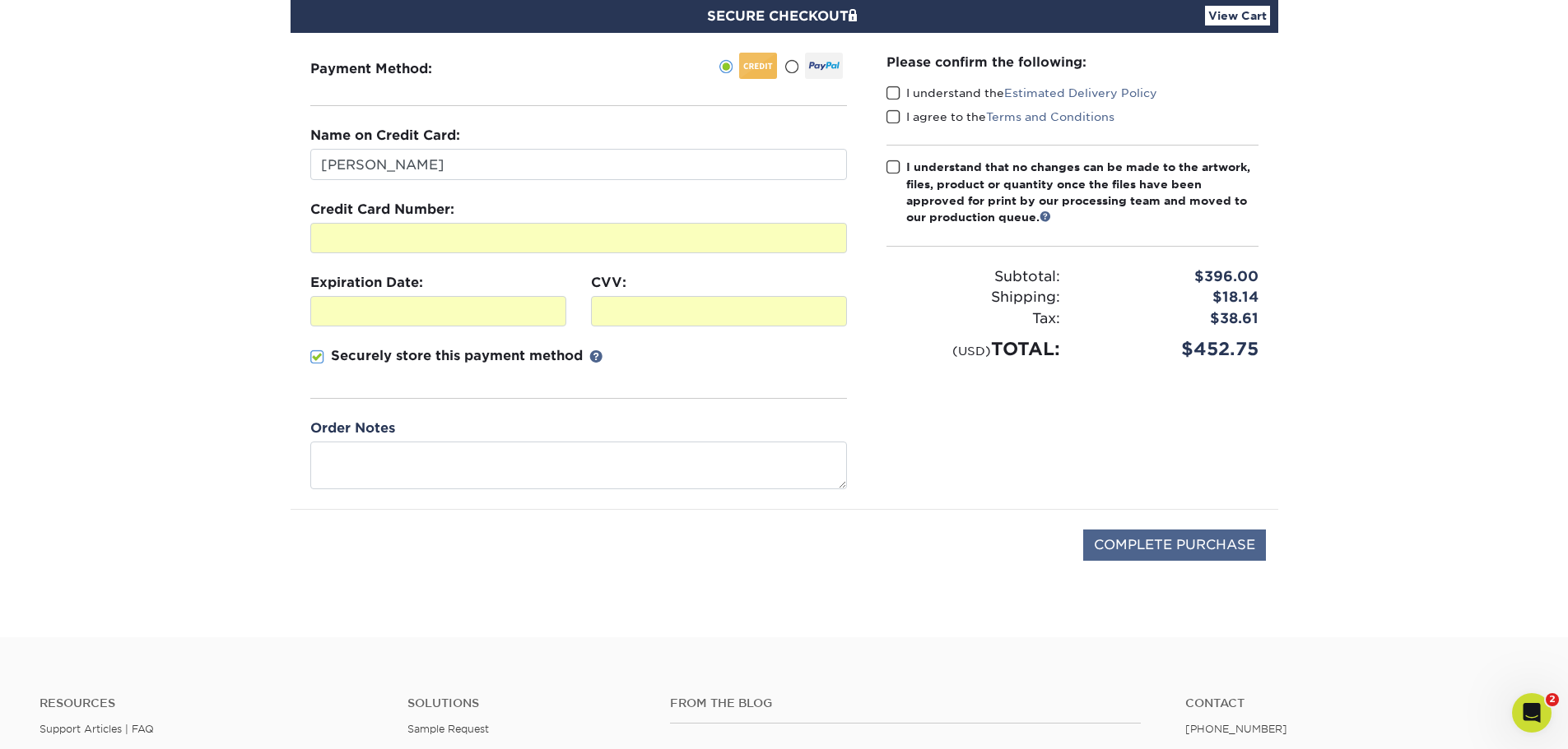
scroll to position [165, 0]
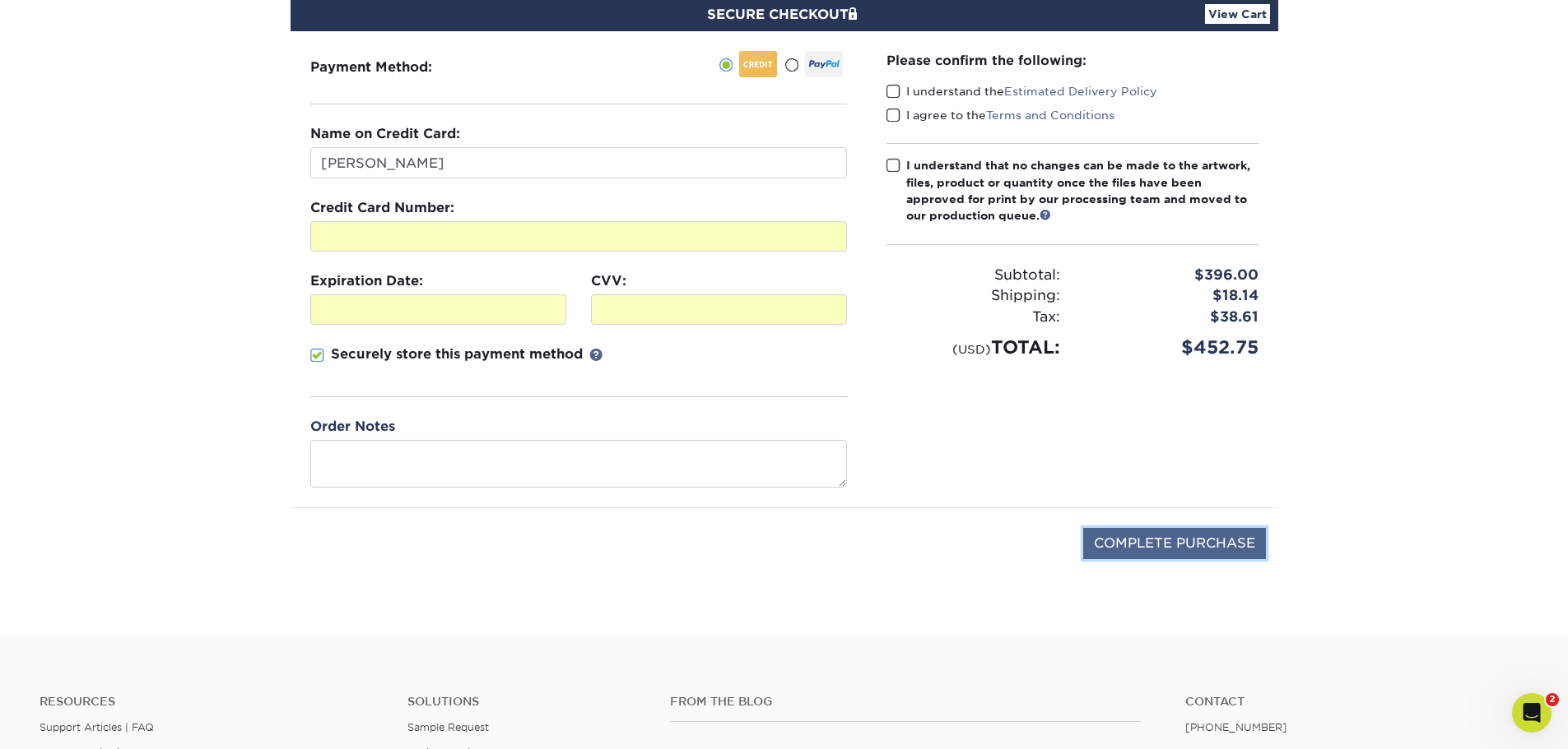
click at [1207, 535] on input "COMPLETE PURCHASE" at bounding box center [1174, 543] width 183 height 32
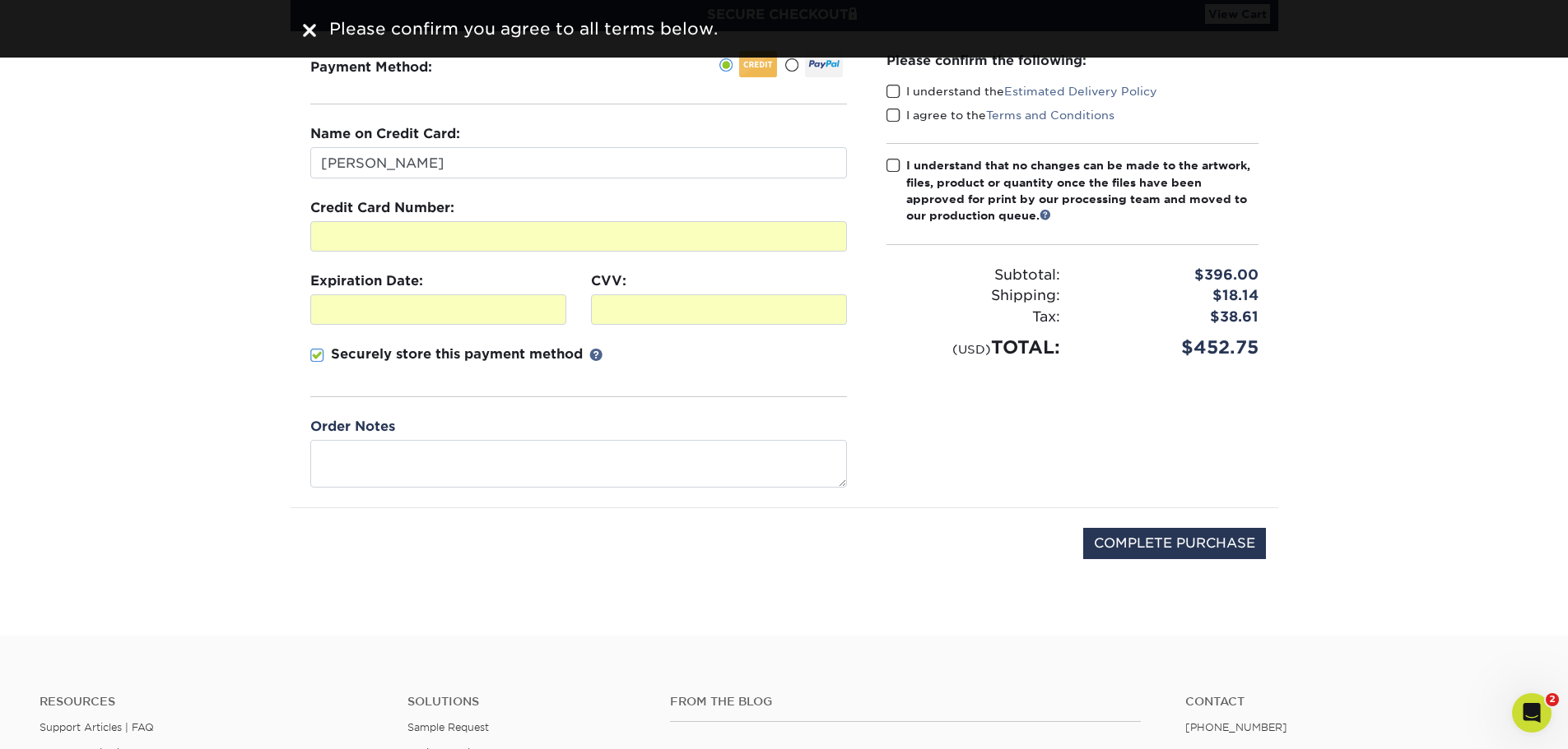
click at [890, 91] on span at bounding box center [893, 91] width 14 height 15
click at [0, 0] on input "I understand the Estimated Delivery Policy" at bounding box center [0, 0] width 0 height 0
drag, startPoint x: 890, startPoint y: 115, endPoint x: 890, endPoint y: 124, distance: 9.0
click at [890, 120] on span at bounding box center [893, 115] width 14 height 15
click at [0, 0] on input "I agree to the Terms and Conditions" at bounding box center [0, 0] width 0 height 0
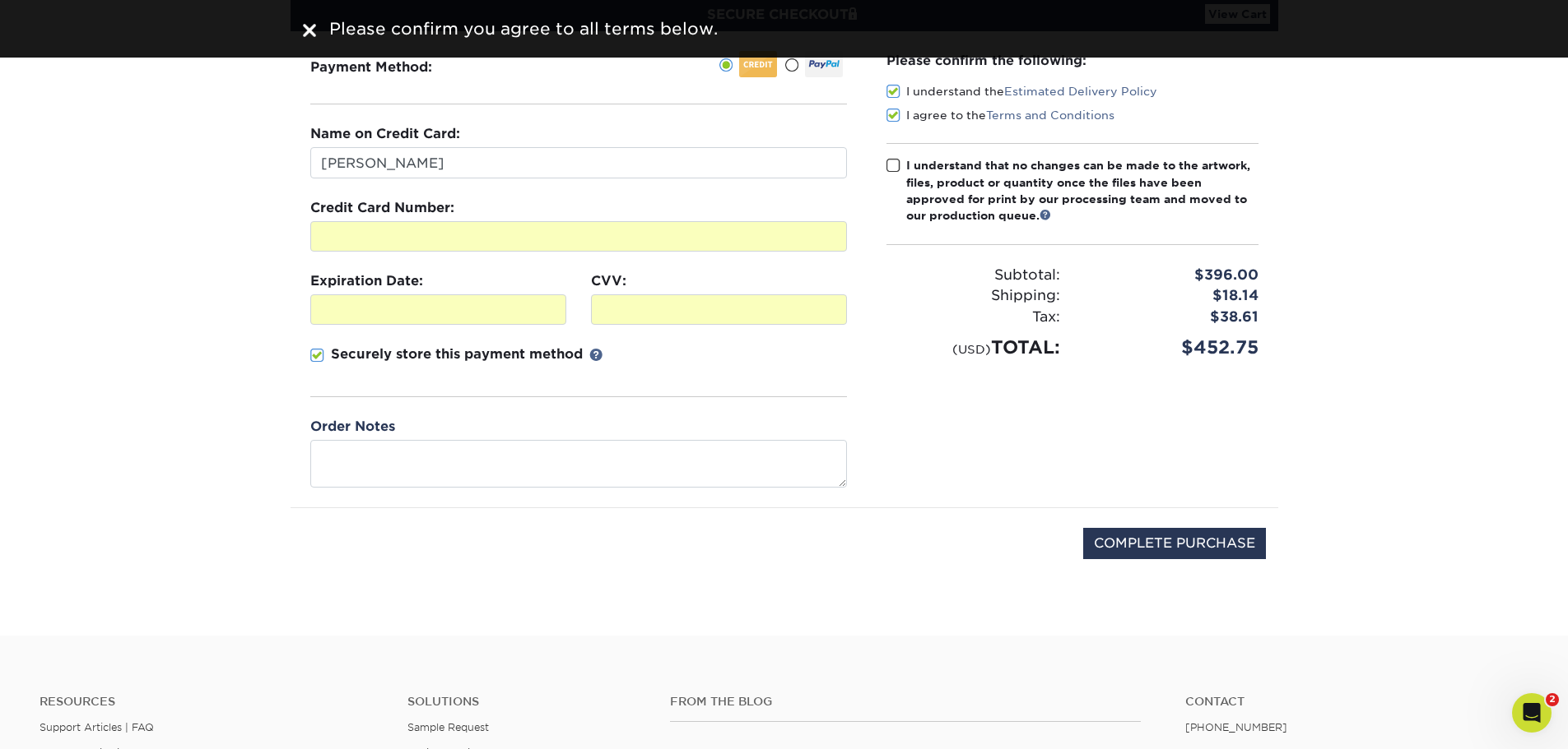
drag, startPoint x: 893, startPoint y: 166, endPoint x: 934, endPoint y: 239, distance: 83.7
click at [893, 167] on span at bounding box center [893, 166] width 14 height 15
click at [0, 0] on input "I understand that no changes can be made to the artwork, files, product or quan…" at bounding box center [0, 0] width 0 height 0
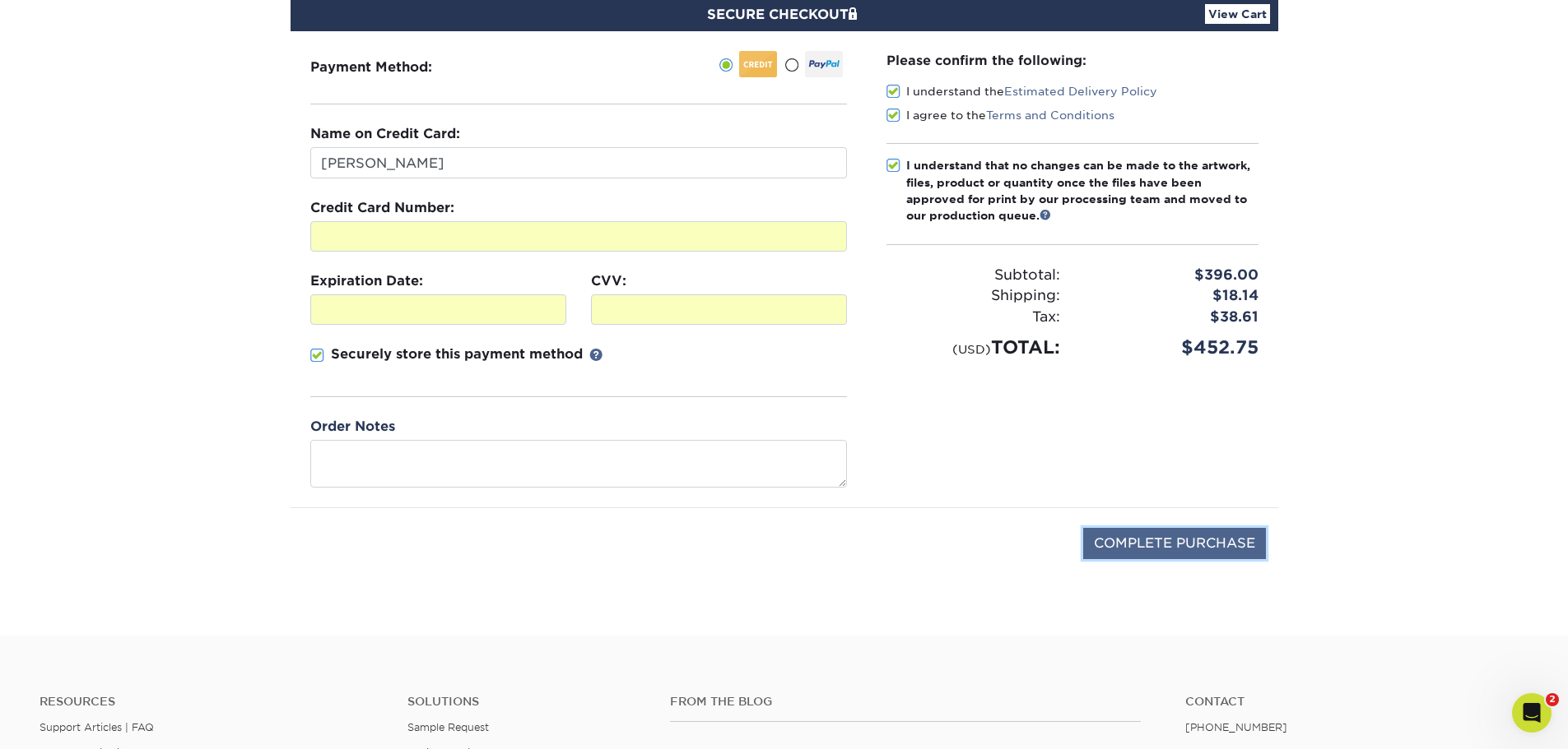
click at [1189, 535] on input "COMPLETE PURCHASE" at bounding box center [1174, 543] width 183 height 32
type input "PROCESSING, PLEASE WAIT..."
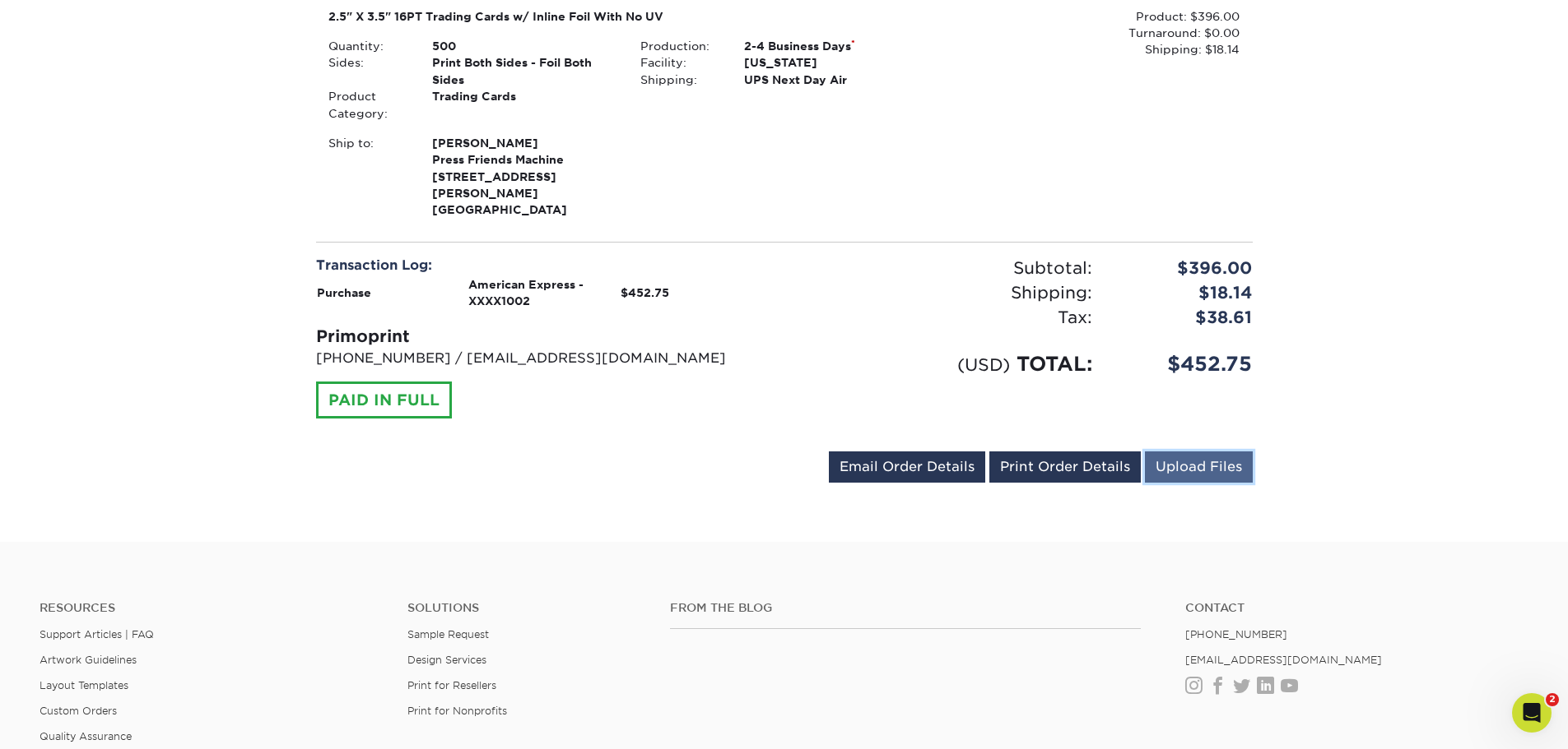
click at [1219, 455] on link "Upload Files" at bounding box center [1199, 467] width 108 height 32
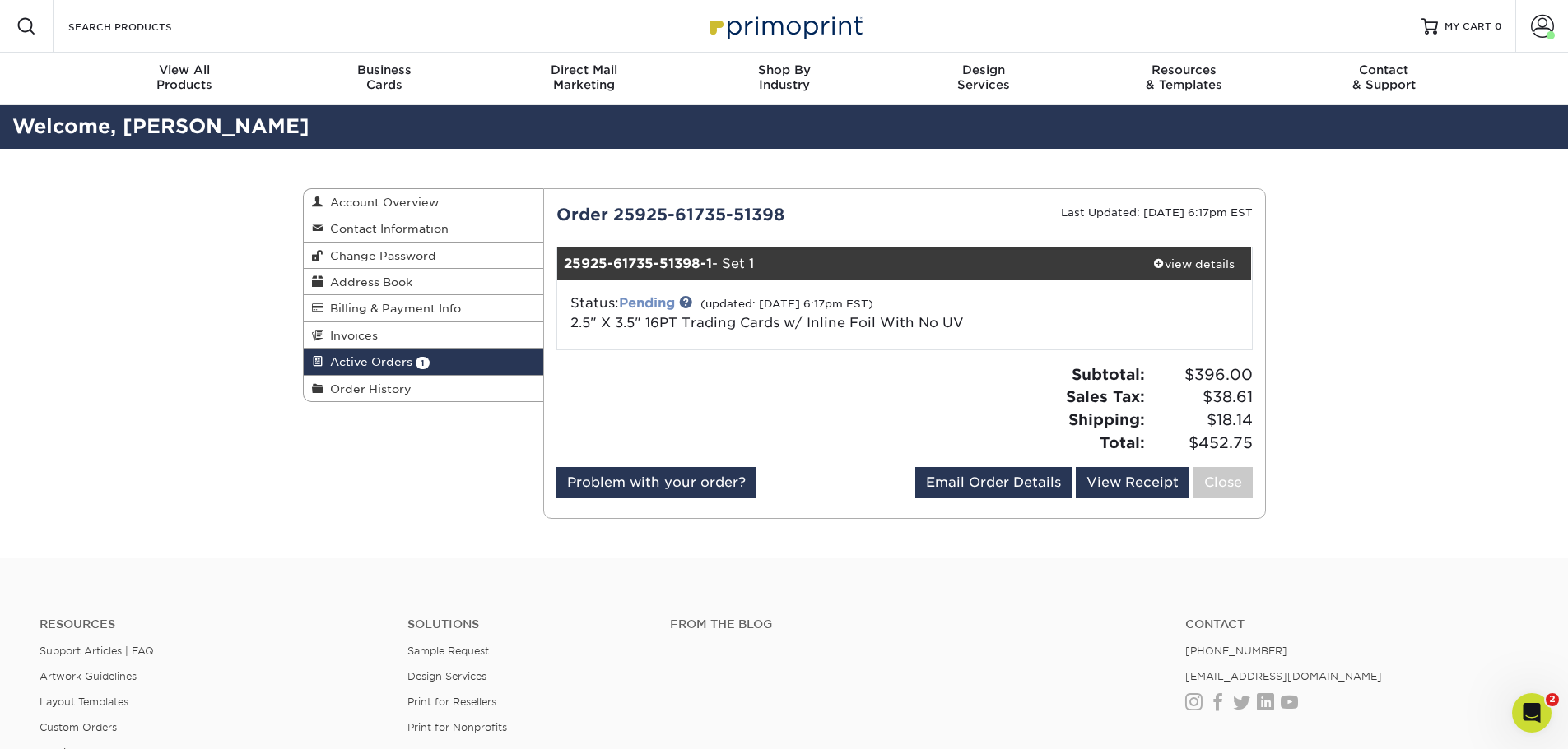
click at [656, 297] on link "Pending" at bounding box center [646, 303] width 56 height 15
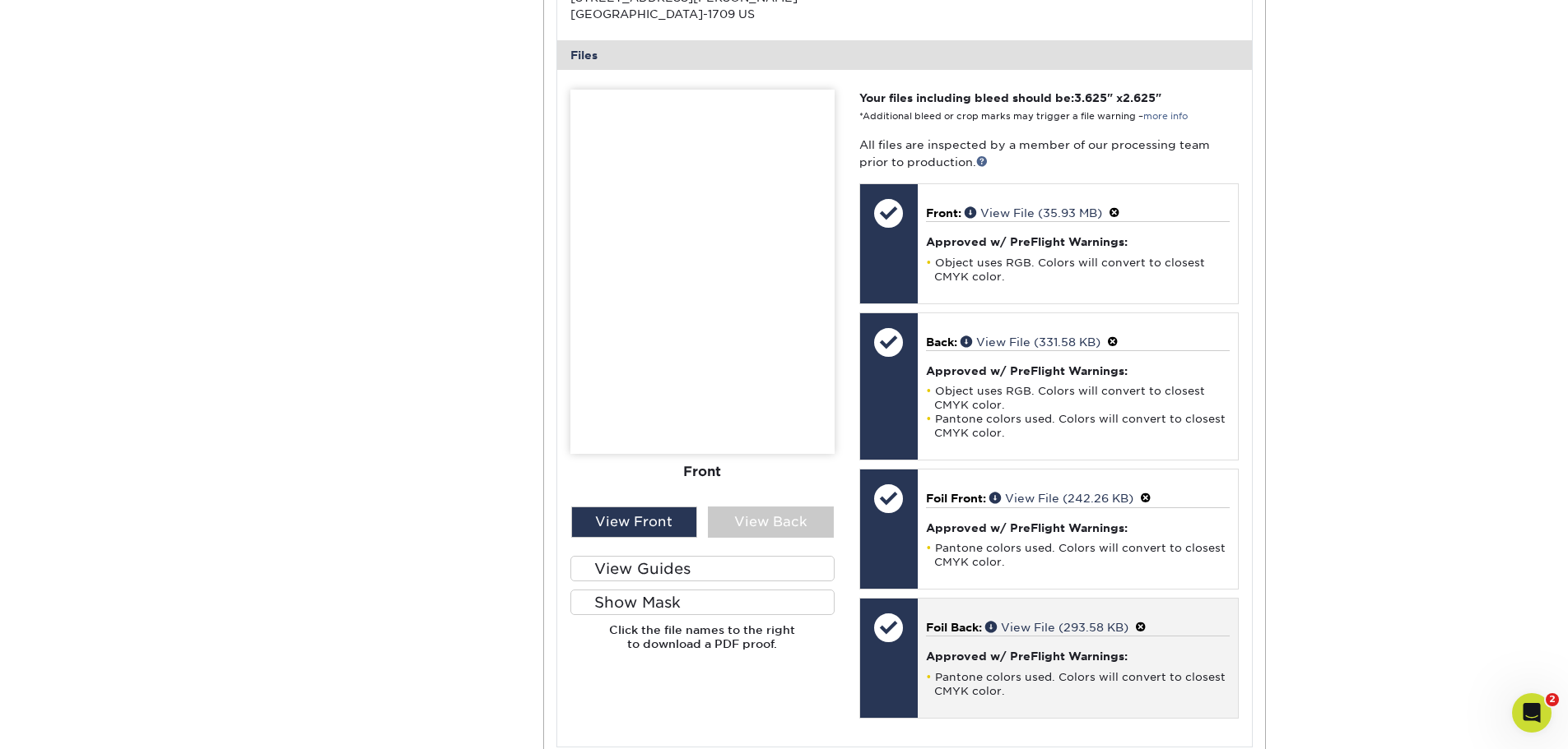
scroll to position [740, 0]
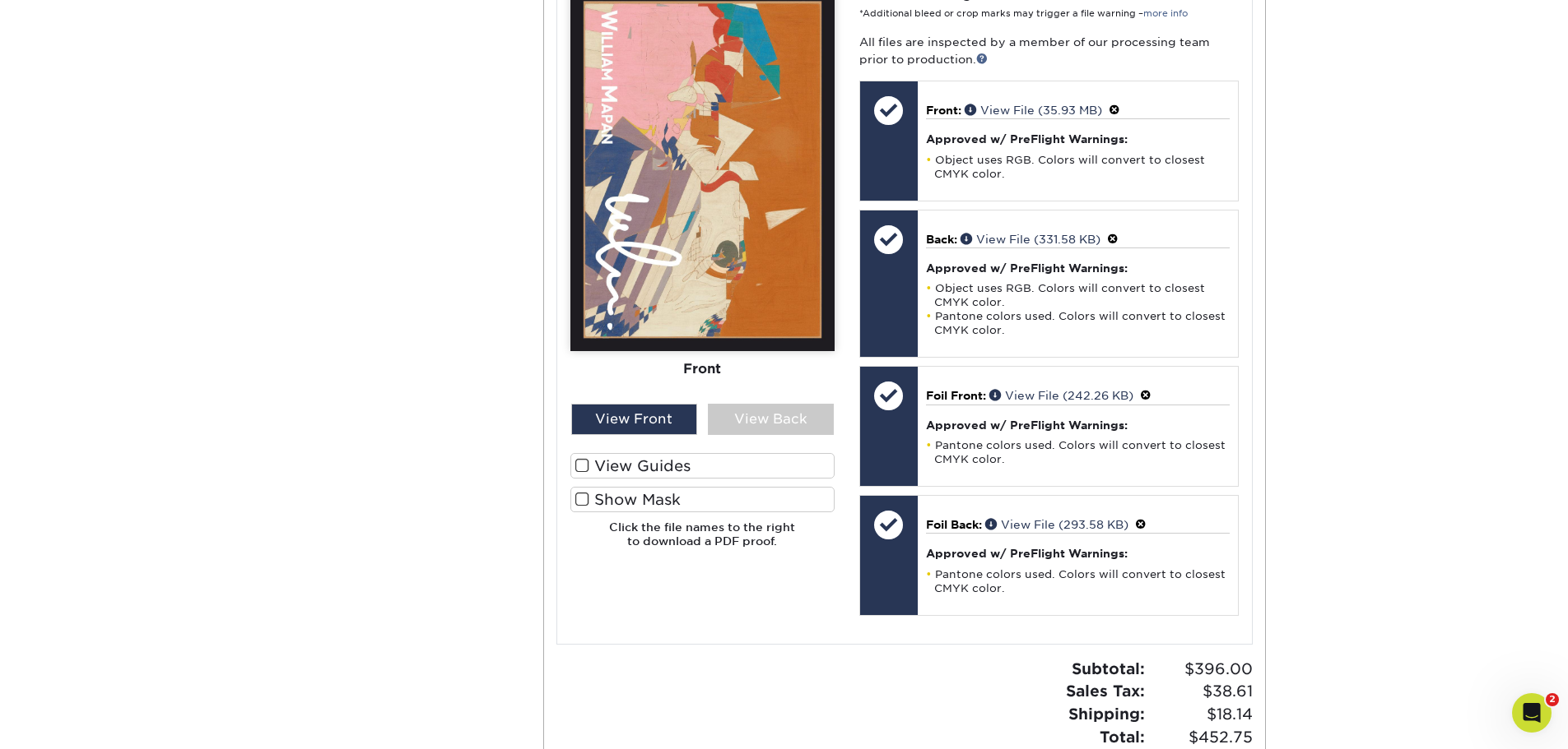
click at [601, 496] on label "Show Mask" at bounding box center [702, 500] width 264 height 26
click at [0, 0] on input "Show Mask" at bounding box center [0, 0] width 0 height 0
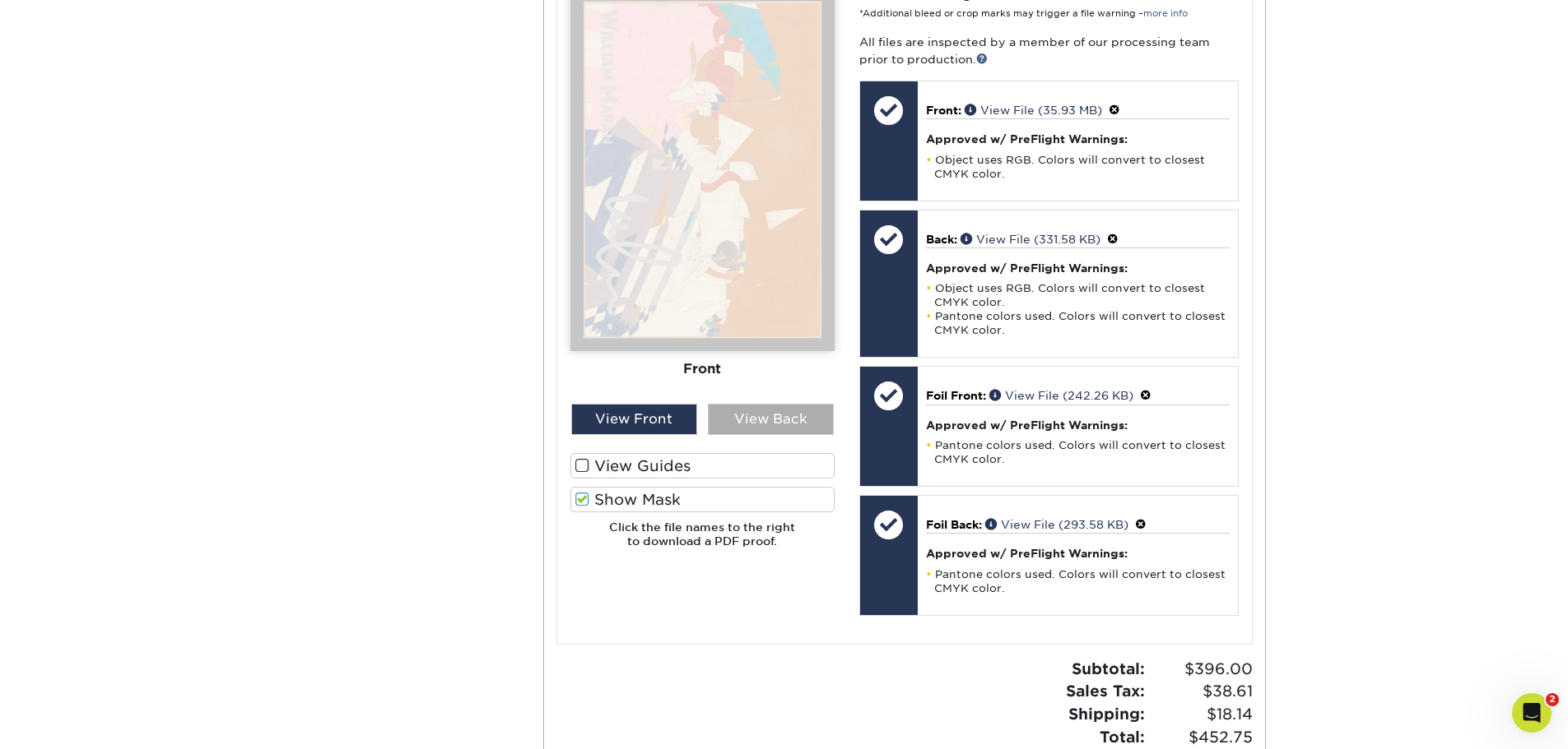
click at [807, 415] on div "View Back" at bounding box center [770, 419] width 126 height 32
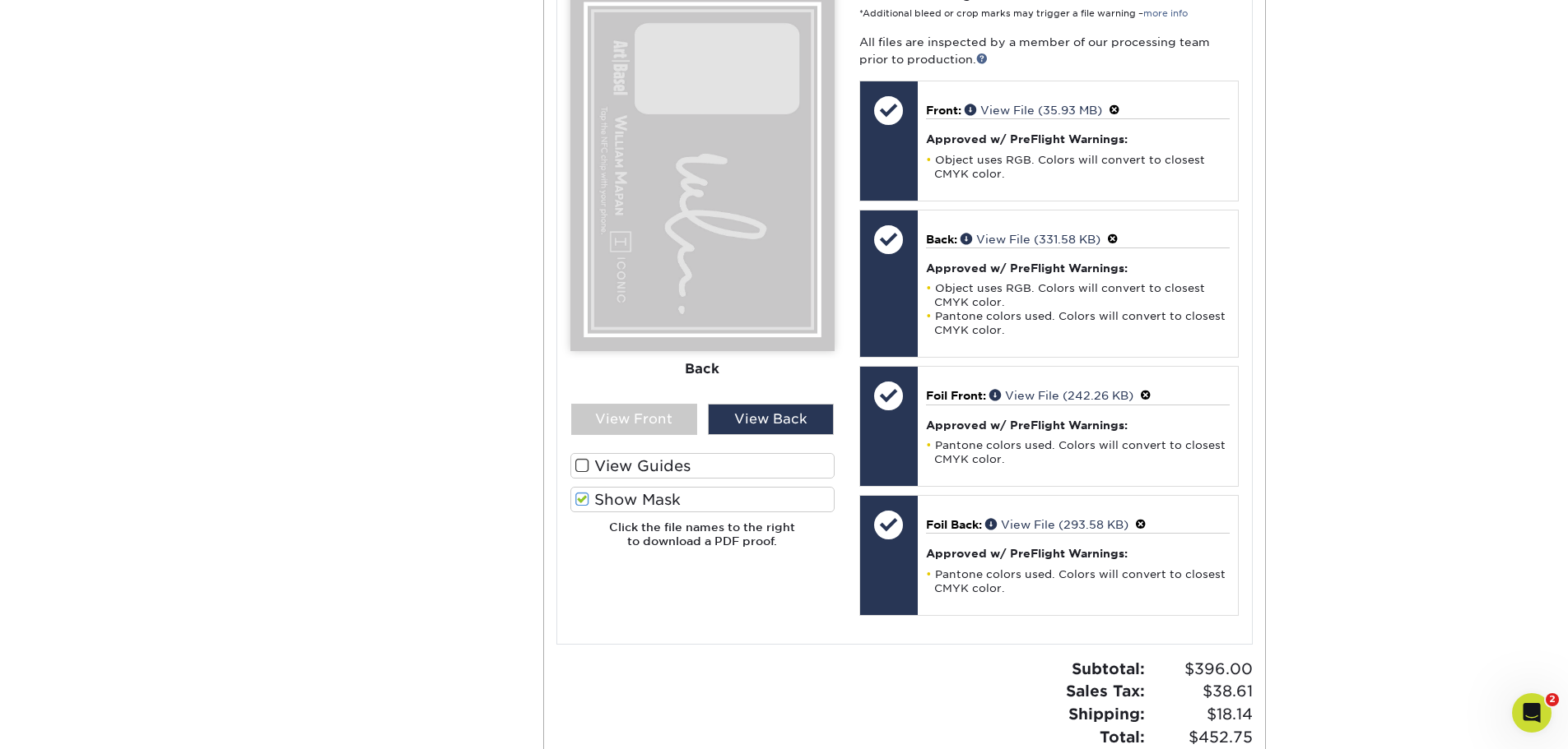
click at [614, 500] on label "Show Mask" at bounding box center [702, 500] width 264 height 26
click at [0, 0] on input "Show Mask" at bounding box center [0, 0] width 0 height 0
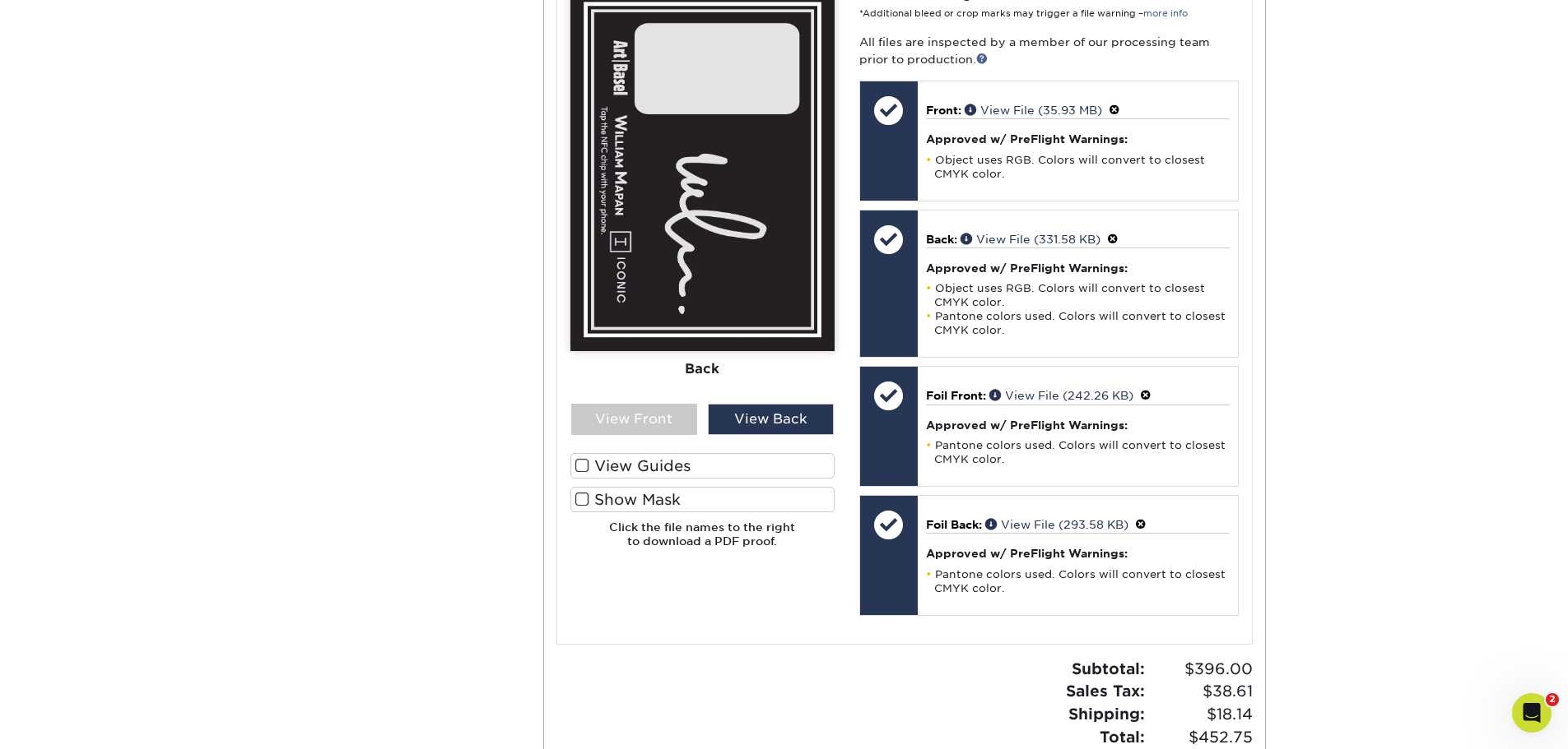
click at [614, 500] on label "Show Mask" at bounding box center [702, 500] width 264 height 26
click at [0, 0] on input "Show Mask" at bounding box center [0, 0] width 0 height 0
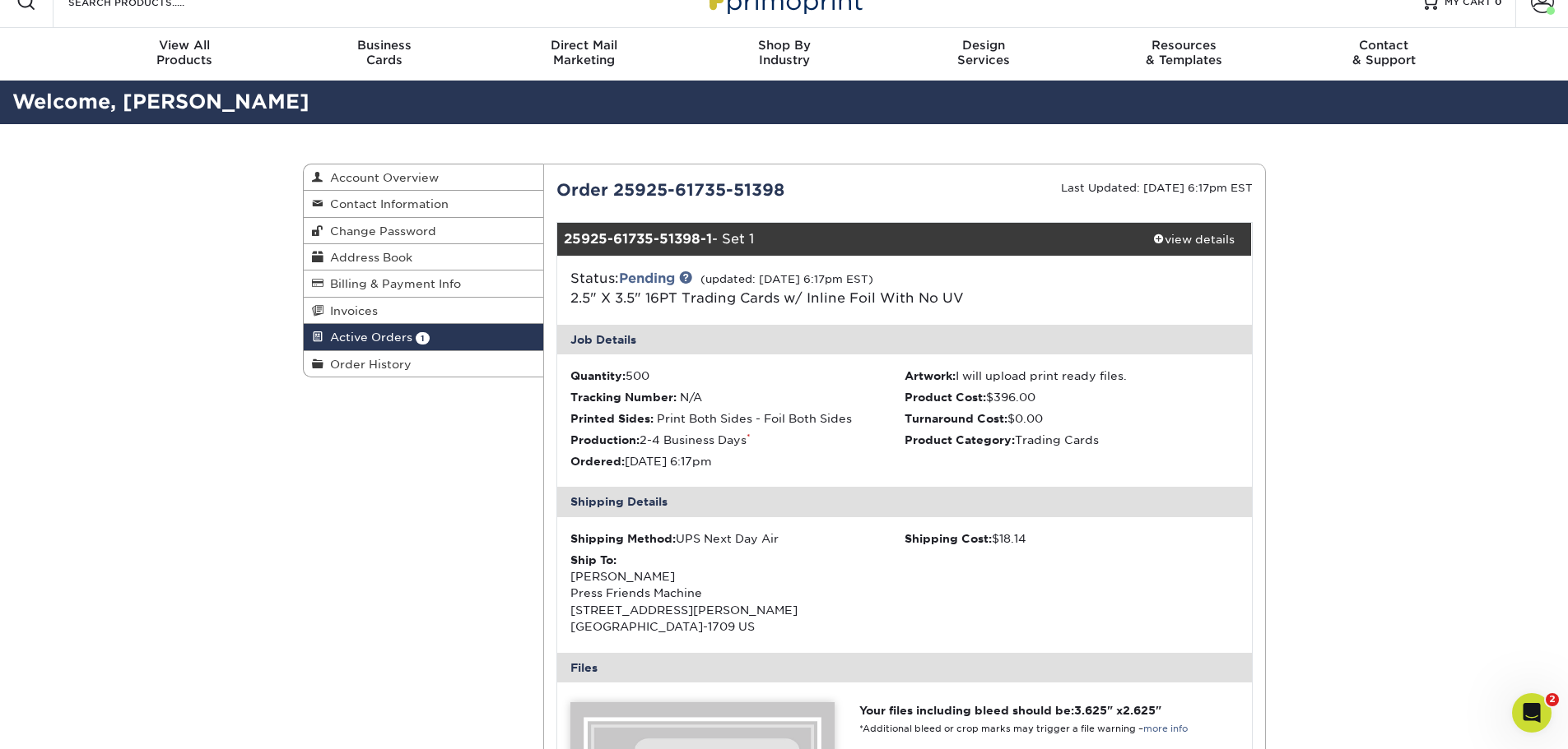
scroll to position [0, 0]
